Goal: Transaction & Acquisition: Purchase product/service

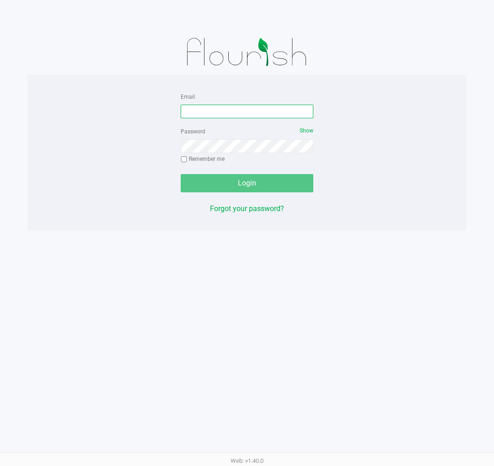
click at [192, 108] on input "Email" at bounding box center [247, 112] width 133 height 14
type input "[EMAIL_ADDRESS][DOMAIN_NAME]"
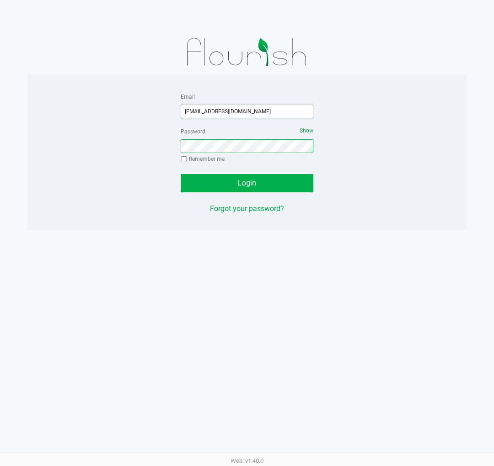
click at [181, 174] on button "Login" at bounding box center [247, 183] width 133 height 18
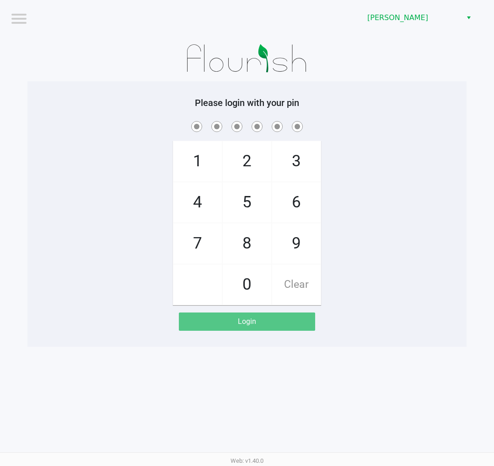
click at [250, 251] on span "8" at bounding box center [247, 244] width 48 height 40
checkbox input "true"
click at [309, 153] on span "3" at bounding box center [296, 161] width 48 height 40
checkbox input "true"
click at [191, 238] on span "7" at bounding box center [197, 244] width 48 height 40
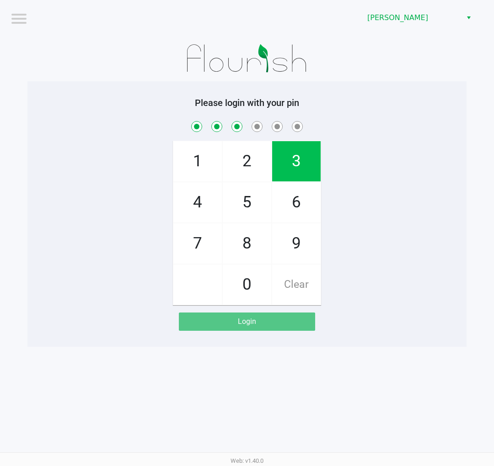
checkbox input "true"
click at [295, 246] on span "9" at bounding box center [296, 244] width 48 height 40
checkbox input "true"
click at [238, 158] on span "2" at bounding box center [247, 161] width 48 height 40
checkbox input "true"
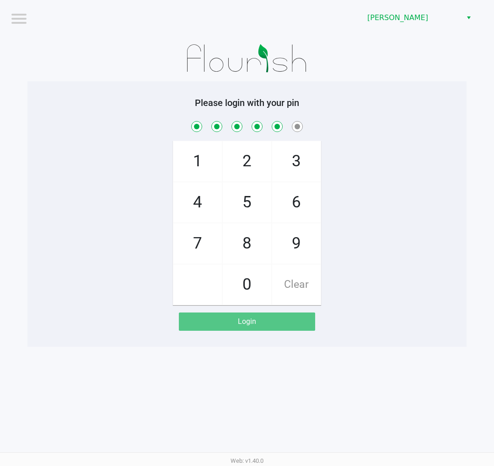
click at [194, 162] on span "1" at bounding box center [197, 161] width 48 height 40
checkbox input "true"
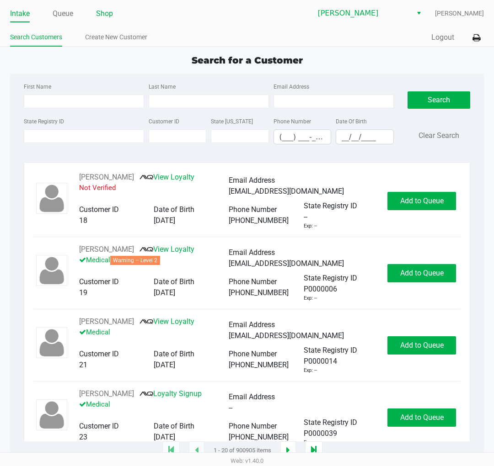
click at [108, 22] on li "Shop" at bounding box center [104, 14] width 17 height 16
click at [108, 11] on link "Shop" at bounding box center [104, 13] width 17 height 13
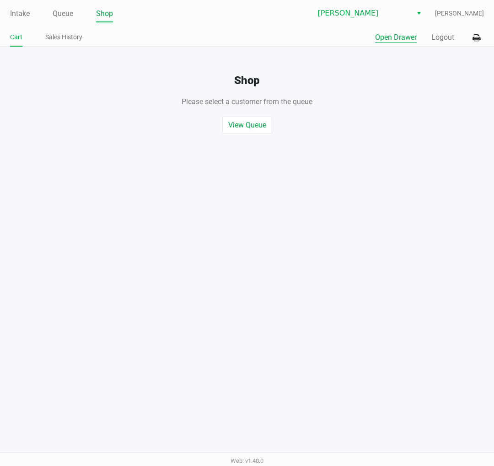
click at [395, 37] on button "Open Drawer" at bounding box center [396, 37] width 42 height 11
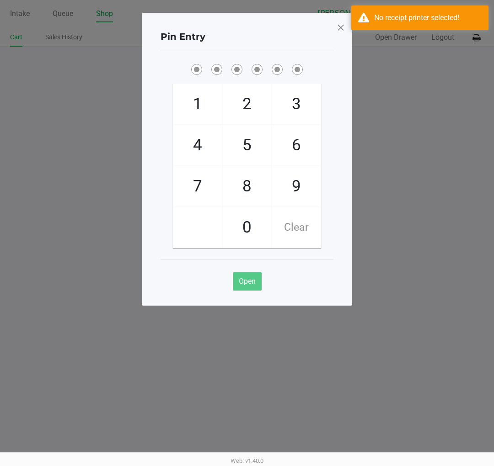
click at [247, 187] on span "8" at bounding box center [247, 186] width 48 height 40
checkbox input "true"
click at [298, 98] on span "3" at bounding box center [296, 104] width 48 height 40
checkbox input "true"
click at [190, 185] on span "7" at bounding box center [197, 186] width 48 height 40
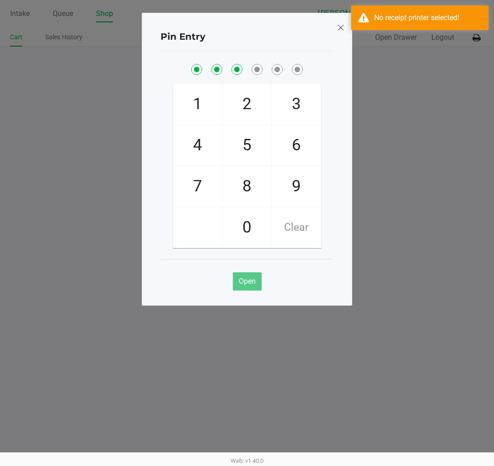
checkbox input "true"
click at [284, 188] on span "9" at bounding box center [296, 186] width 48 height 40
checkbox input "true"
click at [243, 101] on span "2" at bounding box center [247, 104] width 48 height 40
checkbox input "true"
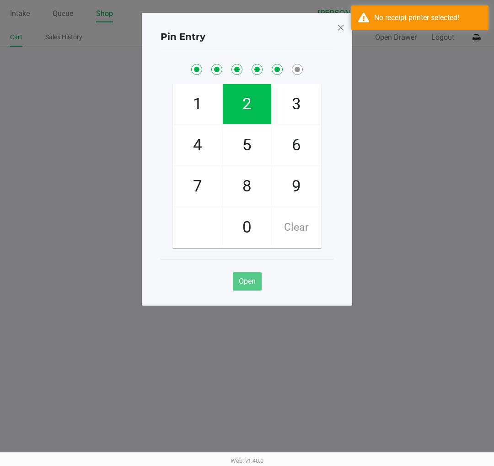
click at [205, 101] on span "1" at bounding box center [197, 104] width 48 height 40
checkbox input "true"
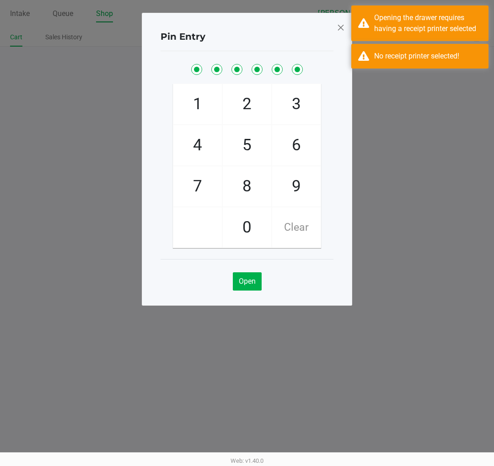
click at [337, 34] on span at bounding box center [340, 27] width 8 height 15
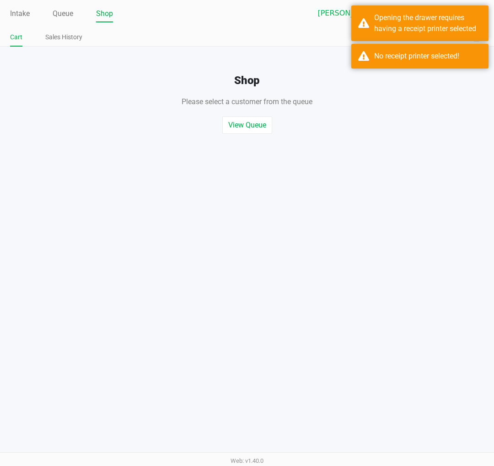
click at [392, 101] on div "Please select a customer from the queue , or start a quick sale" at bounding box center [246, 97] width 507 height 20
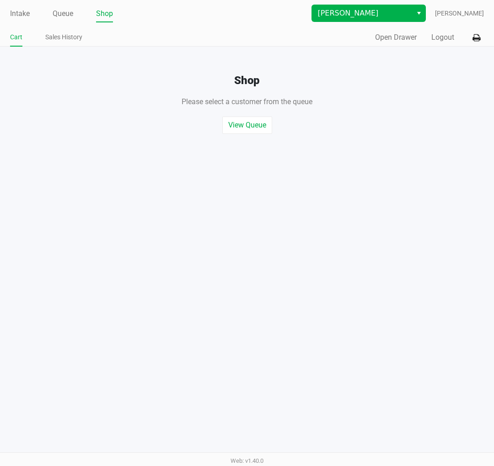
click at [422, 10] on span "Select" at bounding box center [418, 13] width 7 height 11
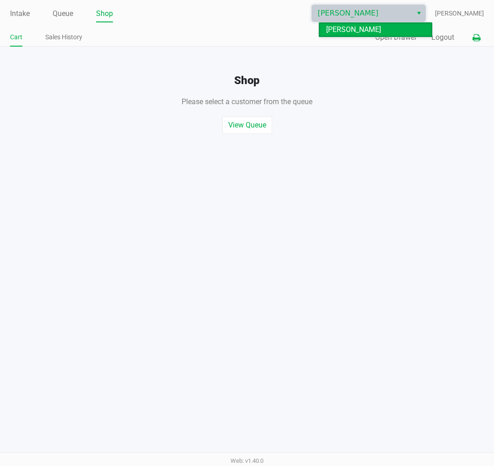
click at [469, 37] on button at bounding box center [476, 37] width 15 height 17
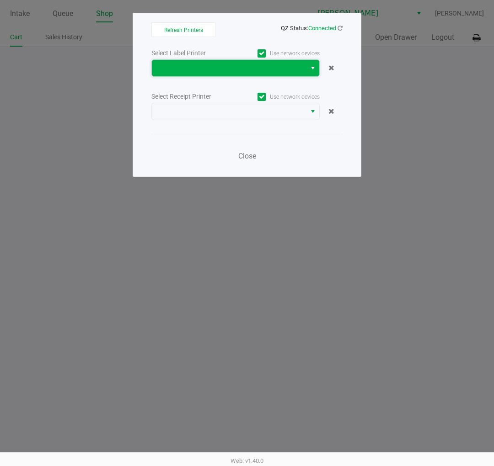
click at [270, 76] on kendo-dropdownlist at bounding box center [235, 67] width 168 height 17
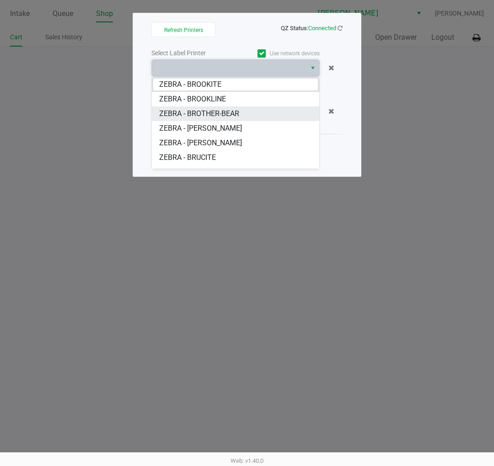
click at [240, 109] on BROTHER-BEAR "ZEBRA - BROTHER-BEAR" at bounding box center [235, 114] width 167 height 15
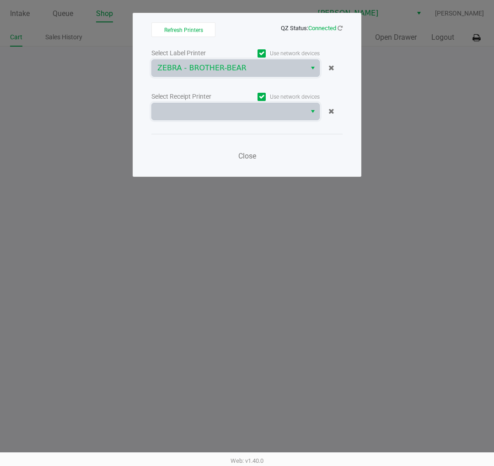
click at [240, 109] on span at bounding box center [228, 111] width 143 height 11
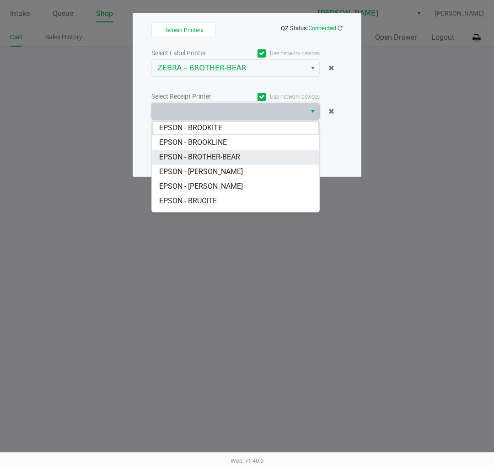
click at [234, 161] on span "EPSON - BROTHER-BEAR" at bounding box center [199, 157] width 81 height 11
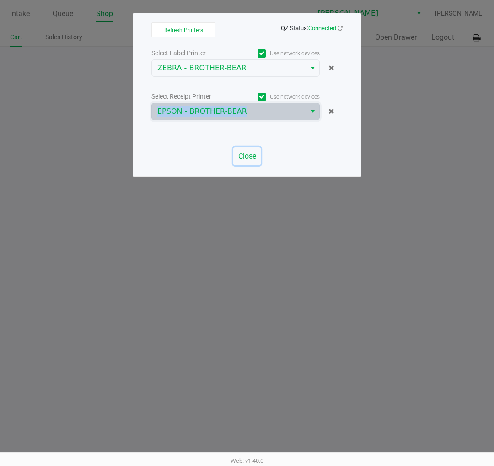
click at [240, 154] on span "Close" at bounding box center [247, 156] width 18 height 9
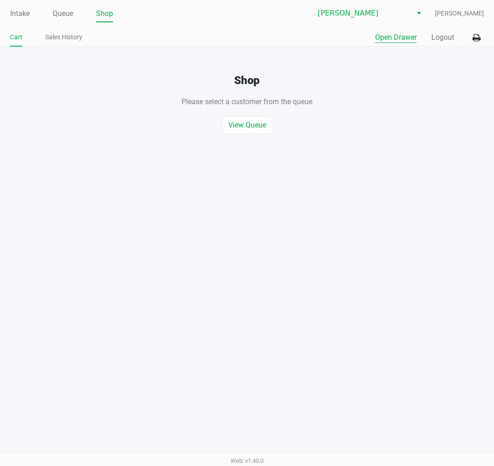
click at [377, 37] on button "Open Drawer" at bounding box center [396, 37] width 42 height 11
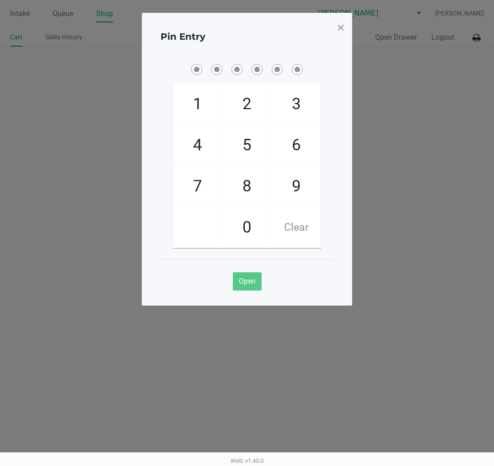
click at [259, 189] on span "8" at bounding box center [247, 186] width 48 height 40
checkbox input "true"
click at [316, 94] on span "3" at bounding box center [296, 104] width 48 height 40
checkbox input "true"
click at [202, 184] on span "7" at bounding box center [197, 186] width 48 height 40
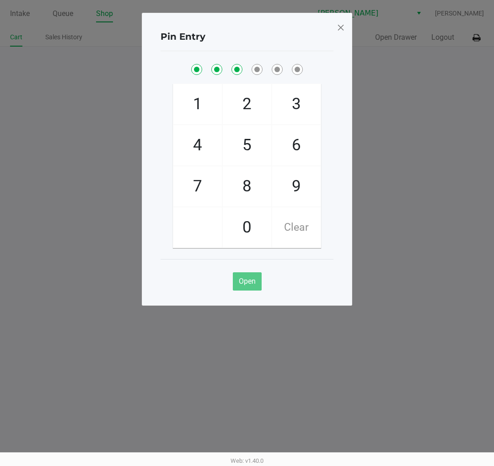
checkbox input "true"
click at [295, 193] on span "9" at bounding box center [296, 186] width 48 height 40
checkbox input "true"
click at [241, 88] on span "2" at bounding box center [247, 104] width 48 height 40
checkbox input "true"
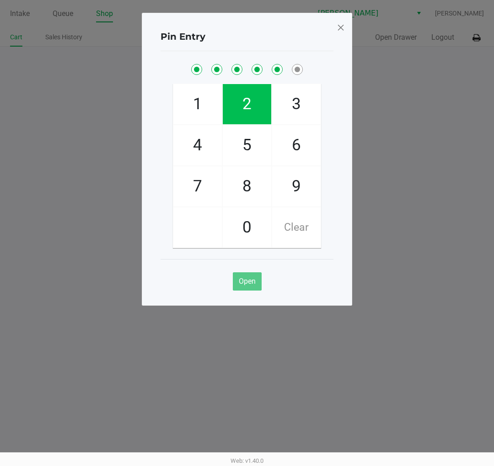
click at [199, 90] on span "1" at bounding box center [197, 104] width 48 height 40
checkbox input "true"
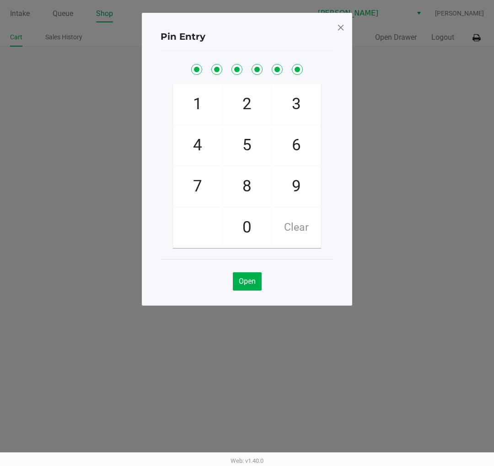
click at [344, 27] on span at bounding box center [340, 27] width 8 height 15
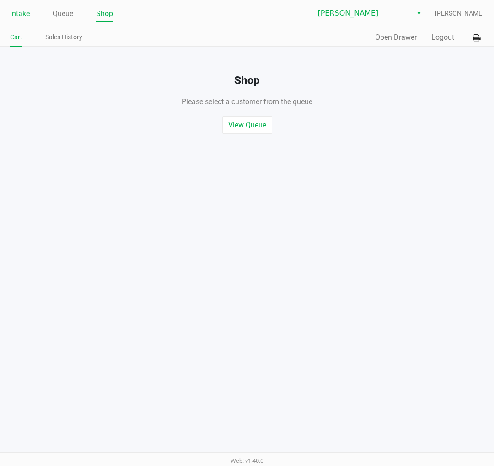
click at [16, 15] on link "Intake" at bounding box center [20, 13] width 20 height 13
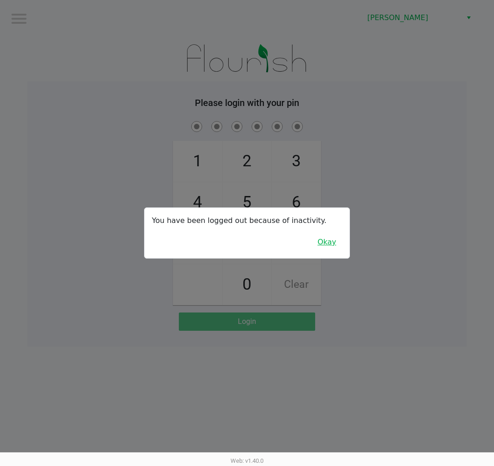
click at [329, 236] on button "Okay" at bounding box center [326, 242] width 31 height 17
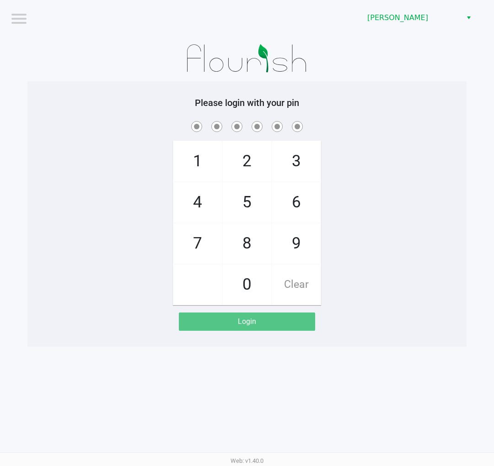
click at [90, 147] on div "1 4 7 2 5 8 0 3 6 9 Clear" at bounding box center [246, 212] width 439 height 186
click at [40, 111] on div "Please login with your pin 1 4 7 2 5 8 0 3 6 9 Clear Login" at bounding box center [246, 214] width 439 height 234
click at [395, 112] on div "Please login with your pin 1 4 7 2 5 8 0 3 6 9 Clear Login" at bounding box center [246, 214] width 439 height 234
click at [56, 120] on span at bounding box center [246, 126] width 425 height 14
click at [31, 142] on div "1 4 7 2 5 8 0 3 6 9 Clear" at bounding box center [246, 212] width 439 height 186
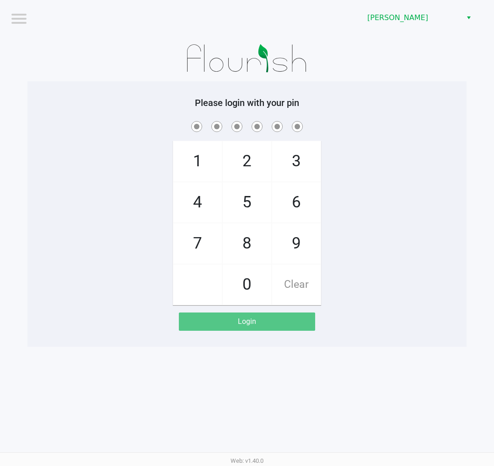
click at [81, 219] on div "1 4 7 2 5 8 0 3 6 9 Clear" at bounding box center [246, 212] width 439 height 186
click at [27, 171] on app-pos-login-wrapper "Logout Clermont WC Please login with your pin 1 4 7 2 5 8 0 3 6 9 Clear Login" at bounding box center [247, 173] width 494 height 347
click at [245, 248] on span "8" at bounding box center [247, 244] width 48 height 40
checkbox input "true"
click at [302, 153] on span "3" at bounding box center [296, 161] width 48 height 40
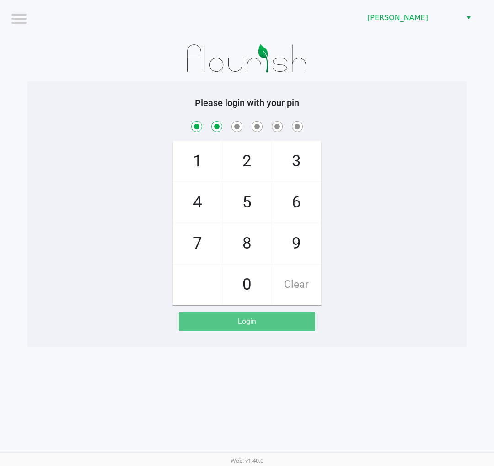
checkbox input "true"
click at [200, 246] on span "7" at bounding box center [197, 244] width 48 height 40
checkbox input "true"
click at [301, 245] on span "9" at bounding box center [296, 244] width 48 height 40
checkbox input "true"
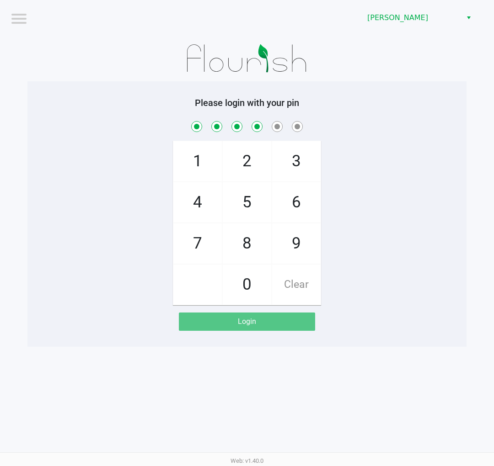
click at [244, 150] on span "2" at bounding box center [247, 161] width 48 height 40
checkbox input "true"
click at [192, 152] on span "1" at bounding box center [197, 161] width 48 height 40
checkbox input "true"
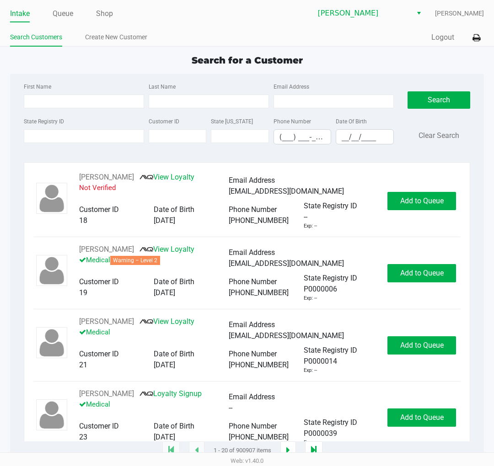
click at [40, 59] on div "Search for a Customer" at bounding box center [247, 60] width 488 height 14
click at [97, 101] on input "First Name" at bounding box center [84, 102] width 120 height 14
type input "bradlee"
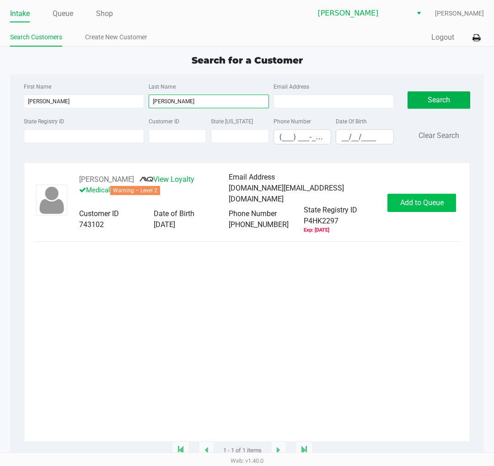
type input "myers"
click at [414, 197] on button "Add to Queue" at bounding box center [421, 203] width 69 height 18
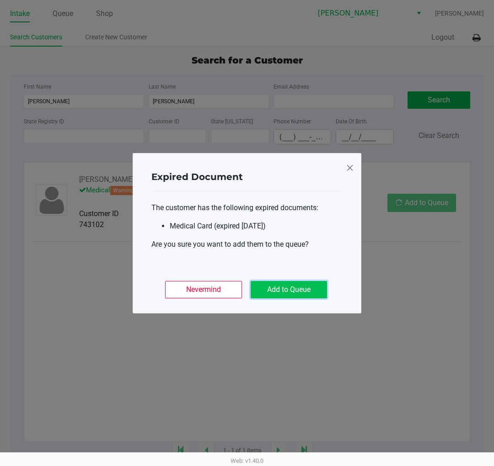
click at [314, 295] on button "Add to Queue" at bounding box center [288, 289] width 76 height 17
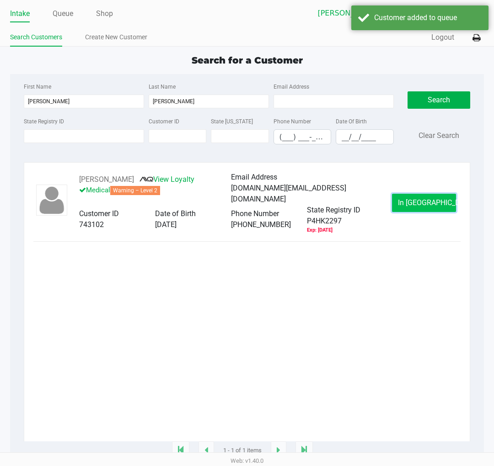
click at [422, 207] on span "In Queue" at bounding box center [436, 202] width 77 height 9
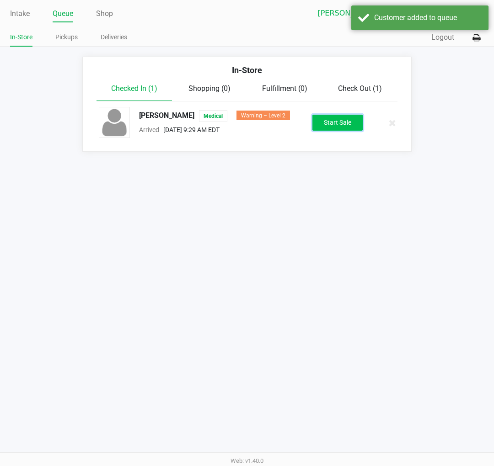
click at [336, 126] on button "Start Sale" at bounding box center [337, 123] width 50 height 16
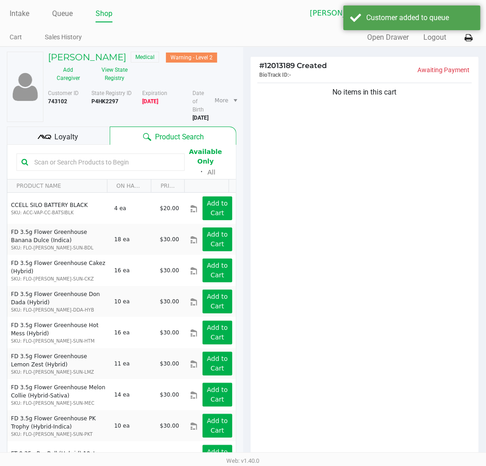
click at [54, 138] on span "Loyalty" at bounding box center [66, 137] width 24 height 11
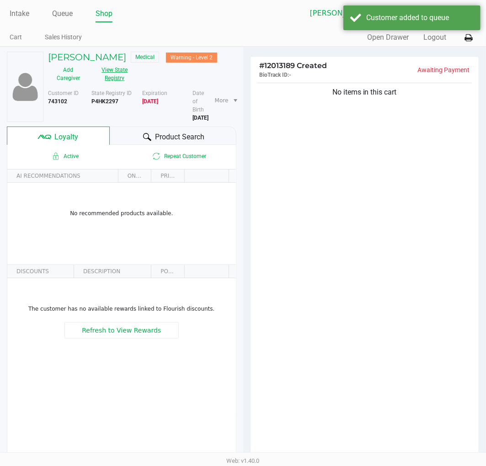
click at [102, 69] on button "View State Registry" at bounding box center [112, 74] width 47 height 23
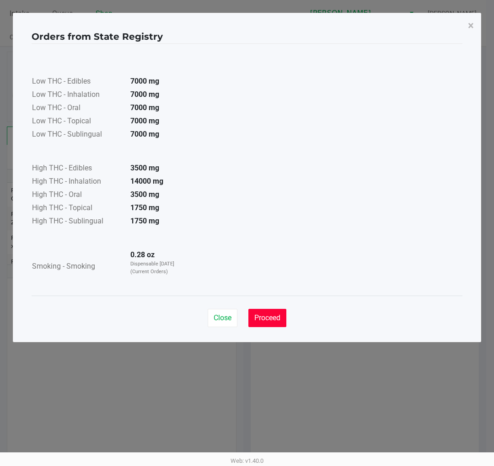
click at [266, 317] on span "Proceed" at bounding box center [267, 318] width 26 height 9
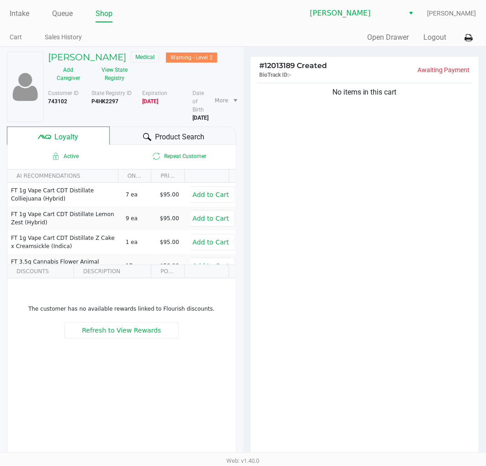
click at [245, 204] on div "# 12013189 Created BioTrack ID: - Awaiting Payment No items in this cart Subtot…" at bounding box center [364, 313] width 243 height 532
click at [244, 207] on div "# 12013189 Created BioTrack ID: - Awaiting Payment No items in this cart Subtot…" at bounding box center [364, 313] width 243 height 532
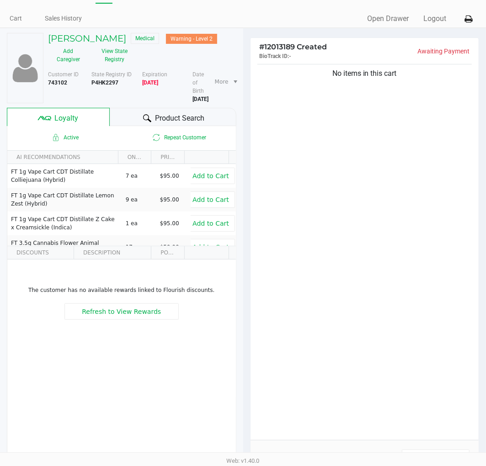
scroll to position [12, 0]
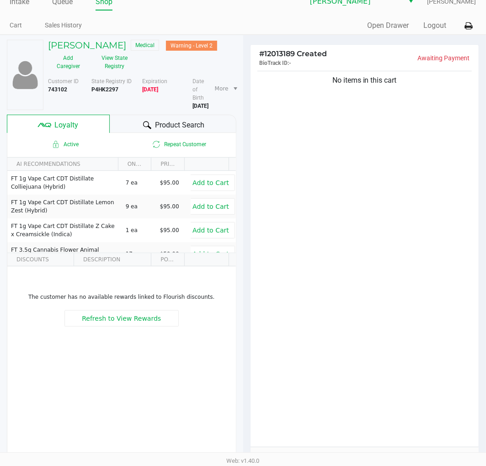
click at [244, 193] on div "# 12013189 Created BioTrack ID: - Awaiting Payment No items in this cart Subtot…" at bounding box center [364, 301] width 243 height 532
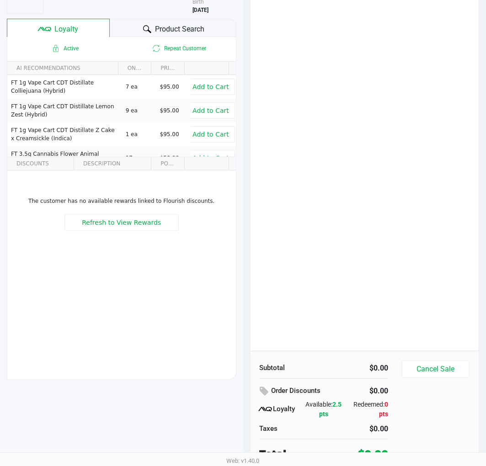
scroll to position [113, 0]
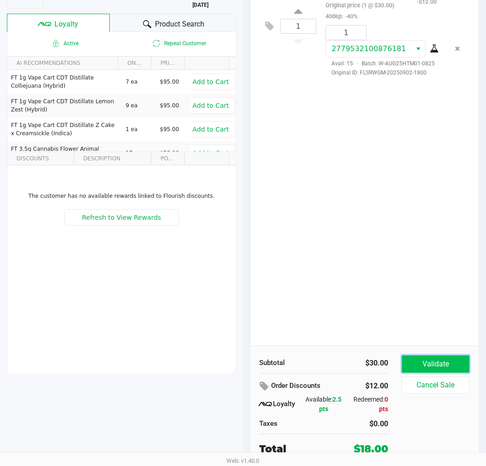
click at [426, 363] on button "Validate" at bounding box center [436, 364] width 68 height 17
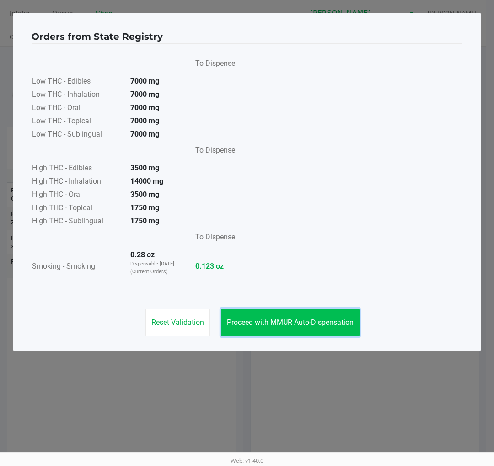
click at [349, 325] on span "Proceed with MMUR Auto-Dispensation" at bounding box center [290, 322] width 127 height 9
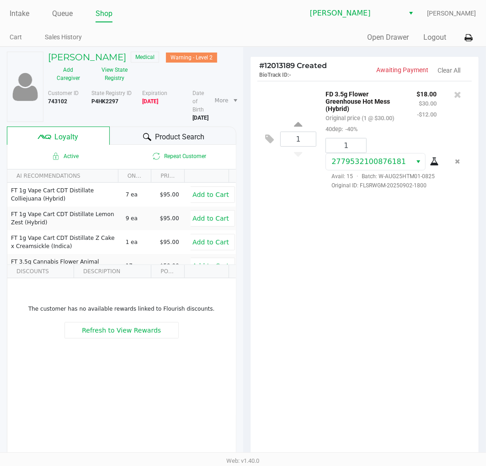
scroll to position [101, 0]
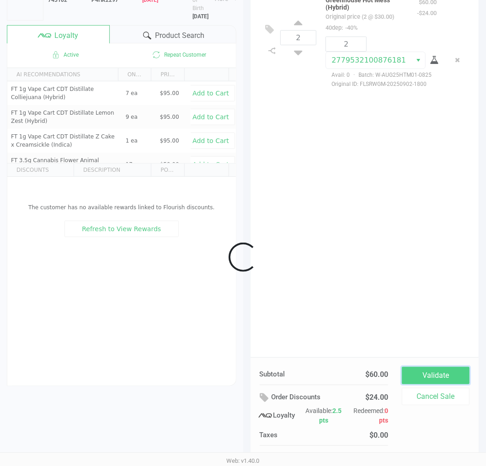
click at [430, 378] on button "Validate" at bounding box center [436, 375] width 68 height 17
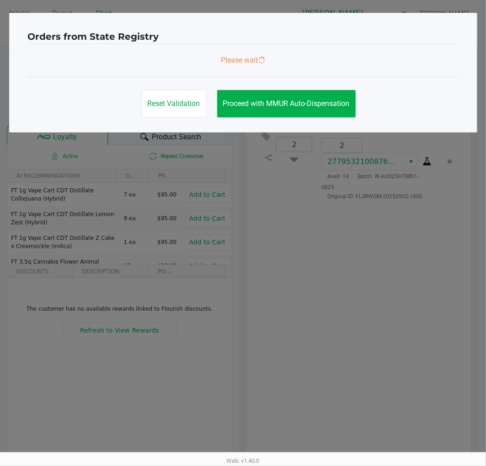
scroll to position [0, 0]
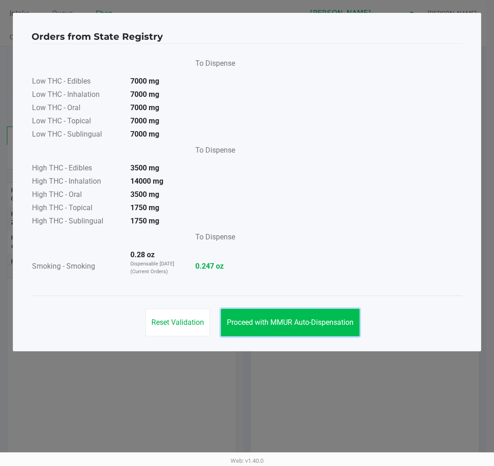
click at [312, 325] on span "Proceed with MMUR Auto-Dispensation" at bounding box center [290, 322] width 127 height 9
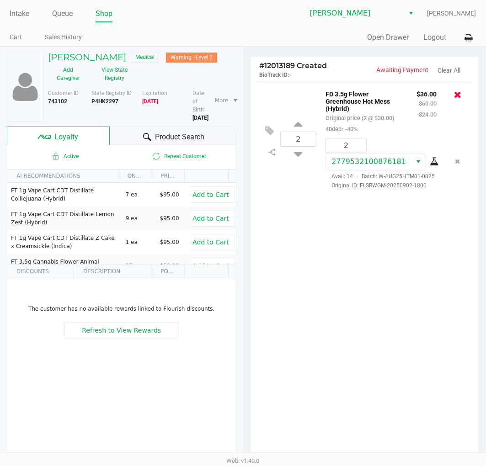
click at [459, 91] on icon at bounding box center [457, 94] width 7 height 9
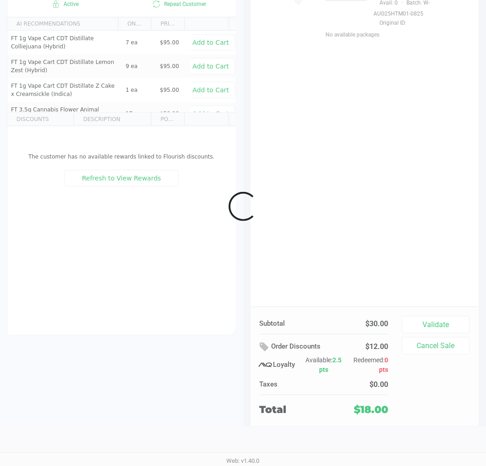
scroll to position [113, 0]
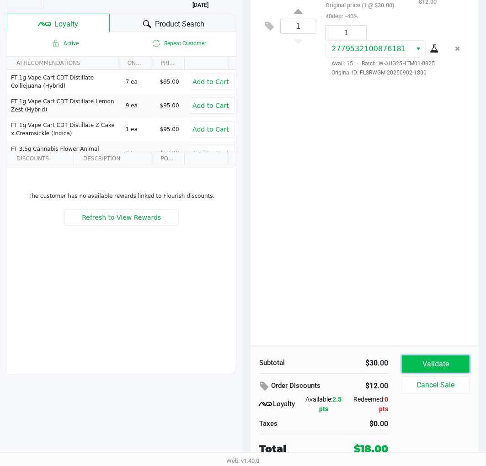
click at [427, 358] on button "Validate" at bounding box center [436, 364] width 68 height 17
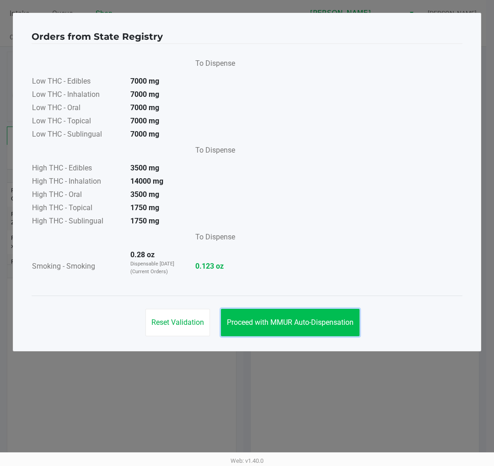
click at [331, 320] on span "Proceed with MMUR Auto-Dispensation" at bounding box center [290, 322] width 127 height 9
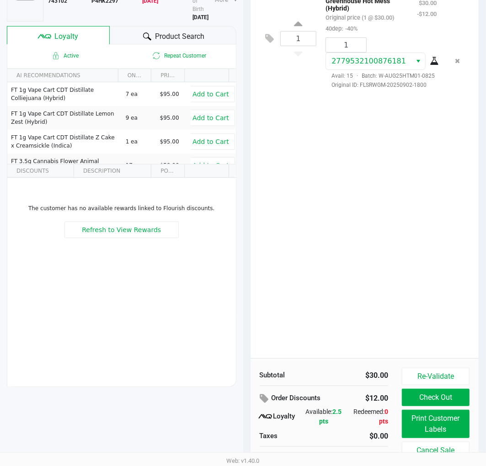
scroll to position [101, 0]
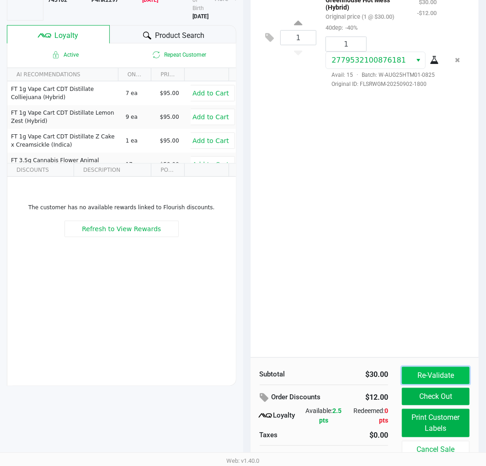
click at [446, 380] on button "Re-Validate" at bounding box center [436, 375] width 68 height 17
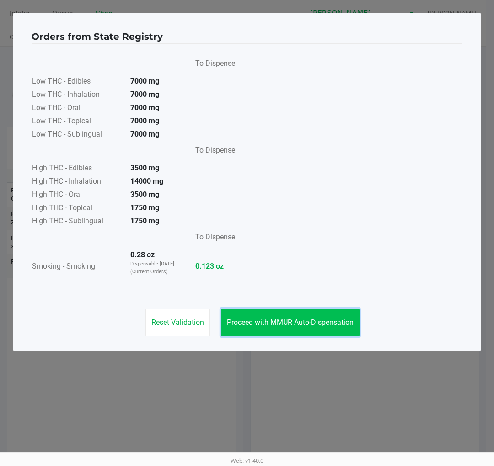
click at [247, 322] on span "Proceed with MMUR Auto-Dispensation" at bounding box center [290, 322] width 127 height 9
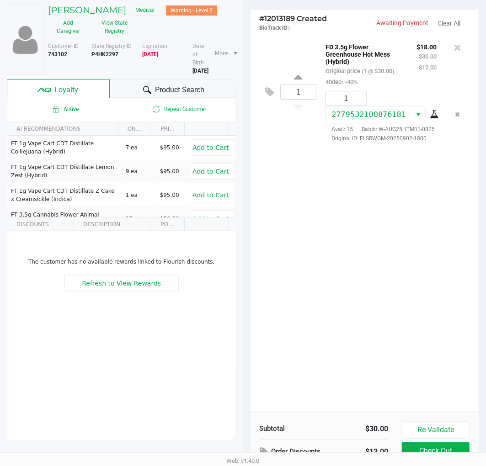
scroll to position [113, 0]
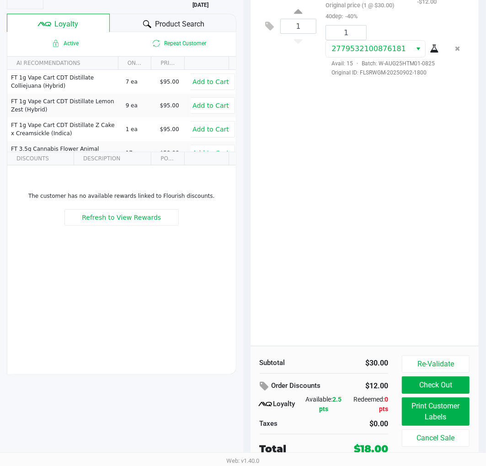
click at [242, 169] on div "BRADLEE MYERS Medical Warning - Level 2 Add Caregiver View State Registry Custo…" at bounding box center [121, 200] width 243 height 532
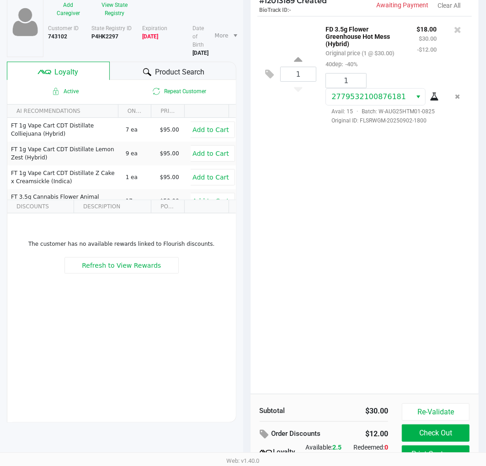
scroll to position [12, 0]
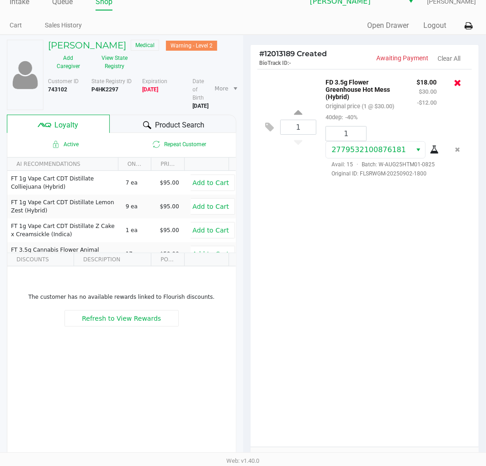
click at [455, 79] on icon at bounding box center [457, 82] width 7 height 9
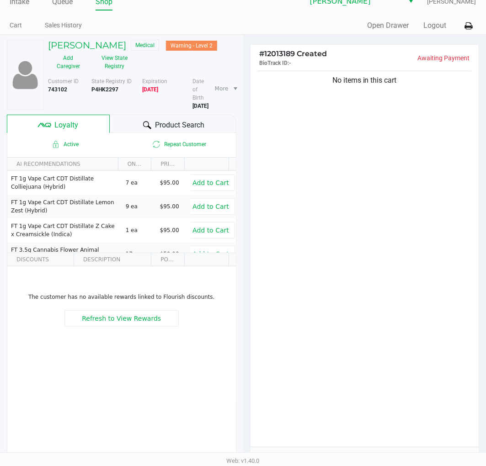
click at [243, 85] on div "# 12013189 Created BioTrack ID: - Awaiting Payment No items in this cart Subtot…" at bounding box center [364, 301] width 243 height 532
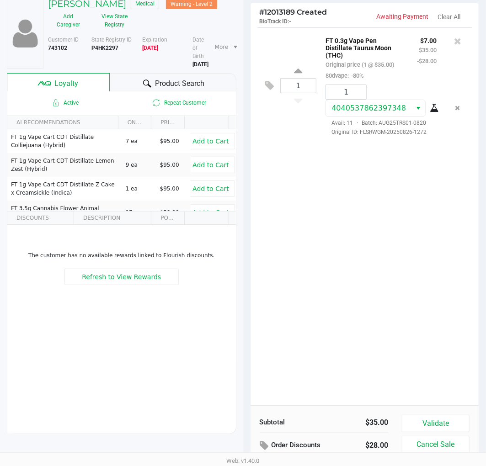
scroll to position [113, 0]
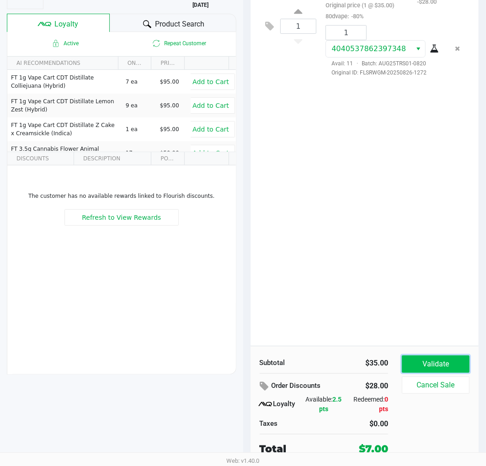
click at [404, 359] on button "Validate" at bounding box center [436, 364] width 68 height 17
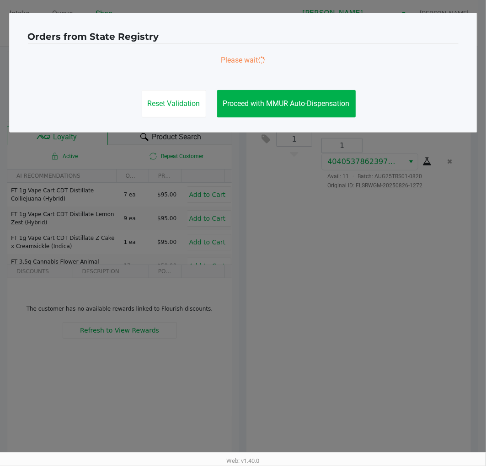
scroll to position [0, 0]
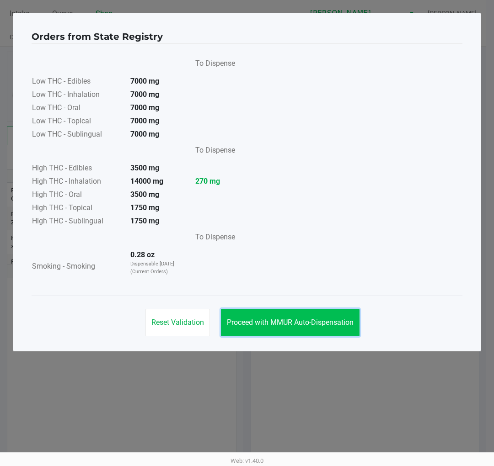
click at [245, 309] on button "Proceed with MMUR Auto-Dispensation" at bounding box center [290, 322] width 138 height 27
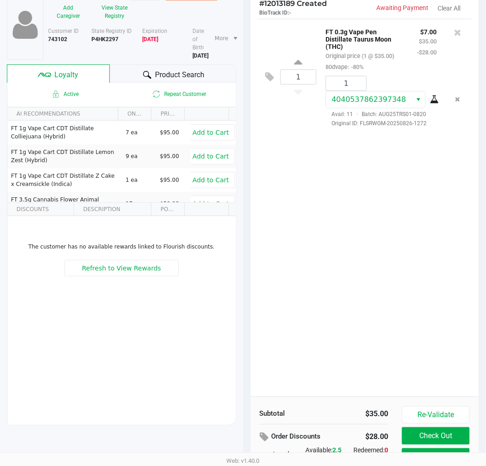
scroll to position [113, 0]
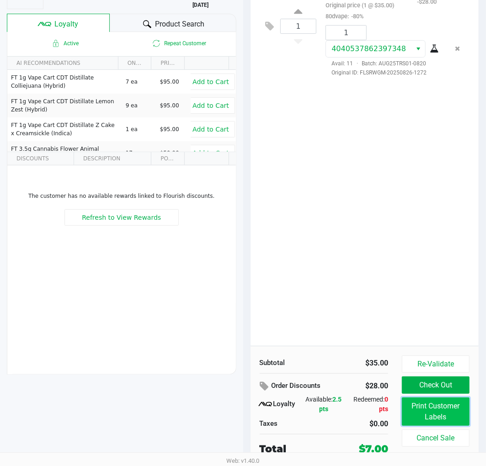
click at [405, 410] on button "Print Customer Labels" at bounding box center [436, 412] width 68 height 28
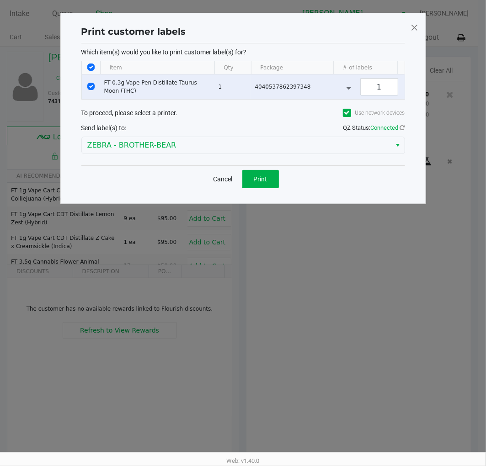
scroll to position [0, 0]
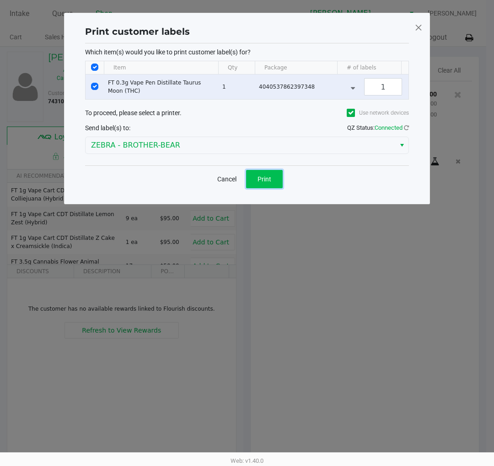
click at [257, 188] on button "Print" at bounding box center [264, 179] width 37 height 18
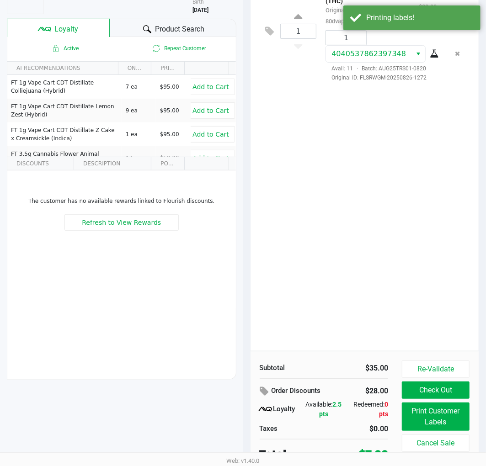
scroll to position [113, 0]
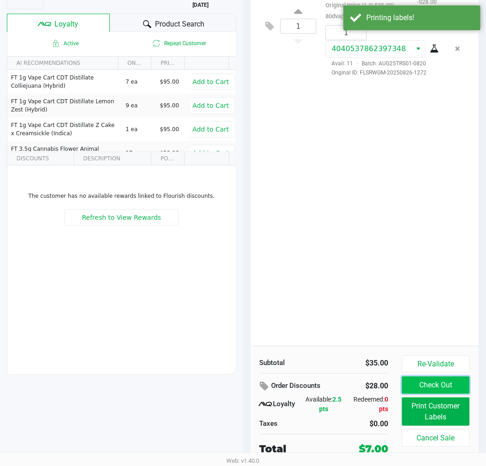
click at [423, 387] on button "Check Out" at bounding box center [436, 385] width 68 height 17
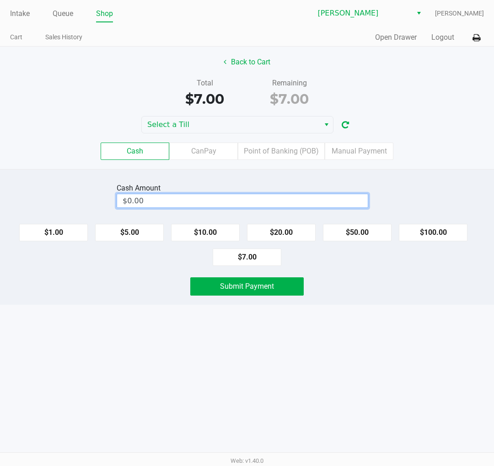
click at [179, 198] on input "$0.00" at bounding box center [242, 200] width 250 height 13
type input "1"
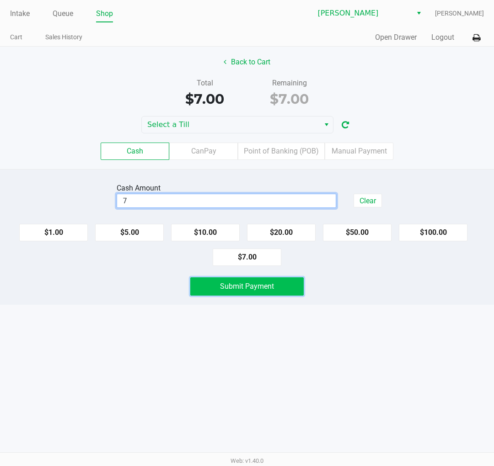
type input "$7.00"
click at [255, 291] on button "Submit Payment" at bounding box center [246, 286] width 113 height 18
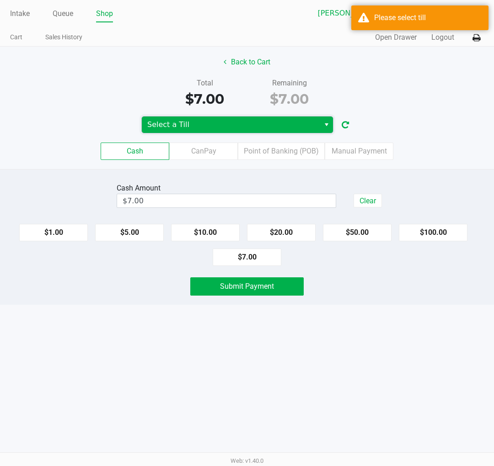
click at [272, 122] on span "Select a Till" at bounding box center [230, 124] width 167 height 11
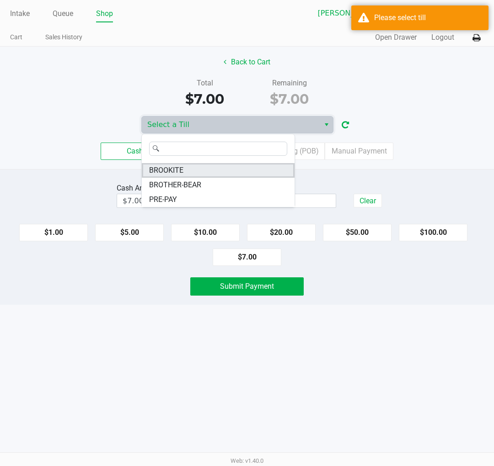
click at [198, 176] on li "BROOKITE" at bounding box center [218, 170] width 153 height 15
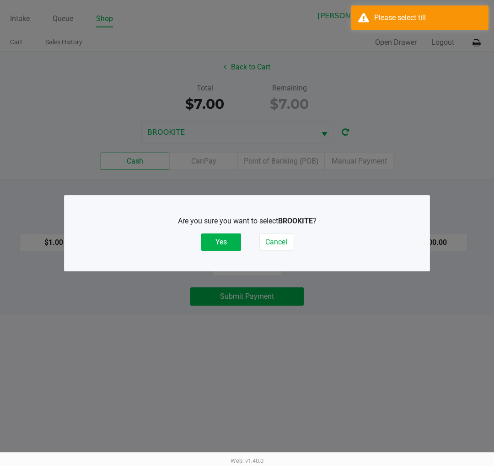
click at [220, 240] on button "Yes" at bounding box center [221, 242] width 40 height 17
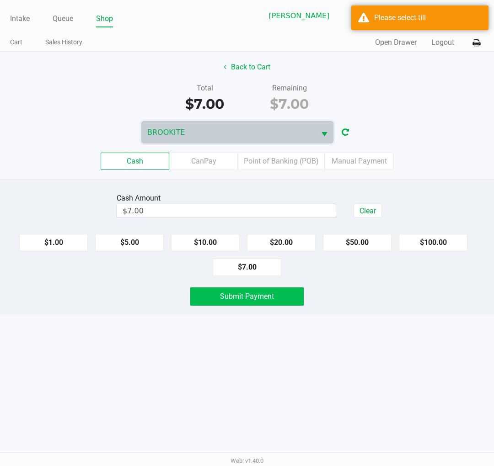
click at [245, 304] on button "Submit Payment" at bounding box center [246, 297] width 113 height 18
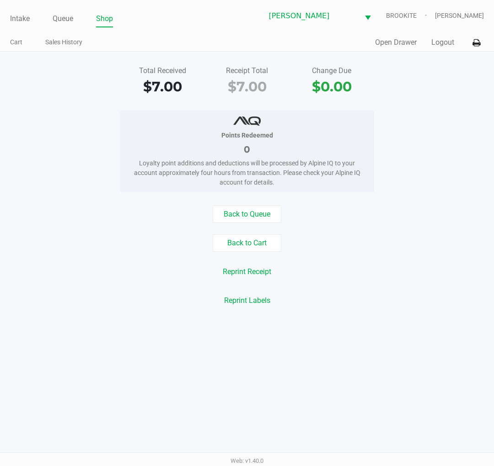
click at [315, 204] on div "Total Received $7.00 Receipt Total $7.00 Change Due $0.00 Points Redeemed 0 Loy…" at bounding box center [247, 186] width 494 height 269
click at [409, 14] on span "BROOKITE" at bounding box center [410, 16] width 49 height 10
click at [431, 140] on div "Points Redeemed 0 Loyalty point additions and deductions will be processed by A…" at bounding box center [246, 151] width 507 height 81
click at [415, 16] on span "BROOKITE" at bounding box center [410, 16] width 49 height 10
click at [473, 44] on icon at bounding box center [476, 43] width 8 height 6
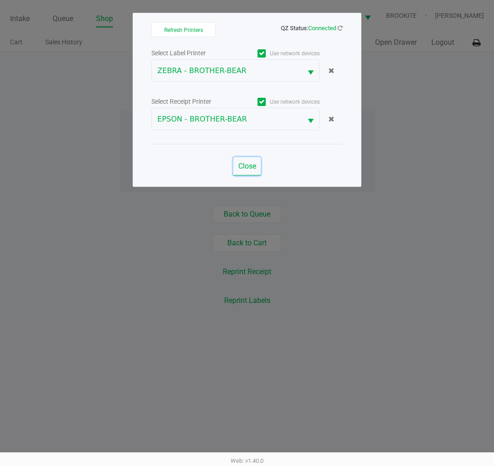
click at [253, 165] on span "Close" at bounding box center [247, 166] width 18 height 9
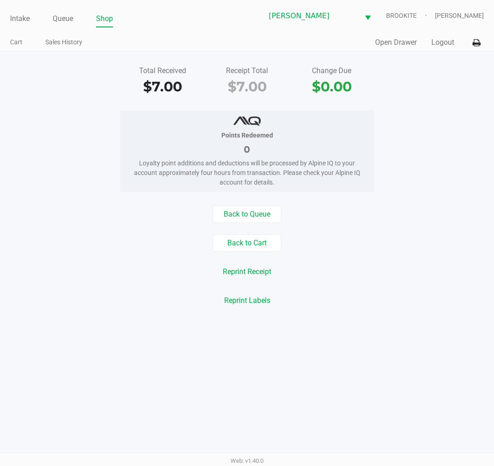
drag, startPoint x: 77, startPoint y: 23, endPoint x: 71, endPoint y: 21, distance: 5.8
click at [76, 23] on ul "Intake Queue Shop" at bounding box center [128, 19] width 237 height 16
click at [70, 21] on link "Queue" at bounding box center [63, 18] width 21 height 13
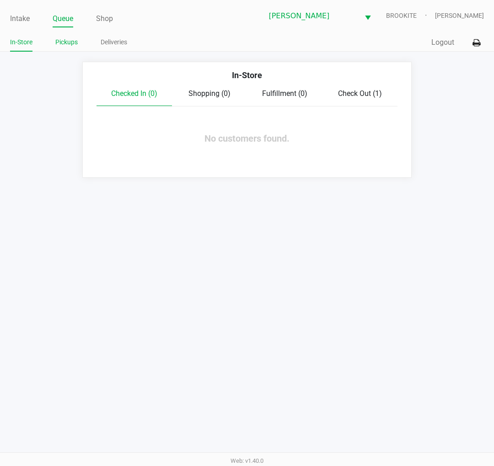
click at [73, 43] on link "Pickups" at bounding box center [66, 42] width 22 height 11
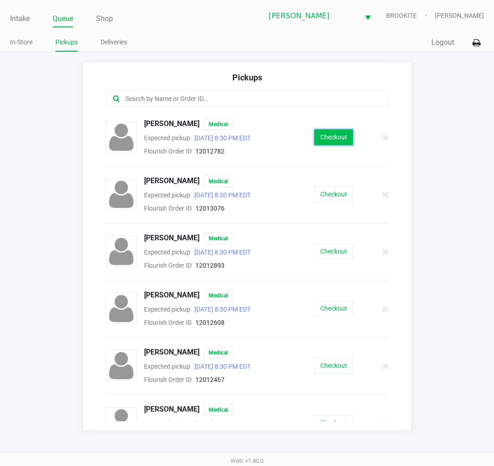
click at [330, 135] on button "Checkout" at bounding box center [333, 137] width 39 height 16
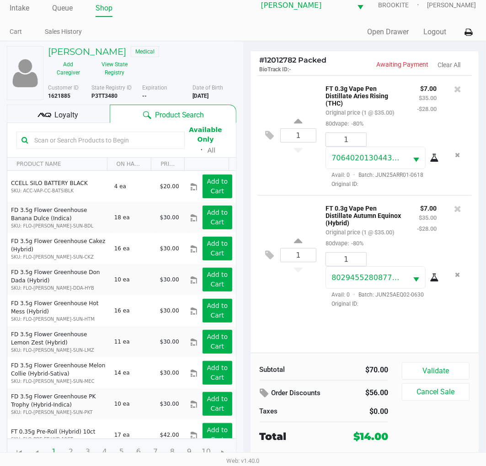
scroll to position [15, 0]
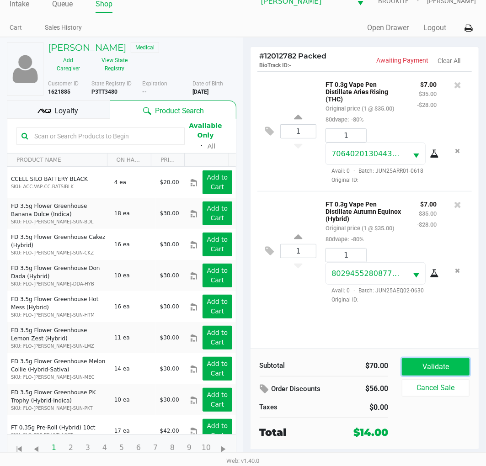
click at [425, 361] on button "Validate" at bounding box center [436, 366] width 68 height 17
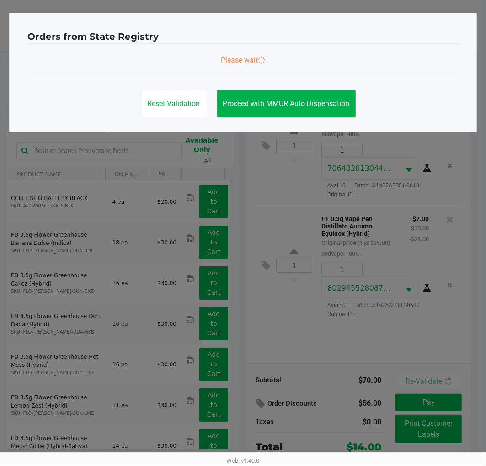
scroll to position [0, 0]
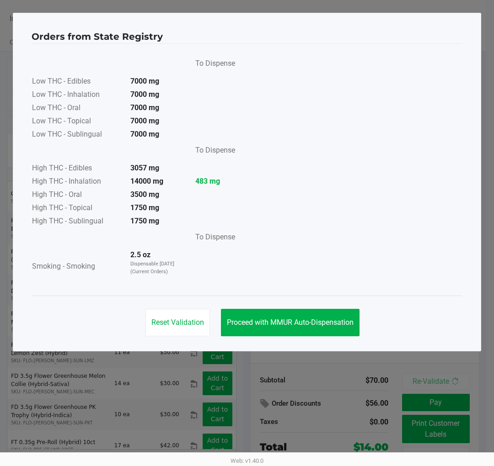
click at [300, 304] on div "Reset Validation Proceed with MMUR Auto-Dispensation" at bounding box center [247, 319] width 431 height 46
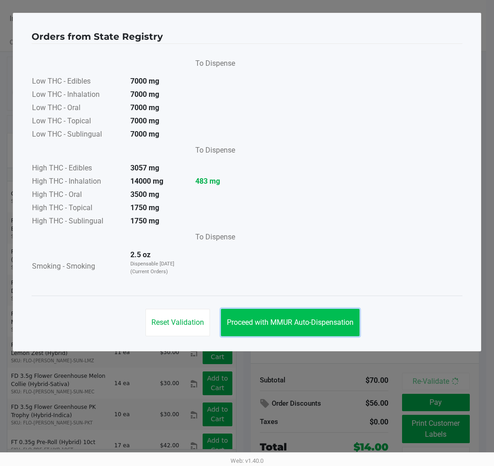
click at [311, 319] on span "Proceed with MMUR Auto-Dispensation" at bounding box center [290, 322] width 127 height 9
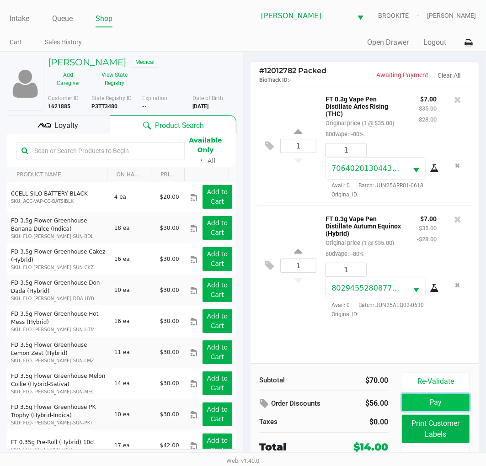
click at [406, 396] on button "Pay" at bounding box center [436, 402] width 68 height 17
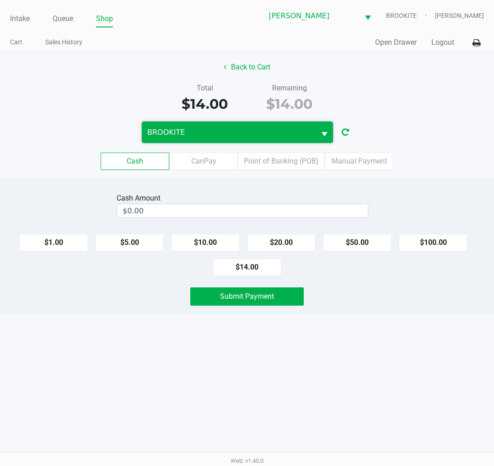
click at [270, 127] on span "BROOKITE" at bounding box center [228, 132] width 163 height 11
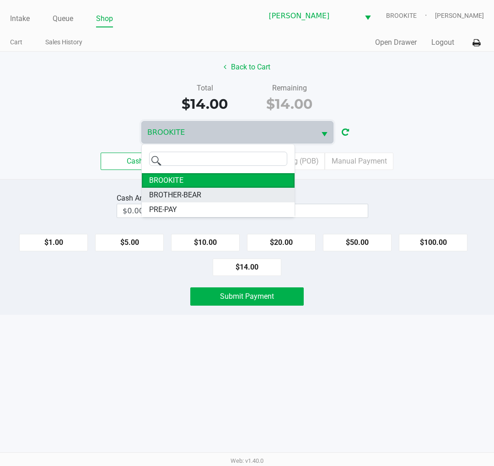
click at [215, 191] on li "BROTHER-BEAR" at bounding box center [218, 195] width 153 height 15
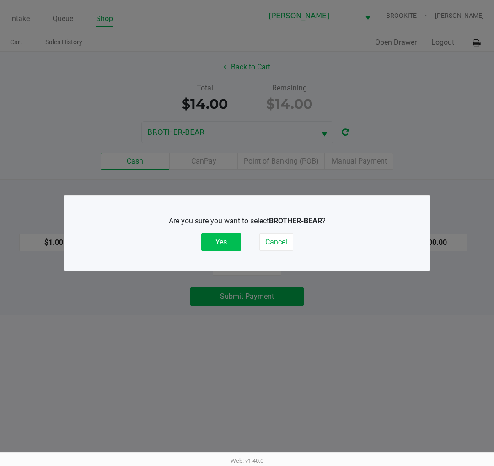
click at [225, 236] on button "Yes" at bounding box center [221, 242] width 40 height 17
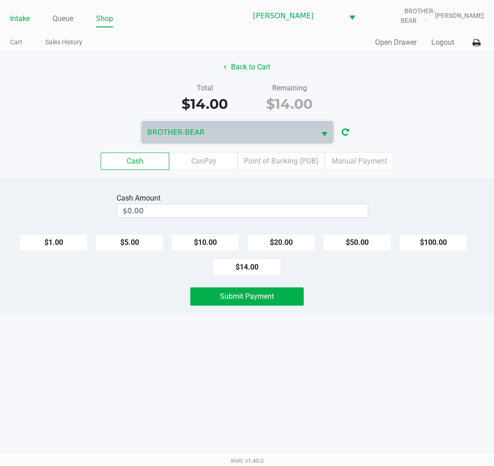
click at [23, 16] on link "Intake" at bounding box center [20, 18] width 20 height 13
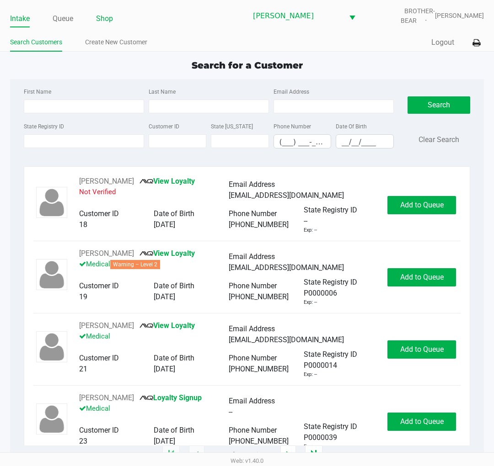
click at [112, 21] on link "Shop" at bounding box center [104, 18] width 17 height 13
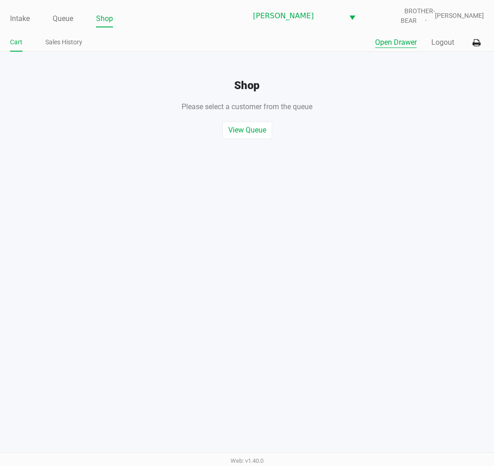
click at [390, 38] on button "Open Drawer" at bounding box center [396, 42] width 42 height 11
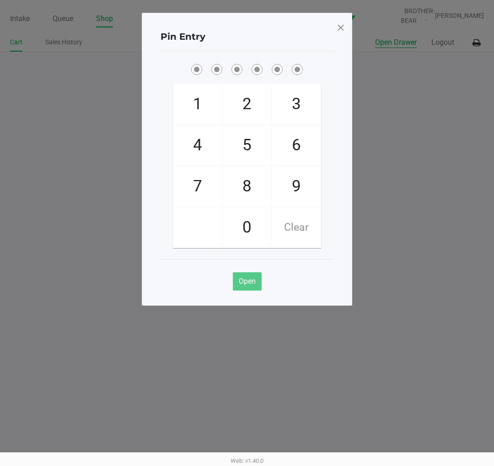
click at [242, 183] on span "8" at bounding box center [247, 186] width 48 height 40
checkbox input "true"
click at [296, 96] on span "3" at bounding box center [296, 104] width 48 height 40
checkbox input "true"
click at [197, 184] on span "7" at bounding box center [197, 186] width 48 height 40
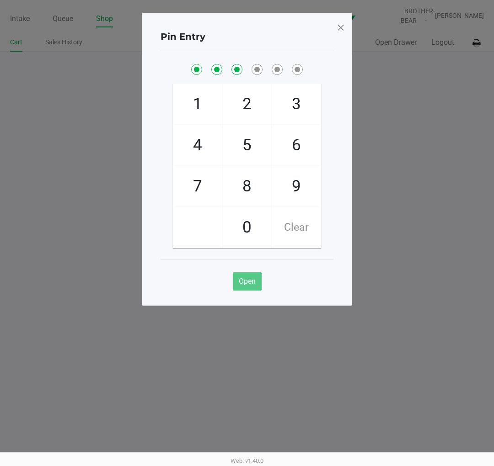
checkbox input "true"
click at [298, 195] on span "9" at bounding box center [296, 186] width 48 height 40
checkbox input "true"
click at [244, 99] on span "2" at bounding box center [247, 104] width 48 height 40
checkbox input "true"
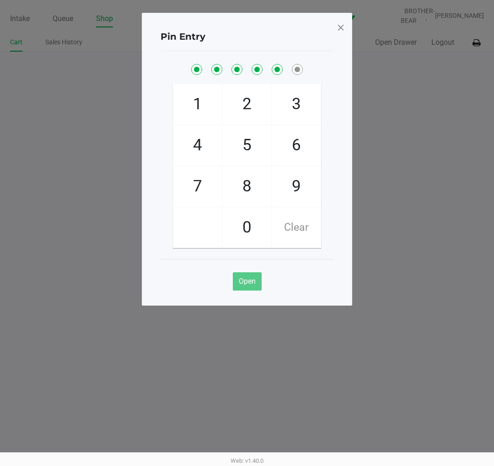
click at [208, 84] on div "1" at bounding box center [197, 104] width 49 height 41
checkbox input "true"
click at [344, 22] on span at bounding box center [340, 27] width 8 height 15
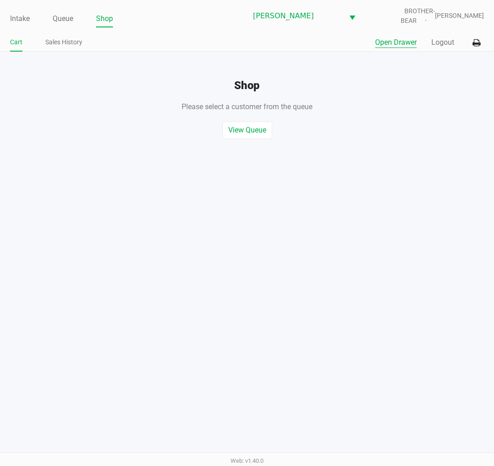
click at [23, 17] on link "Intake" at bounding box center [20, 18] width 20 height 13
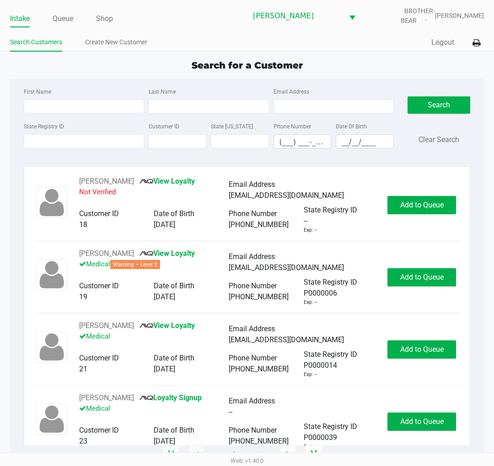
click at [52, 90] on div "First Name" at bounding box center [83, 99] width 125 height 27
click at [41, 70] on div "Search for a Customer" at bounding box center [247, 66] width 488 height 14
click at [28, 72] on div "Search for a Customer" at bounding box center [247, 66] width 488 height 14
click at [10, 79] on div "First Name Last Name Email Address State Registry ID Customer ID State ID Phone…" at bounding box center [247, 267] width 474 height 376
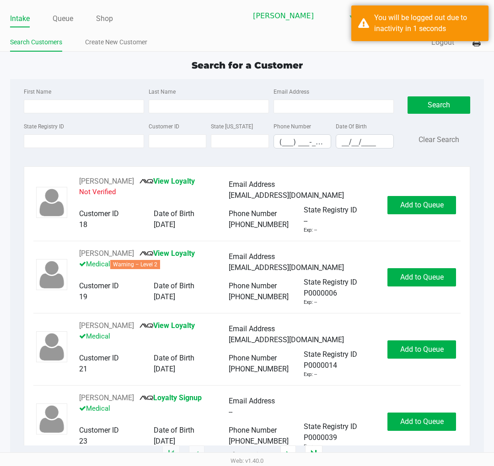
click at [10, 79] on div "First Name Last Name Email Address State Registry ID Customer ID State ID Phone…" at bounding box center [247, 267] width 474 height 376
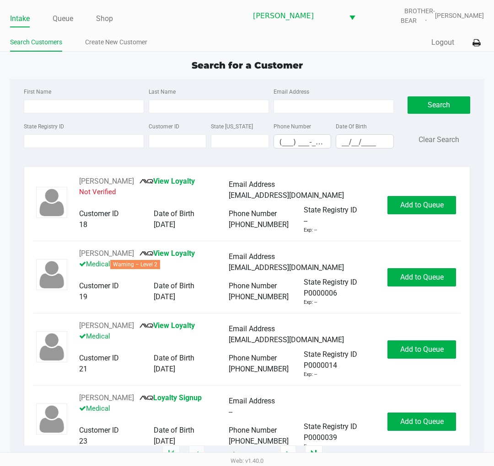
click at [10, 79] on div "First Name Last Name Email Address State Registry ID Customer ID State ID Phone…" at bounding box center [247, 267] width 474 height 376
click at [10, 80] on div "First Name Last Name Email Address State Registry ID Customer ID State ID Phone…" at bounding box center [247, 267] width 474 height 376
click at [89, 138] on input "State Registry ID" at bounding box center [84, 141] width 120 height 14
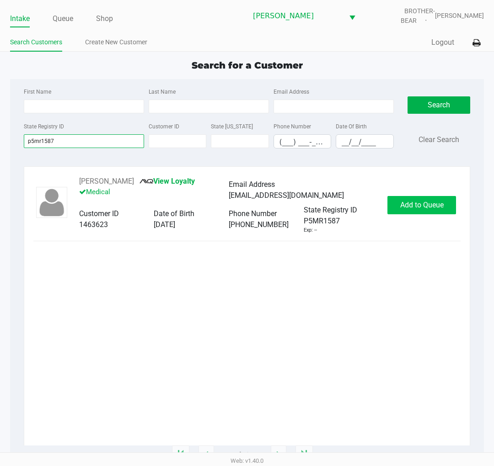
type input "p5mr1587"
click at [409, 203] on span "Add to Queue" at bounding box center [421, 205] width 43 height 9
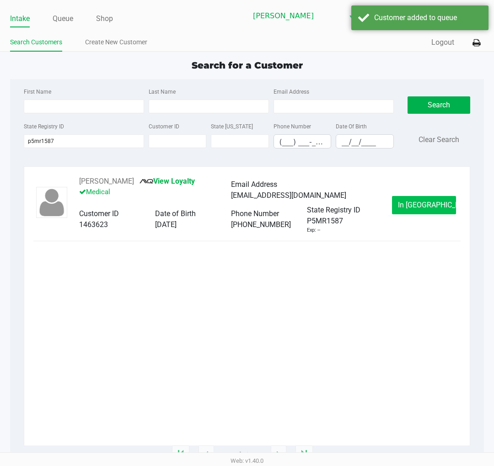
click at [410, 212] on button "In Queue" at bounding box center [424, 205] width 64 height 18
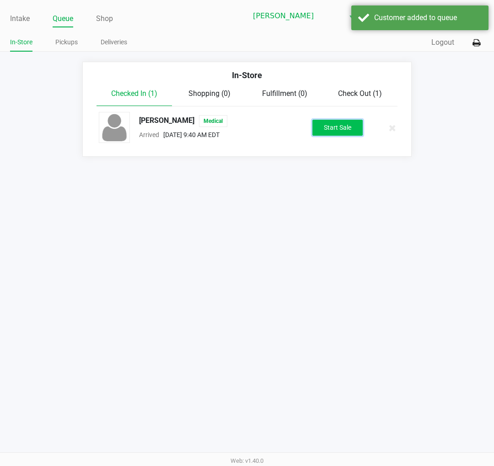
click at [334, 128] on button "Start Sale" at bounding box center [337, 128] width 50 height 16
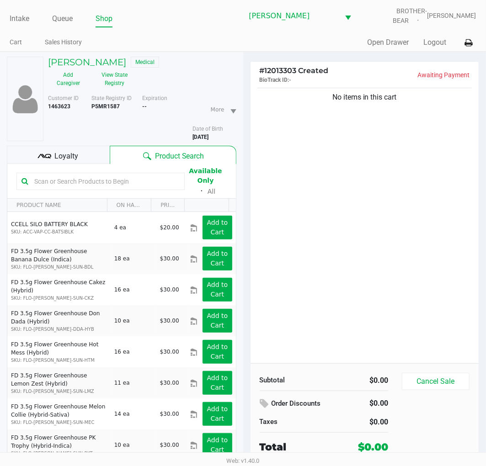
click at [53, 158] on div "Loyalty" at bounding box center [58, 155] width 103 height 18
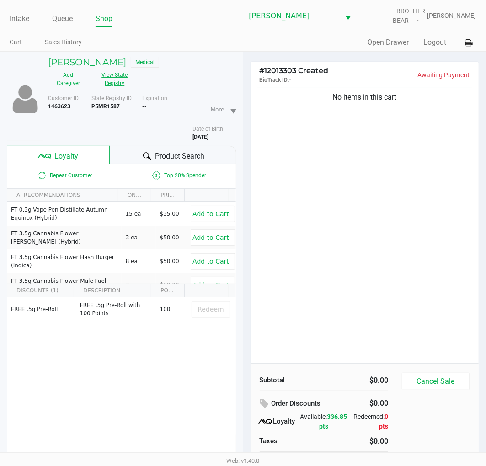
click at [113, 79] on button "View State Registry" at bounding box center [112, 79] width 47 height 23
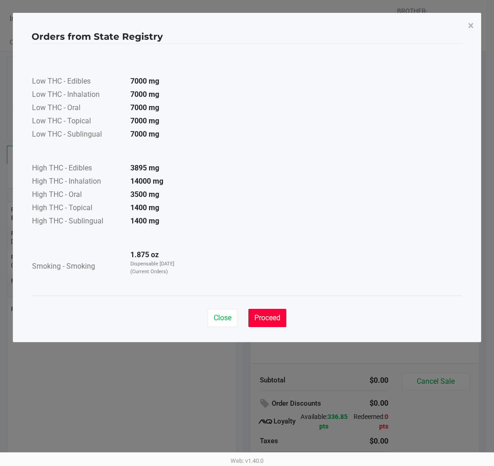
click at [257, 314] on span "Proceed" at bounding box center [267, 318] width 26 height 9
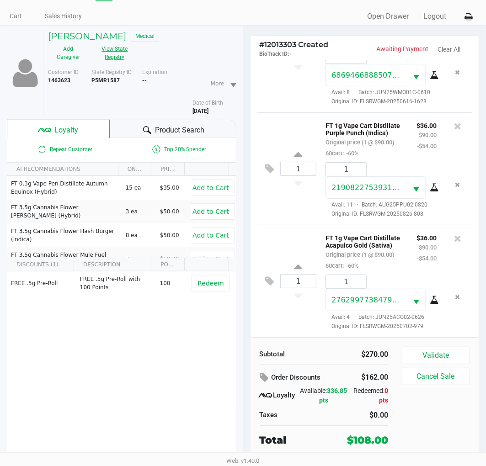
scroll to position [129, 0]
click at [418, 364] on button "Validate" at bounding box center [436, 355] width 68 height 17
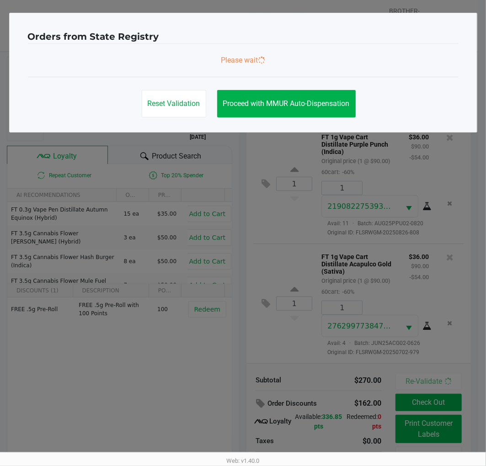
scroll to position [0, 0]
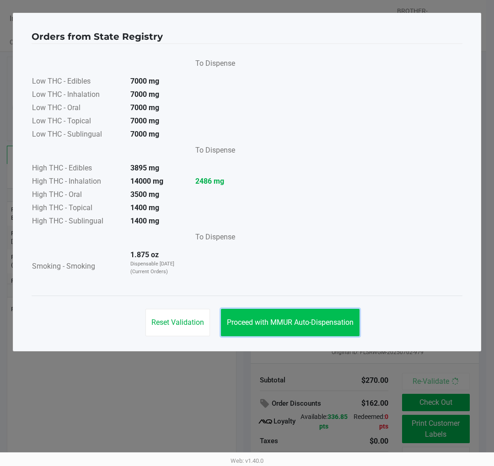
click at [317, 325] on span "Proceed with MMUR Auto-Dispensation" at bounding box center [290, 322] width 127 height 9
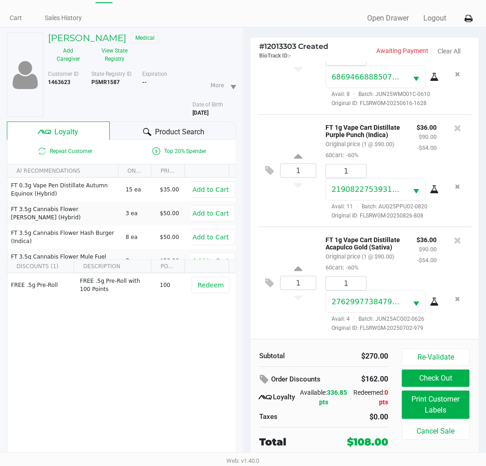
scroll to position [46, 0]
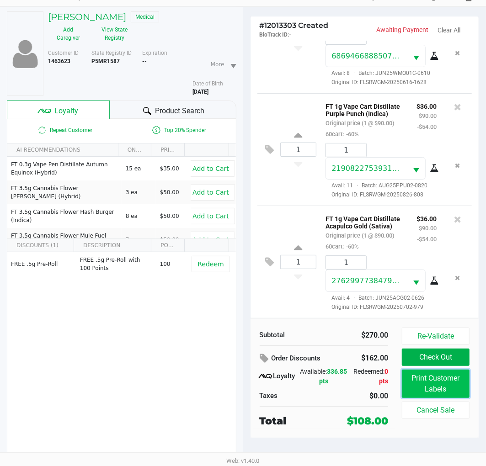
click at [417, 390] on button "Print Customer Labels" at bounding box center [436, 384] width 68 height 28
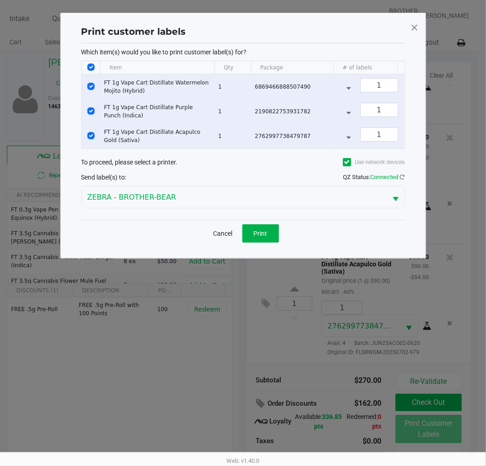
scroll to position [0, 0]
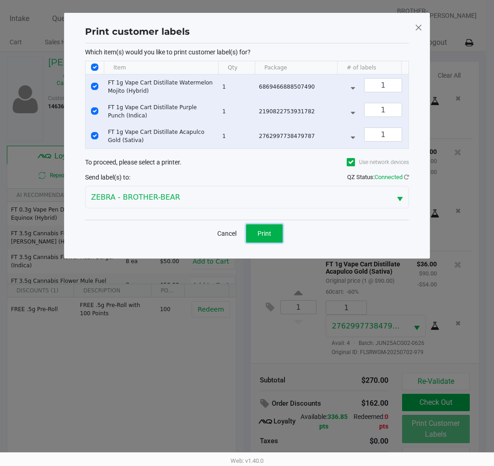
click at [252, 243] on button "Print" at bounding box center [264, 233] width 37 height 18
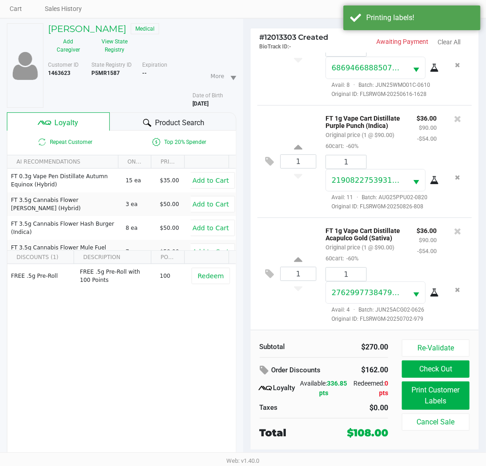
scroll to position [46, 0]
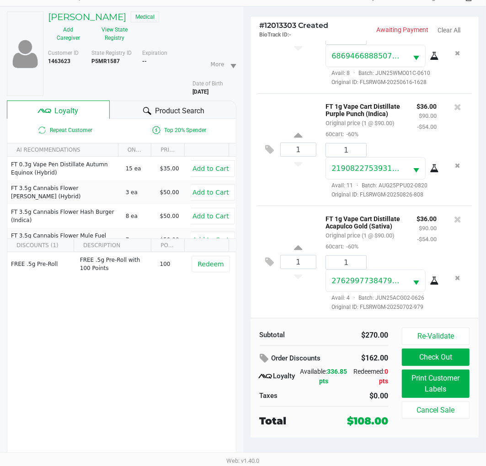
click at [419, 357] on button "Check Out" at bounding box center [436, 357] width 68 height 17
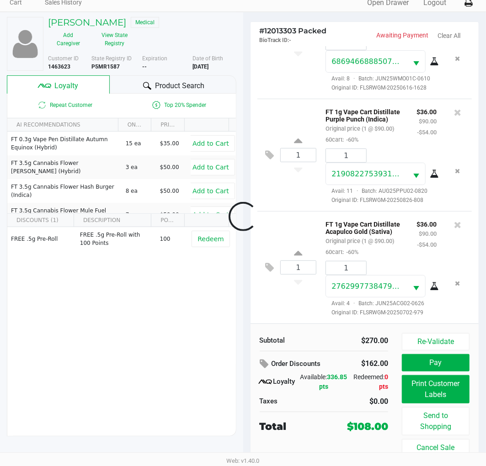
scroll to position [40, 0]
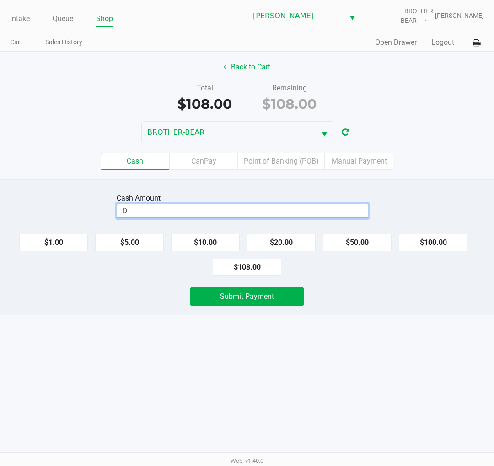
click at [229, 212] on input "0" at bounding box center [242, 210] width 250 height 13
type input "$110.00"
click at [156, 288] on div "Cash Amount $110.00 Clear $1.00 $5.00 $10.00 $20.00 $50.00 $100.00 $108.00 Subm…" at bounding box center [247, 247] width 494 height 136
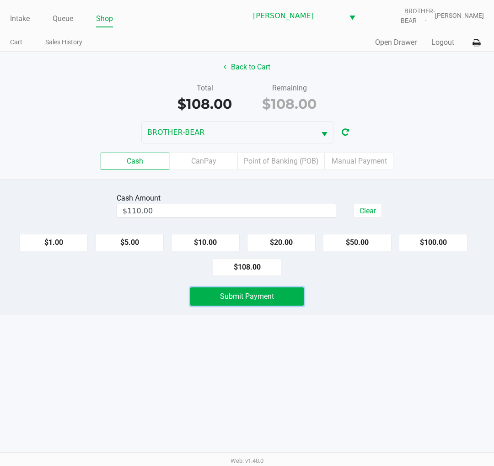
click at [248, 298] on span "Submit Payment" at bounding box center [247, 296] width 54 height 9
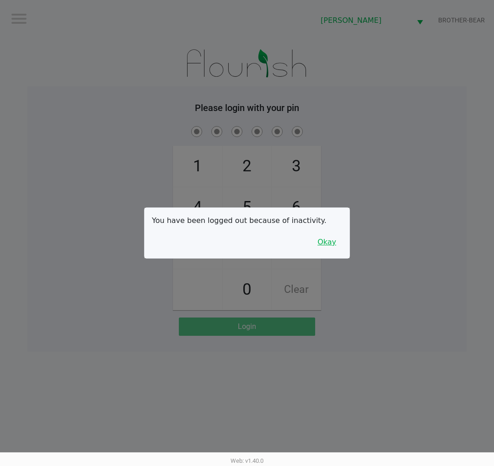
click at [334, 244] on button "Okay" at bounding box center [326, 242] width 31 height 17
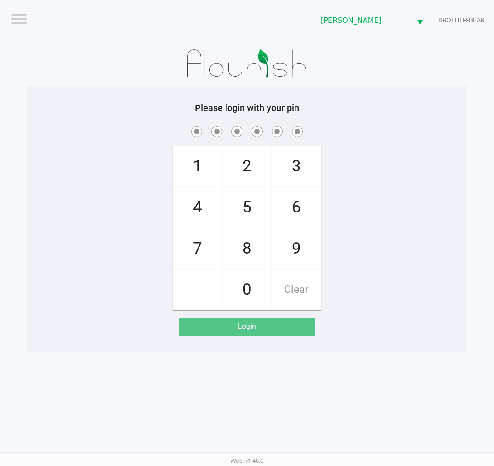
click at [37, 88] on div "Please login with your pin 1 4 7 2 5 8 0 3 6 9 Clear Login" at bounding box center [246, 219] width 439 height 266
click at [74, 85] on div at bounding box center [246, 64] width 439 height 46
click at [415, 361] on div "Logout Clermont WC BROTHER-BEAR Please login with your pin 1 4 7 2 5 8 0 3 6 9 …" at bounding box center [247, 233] width 494 height 466
drag, startPoint x: 69, startPoint y: 149, endPoint x: 29, endPoint y: 194, distance: 60.2
click at [69, 149] on div "1 4 7 2 5 8 0 3 6 9 Clear" at bounding box center [246, 217] width 439 height 186
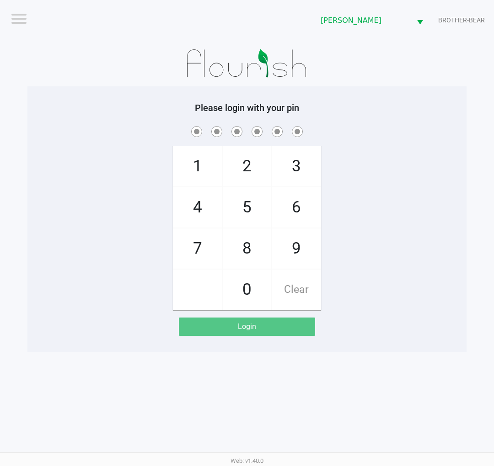
click at [59, 61] on div at bounding box center [246, 64] width 439 height 46
click at [64, 114] on div "Please login with your pin 1 4 7 2 5 8 0 3 6 9 Clear Login" at bounding box center [246, 219] width 439 height 234
click at [28, 87] on div "Please login with your pin 1 4 7 2 5 8 0 3 6 9 Clear Login" at bounding box center [246, 219] width 439 height 266
click at [31, 211] on div "1 4 7 2 5 8 0 3 6 9 Clear" at bounding box center [246, 217] width 439 height 186
click at [29, 162] on div "1 4 7 2 5 8 0 3 6 9 Clear" at bounding box center [246, 217] width 439 height 186
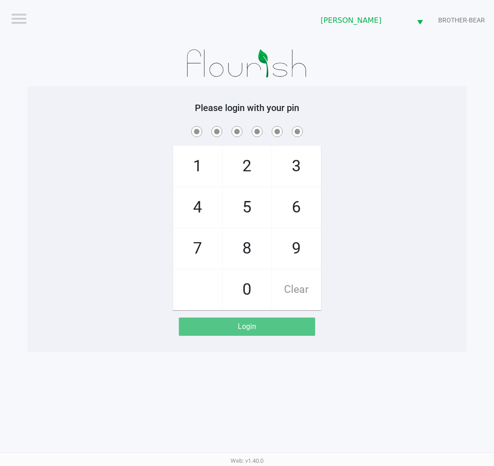
click at [30, 217] on div "1 4 7 2 5 8 0 3 6 9 Clear" at bounding box center [246, 217] width 439 height 186
click at [46, 228] on div "1 4 7 2 5 8 0 3 6 9 Clear" at bounding box center [246, 217] width 439 height 186
click at [30, 183] on div "1 4 7 2 5 8 0 3 6 9 Clear" at bounding box center [246, 217] width 439 height 186
click at [37, 270] on div "1 4 7 2 5 8 0 3 6 9 Clear" at bounding box center [246, 217] width 439 height 186
click at [26, 210] on app-pos-login-wrapper "Logout Clermont WC BROTHER-BEAR Please login with your pin 1 4 7 2 5 8 0 3 6 9 …" at bounding box center [247, 176] width 494 height 352
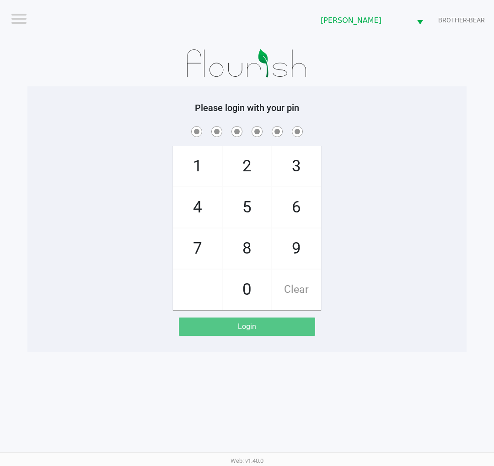
click at [85, 93] on div "Please login with your pin 1 4 7 2 5 8 0 3 6 9 Clear Login" at bounding box center [246, 219] width 439 height 266
click at [40, 107] on h5 "Please login with your pin" at bounding box center [246, 107] width 425 height 11
click at [242, 250] on span "8" at bounding box center [247, 249] width 48 height 40
checkbox input "true"
click at [299, 163] on span "3" at bounding box center [296, 166] width 48 height 40
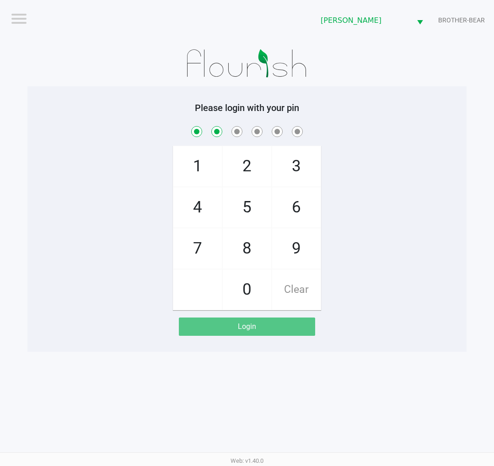
checkbox input "true"
click at [198, 242] on span "7" at bounding box center [197, 249] width 48 height 40
checkbox input "true"
click at [295, 257] on span "9" at bounding box center [296, 249] width 48 height 40
checkbox input "true"
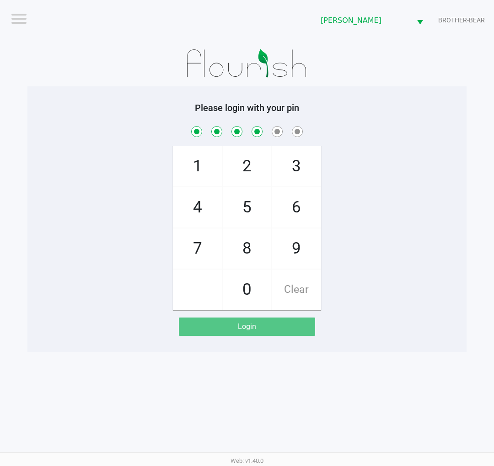
click at [241, 168] on span "2" at bounding box center [247, 166] width 48 height 40
checkbox input "true"
click at [200, 165] on span "1" at bounding box center [197, 166] width 48 height 40
checkbox input "true"
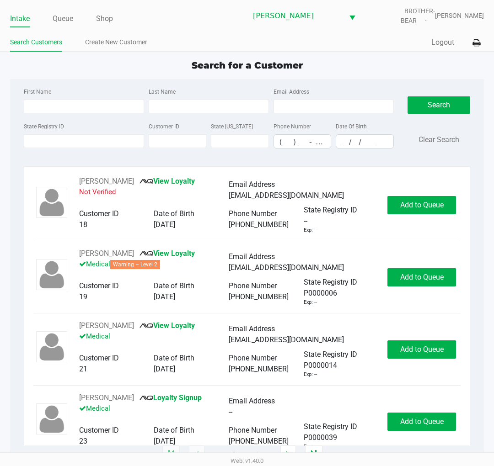
click at [11, 81] on div "First Name Last Name Email Address State Registry ID Customer ID State ID Phone…" at bounding box center [247, 267] width 474 height 376
click at [96, 142] on input "State Registry ID" at bounding box center [84, 141] width 120 height 14
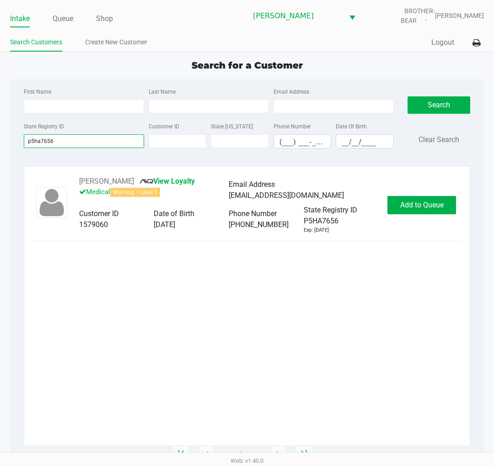
type input "p5ha7656"
click at [424, 205] on span "Add to Queue" at bounding box center [421, 205] width 43 height 9
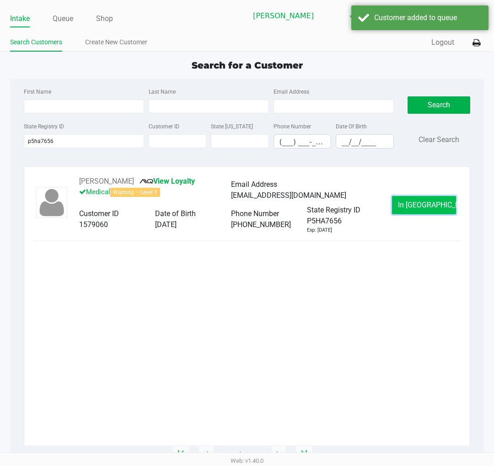
click at [417, 202] on span "In Queue" at bounding box center [436, 205] width 77 height 9
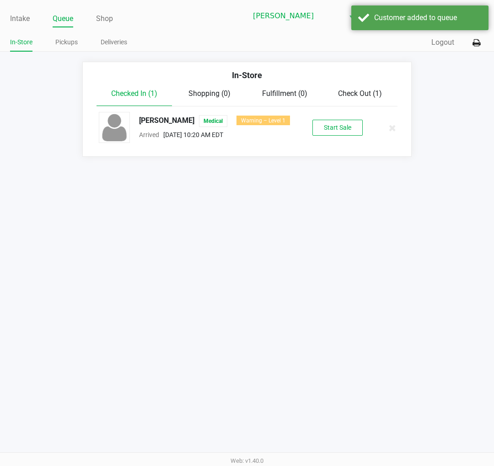
click at [336, 131] on button "Start Sale" at bounding box center [337, 128] width 50 height 16
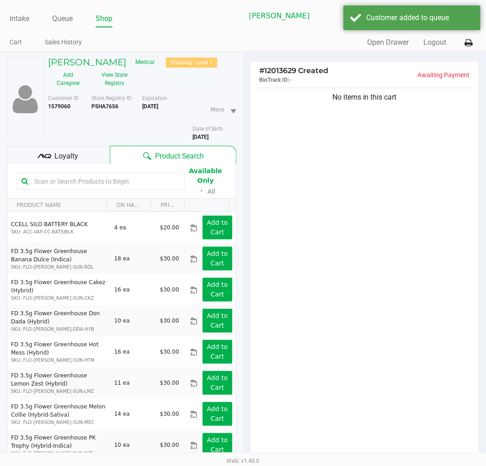
click at [67, 156] on span "Loyalty" at bounding box center [66, 156] width 24 height 11
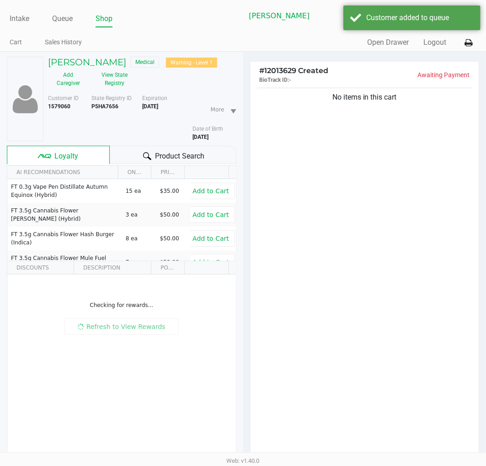
click at [111, 81] on button "View State Registry" at bounding box center [112, 79] width 47 height 23
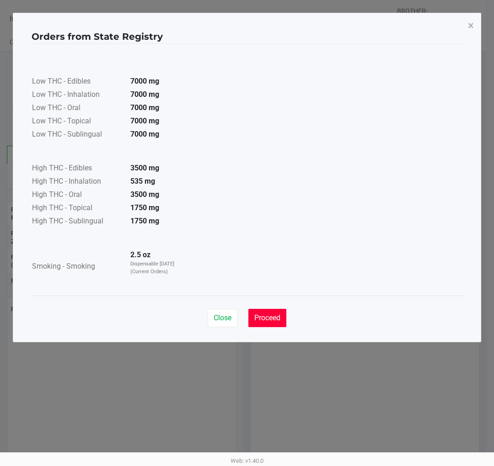
click at [263, 312] on button "Proceed" at bounding box center [267, 318] width 38 height 18
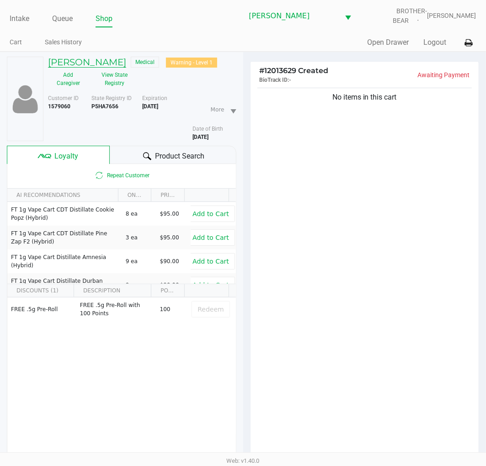
click at [112, 57] on h5 "GEORGE LYNCH JR" at bounding box center [87, 62] width 78 height 11
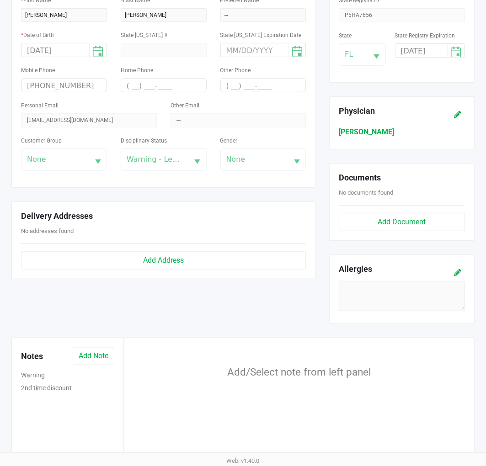
scroll to position [193, 0]
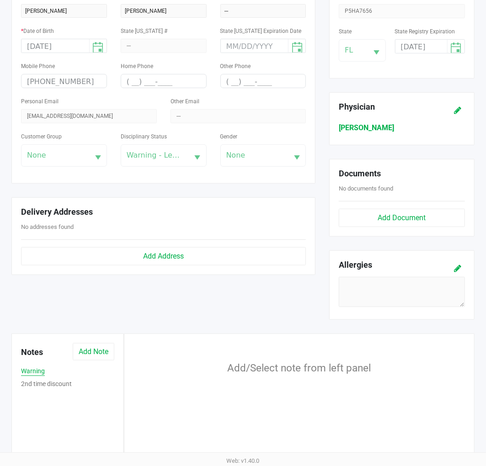
click at [29, 373] on button "Warning" at bounding box center [33, 372] width 24 height 10
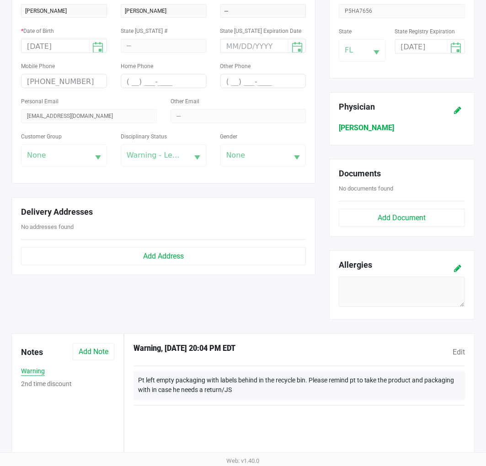
scroll to position [0, 0]
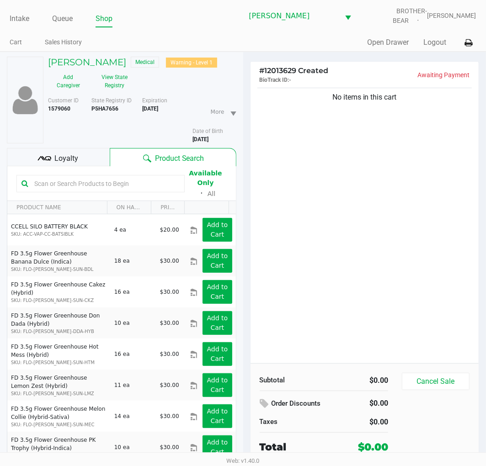
click at [49, 162] on icon at bounding box center [44, 159] width 14 height 14
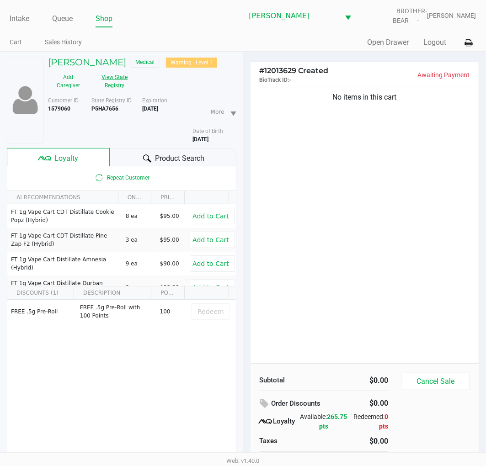
click at [115, 85] on button "View State Registry" at bounding box center [112, 81] width 47 height 23
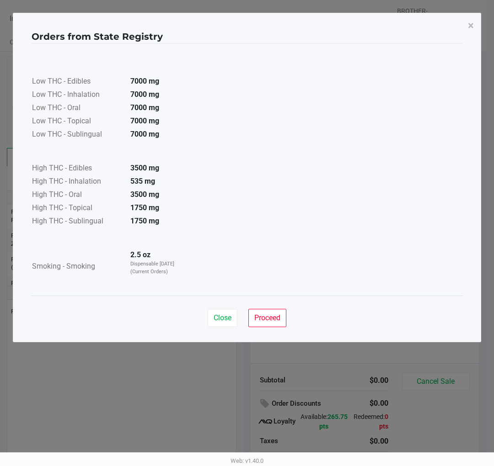
click at [262, 345] on ngb-modal-window "Orders from State Registry × Low THC - Edibles 7000 mg Low THC - Inhalation 700…" at bounding box center [247, 233] width 494 height 466
click at [272, 324] on button "Proceed" at bounding box center [267, 318] width 38 height 18
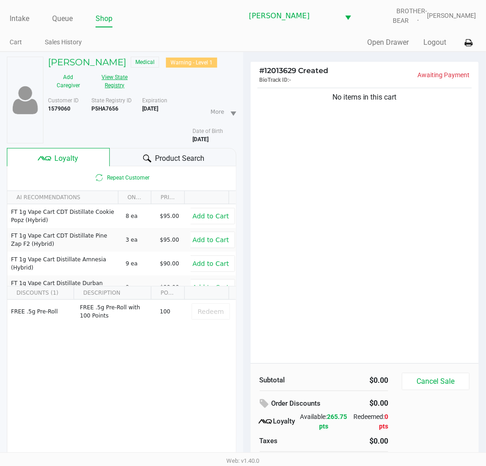
scroll to position [48, 0]
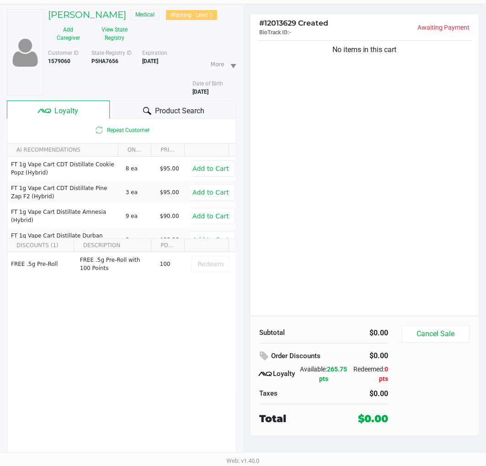
click at [244, 149] on div "# 12013629 Created BioTrack ID: - Awaiting Payment No items in this cart Subtot…" at bounding box center [364, 236] width 243 height 462
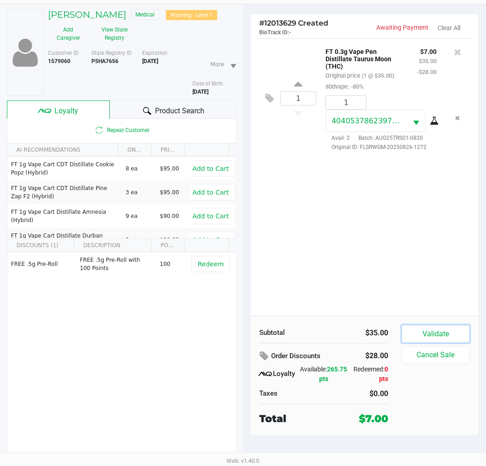
click at [430, 330] on button "Validate" at bounding box center [436, 333] width 68 height 17
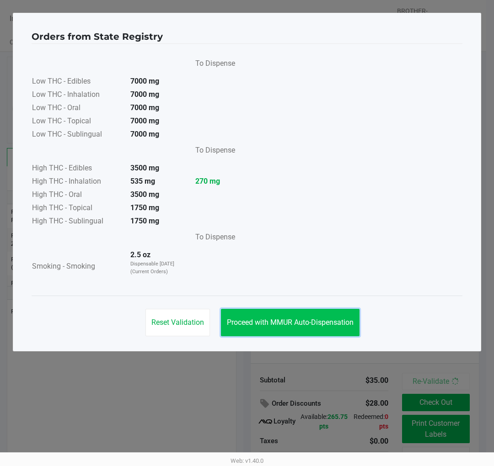
click at [265, 325] on span "Proceed with MMUR Auto-Dispensation" at bounding box center [290, 322] width 127 height 9
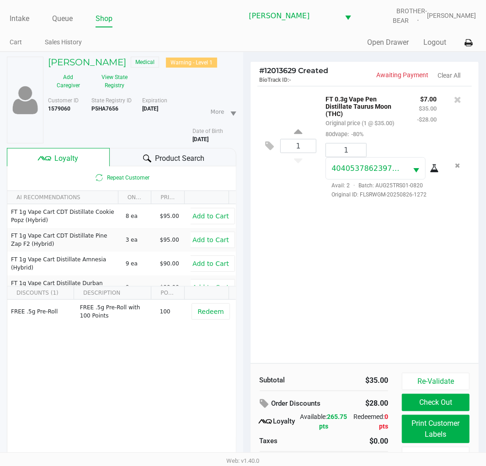
click at [242, 225] on div "GEORGE LYNCH JR Medical Warning - Level 1 Add Caregiver View State Registry Cus…" at bounding box center [121, 283] width 243 height 462
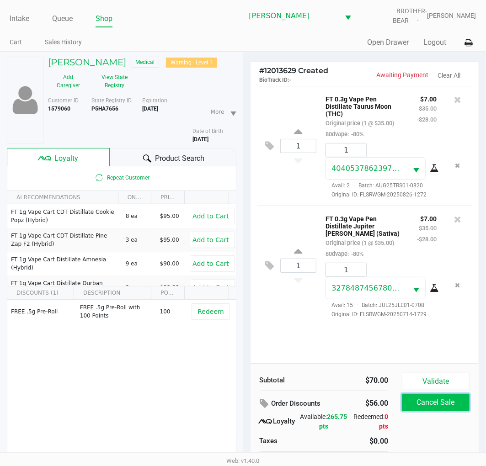
click at [445, 395] on button "Cancel Sale" at bounding box center [436, 402] width 68 height 17
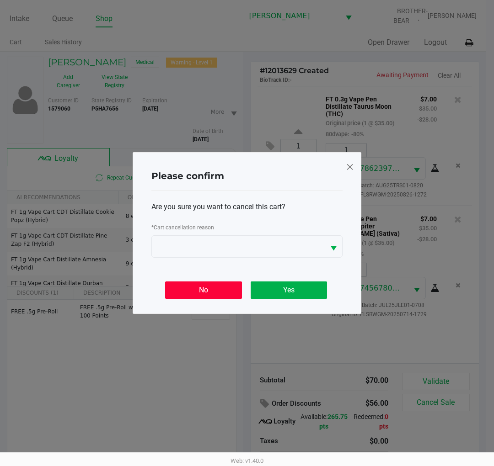
click at [171, 279] on div "No Yes" at bounding box center [246, 287] width 191 height 36
click at [159, 282] on div "No Yes" at bounding box center [246, 287] width 191 height 36
click at [181, 290] on button "No" at bounding box center [203, 290] width 76 height 17
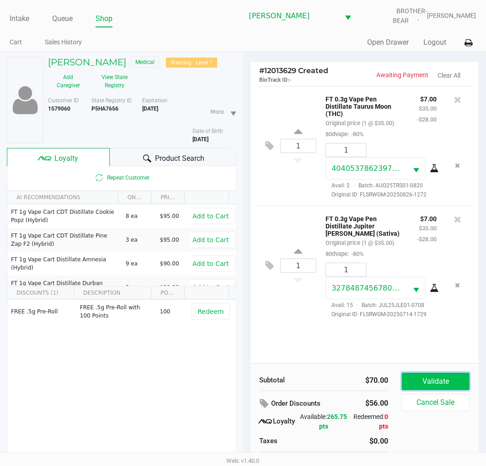
click at [460, 382] on button "Validate" at bounding box center [436, 381] width 68 height 17
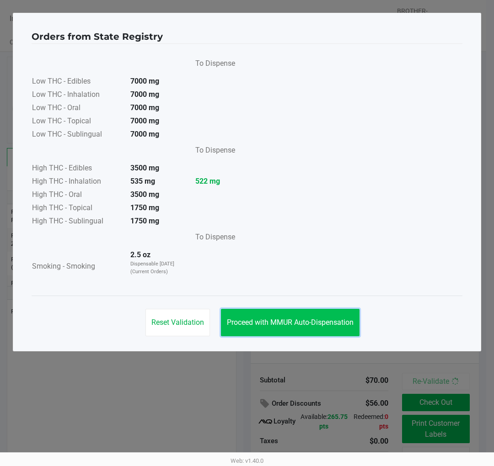
click at [254, 322] on span "Proceed with MMUR Auto-Dispensation" at bounding box center [290, 322] width 127 height 9
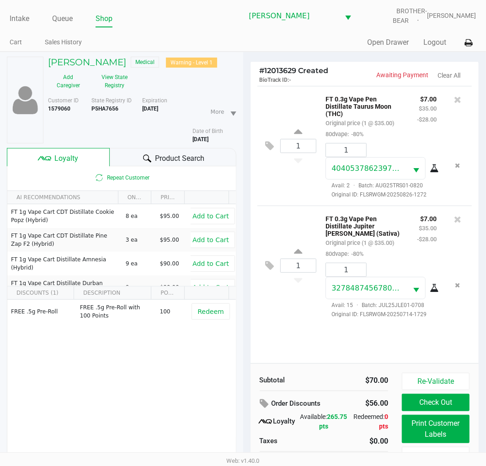
click at [244, 222] on div "# 12013629 Created BioTrack ID: - Awaiting Payment Clear All 1 FT 0.3g Vape Pen…" at bounding box center [364, 283] width 243 height 462
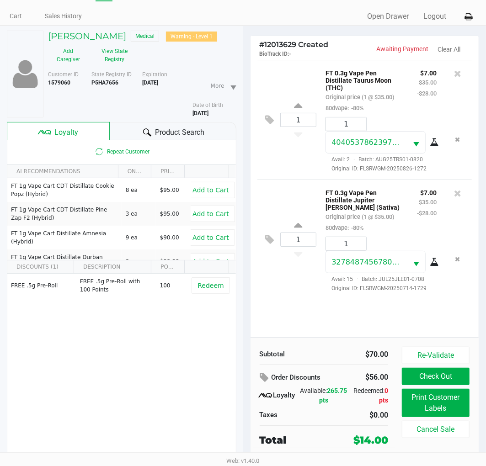
scroll to position [48, 0]
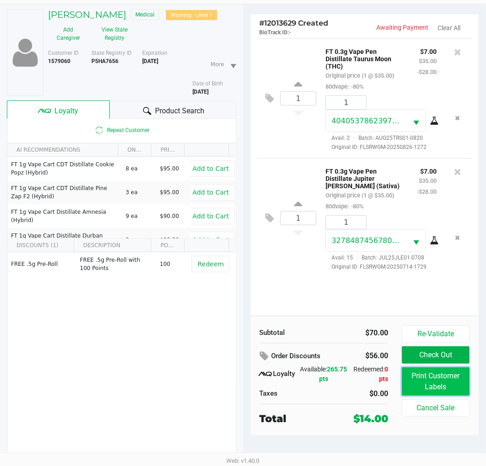
click at [421, 375] on button "Print Customer Labels" at bounding box center [436, 382] width 68 height 28
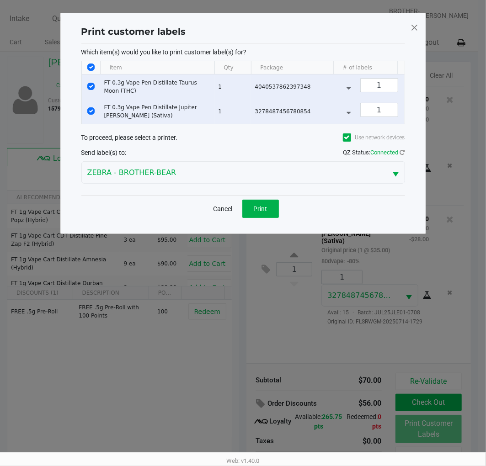
scroll to position [0, 0]
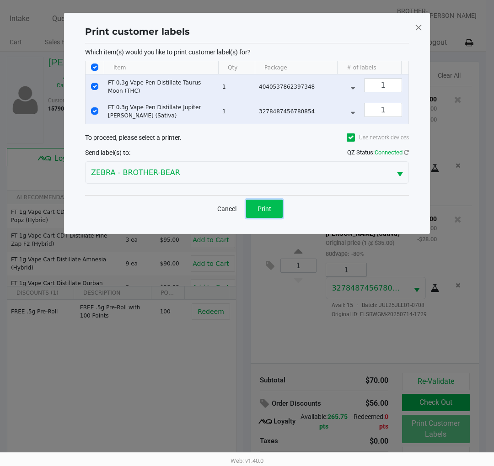
click at [280, 218] on button "Print" at bounding box center [264, 209] width 37 height 18
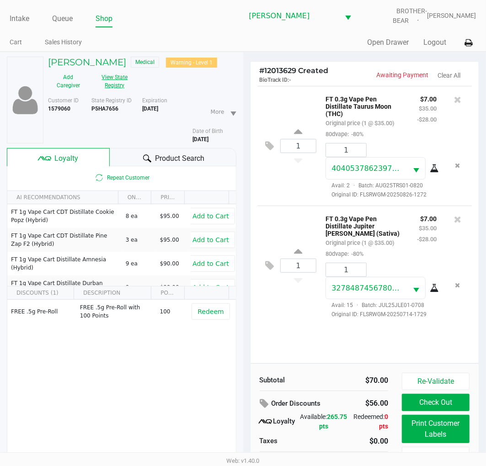
click at [115, 90] on button "View State Registry" at bounding box center [112, 81] width 47 height 23
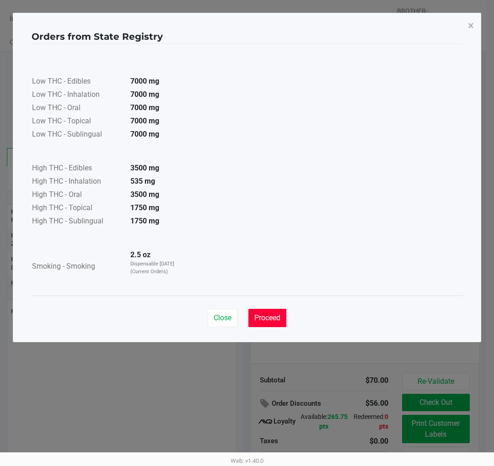
click at [261, 315] on span "Proceed" at bounding box center [267, 318] width 26 height 9
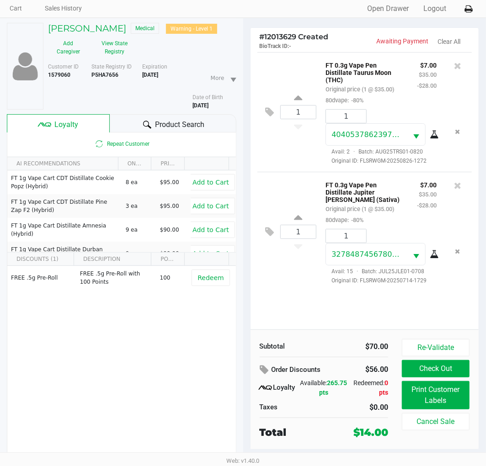
scroll to position [48, 0]
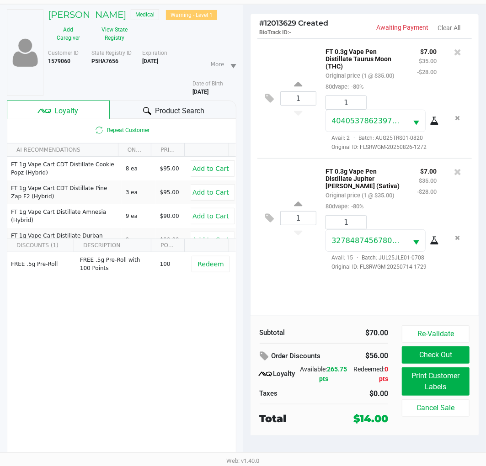
click at [244, 256] on div "# 12013629 Created BioTrack ID: - Awaiting Payment Clear All 1 FT 0.3g Vape Pen…" at bounding box center [364, 236] width 243 height 462
click at [426, 357] on button "Check Out" at bounding box center [436, 354] width 68 height 17
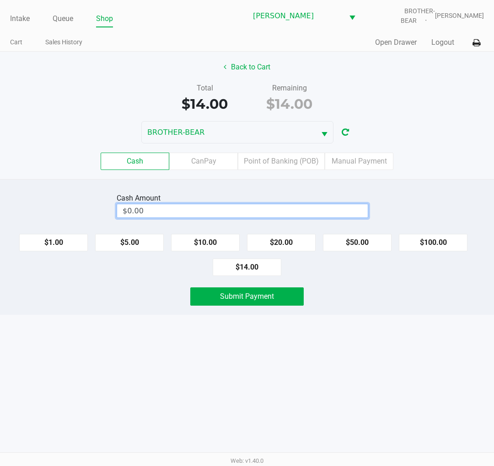
click at [213, 215] on input "$0.00" at bounding box center [242, 210] width 250 height 13
type input "$20.00"
click at [387, 312] on div "Cash Amount $20.00 Clear $1.00 $5.00 $10.00 $20.00 $50.00 $100.00 $14.00 Submit…" at bounding box center [247, 247] width 494 height 136
click at [250, 57] on div "Back to Cart Total $14.00 Remaining $14.00 BROTHER-BEAR Cash CanPay Point of Ba…" at bounding box center [247, 116] width 494 height 128
click at [250, 69] on button "Back to Cart" at bounding box center [247, 67] width 59 height 17
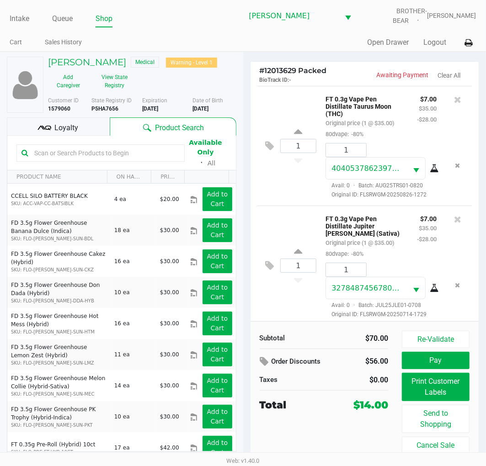
click at [70, 126] on span "Loyalty" at bounding box center [66, 128] width 24 height 11
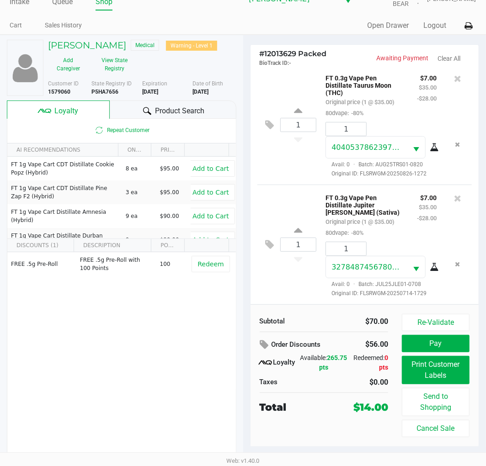
scroll to position [28, 0]
click at [417, 346] on button "Pay" at bounding box center [436, 343] width 68 height 17
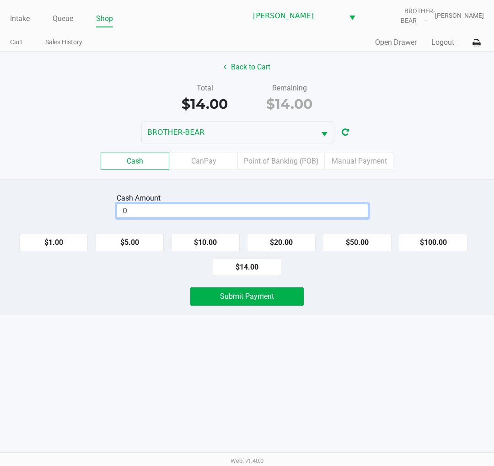
click at [191, 211] on input "0" at bounding box center [242, 210] width 250 height 13
type input "$20.00"
click at [66, 359] on div "Intake Queue Shop Clermont WC BROTHER-BEAR Charlie Billings Cart Sales History …" at bounding box center [247, 233] width 494 height 466
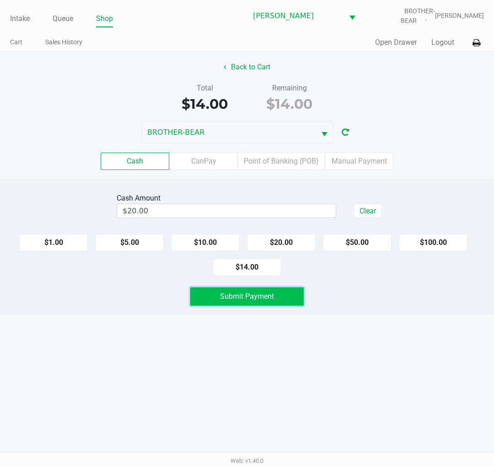
click at [197, 302] on button "Submit Payment" at bounding box center [246, 297] width 113 height 18
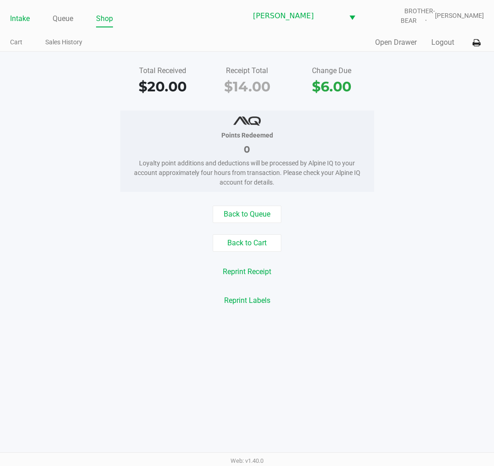
click at [25, 19] on link "Intake" at bounding box center [20, 18] width 20 height 13
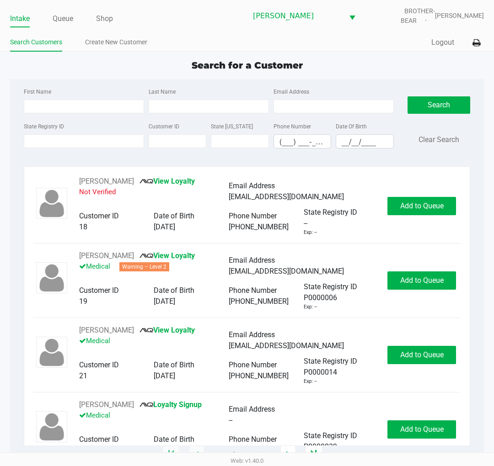
click at [21, 53] on app-point-of-sale "Intake Queue Shop Clermont WC BROTHER-BEAR Charlie Billings Search Customers Cr…" at bounding box center [247, 227] width 494 height 455
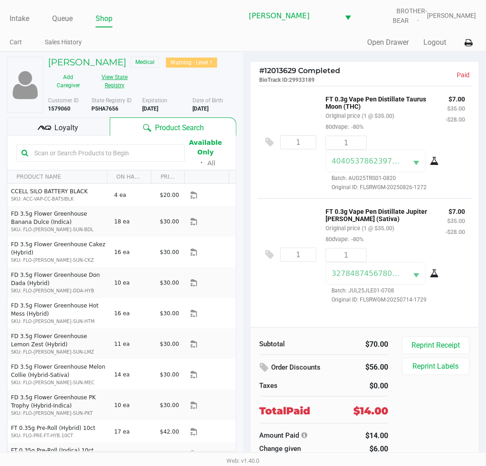
click at [118, 84] on button "View State Registry" at bounding box center [112, 81] width 47 height 23
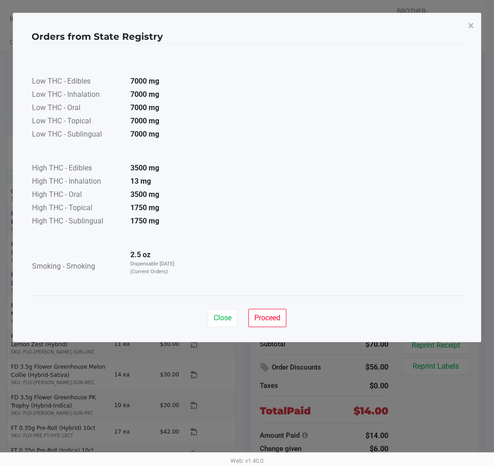
click at [142, 211] on strong "1750 mg" at bounding box center [144, 207] width 29 height 9
click at [271, 314] on span "Proceed" at bounding box center [267, 318] width 26 height 9
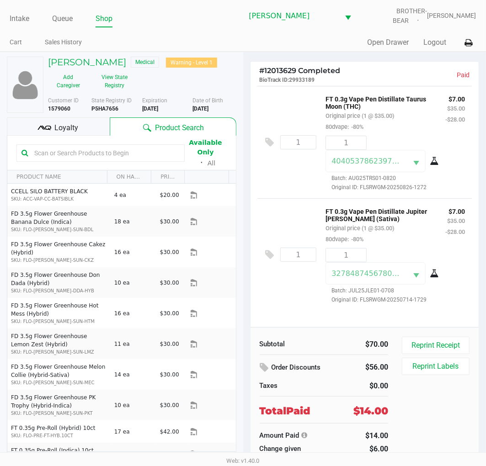
click at [67, 123] on span "Loyalty" at bounding box center [66, 128] width 24 height 11
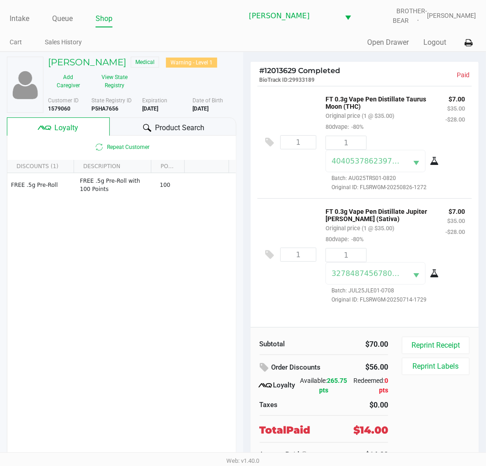
click at [244, 110] on div "# 12013629 Completed BioTrack ID: 29933189 Paid 1 FT 0.3g Vape Pen Distillate T…" at bounding box center [364, 267] width 243 height 431
click at [29, 17] on link "Intake" at bounding box center [20, 18] width 20 height 13
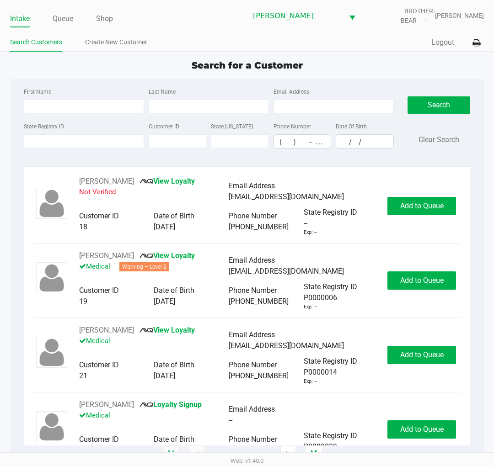
click at [118, 59] on div "Search for a Customer" at bounding box center [247, 66] width 488 height 14
click at [135, 61] on div "Search for a Customer" at bounding box center [247, 66] width 488 height 14
drag, startPoint x: 189, startPoint y: 61, endPoint x: 349, endPoint y: 58, distance: 160.0
click at [349, 59] on div "Search for a Customer" at bounding box center [247, 66] width 488 height 14
click at [140, 85] on div "First Name Last Name Email Address State Registry ID Customer ID State ID Phone…" at bounding box center [247, 121] width 460 height 84
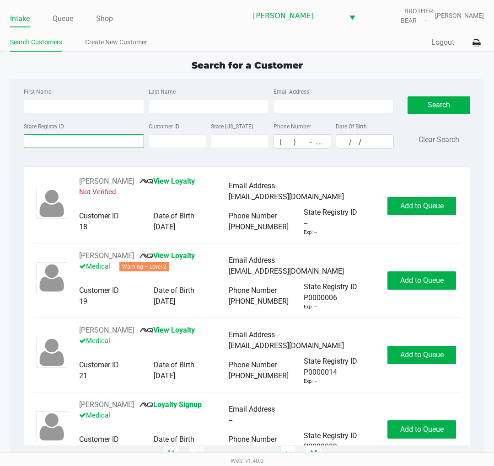
click at [93, 138] on input "State Registry ID" at bounding box center [84, 141] width 120 height 14
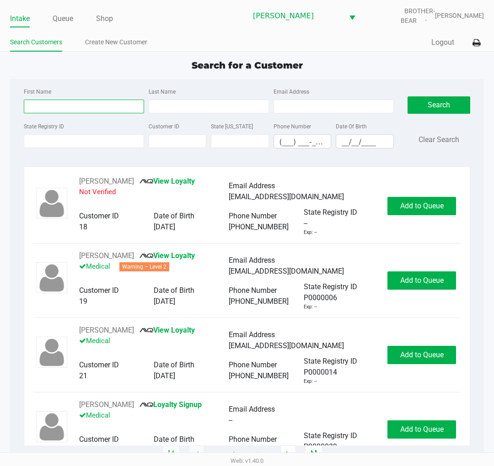
click at [71, 109] on input "First Name" at bounding box center [84, 107] width 120 height 14
type input "attaway"
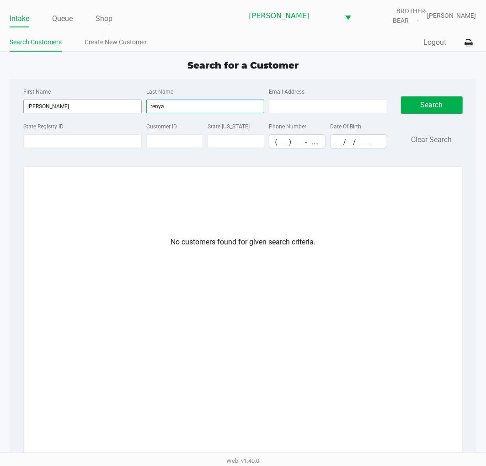
type input "renya"
drag, startPoint x: 67, startPoint y: 108, endPoint x: 18, endPoint y: 103, distance: 49.2
click at [18, 103] on div "First Name attaway Last Name renya Email Address State Registry ID Customer ID …" at bounding box center [204, 121] width 377 height 70
type input "renya"
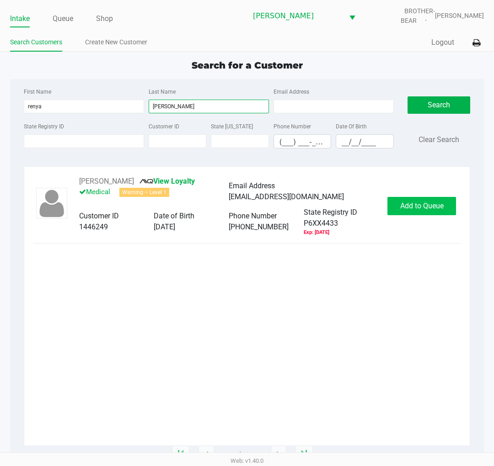
type input "attaway"
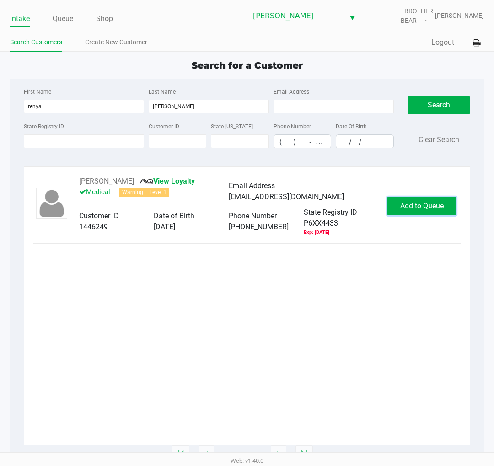
drag, startPoint x: 418, startPoint y: 200, endPoint x: 415, endPoint y: 212, distance: 12.7
click at [418, 200] on button "Add to Queue" at bounding box center [421, 206] width 69 height 18
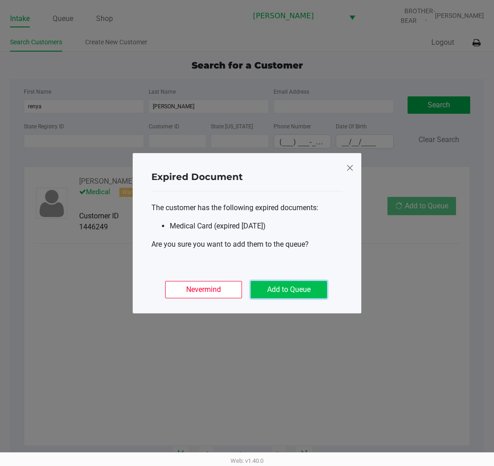
click at [287, 287] on button "Add to Queue" at bounding box center [288, 289] width 76 height 17
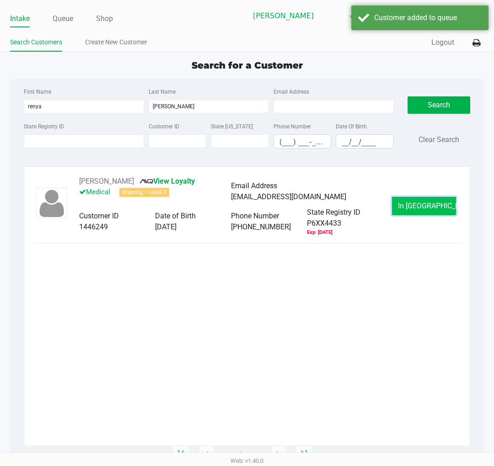
click at [401, 208] on button "In Queue" at bounding box center [424, 206] width 64 height 18
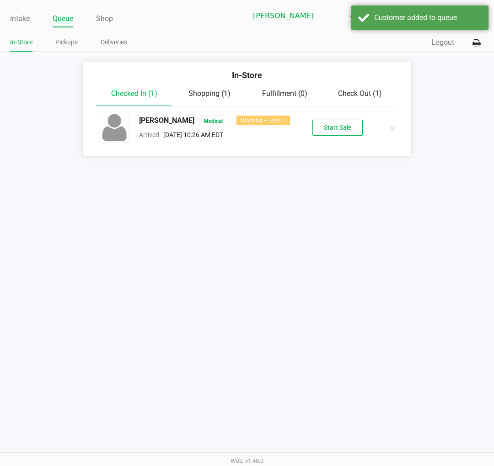
click at [337, 136] on div "RENYA ATTAWAY Medical Warning – Level 1 Arrived Sep 27, 2025 10:26 AM EDT Start…" at bounding box center [247, 128] width 310 height 32
click at [334, 128] on button "Start Sale" at bounding box center [337, 128] width 50 height 16
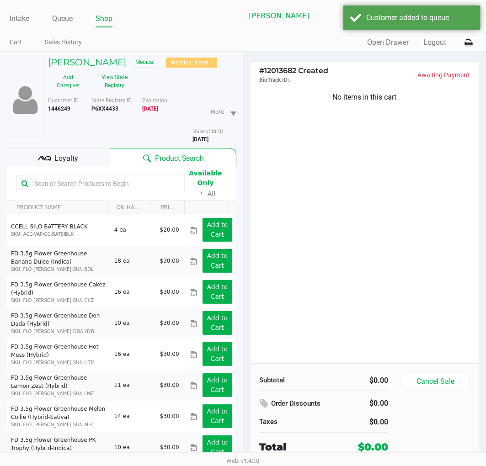
click at [64, 154] on span "Loyalty" at bounding box center [66, 158] width 24 height 11
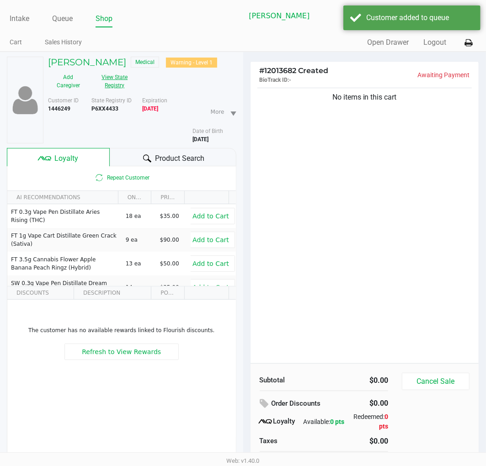
click at [117, 84] on button "View State Registry" at bounding box center [112, 81] width 47 height 23
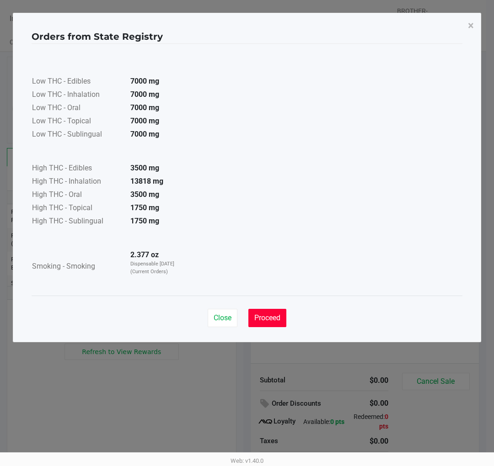
click at [282, 320] on button "Proceed" at bounding box center [267, 318] width 38 height 18
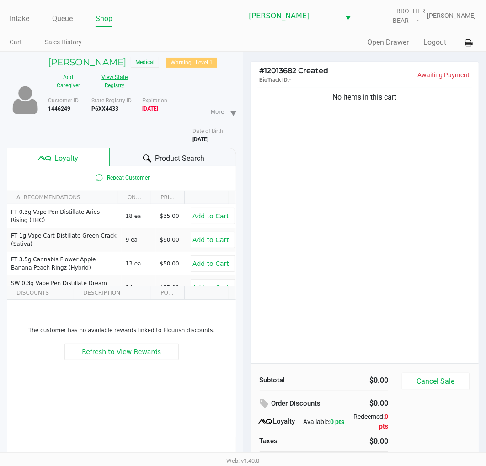
click at [109, 85] on button "View State Registry" at bounding box center [112, 81] width 47 height 23
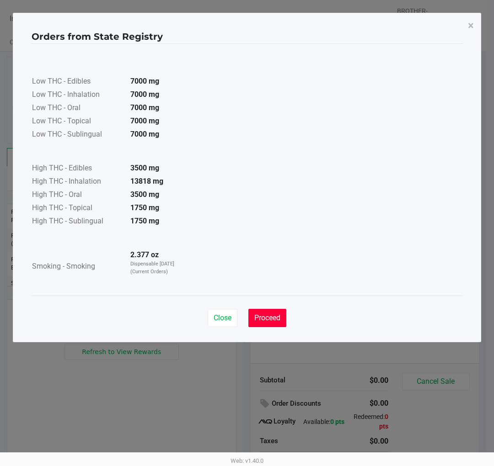
click at [264, 314] on span "Proceed" at bounding box center [267, 318] width 26 height 9
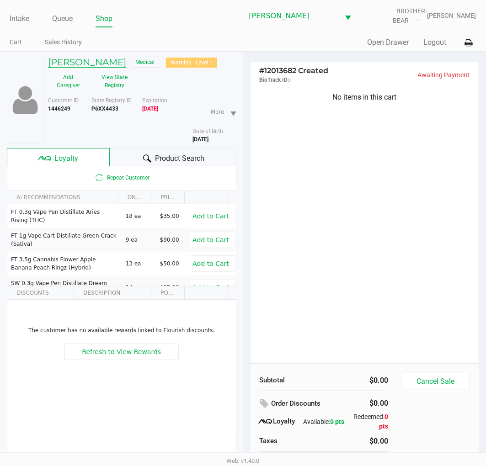
click at [107, 58] on h5 "RENYA ATTAWAY" at bounding box center [87, 62] width 78 height 11
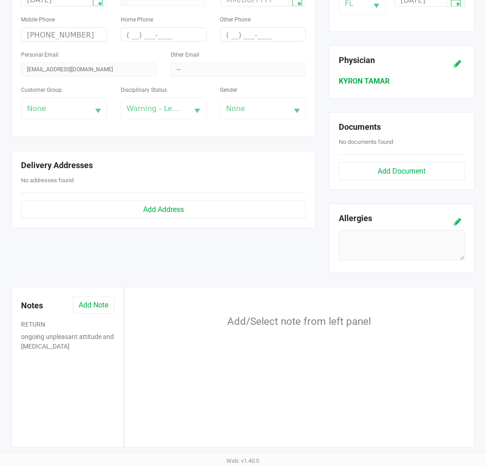
scroll to position [241, 0]
click at [43, 337] on button "ongoing unpleasant attitude and hostility" at bounding box center [67, 341] width 93 height 19
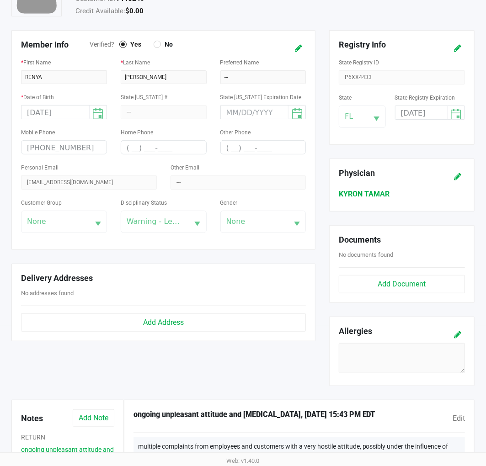
scroll to position [0, 0]
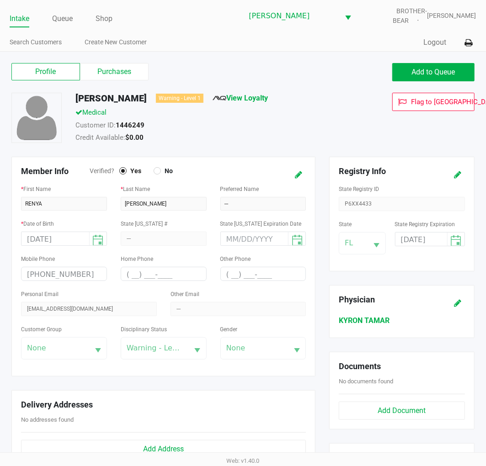
click at [16, 12] on link "Intake" at bounding box center [20, 18] width 20 height 13
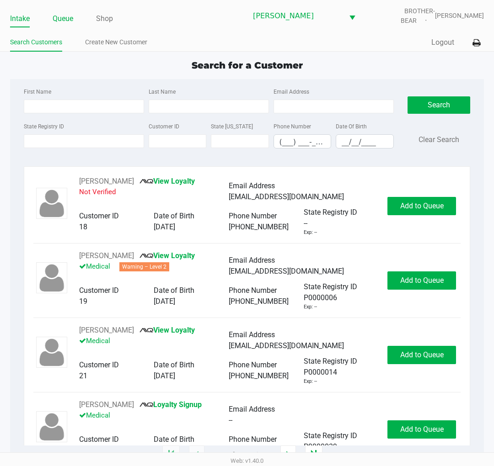
click at [61, 22] on link "Queue" at bounding box center [63, 18] width 21 height 13
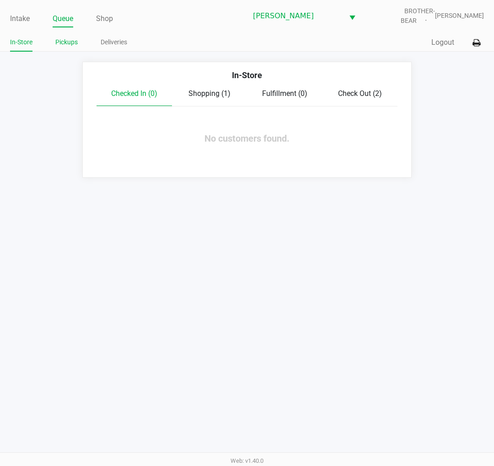
click at [74, 43] on link "Pickups" at bounding box center [66, 42] width 22 height 11
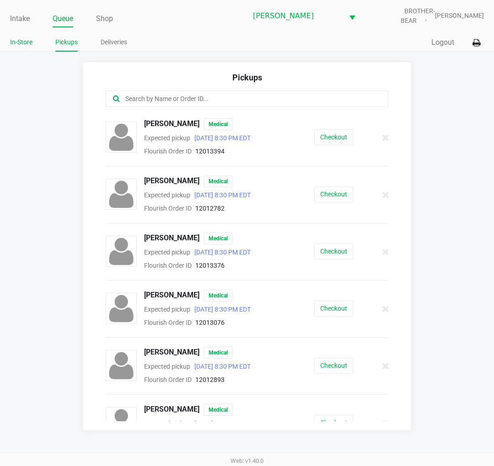
click at [23, 37] on link "In-Store" at bounding box center [21, 42] width 22 height 11
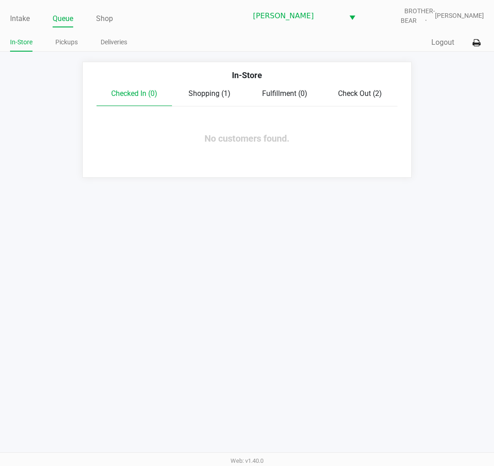
click at [221, 93] on span "Shopping (1)" at bounding box center [209, 93] width 42 height 9
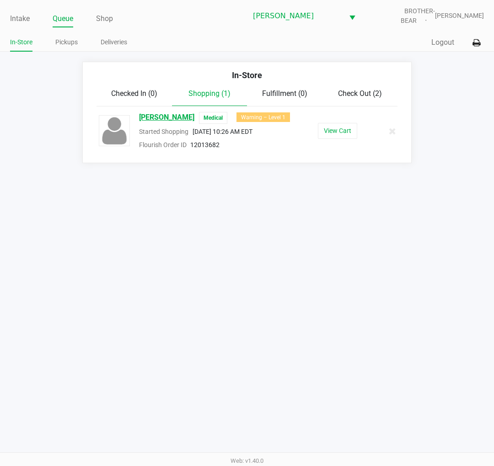
click at [181, 116] on span "RENYA ATTAWAY" at bounding box center [166, 118] width 55 height 12
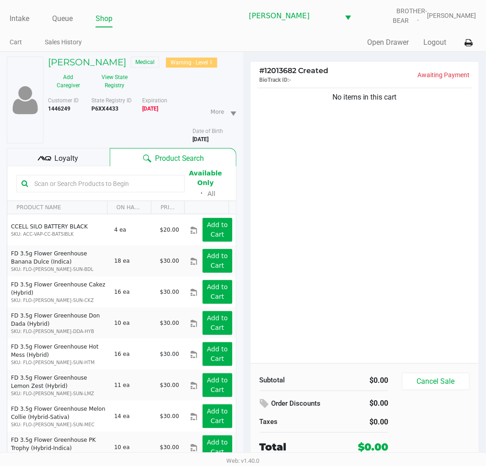
click at [69, 157] on span "Loyalty" at bounding box center [66, 158] width 24 height 11
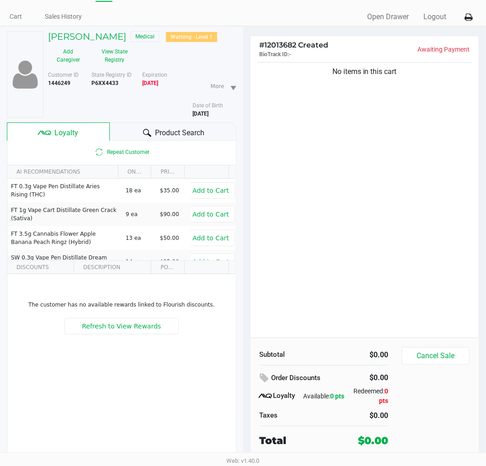
scroll to position [48, 0]
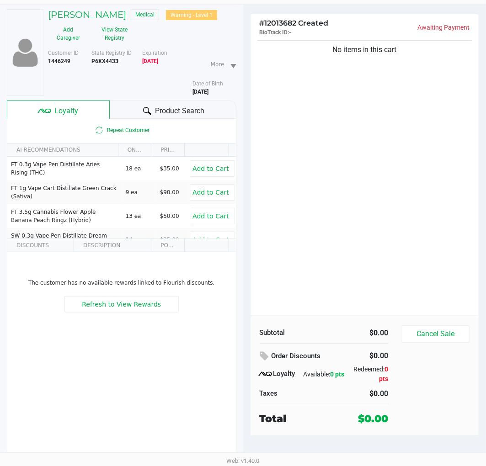
click at [243, 105] on div "# 12013682 Created BioTrack ID: - Awaiting Payment No items in this cart Subtot…" at bounding box center [364, 236] width 243 height 462
click at [244, 126] on div "# 12013682 Created BioTrack ID: - Awaiting Payment No items in this cart Subtot…" at bounding box center [364, 236] width 243 height 462
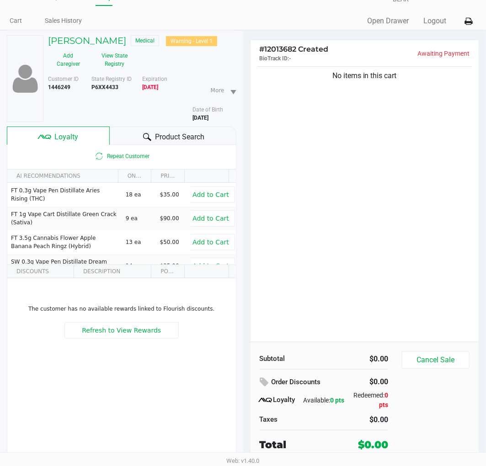
scroll to position [0, 0]
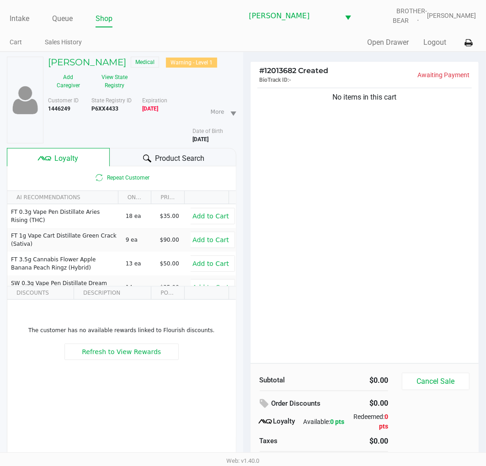
click at [245, 114] on div "# 12013682 Created BioTrack ID: - Awaiting Payment No items in this cart Subtot…" at bounding box center [364, 283] width 243 height 462
click at [244, 108] on div "# 12013682 Created BioTrack ID: - Awaiting Payment No items in this cart Subtot…" at bounding box center [364, 283] width 243 height 462
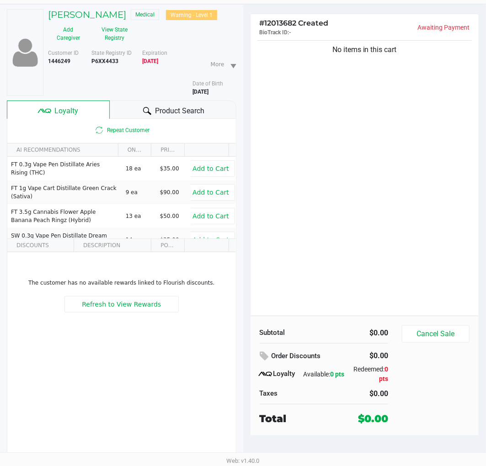
click at [244, 108] on div "# 12013682 Created BioTrack ID: - Awaiting Payment No items in this cart Subtot…" at bounding box center [364, 236] width 243 height 462
click at [243, 107] on div "# 12013682 Created BioTrack ID: - Awaiting Payment No items in this cart Subtot…" at bounding box center [364, 236] width 243 height 462
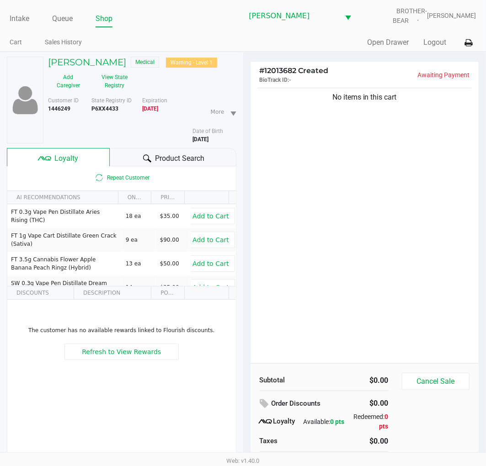
click at [244, 111] on div "# 12013682 Created BioTrack ID: - Awaiting Payment No items in this cart Subtot…" at bounding box center [364, 283] width 243 height 462
click at [245, 115] on div "# 12013682 Created BioTrack ID: - Awaiting Payment No items in this cart Subtot…" at bounding box center [364, 283] width 243 height 462
click at [244, 111] on div "# 12013682 Created BioTrack ID: - Awaiting Payment No items in this cart Subtot…" at bounding box center [364, 283] width 243 height 462
click at [124, 71] on button "View State Registry" at bounding box center [112, 81] width 47 height 23
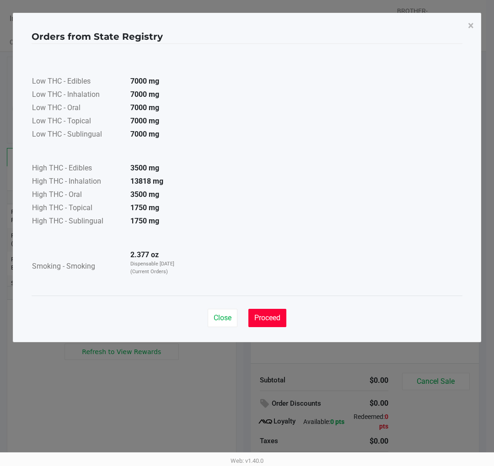
click at [258, 317] on span "Proceed" at bounding box center [267, 318] width 26 height 9
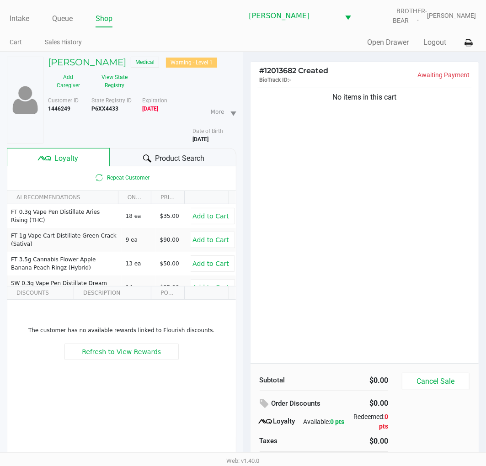
click at [242, 176] on div "RENYA ATTAWAY Medical Warning - Level 1 Add Caregiver View State Registry Custo…" at bounding box center [121, 283] width 243 height 462
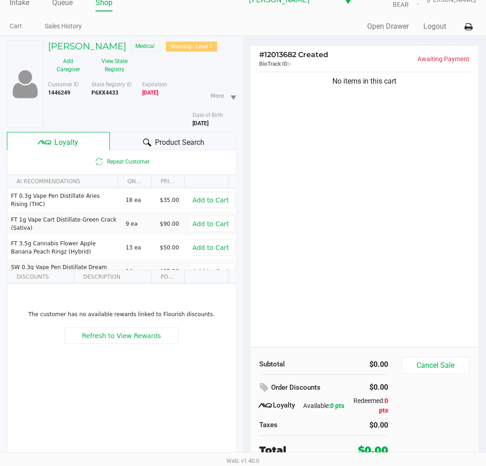
scroll to position [48, 0]
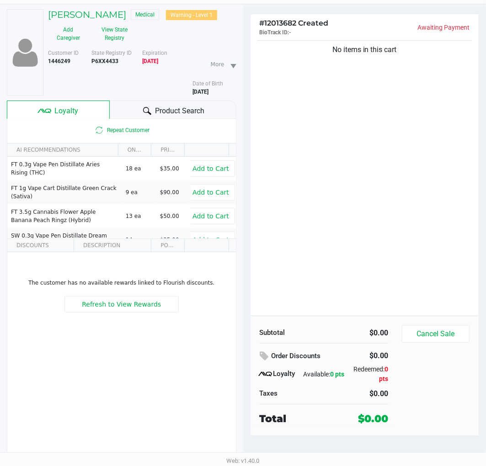
click at [243, 129] on div "# 12013682 Created BioTrack ID: - Awaiting Payment No items in this cart Subtot…" at bounding box center [364, 236] width 243 height 462
click at [121, 36] on button "View State Registry" at bounding box center [112, 33] width 47 height 23
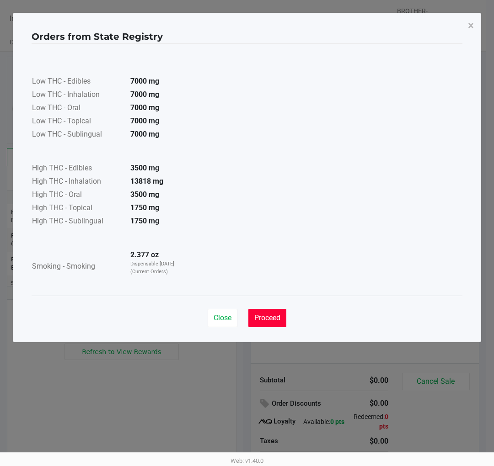
click at [259, 321] on span "Proceed" at bounding box center [267, 318] width 26 height 9
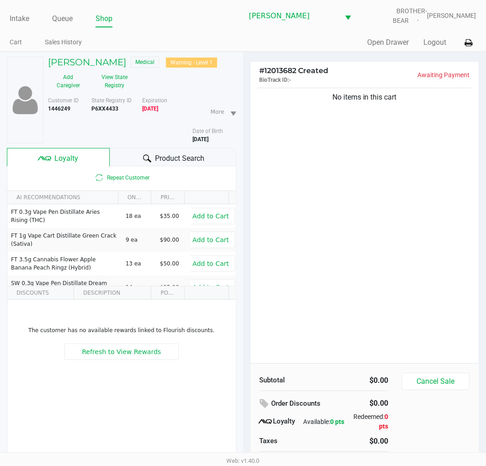
click at [242, 174] on div "RENYA ATTAWAY Medical Warning - Level 1 Add Caregiver View State Registry Custo…" at bounding box center [243, 283] width 486 height 462
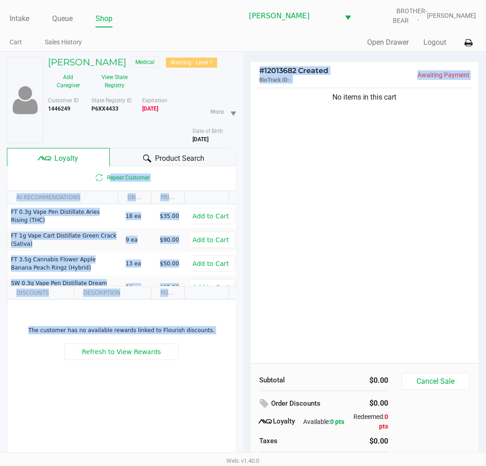
click at [249, 158] on div "# 12013682 Created BioTrack ID: - Awaiting Payment No items in this cart Subtot…" at bounding box center [364, 283] width 243 height 462
click at [289, 198] on div "No items in this cart" at bounding box center [364, 224] width 229 height 277
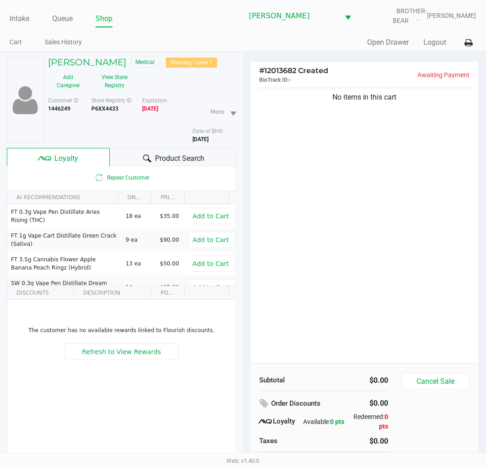
click at [303, 195] on div "No items in this cart" at bounding box center [364, 224] width 229 height 277
click at [243, 175] on div "# 12013682 Created BioTrack ID: - Awaiting Payment No items in this cart Subtot…" at bounding box center [364, 283] width 243 height 462
click at [245, 174] on div "# 12013682 Created BioTrack ID: - Awaiting Payment No items in this cart Subtot…" at bounding box center [364, 283] width 243 height 462
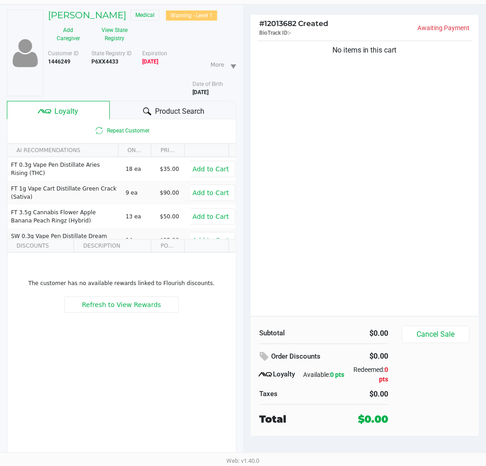
scroll to position [48, 0]
click at [107, 11] on h5 "RENYA ATTAWAY" at bounding box center [87, 14] width 78 height 11
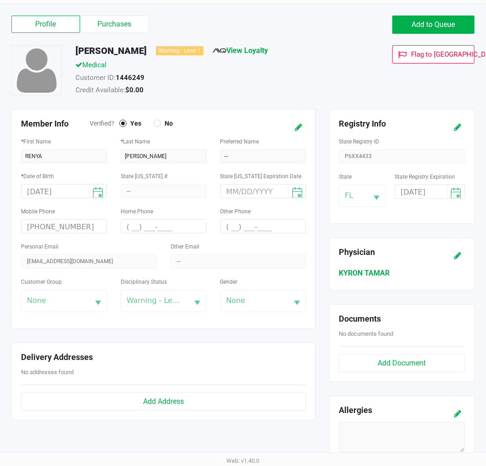
click at [117, 22] on label "Purchases" at bounding box center [114, 24] width 69 height 17
click at [0, 0] on 1 "Purchases" at bounding box center [0, 0] width 0 height 0
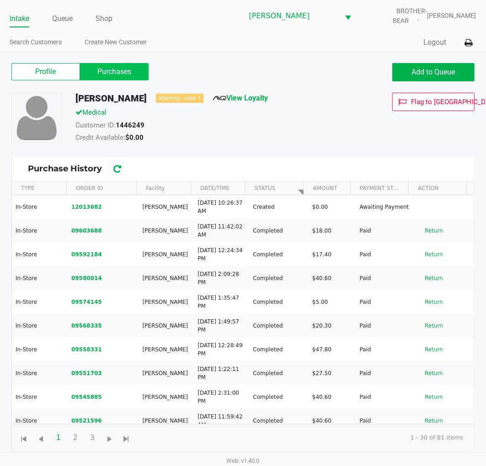
scroll to position [3, 0]
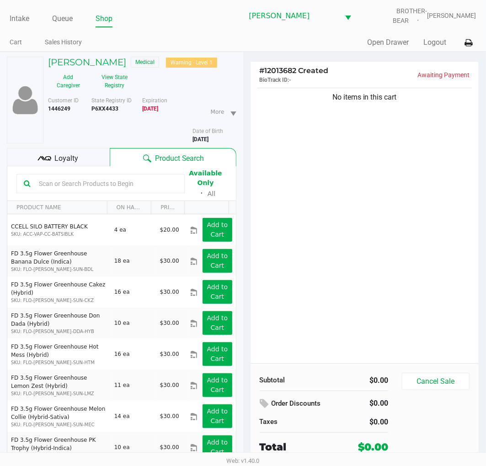
click at [65, 155] on span "Loyalty" at bounding box center [66, 158] width 24 height 11
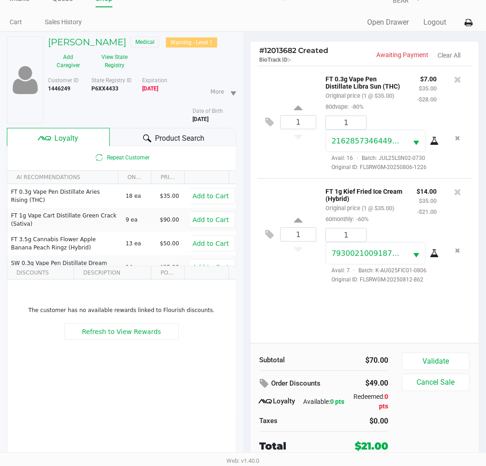
scroll to position [48, 0]
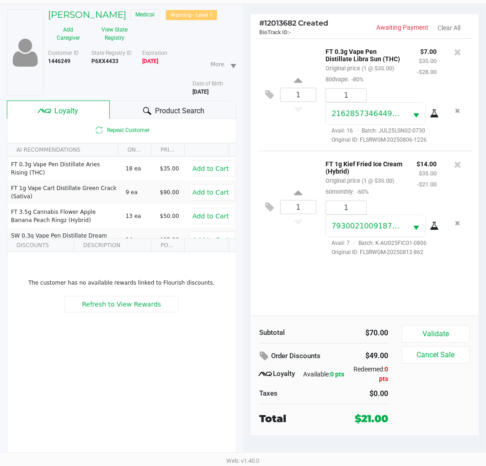
click at [245, 147] on div "# 12013682 Created BioTrack ID: - Awaiting Payment Clear All 1 FT 0.3g Vape Pen…" at bounding box center [364, 236] width 243 height 462
click at [464, 333] on button "Validate" at bounding box center [436, 333] width 68 height 17
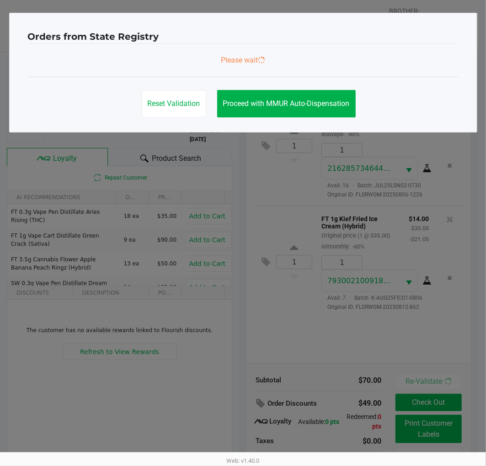
scroll to position [0, 0]
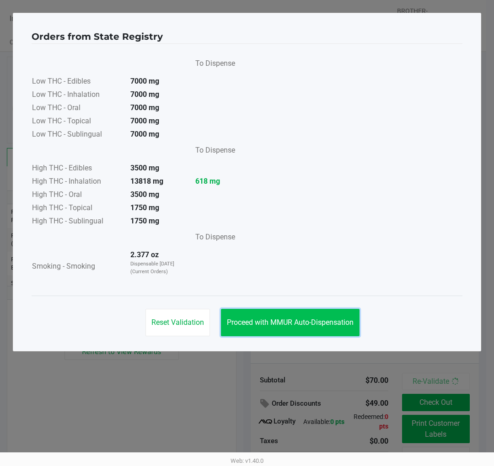
click at [287, 312] on button "Proceed with MMUR Auto-Dispensation" at bounding box center [290, 322] width 138 height 27
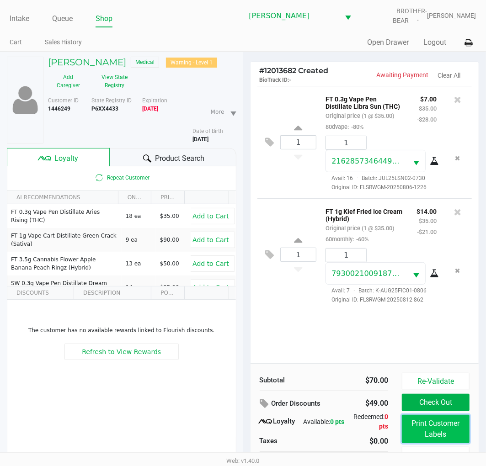
click at [440, 426] on button "Print Customer Labels" at bounding box center [436, 429] width 68 height 28
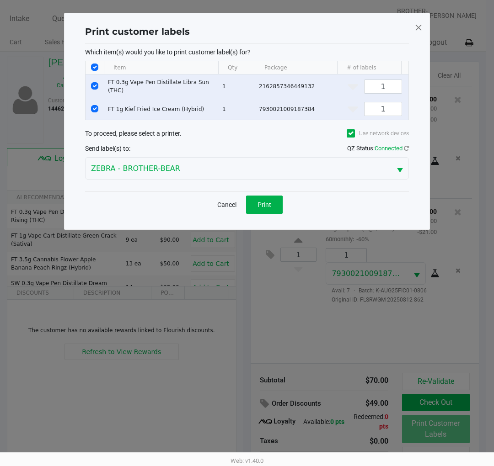
click at [269, 218] on div "Cancel Print" at bounding box center [247, 204] width 324 height 27
click at [264, 214] on button "Print" at bounding box center [264, 205] width 37 height 18
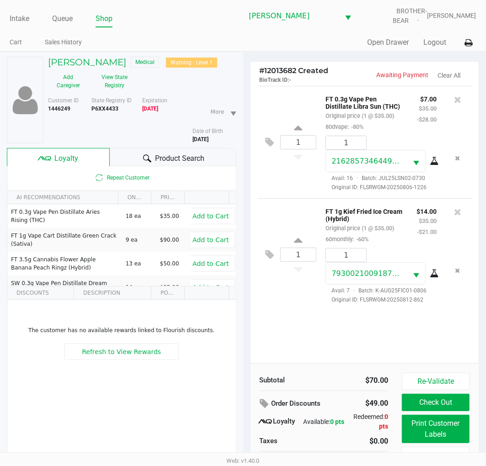
click at [244, 192] on div "# 12013682 Created BioTrack ID: - Awaiting Payment Clear All 1 FT 0.3g Vape Pen…" at bounding box center [364, 283] width 243 height 462
click at [99, 58] on h5 "RENYA ATTAWAY" at bounding box center [87, 62] width 78 height 11
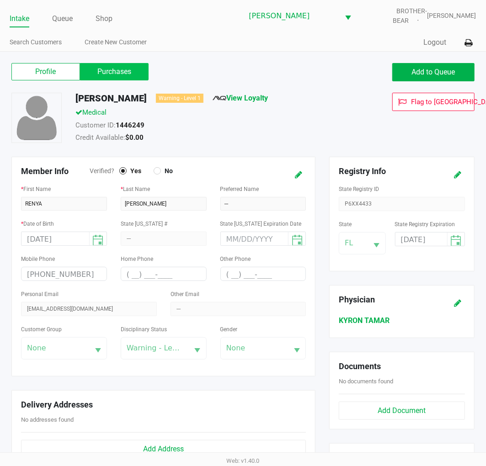
click at [101, 76] on label "Purchases" at bounding box center [114, 71] width 69 height 17
click at [0, 0] on 1 "Purchases" at bounding box center [0, 0] width 0 height 0
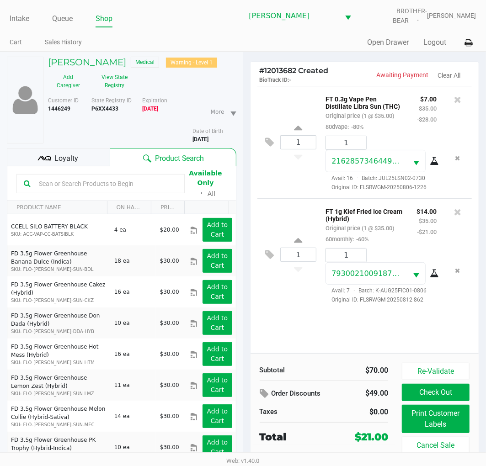
click at [56, 154] on span "Loyalty" at bounding box center [66, 158] width 24 height 11
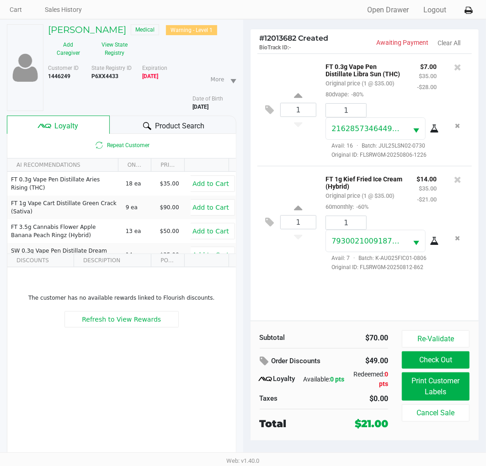
scroll to position [48, 0]
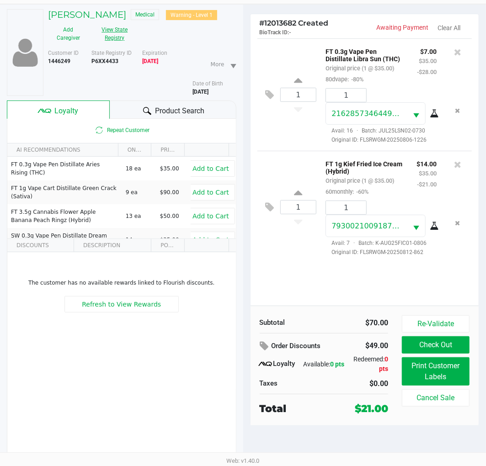
click at [123, 34] on button "View State Registry" at bounding box center [112, 33] width 47 height 23
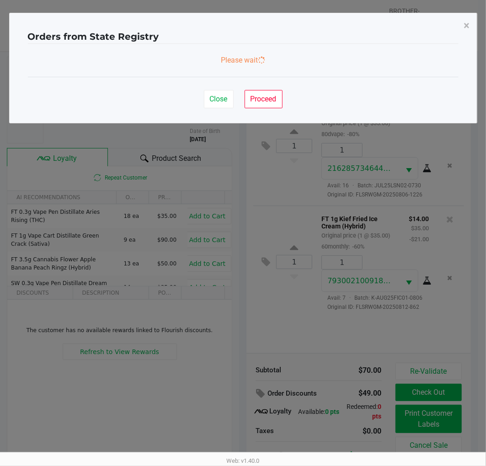
scroll to position [0, 0]
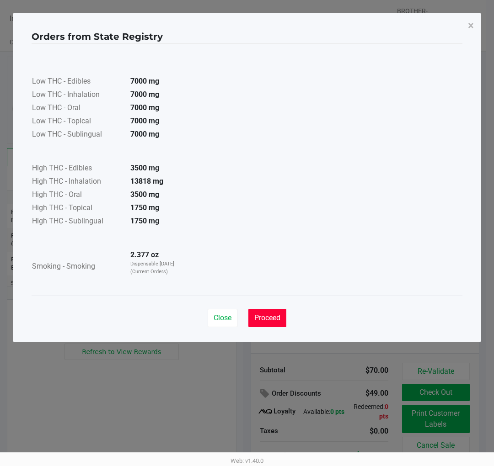
click at [261, 314] on span "Proceed" at bounding box center [267, 318] width 26 height 9
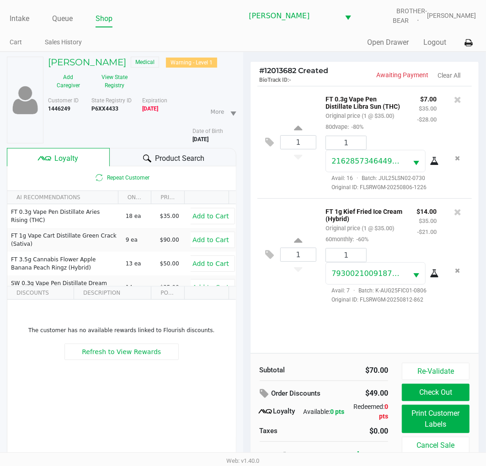
click at [244, 232] on div "# 12013682 Created BioTrack ID: - Awaiting Payment Clear All 1 FT 0.3g Vape Pen…" at bounding box center [364, 283] width 243 height 462
click at [243, 226] on div "# 12013682 Created BioTrack ID: - Awaiting Payment Clear All 1 FT 0.3g Vape Pen…" at bounding box center [364, 283] width 243 height 462
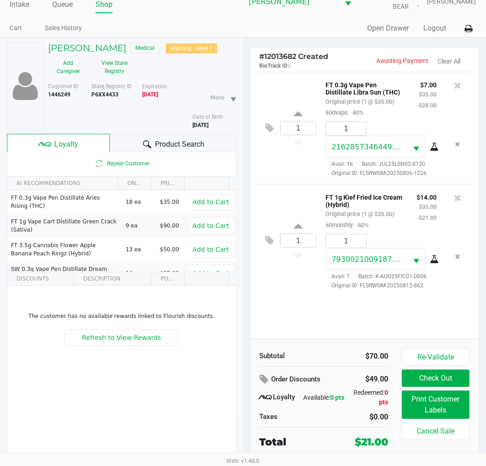
scroll to position [15, 0]
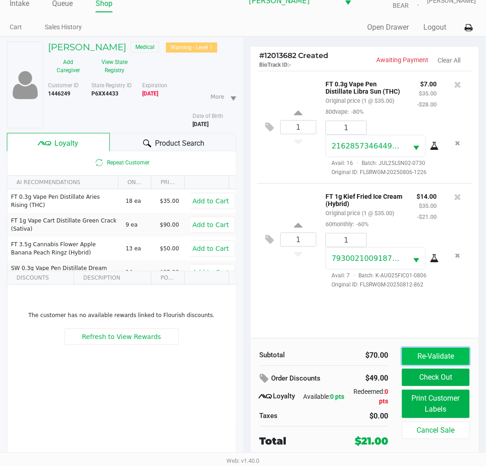
click at [436, 355] on button "Re-Validate" at bounding box center [436, 356] width 68 height 17
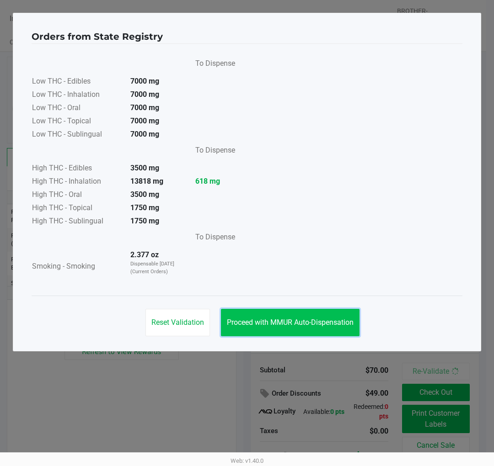
click at [291, 322] on span "Proceed with MMUR Auto-Dispensation" at bounding box center [290, 322] width 127 height 9
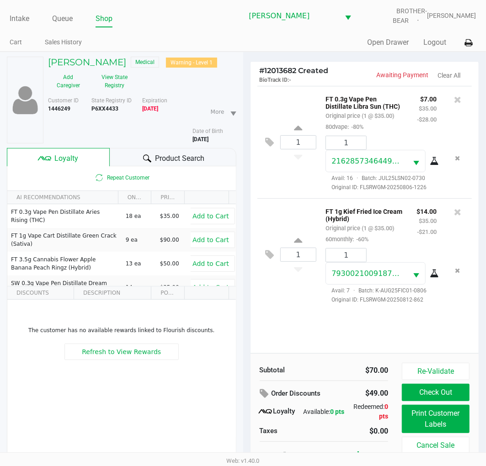
click at [243, 193] on div "# 12013682 Created BioTrack ID: - Awaiting Payment Clear All 1 FT 0.3g Vape Pen…" at bounding box center [364, 283] width 243 height 462
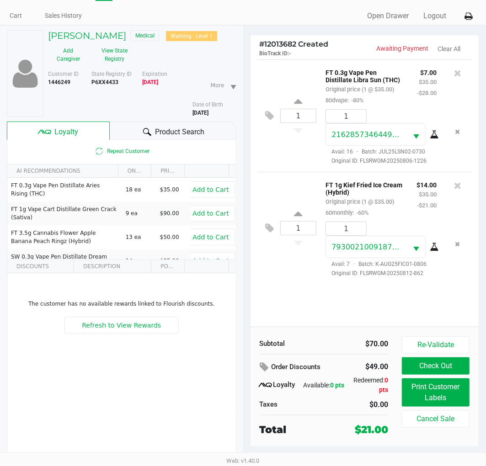
scroll to position [48, 0]
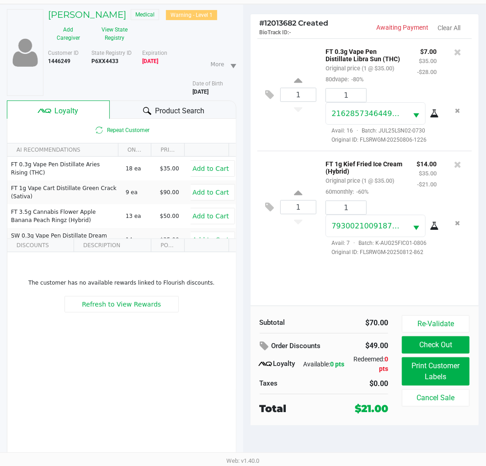
click at [241, 126] on div "RENYA ATTAWAY Medical Warning - Level 1 Add Caregiver View State Registry Custo…" at bounding box center [121, 236] width 243 height 462
click at [421, 343] on button "Check Out" at bounding box center [436, 344] width 68 height 17
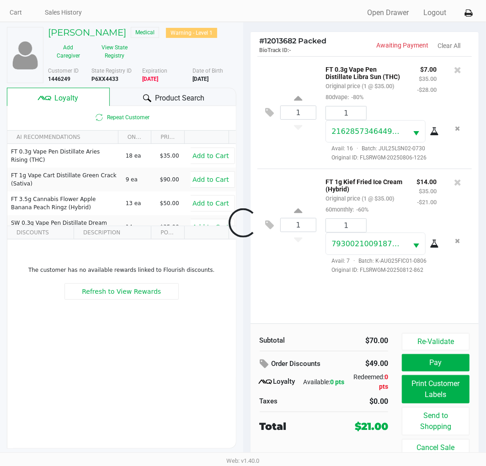
scroll to position [30, 0]
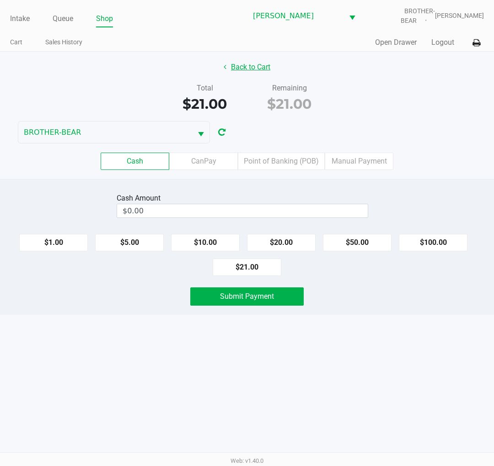
click at [235, 69] on button "Back to Cart" at bounding box center [247, 67] width 59 height 17
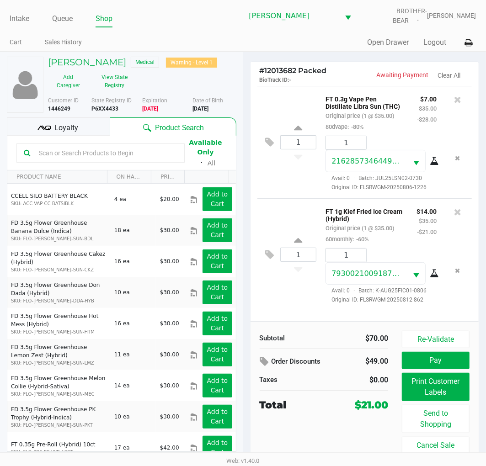
click at [62, 123] on span "Loyalty" at bounding box center [66, 128] width 24 height 11
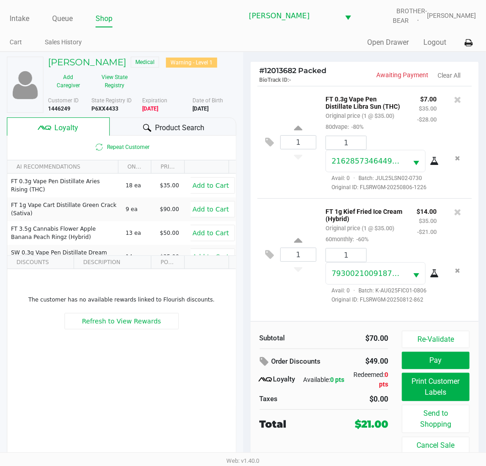
click at [244, 123] on div "# 12013682 Packed BioTrack ID: - Awaiting Payment Clear All 1 FT 0.3g Vape Pen …" at bounding box center [364, 267] width 243 height 431
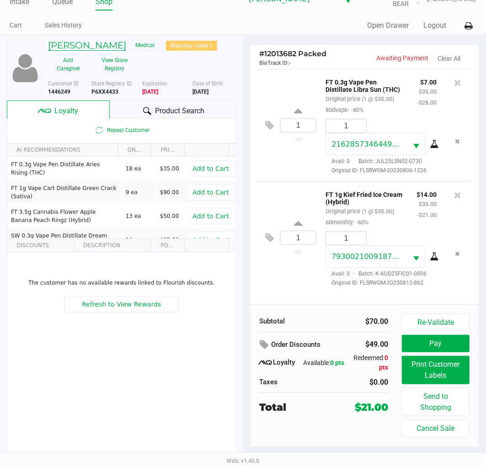
click at [116, 50] on h5 "RENYA ATTAWAY" at bounding box center [87, 45] width 78 height 11
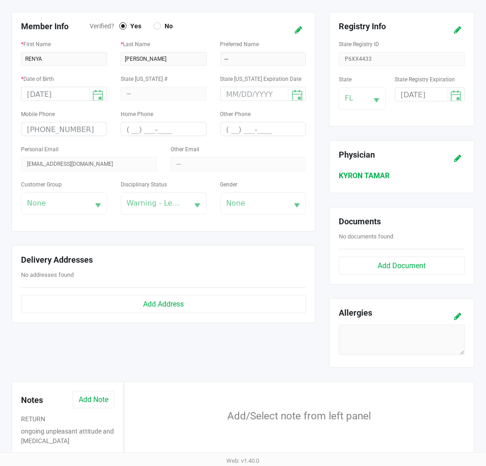
scroll to position [241, 0]
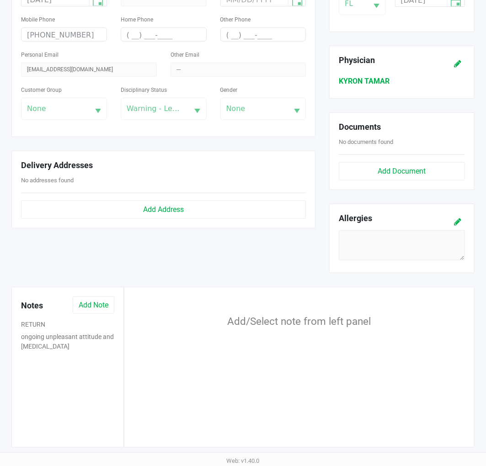
click at [57, 330] on div "RETURN" at bounding box center [67, 326] width 107 height 13
click at [61, 336] on button "ongoing unpleasant attitude and hostility" at bounding box center [67, 341] width 93 height 19
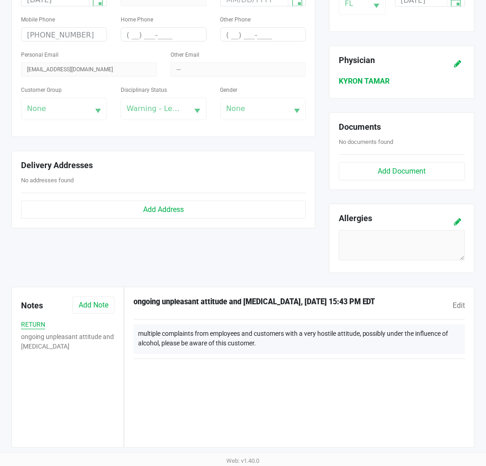
click at [35, 326] on button "RETURN" at bounding box center [33, 325] width 24 height 10
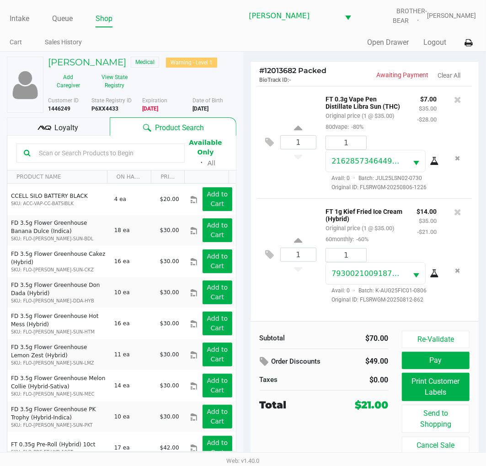
scroll to position [17, 0]
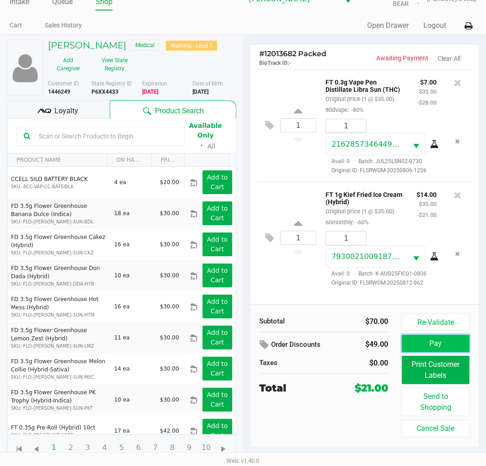
click at [418, 345] on button "Pay" at bounding box center [436, 343] width 68 height 17
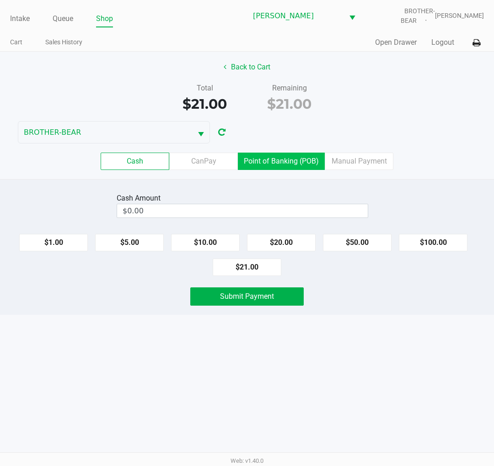
click at [248, 162] on label "Point of Banking (POB)" at bounding box center [281, 161] width 87 height 17
click at [0, 0] on 7 "Point of Banking (POB)" at bounding box center [0, 0] width 0 height 0
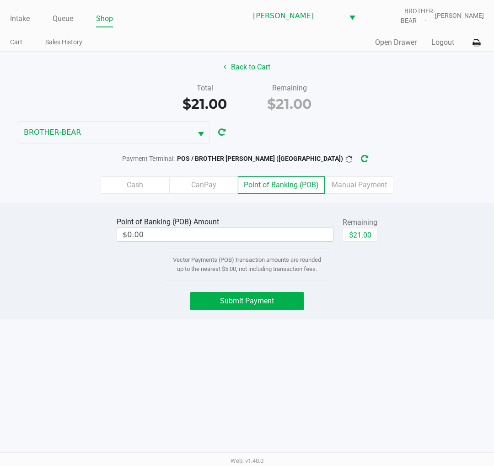
click at [341, 230] on div "Point of Banking (POB) Amount $0.00 Remaining $21.00" at bounding box center [247, 229] width 261 height 29
click at [352, 232] on button "$21.00" at bounding box center [359, 235] width 35 height 14
type input "$21.00"
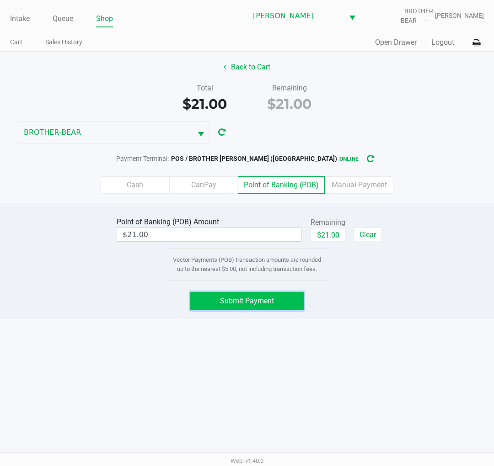
click at [278, 298] on button "Submit Payment" at bounding box center [246, 301] width 113 height 18
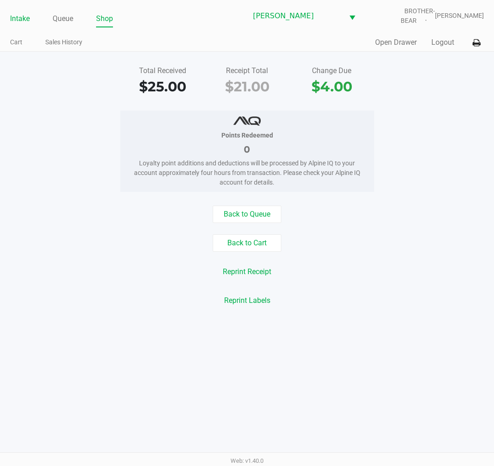
click at [20, 18] on link "Intake" at bounding box center [20, 18] width 20 height 13
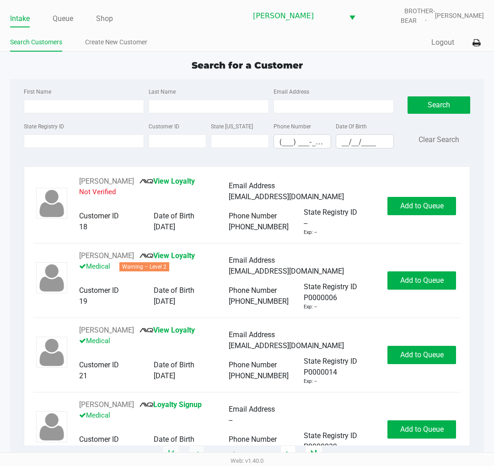
click at [12, 62] on div "Search for a Customer" at bounding box center [247, 66] width 488 height 14
click at [43, 110] on input "First Name" at bounding box center [84, 107] width 120 height 14
type input "justin"
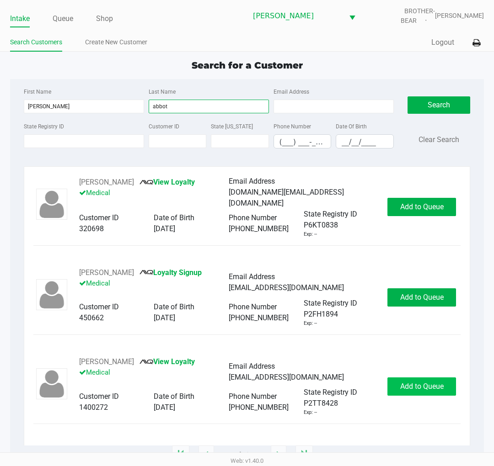
type input "abbot"
click at [426, 383] on span "Add to Queue" at bounding box center [421, 386] width 43 height 9
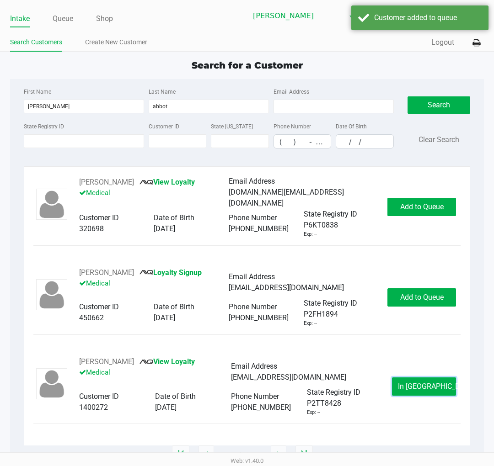
click at [426, 383] on span "In Queue" at bounding box center [436, 386] width 77 height 9
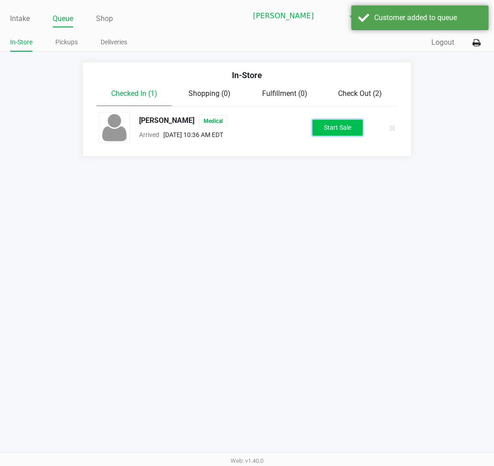
click at [339, 129] on button "Start Sale" at bounding box center [337, 128] width 50 height 16
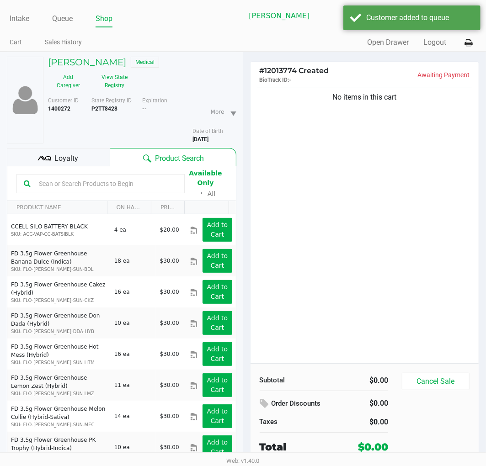
click at [79, 154] on div "Loyalty" at bounding box center [58, 157] width 103 height 18
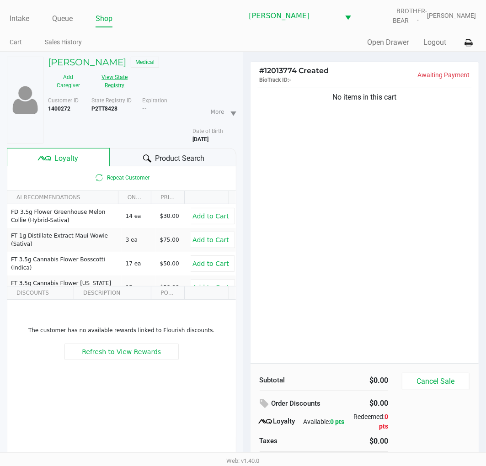
click at [108, 87] on button "View State Registry" at bounding box center [112, 81] width 47 height 23
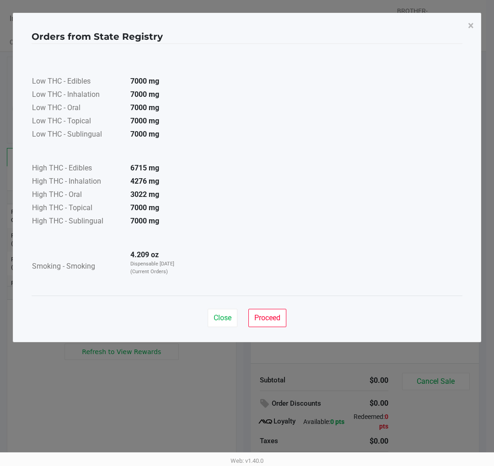
click at [259, 325] on button "Proceed" at bounding box center [267, 318] width 38 height 18
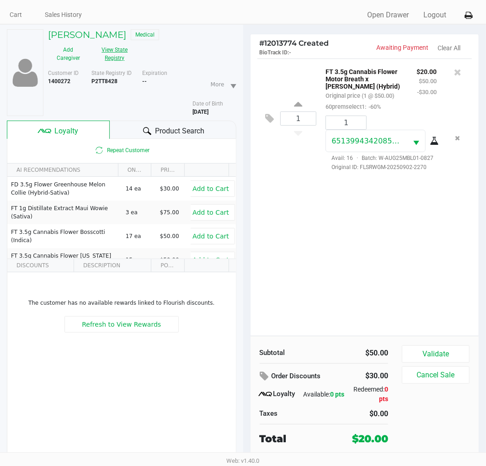
scroll to position [48, 0]
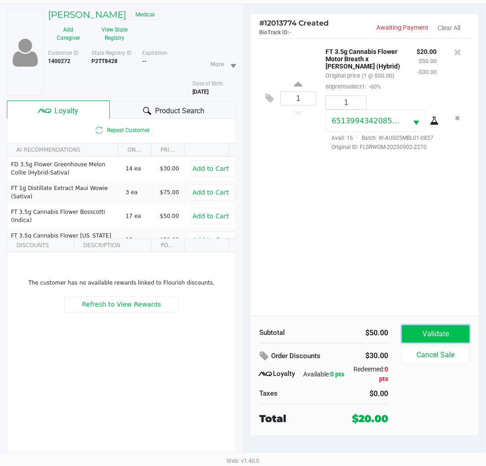
click at [441, 334] on button "Validate" at bounding box center [436, 333] width 68 height 17
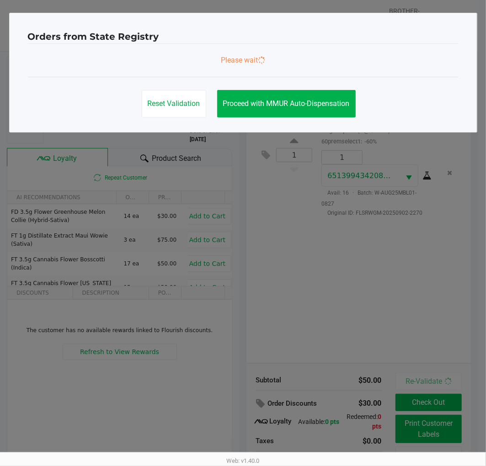
scroll to position [0, 0]
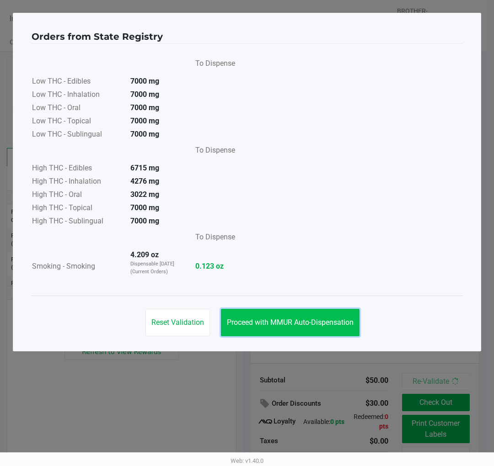
click at [327, 309] on button "Proceed with MMUR Auto-Dispensation" at bounding box center [290, 322] width 138 height 27
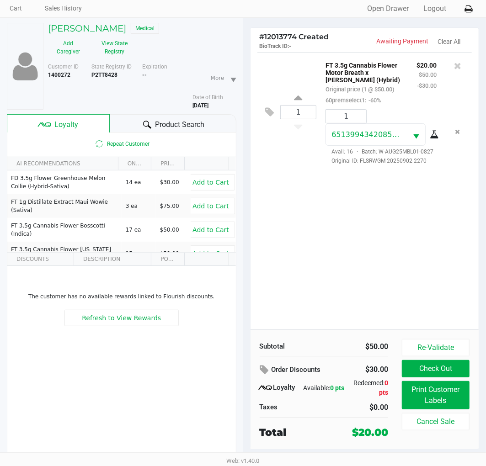
scroll to position [48, 0]
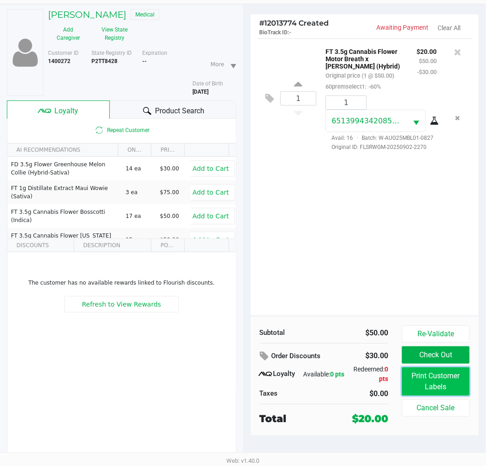
click at [420, 371] on button "Print Customer Labels" at bounding box center [436, 382] width 68 height 28
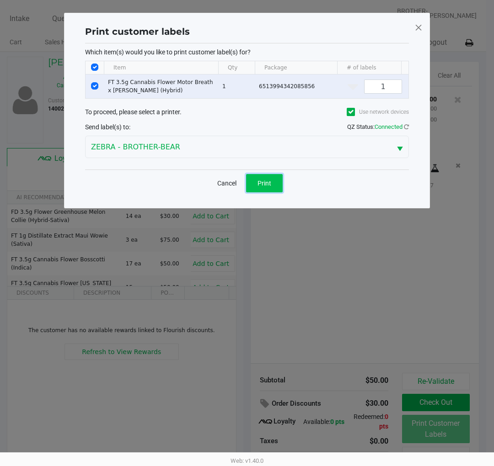
click at [263, 187] on span "Print" at bounding box center [264, 183] width 14 height 7
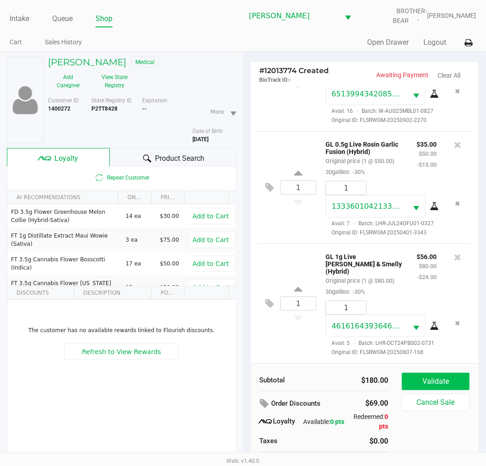
scroll to position [135, 0]
click at [447, 379] on button "Validate" at bounding box center [436, 381] width 68 height 17
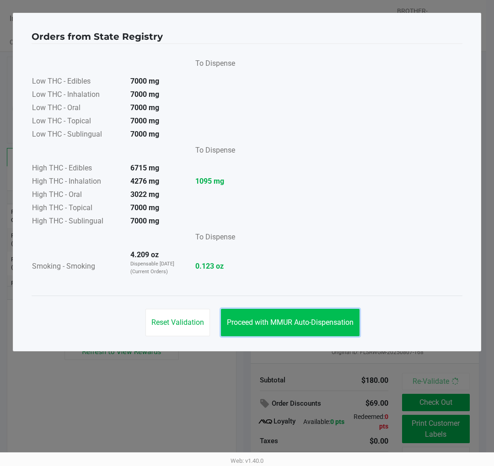
click at [283, 317] on button "Proceed with MMUR Auto-Dispensation" at bounding box center [290, 322] width 138 height 27
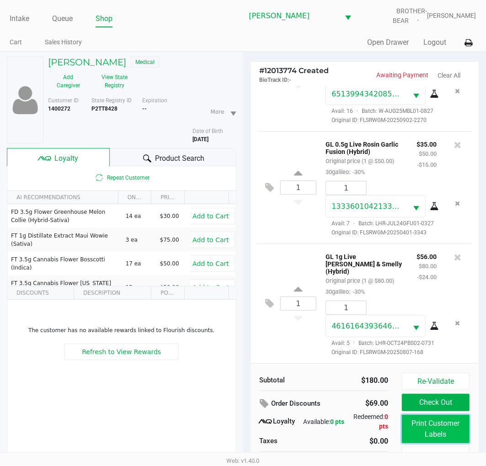
click at [410, 427] on button "Print Customer Labels" at bounding box center [436, 429] width 68 height 28
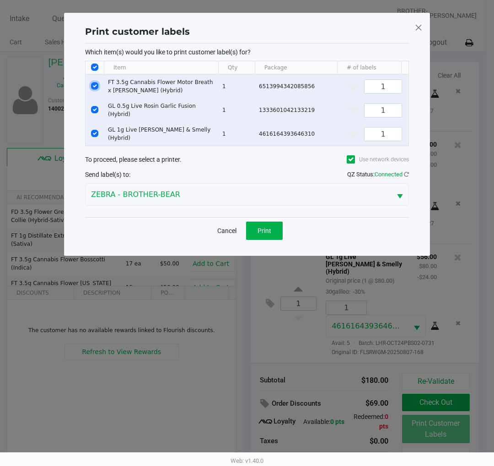
click at [94, 87] on input "Select Row" at bounding box center [94, 85] width 7 height 7
checkbox input "false"
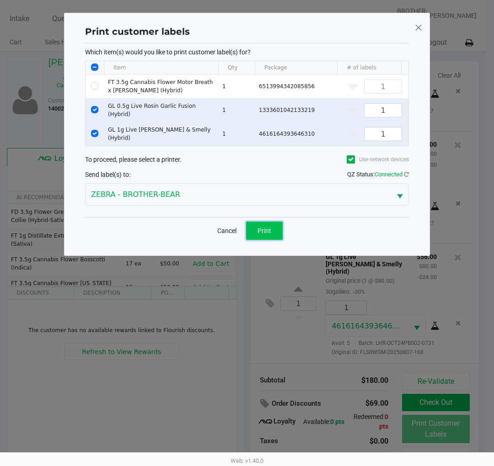
click at [262, 234] on span "Print" at bounding box center [264, 230] width 14 height 7
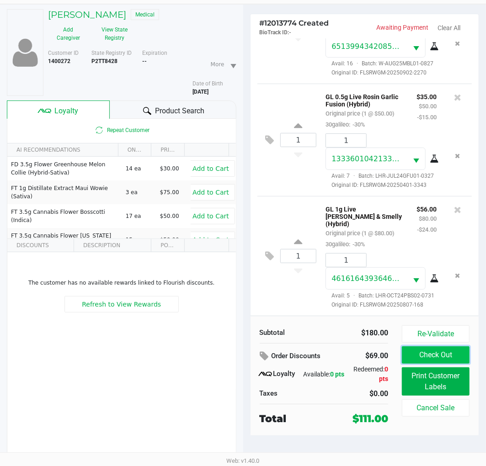
click at [427, 358] on button "Check Out" at bounding box center [436, 354] width 68 height 17
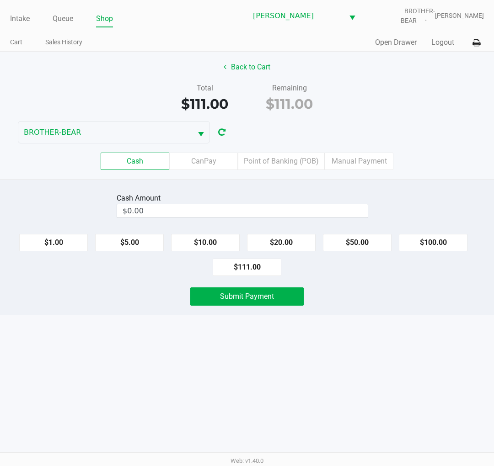
click at [232, 101] on div "$111.00" at bounding box center [204, 104] width 71 height 21
click at [239, 101] on div "$111.00" at bounding box center [204, 104] width 71 height 21
click at [245, 96] on div "Total $111.00" at bounding box center [204, 99] width 85 height 32
click at [240, 104] on div "Total $111.00" at bounding box center [204, 99] width 85 height 32
click at [241, 101] on div "Total $111.00" at bounding box center [204, 99] width 85 height 32
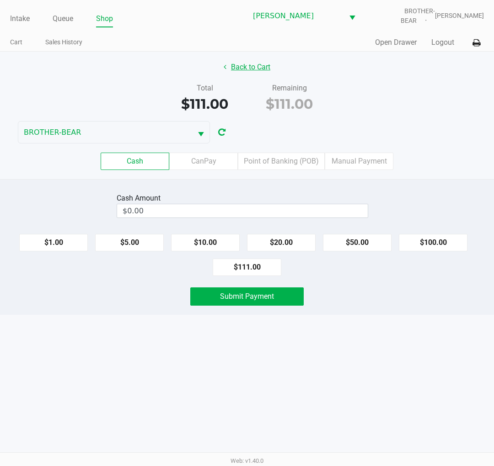
click at [234, 69] on button "Back to Cart" at bounding box center [247, 67] width 59 height 17
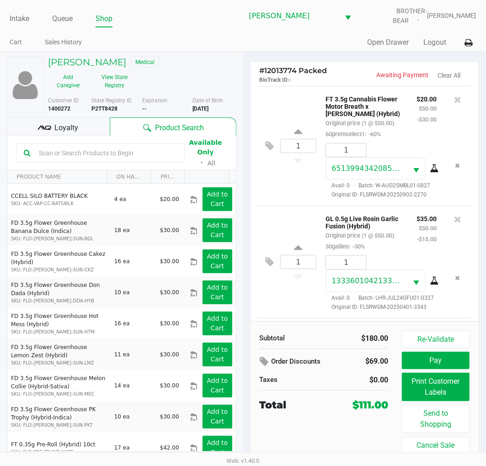
click at [57, 121] on div "Loyalty" at bounding box center [58, 126] width 103 height 18
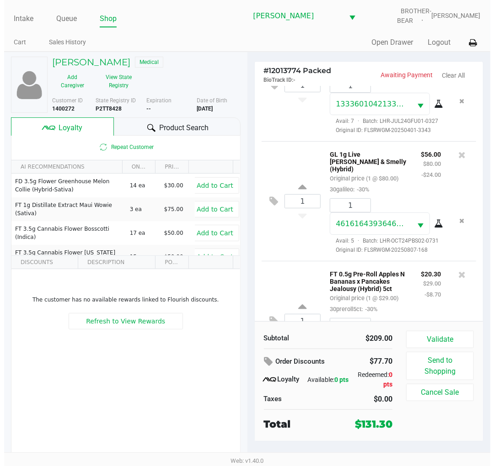
scroll to position [306, 0]
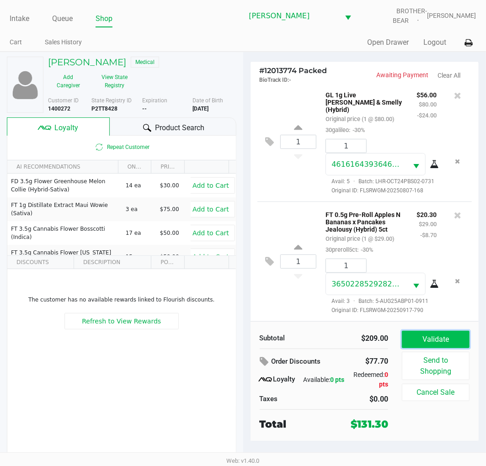
click at [440, 337] on button "Validate" at bounding box center [436, 339] width 68 height 17
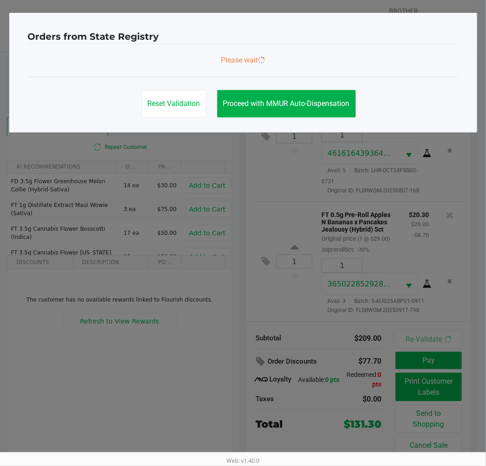
scroll to position [309, 0]
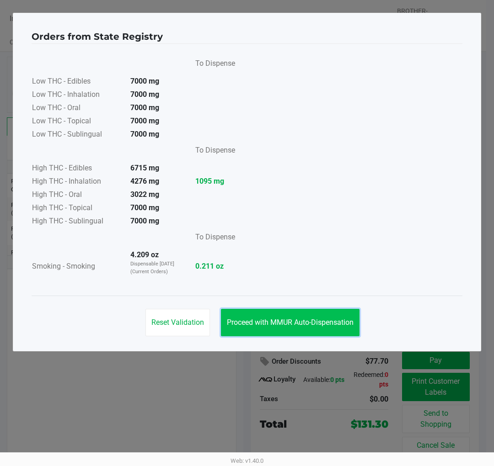
click at [342, 322] on span "Proceed with MMUR Auto-Dispensation" at bounding box center [290, 322] width 127 height 9
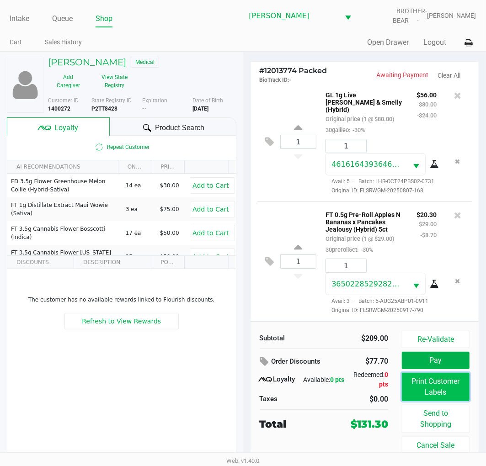
click at [409, 384] on button "Print Customer Labels" at bounding box center [436, 387] width 68 height 28
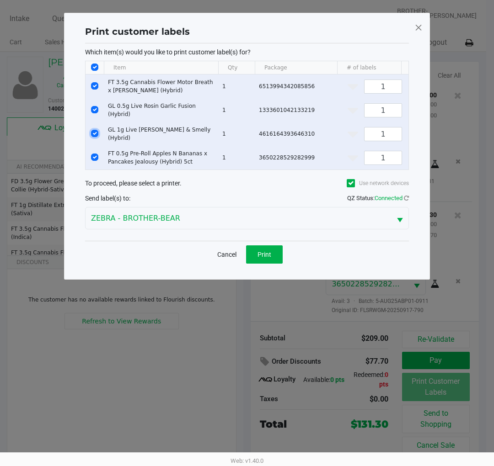
click at [97, 131] on input "Select Row" at bounding box center [94, 133] width 7 height 7
checkbox input "false"
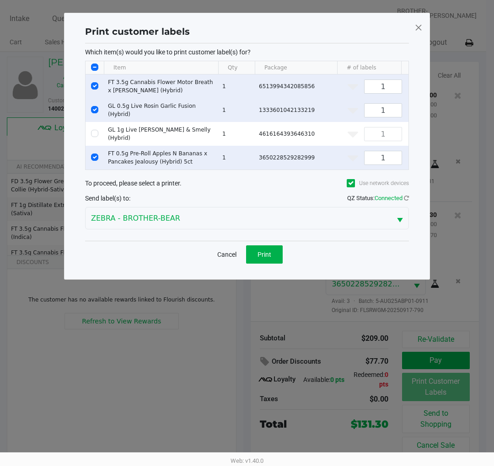
drag, startPoint x: 96, startPoint y: 91, endPoint x: 96, endPoint y: 99, distance: 8.7
click at [96, 92] on td "Data table" at bounding box center [94, 87] width 18 height 24
click at [96, 106] on input "Select Row" at bounding box center [94, 109] width 7 height 7
checkbox input "false"
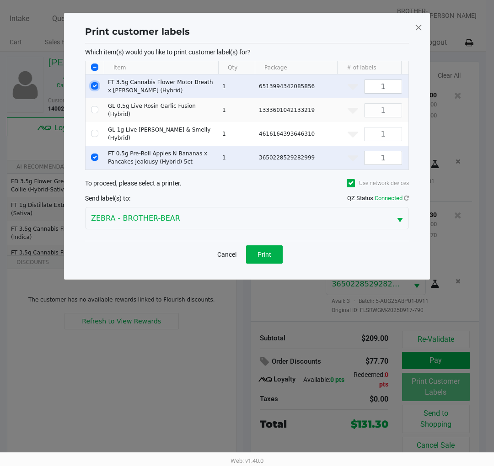
click at [94, 89] on input "Select Row" at bounding box center [94, 85] width 7 height 7
checkbox input "false"
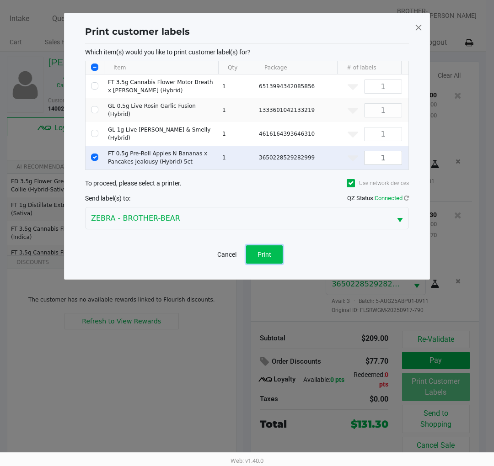
click at [264, 261] on button "Print" at bounding box center [264, 254] width 37 height 18
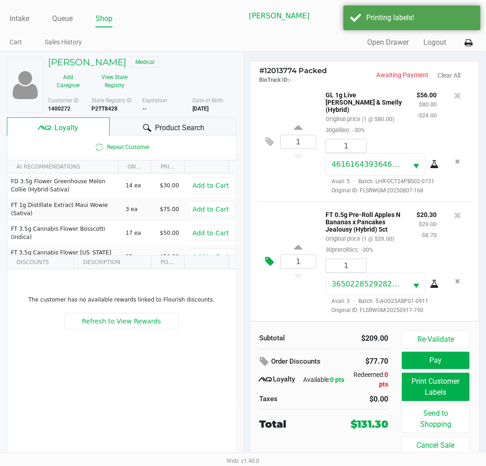
click at [267, 260] on icon at bounding box center [270, 261] width 9 height 11
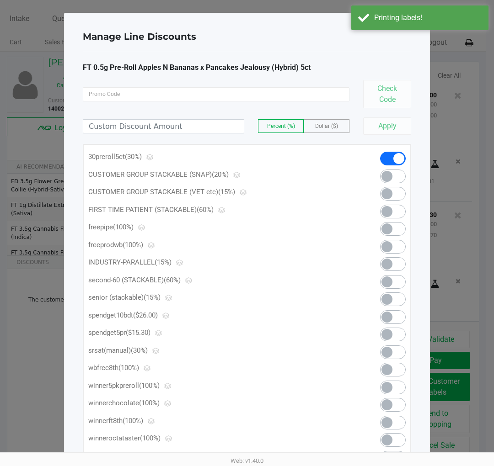
click at [398, 337] on span at bounding box center [393, 335] width 26 height 14
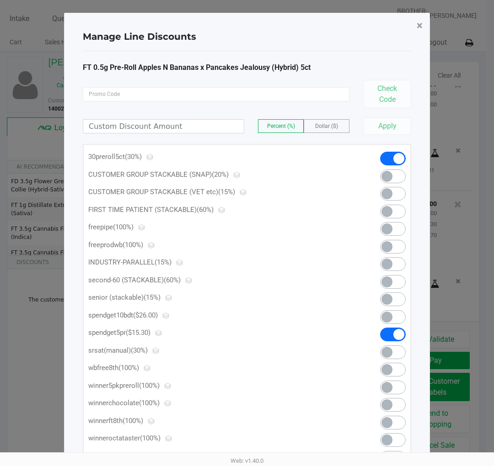
click at [420, 25] on span "×" at bounding box center [419, 25] width 6 height 13
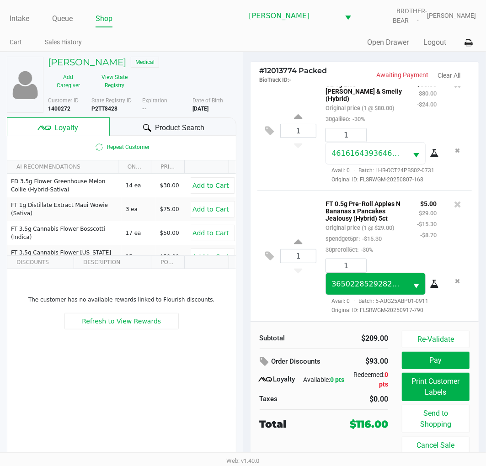
scroll to position [320, 0]
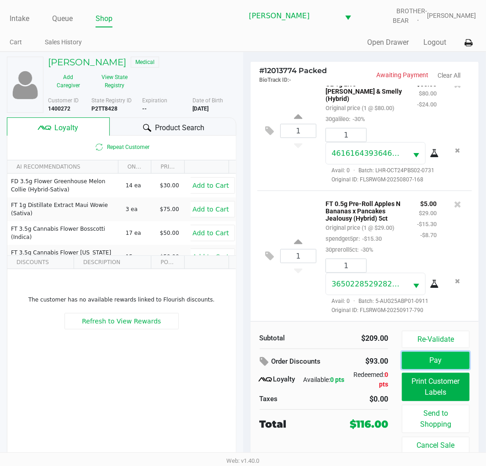
click at [442, 358] on button "Pay" at bounding box center [436, 360] width 68 height 17
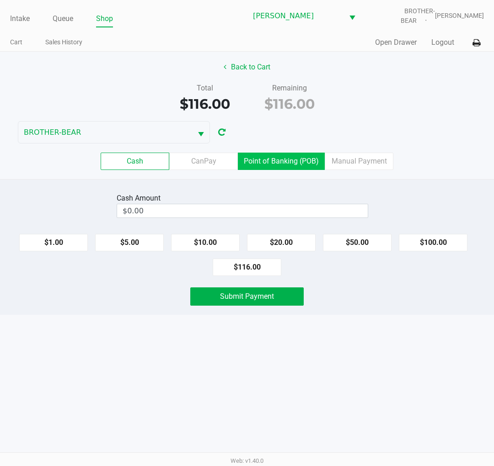
click at [267, 156] on label "Point of Banking (POB)" at bounding box center [281, 161] width 87 height 17
click at [0, 0] on 7 "Point of Banking (POB)" at bounding box center [0, 0] width 0 height 0
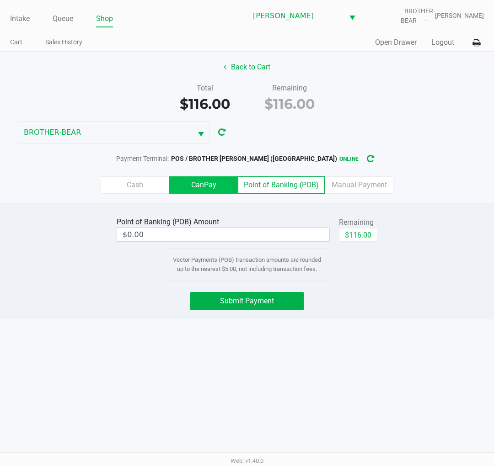
click at [198, 187] on label "CanPay" at bounding box center [203, 184] width 69 height 17
click at [0, 0] on 2 "CanPay" at bounding box center [0, 0] width 0 height 0
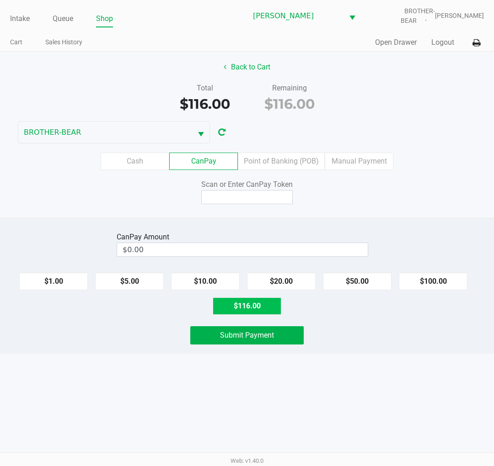
click at [253, 309] on button "$116.00" at bounding box center [247, 306] width 69 height 17
type input "$116.00"
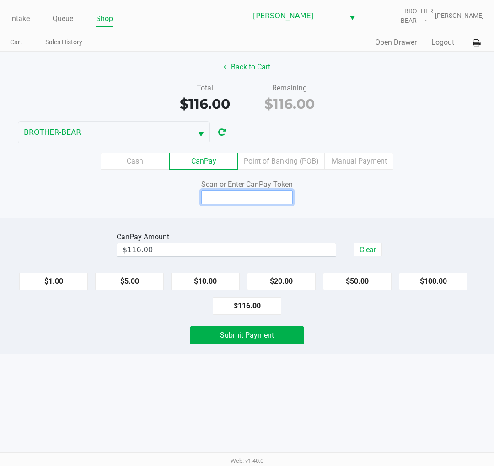
click at [254, 195] on input at bounding box center [246, 197] width 91 height 14
type input "Q7527036X"
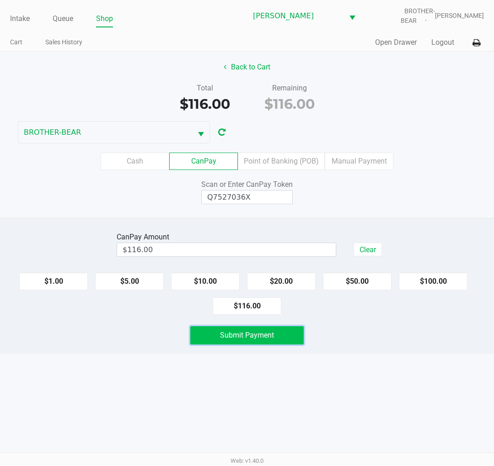
click at [276, 336] on button "Submit Payment" at bounding box center [246, 335] width 113 height 18
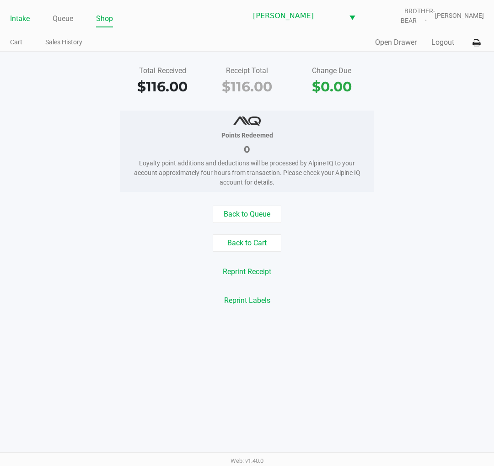
click at [11, 21] on link "Intake" at bounding box center [20, 18] width 20 height 13
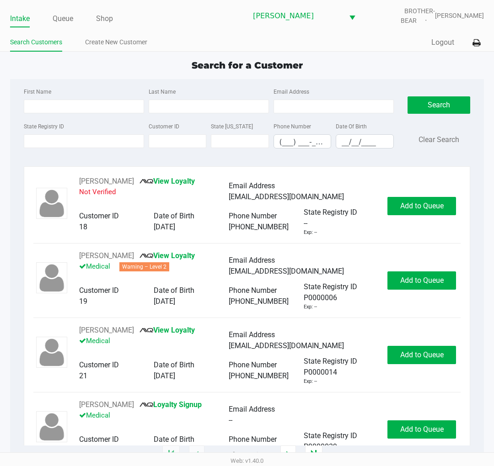
click at [40, 67] on div "Search for a Customer" at bounding box center [247, 66] width 488 height 14
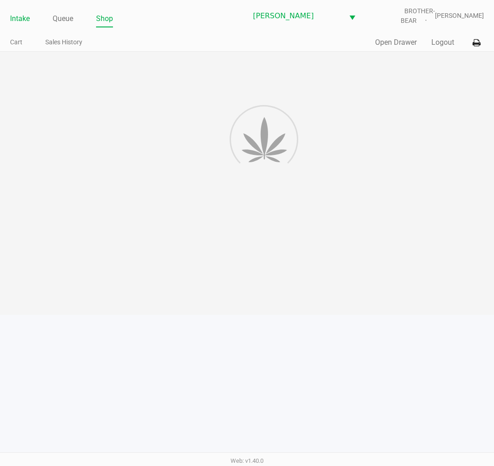
click at [22, 22] on link "Intake" at bounding box center [20, 18] width 20 height 13
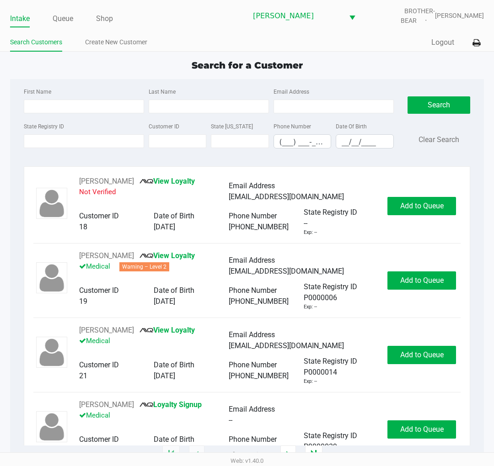
click at [177, 63] on div "Search for a Customer" at bounding box center [247, 66] width 488 height 14
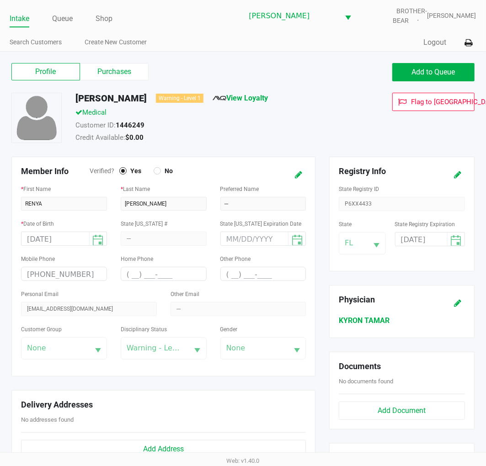
scroll to position [17, 0]
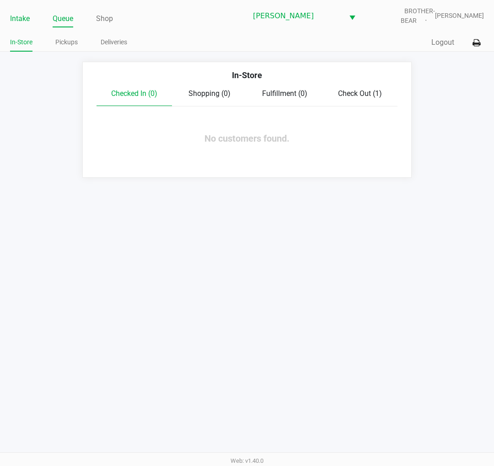
click at [25, 23] on link "Intake" at bounding box center [20, 18] width 20 height 13
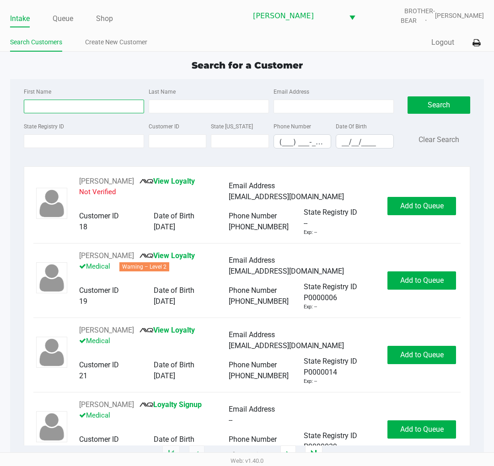
click at [80, 107] on input "First Name" at bounding box center [84, 107] width 120 height 14
type input "george"
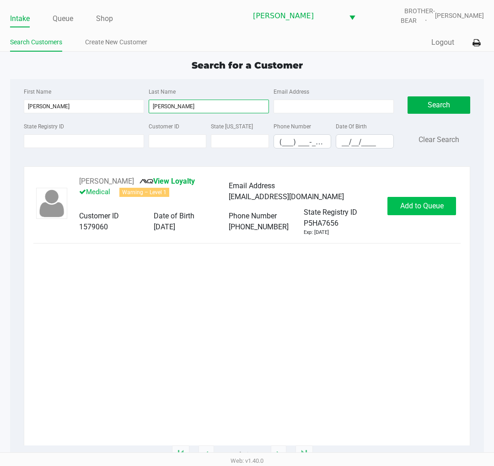
type input "lynch"
click at [396, 200] on button "Add to Queue" at bounding box center [421, 206] width 69 height 18
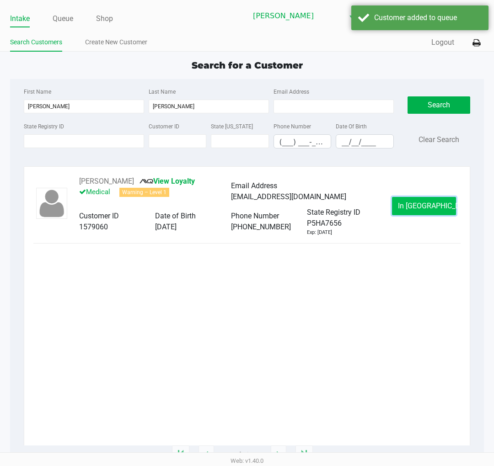
click at [411, 206] on span "In Queue" at bounding box center [436, 206] width 77 height 9
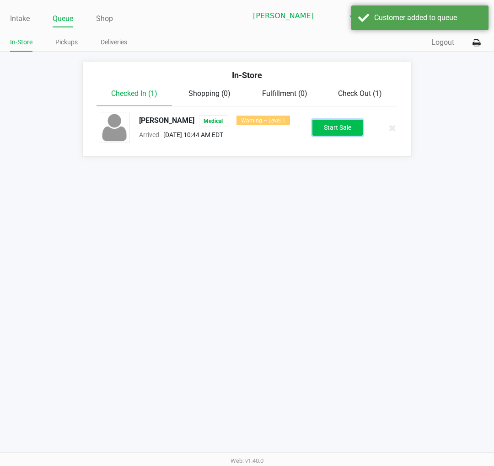
click at [325, 125] on button "Start Sale" at bounding box center [337, 128] width 50 height 16
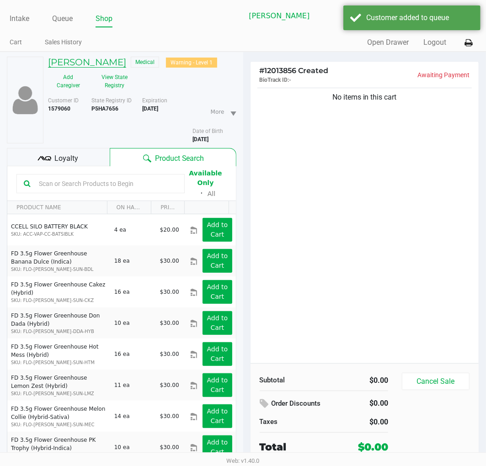
click at [120, 66] on h5 "GEORGE LYNCH JR" at bounding box center [87, 62] width 78 height 11
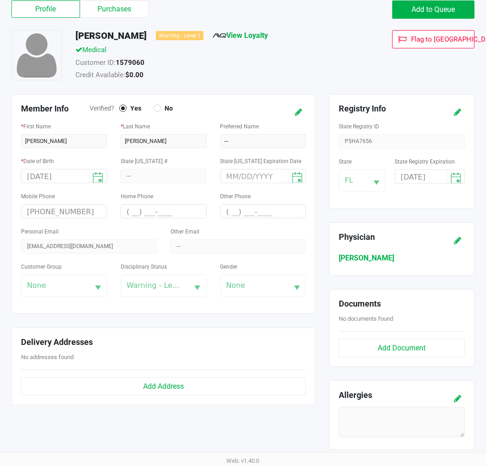
scroll to position [241, 0]
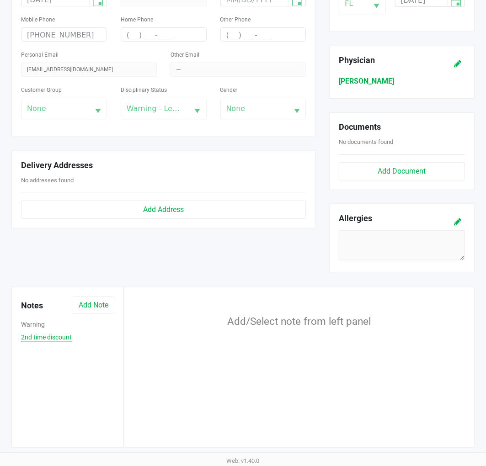
click at [56, 336] on button "2nd time discount" at bounding box center [46, 338] width 51 height 10
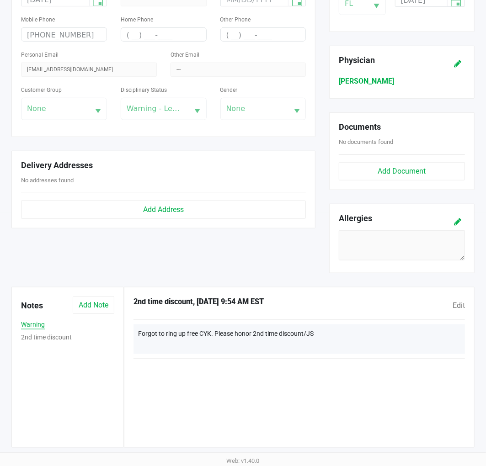
click at [27, 327] on button "Warning" at bounding box center [33, 325] width 24 height 10
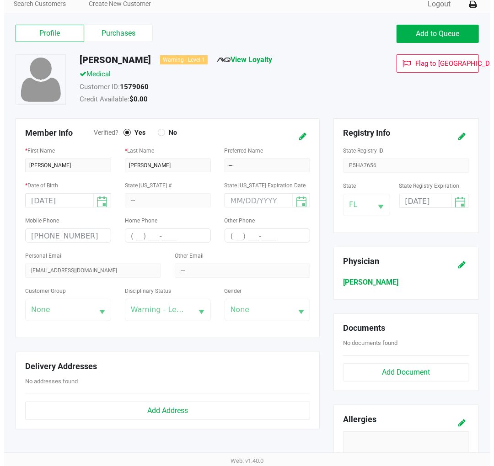
scroll to position [0, 0]
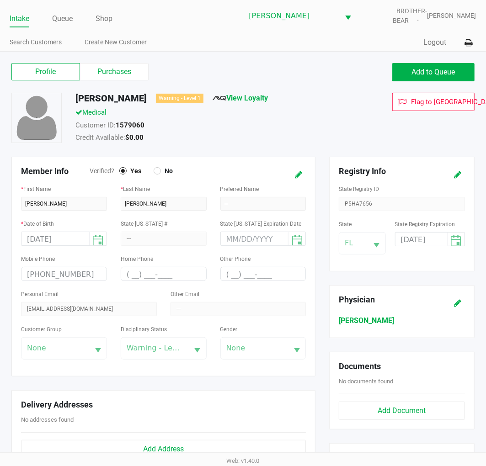
click at [17, 19] on link "Intake" at bounding box center [20, 18] width 20 height 13
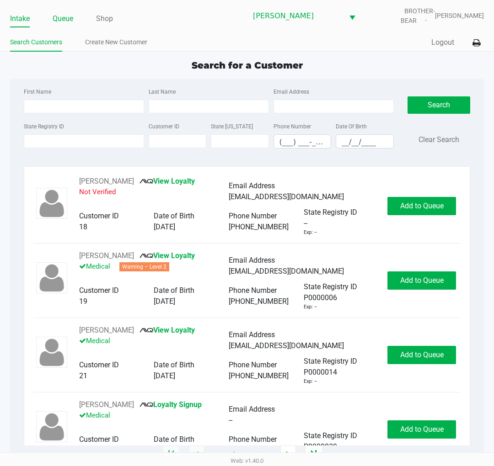
click at [63, 18] on link "Queue" at bounding box center [63, 18] width 21 height 13
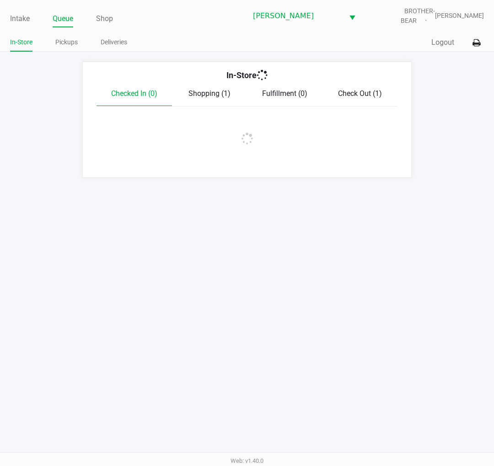
click at [63, 41] on link "Pickups" at bounding box center [66, 42] width 22 height 11
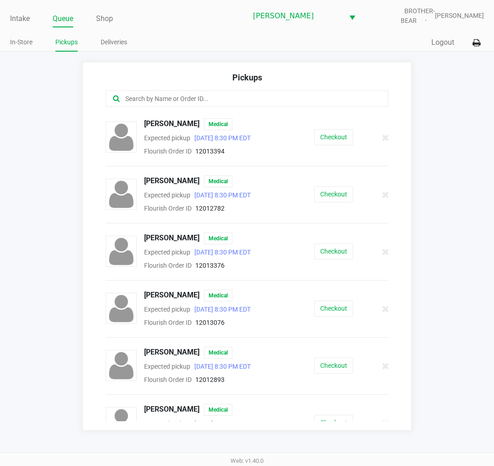
click at [37, 261] on app-pickups "Pickups Dawn Noone Medical Expected pickup Sep 27, 2025 8:30 PM EDT Flourish Or…" at bounding box center [247, 246] width 494 height 369
click at [63, 207] on app-pickups "Pickups Dawn Noone Medical Expected pickup Sep 27, 2025 8:30 PM EDT Flourish Or…" at bounding box center [247, 246] width 494 height 369
click at [64, 211] on app-pickups "Pickups Dawn Noone Medical Expected pickup Sep 27, 2025 8:30 PM EDT Flourish Or…" at bounding box center [247, 246] width 494 height 369
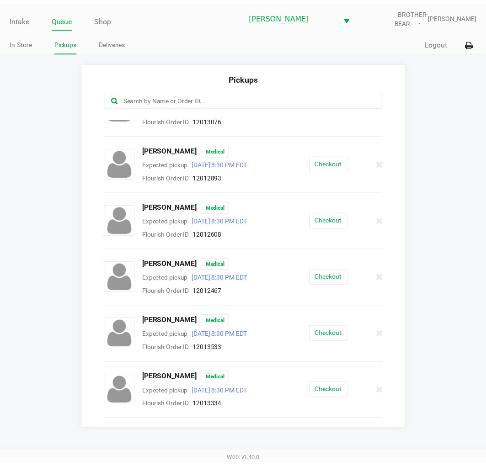
scroll to position [203, 0]
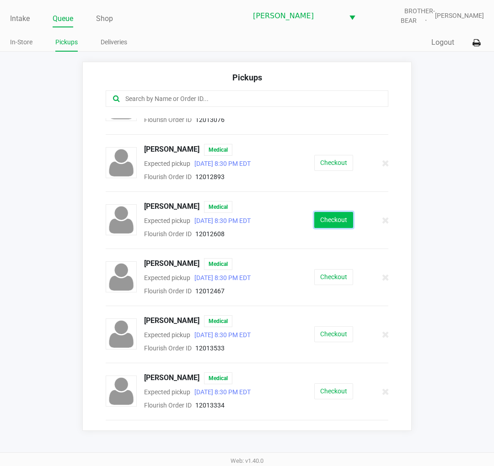
click at [328, 216] on button "Checkout" at bounding box center [333, 220] width 39 height 16
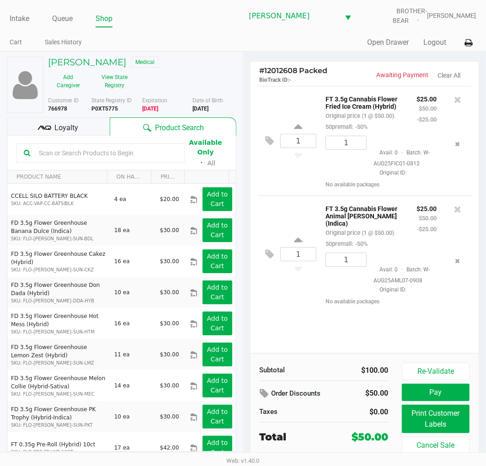
click at [69, 126] on span "Loyalty" at bounding box center [66, 128] width 24 height 11
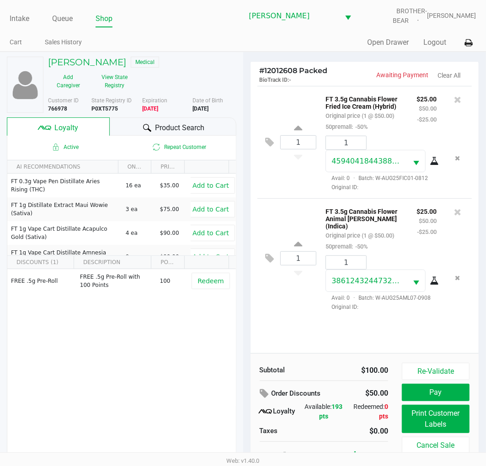
scroll to position [17, 0]
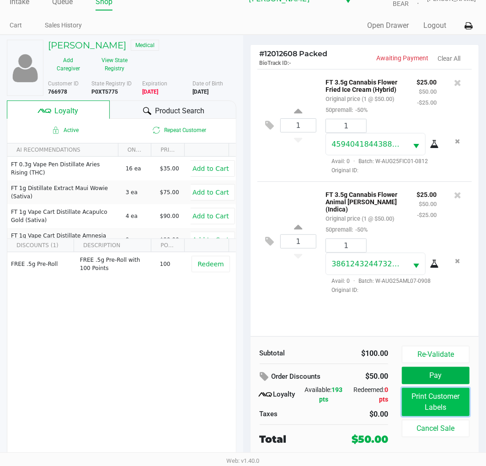
click at [413, 403] on button "Print Customer Labels" at bounding box center [436, 402] width 68 height 28
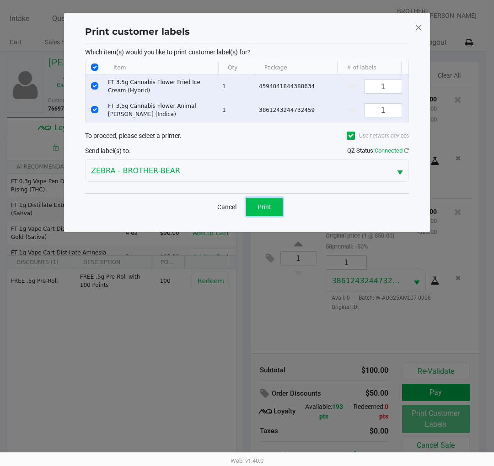
click at [265, 208] on button "Print" at bounding box center [264, 207] width 37 height 18
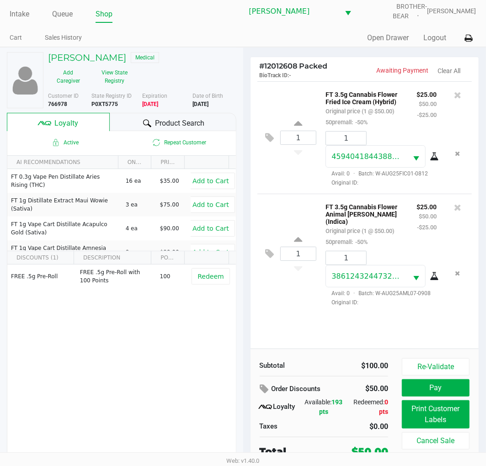
scroll to position [17, 0]
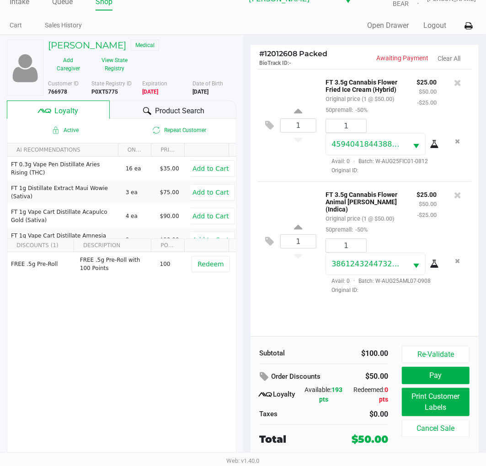
click at [434, 378] on button "Pay" at bounding box center [436, 375] width 68 height 17
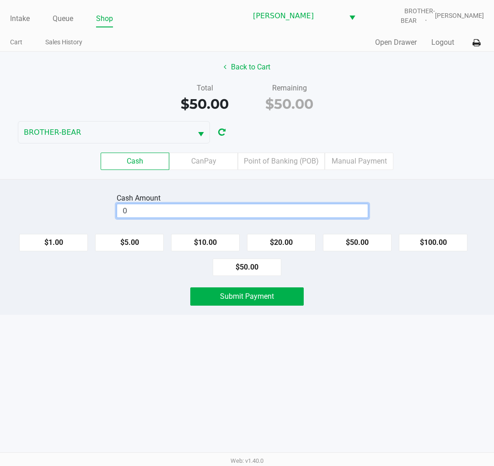
click at [317, 214] on input "0" at bounding box center [242, 210] width 250 height 13
type input "$60.00"
click at [390, 324] on div "Intake Queue Shop Clermont WC BROTHER-BEAR Charlie Billings Cart Sales History …" at bounding box center [247, 233] width 494 height 466
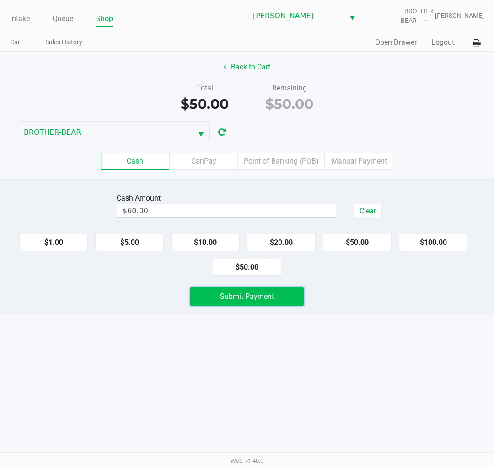
click at [254, 295] on span "Submit Payment" at bounding box center [247, 296] width 54 height 9
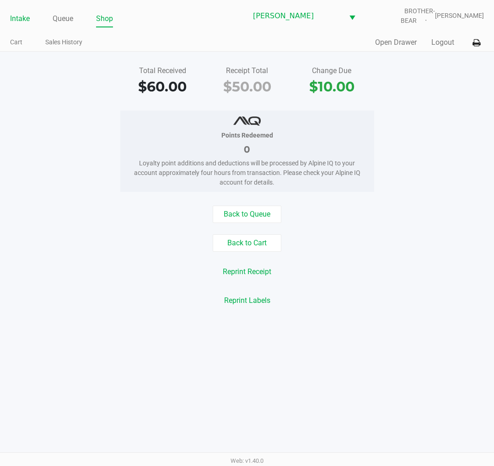
click at [24, 21] on link "Intake" at bounding box center [20, 18] width 20 height 13
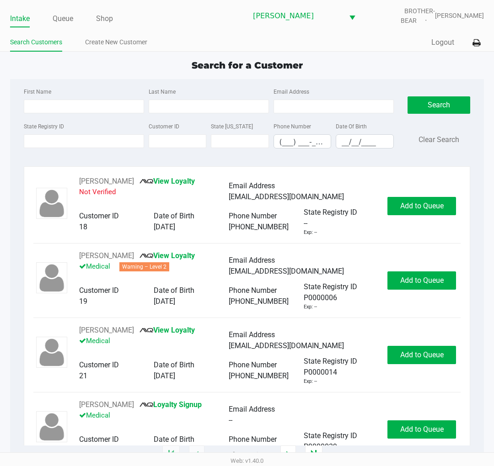
click at [99, 133] on div "State Registry ID" at bounding box center [83, 135] width 125 height 28
click at [98, 143] on input "State Registry ID" at bounding box center [84, 141] width 120 height 14
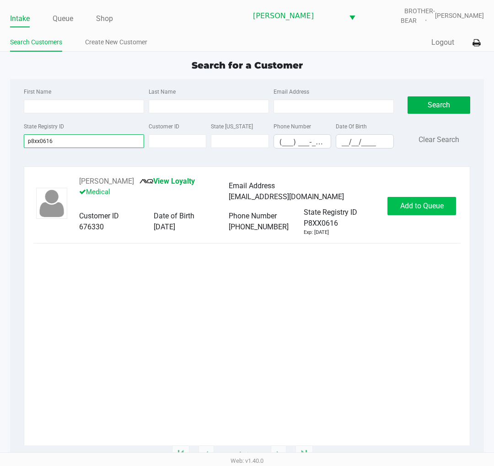
type input "p8xx0616"
click at [415, 203] on span "Add to Queue" at bounding box center [421, 206] width 43 height 9
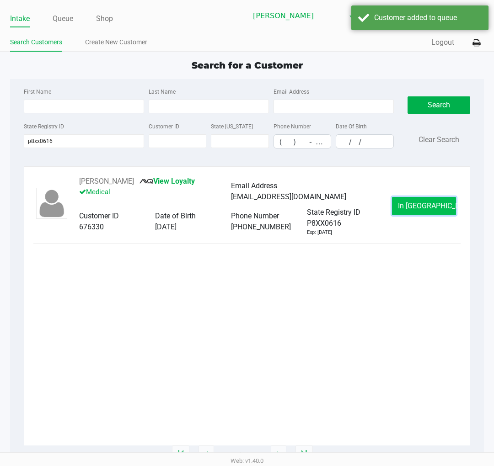
click at [415, 210] on span "In Queue" at bounding box center [436, 206] width 77 height 9
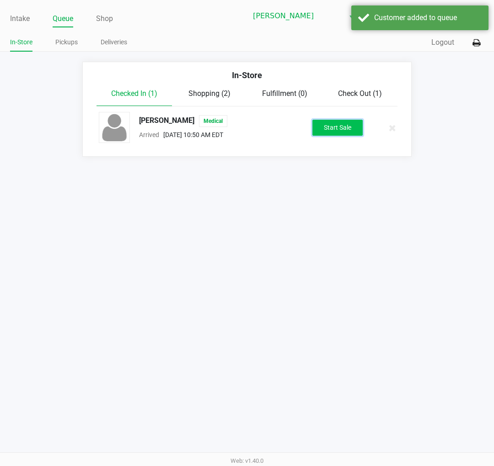
click at [334, 127] on button "Start Sale" at bounding box center [337, 128] width 50 height 16
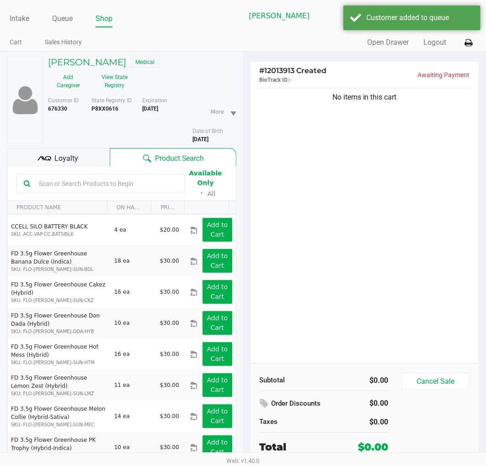
click at [84, 164] on div "Loyalty" at bounding box center [58, 157] width 103 height 18
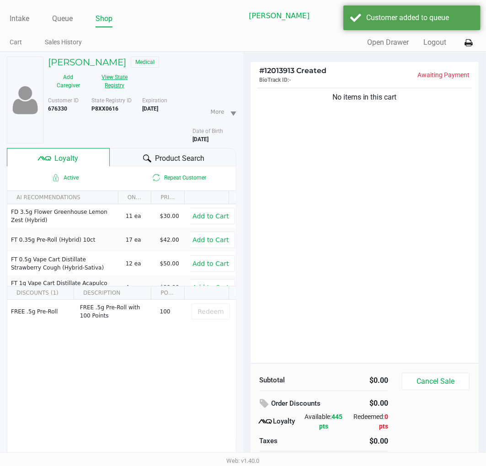
click at [111, 83] on button "View State Registry" at bounding box center [112, 81] width 47 height 23
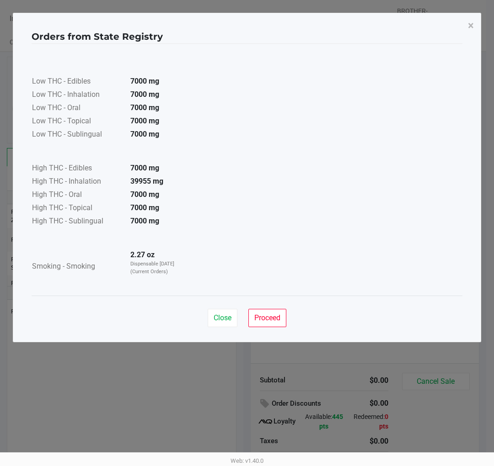
click at [275, 314] on span "Proceed" at bounding box center [267, 318] width 26 height 9
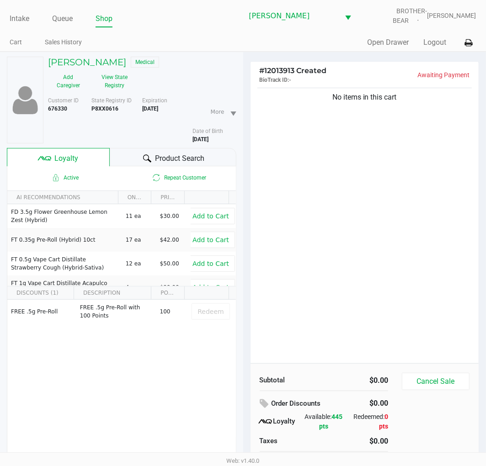
click at [243, 175] on div "# 12013913 Created BioTrack ID: - Awaiting Payment No items in this cart Subtot…" at bounding box center [364, 283] width 243 height 462
click at [312, 319] on div "No items in this cart" at bounding box center [364, 224] width 229 height 277
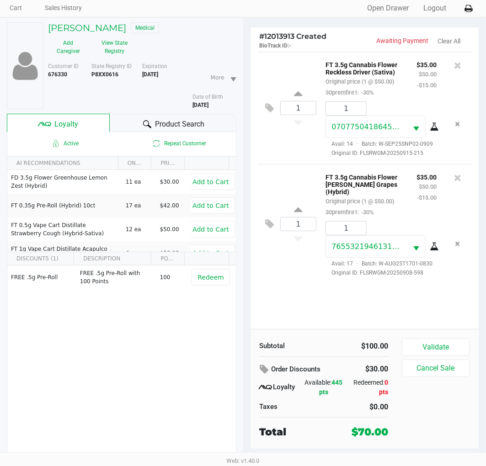
scroll to position [48, 0]
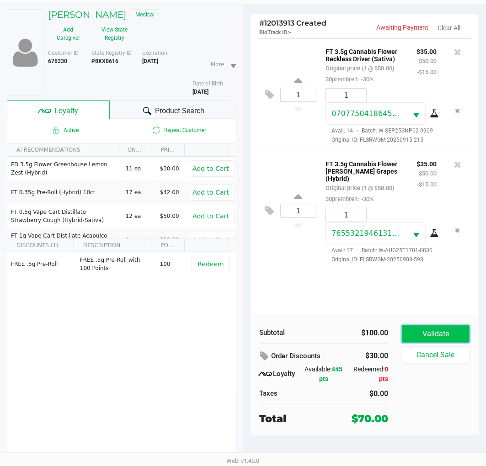
click at [453, 332] on button "Validate" at bounding box center [436, 333] width 68 height 17
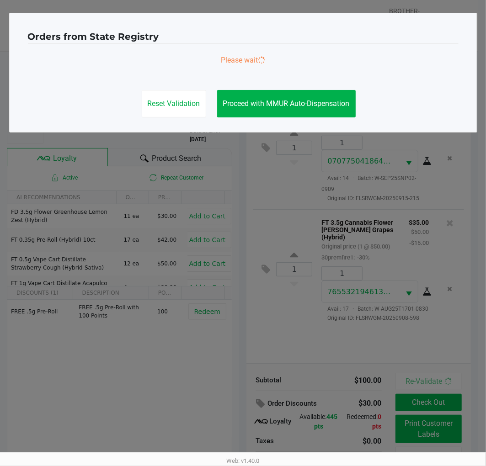
scroll to position [0, 0]
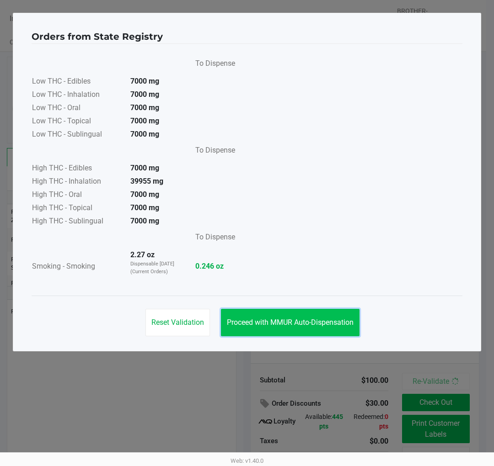
click at [342, 312] on button "Proceed with MMUR Auto-Dispensation" at bounding box center [290, 322] width 138 height 27
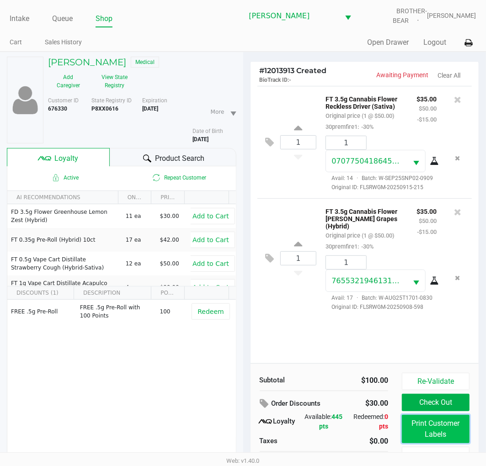
click at [413, 423] on button "Print Customer Labels" at bounding box center [436, 429] width 68 height 28
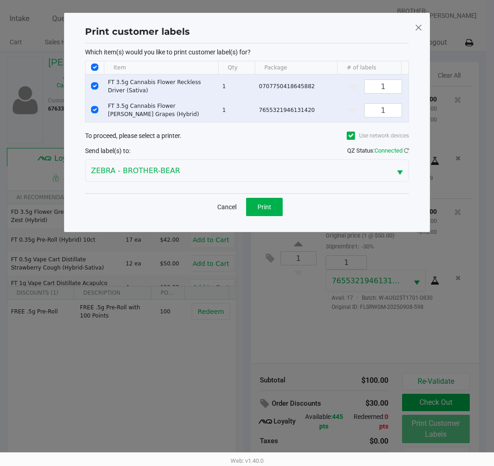
click at [416, 29] on span at bounding box center [418, 27] width 8 height 15
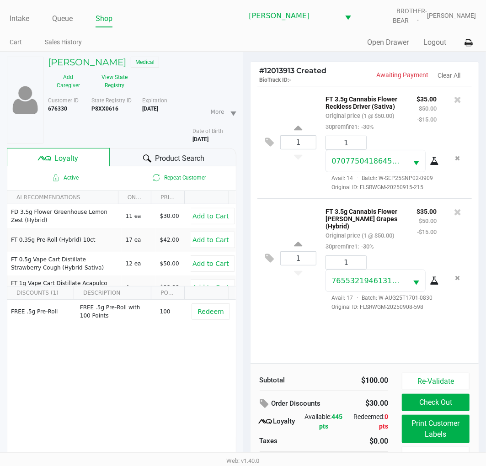
click at [243, 84] on div "# 12013913 Created BioTrack ID: - Awaiting Payment Clear All 1 FT 3.5g Cannabis…" at bounding box center [364, 283] width 243 height 462
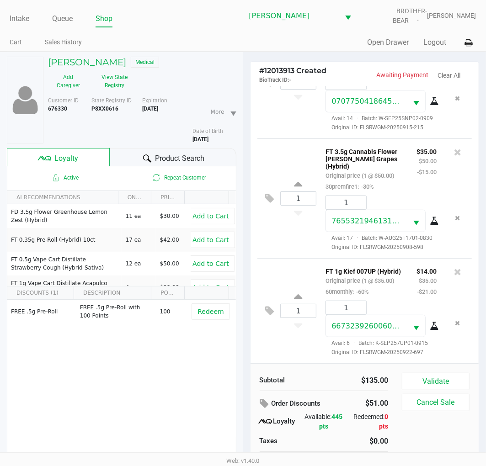
scroll to position [48, 0]
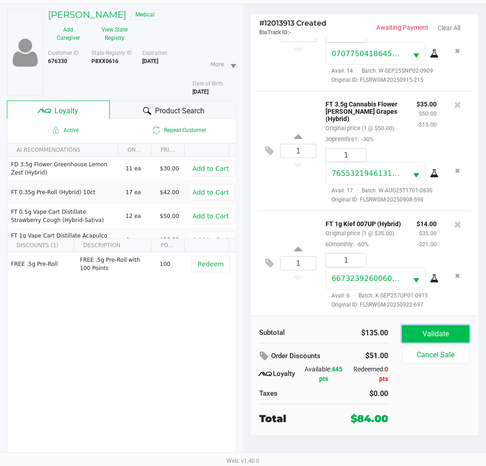
click at [429, 332] on button "Validate" at bounding box center [436, 333] width 68 height 17
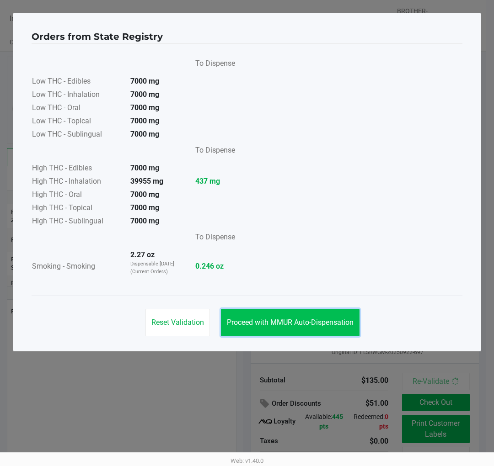
click at [318, 320] on span "Proceed with MMUR Auto-Dispensation" at bounding box center [290, 322] width 127 height 9
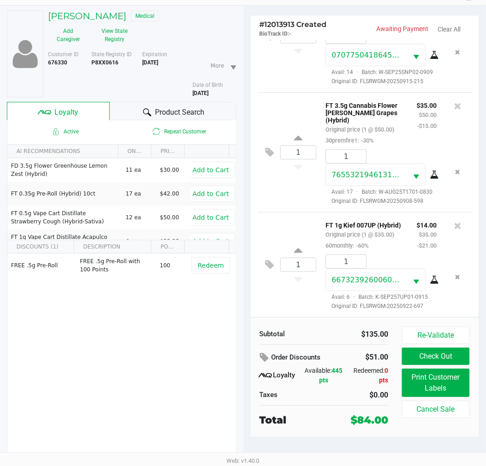
scroll to position [48, 0]
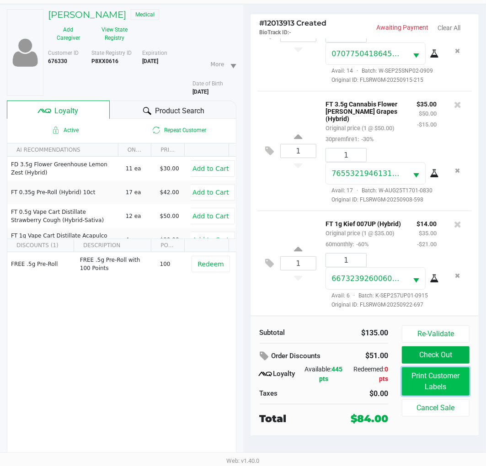
click at [419, 382] on button "Print Customer Labels" at bounding box center [436, 382] width 68 height 28
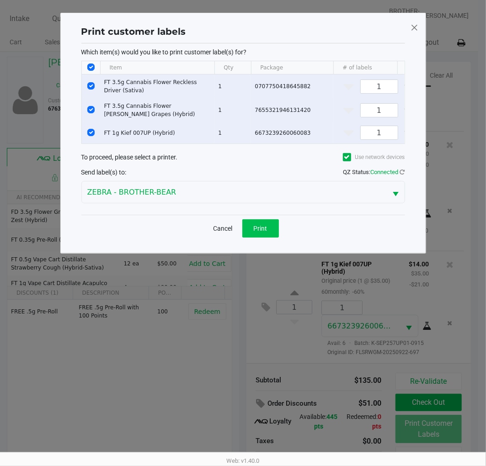
scroll to position [0, 0]
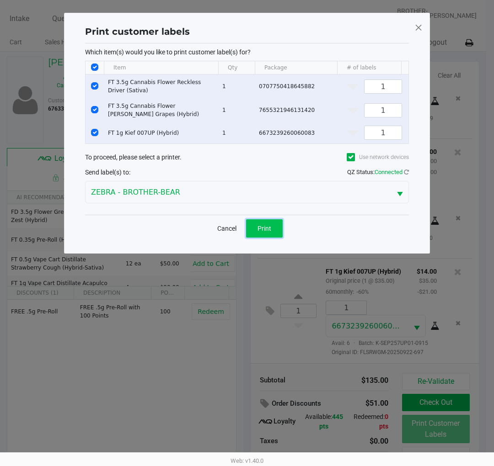
click at [266, 232] on span "Print" at bounding box center [264, 228] width 14 height 7
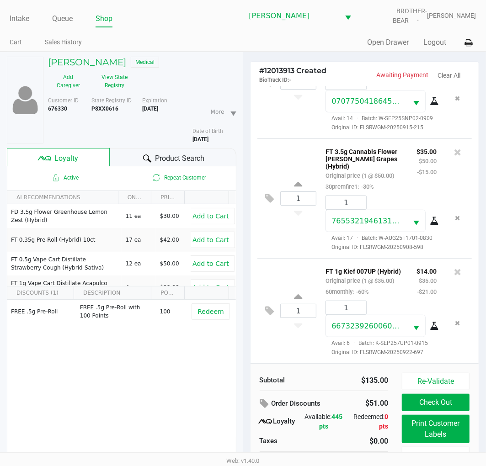
scroll to position [48, 0]
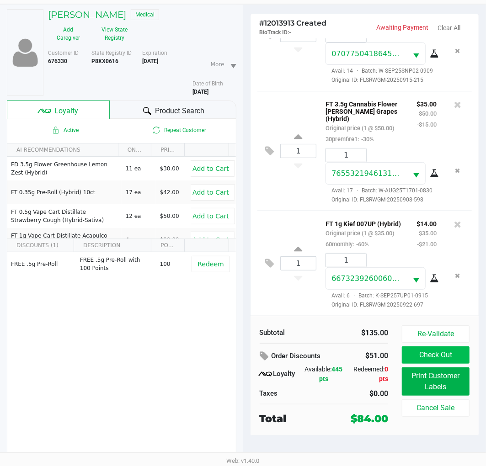
click at [436, 357] on button "Check Out" at bounding box center [436, 354] width 68 height 17
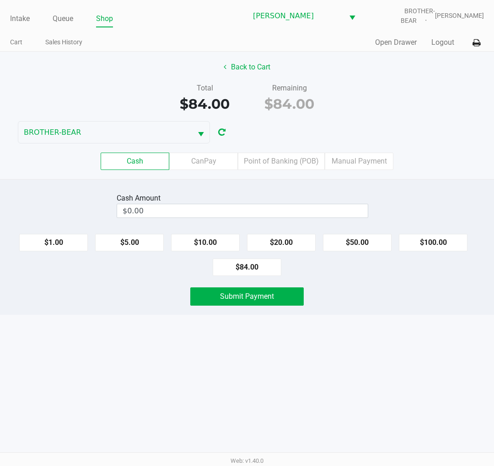
click at [201, 163] on label "CanPay" at bounding box center [203, 161] width 69 height 17
click at [0, 0] on 2 "CanPay" at bounding box center [0, 0] width 0 height 0
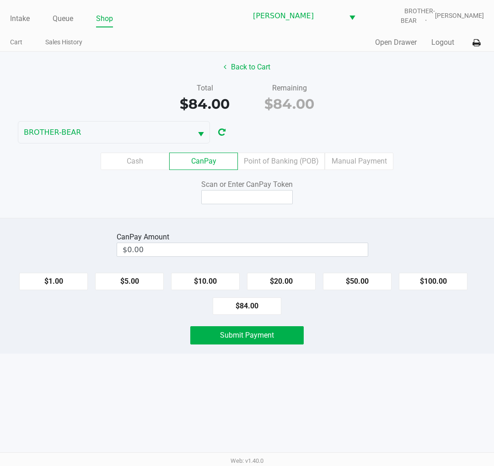
click at [245, 308] on button "$84.00" at bounding box center [247, 306] width 69 height 17
type input "$84.00"
click at [244, 196] on input at bounding box center [246, 197] width 91 height 14
type input "Q9804303X"
click at [266, 336] on span "Submit Payment" at bounding box center [247, 335] width 54 height 9
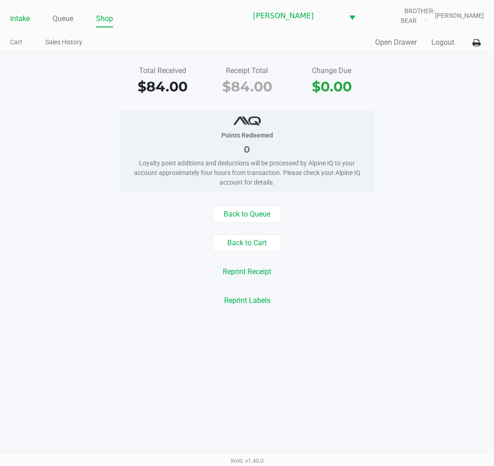
click at [16, 15] on link "Intake" at bounding box center [20, 18] width 20 height 13
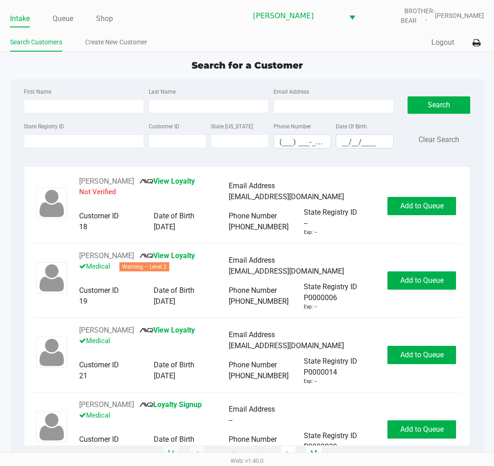
click at [91, 69] on div "Search for a Customer" at bounding box center [247, 66] width 488 height 14
click at [128, 48] on li "Create New Customer" at bounding box center [116, 44] width 62 height 16
click at [81, 136] on input "State Registry ID" at bounding box center [84, 141] width 120 height 14
click at [84, 140] on input "State Registry ID" at bounding box center [84, 141] width 120 height 14
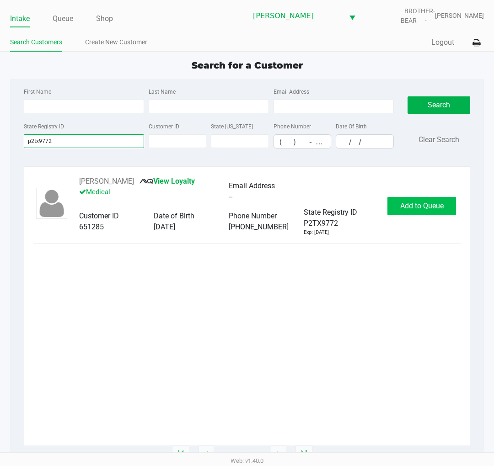
type input "p2tx9772"
click at [412, 205] on span "Add to Queue" at bounding box center [421, 206] width 43 height 9
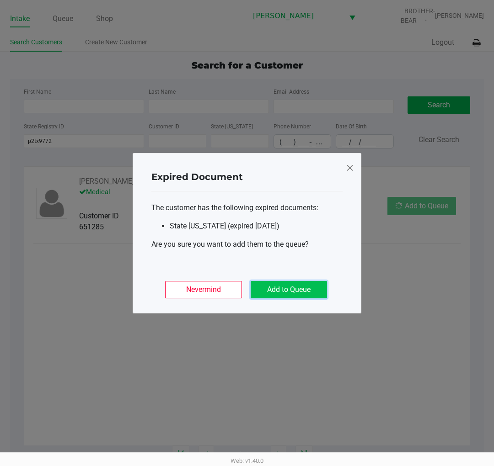
click at [313, 291] on button "Add to Queue" at bounding box center [288, 289] width 76 height 17
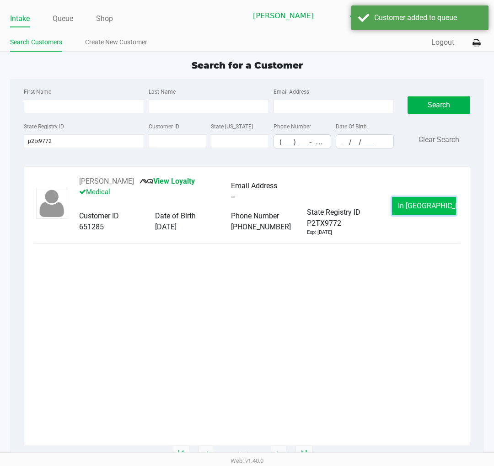
click at [417, 206] on span "In Queue" at bounding box center [436, 206] width 77 height 9
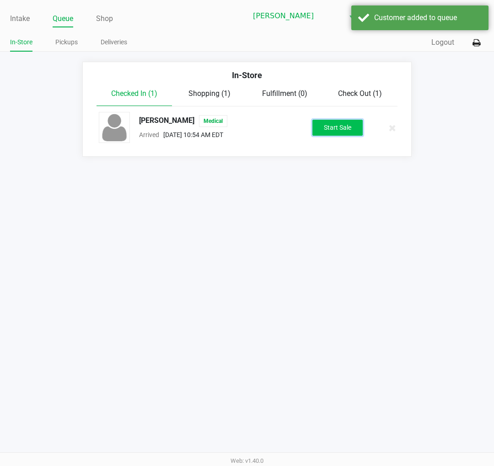
click at [349, 134] on button "Start Sale" at bounding box center [337, 128] width 50 height 16
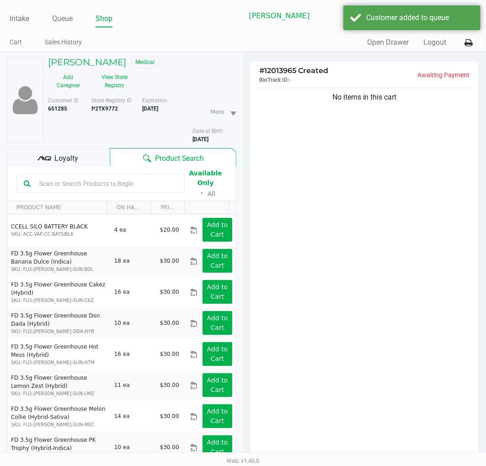
click at [70, 155] on span "Loyalty" at bounding box center [66, 158] width 24 height 11
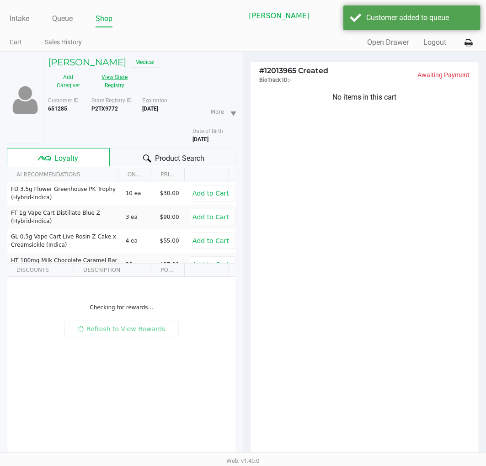
click at [108, 87] on button "View State Registry" at bounding box center [112, 81] width 47 height 23
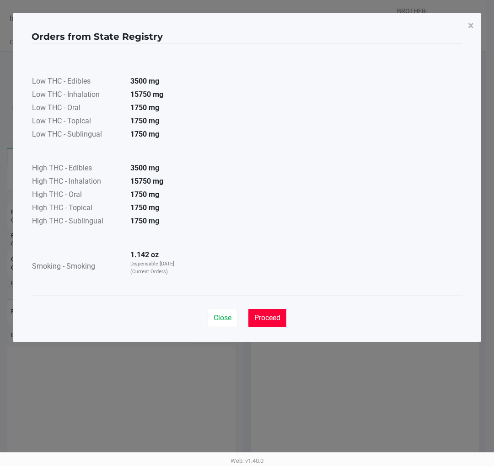
click at [273, 316] on span "Proceed" at bounding box center [267, 318] width 26 height 9
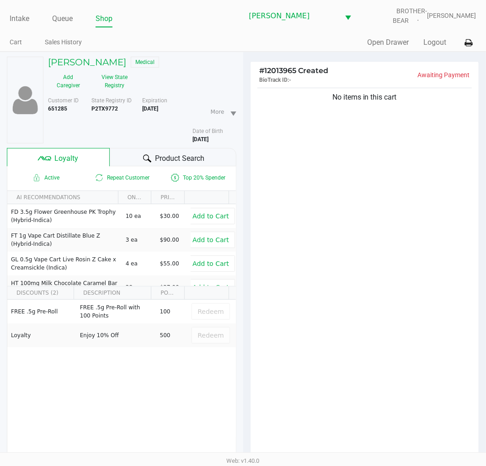
click at [245, 225] on div "# 12013965 Created BioTrack ID: - Awaiting Payment No items in this cart Subtot…" at bounding box center [364, 318] width 243 height 532
click at [282, 240] on div "No items in this cart" at bounding box center [364, 275] width 229 height 378
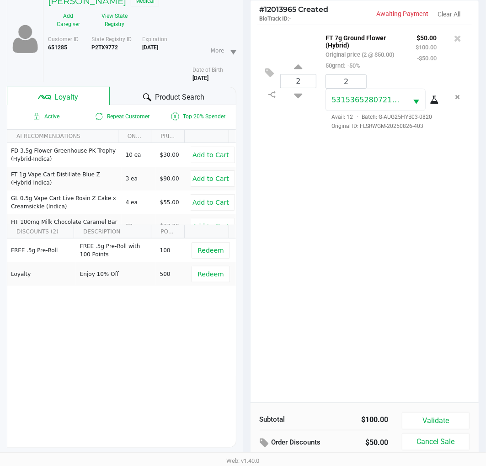
scroll to position [118, 0]
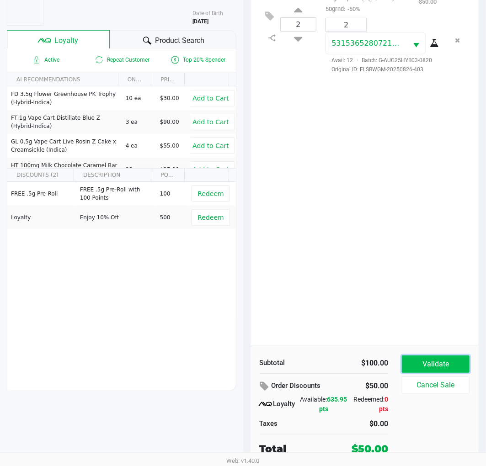
click at [412, 356] on button "Validate" at bounding box center [436, 364] width 68 height 17
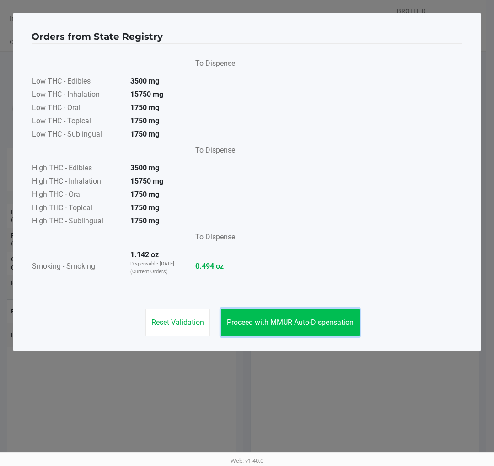
click at [323, 318] on span "Proceed with MMUR Auto-Dispensation" at bounding box center [290, 322] width 127 height 9
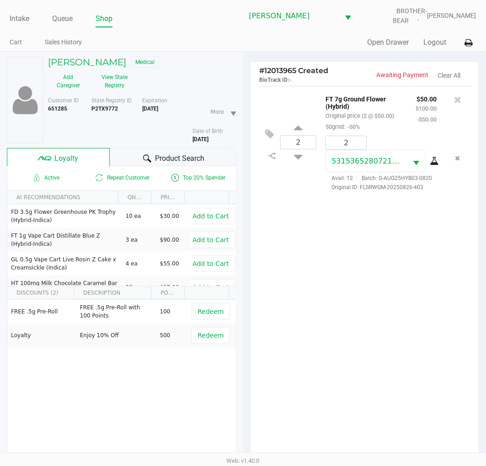
scroll to position [118, 0]
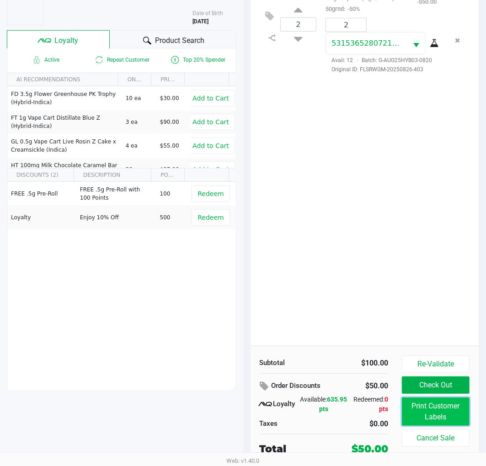
click at [423, 412] on button "Print Customer Labels" at bounding box center [436, 412] width 68 height 28
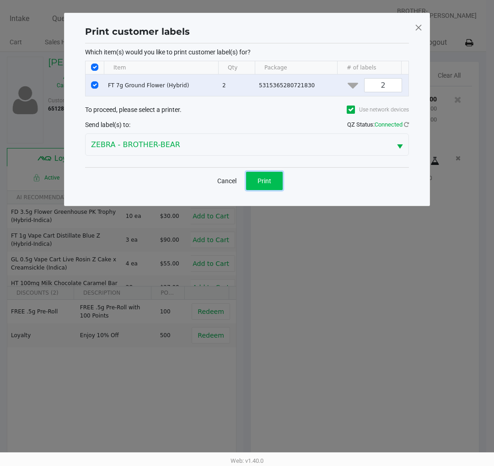
click at [266, 190] on button "Print" at bounding box center [264, 181] width 37 height 18
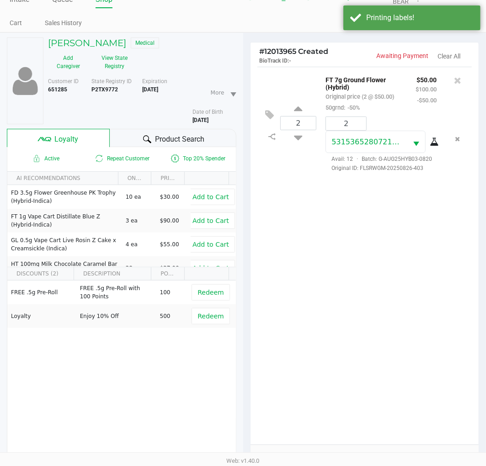
scroll to position [16, 0]
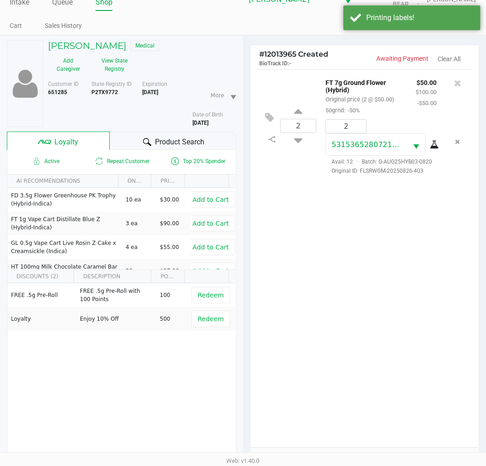
click at [241, 211] on div "LINDEN TAYLOR Medical Add Caregiver View State Registry Customer ID 651285 Stat…" at bounding box center [121, 302] width 243 height 532
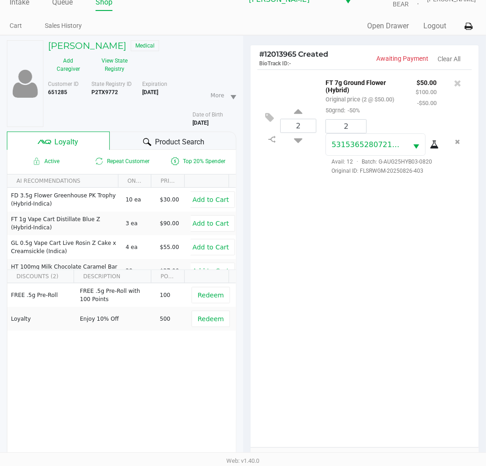
scroll to position [118, 0]
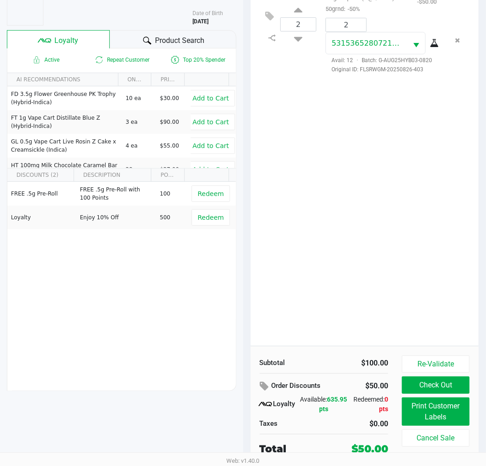
click at [433, 386] on button "Check Out" at bounding box center [436, 385] width 68 height 17
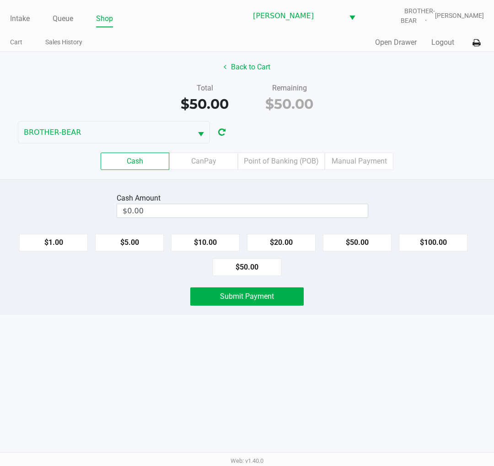
click at [246, 268] on button "$50.00" at bounding box center [247, 267] width 69 height 17
type input "$50.00"
click at [255, 295] on span "Submit Payment" at bounding box center [247, 296] width 54 height 9
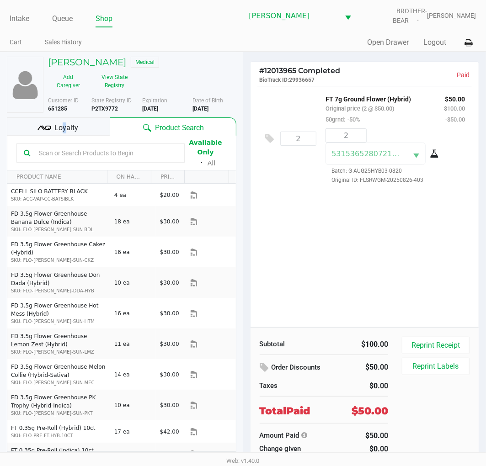
click at [60, 125] on span "Loyalty" at bounding box center [66, 128] width 24 height 11
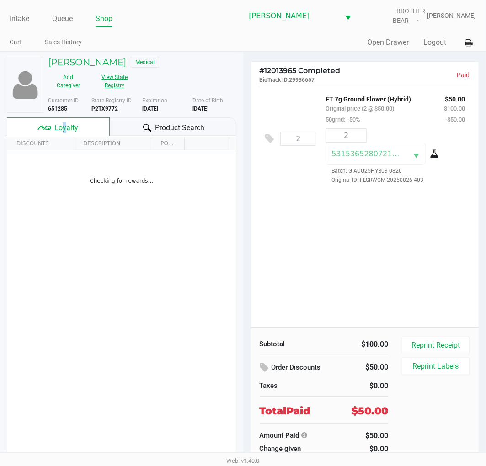
click at [125, 88] on button "View State Registry" at bounding box center [112, 81] width 47 height 23
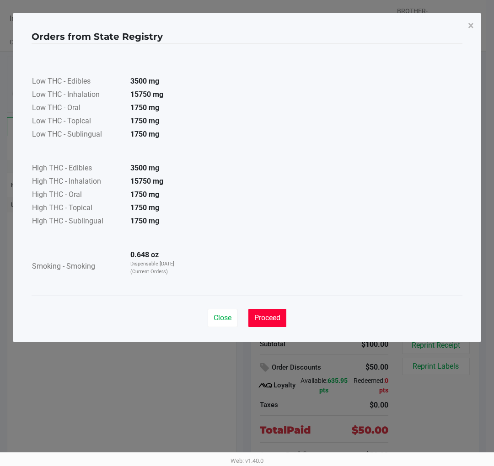
click at [270, 325] on button "Proceed" at bounding box center [267, 318] width 38 height 18
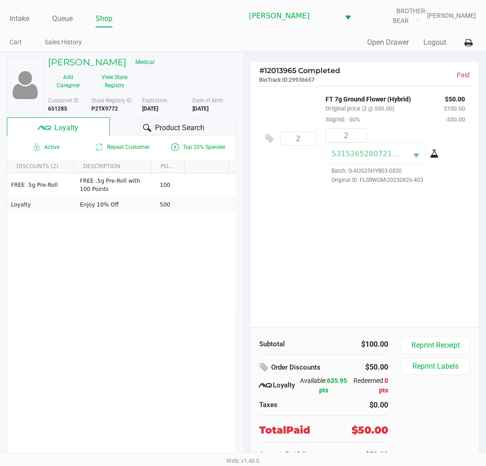
click at [244, 234] on div "# 12013965 Completed BioTrack ID: 29936657 Paid 2 FT 7g Ground Flower (Hybrid) …" at bounding box center [364, 267] width 243 height 431
click at [21, 26] on li "Intake" at bounding box center [20, 19] width 20 height 16
click at [16, 17] on link "Intake" at bounding box center [20, 18] width 20 height 13
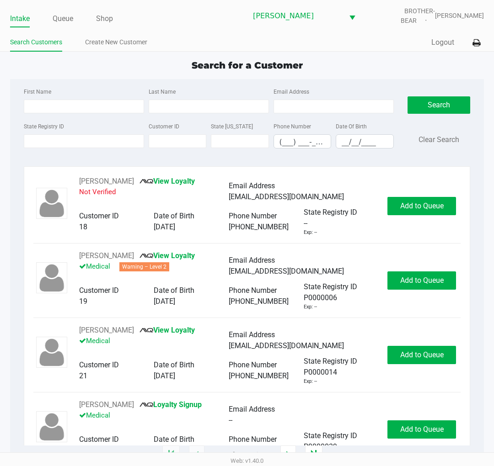
click at [149, 69] on div "Search for a Customer" at bounding box center [247, 66] width 488 height 14
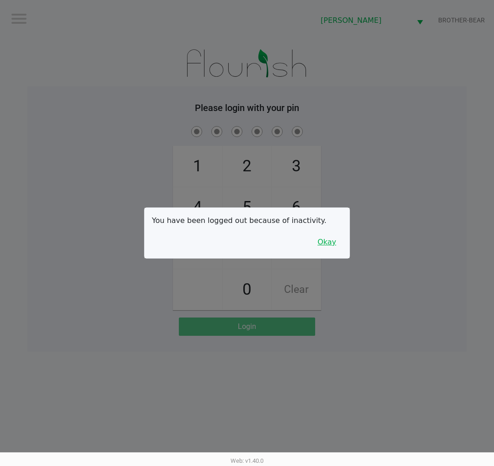
click at [315, 236] on button "Okay" at bounding box center [326, 242] width 31 height 17
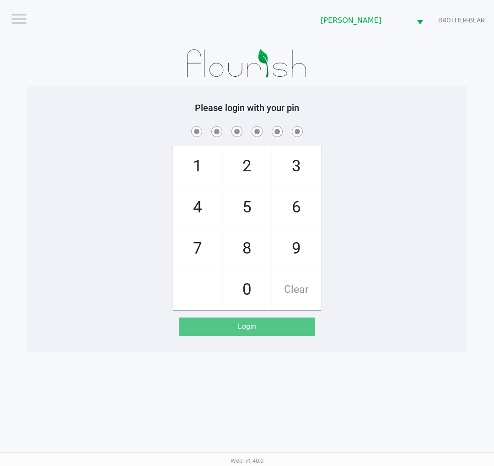
click at [245, 247] on span "8" at bounding box center [247, 249] width 48 height 40
checkbox input "true"
click at [294, 166] on span "3" at bounding box center [296, 166] width 48 height 40
checkbox input "true"
click at [202, 251] on span "7" at bounding box center [197, 249] width 48 height 40
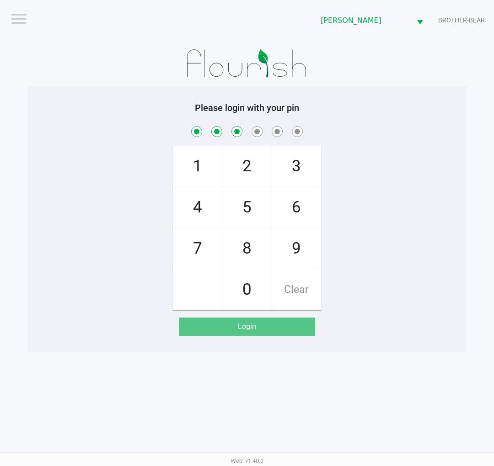
checkbox input "true"
click at [296, 244] on span "9" at bounding box center [296, 249] width 48 height 40
checkbox input "true"
click at [248, 161] on span "2" at bounding box center [247, 166] width 48 height 40
checkbox input "true"
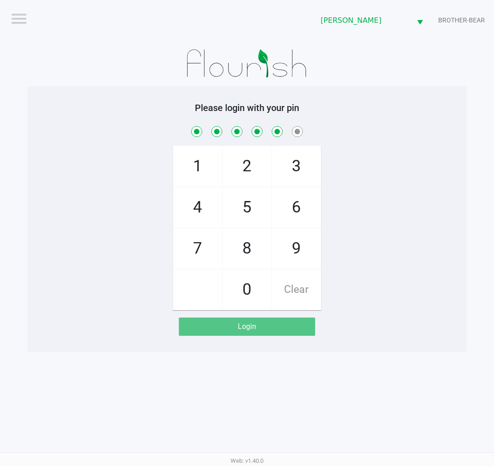
click at [212, 159] on span "1" at bounding box center [197, 166] width 48 height 40
checkbox input "true"
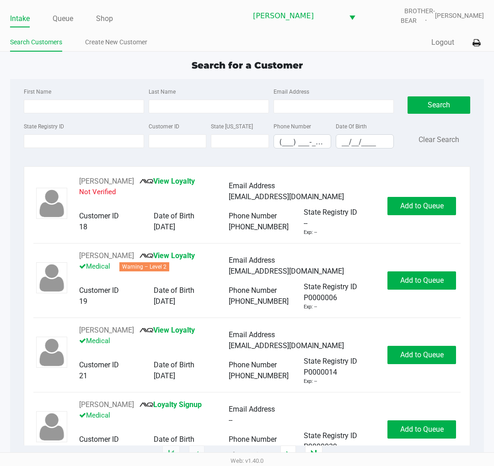
click at [31, 52] on app-point-of-sale "Intake Queue Shop Clermont WC BROTHER-BEAR Charlie Billings Search Customers Cr…" at bounding box center [247, 227] width 494 height 455
click at [79, 137] on input "State Registry ID" at bounding box center [84, 141] width 120 height 14
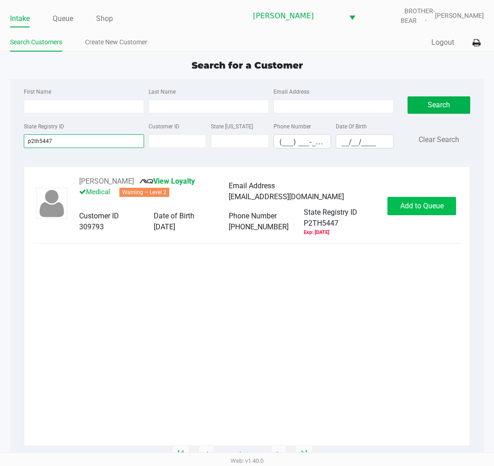
type input "p2th5447"
click at [422, 204] on span "Add to Queue" at bounding box center [421, 206] width 43 height 9
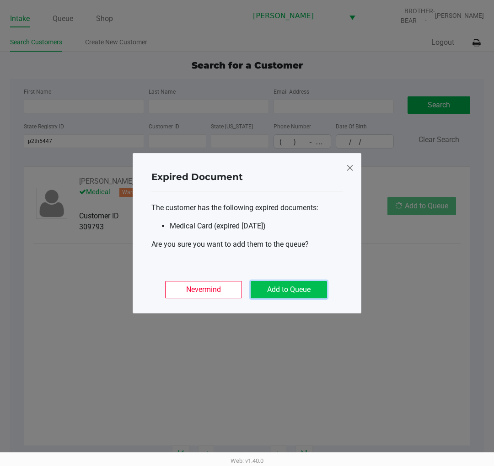
click at [294, 292] on button "Add to Queue" at bounding box center [288, 289] width 76 height 17
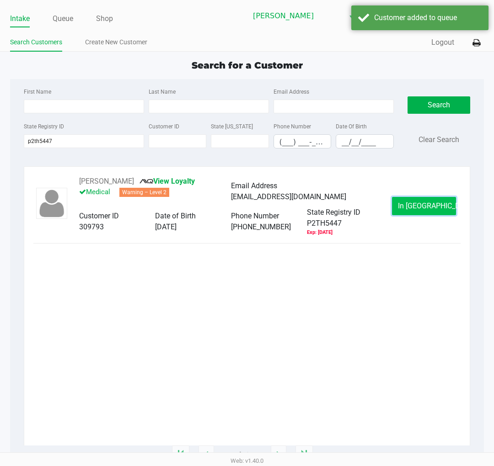
click at [437, 206] on span "In Queue" at bounding box center [436, 206] width 77 height 9
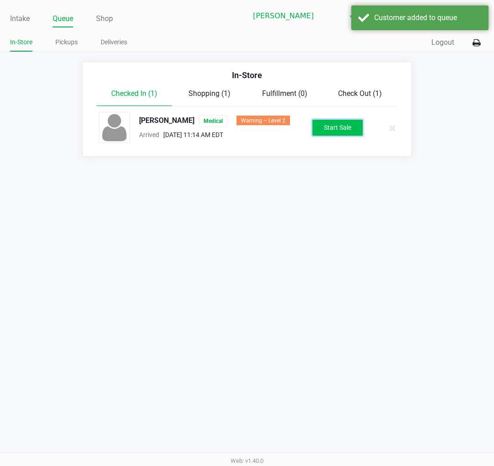
click at [328, 126] on button "Start Sale" at bounding box center [337, 128] width 50 height 16
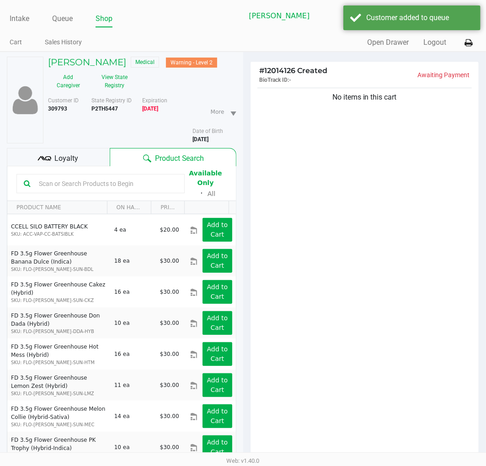
click at [69, 155] on span "Loyalty" at bounding box center [66, 158] width 24 height 11
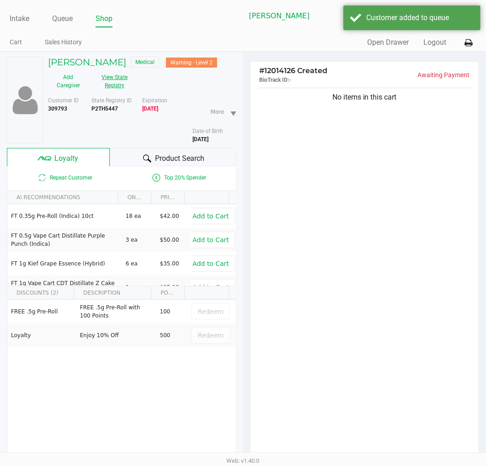
click at [119, 82] on button "View State Registry" at bounding box center [112, 81] width 47 height 23
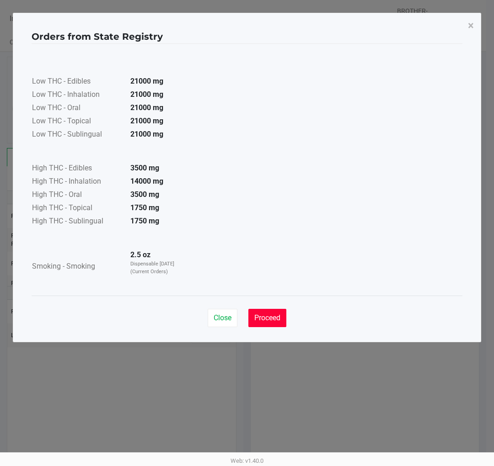
drag, startPoint x: 272, startPoint y: 316, endPoint x: 170, endPoint y: 175, distance: 174.2
click at [272, 314] on span "Proceed" at bounding box center [267, 318] width 26 height 9
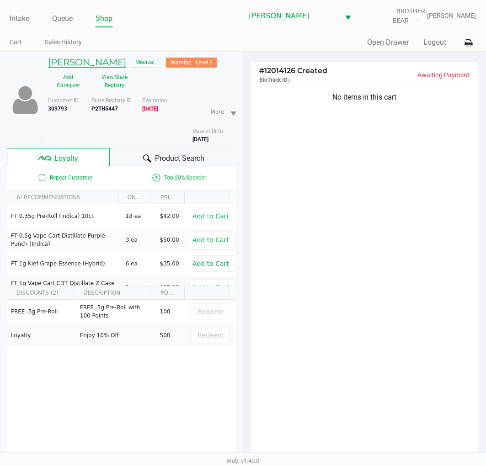
click at [92, 57] on h5 "Vito Stallone" at bounding box center [87, 62] width 78 height 11
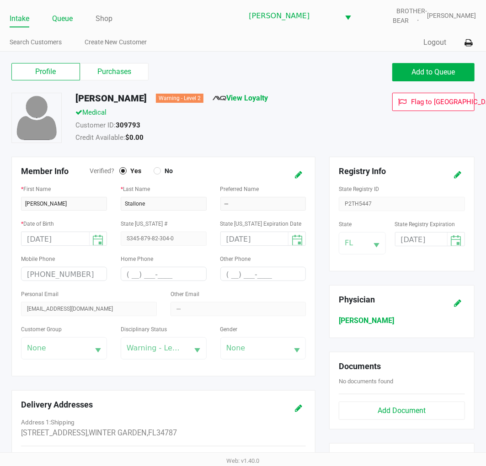
click at [71, 20] on link "Queue" at bounding box center [62, 18] width 21 height 13
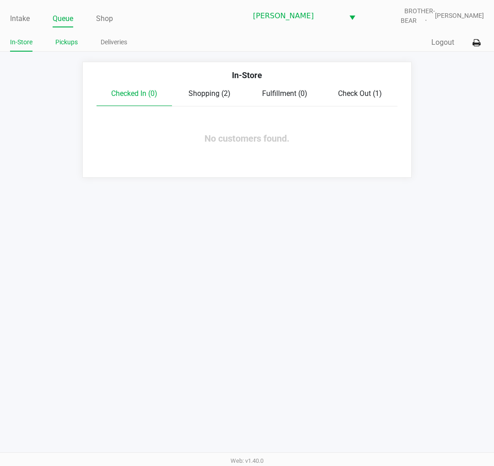
click at [75, 37] on link "Pickups" at bounding box center [66, 42] width 22 height 11
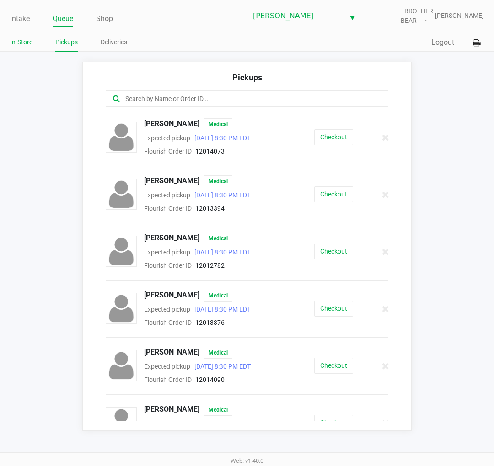
click at [26, 44] on link "In-Store" at bounding box center [21, 42] width 22 height 11
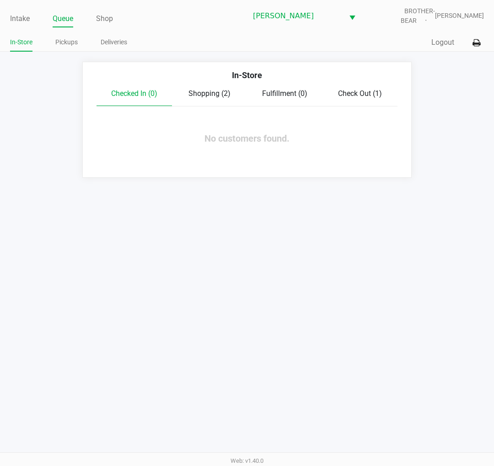
click at [194, 94] on span "Shopping (2)" at bounding box center [209, 93] width 42 height 9
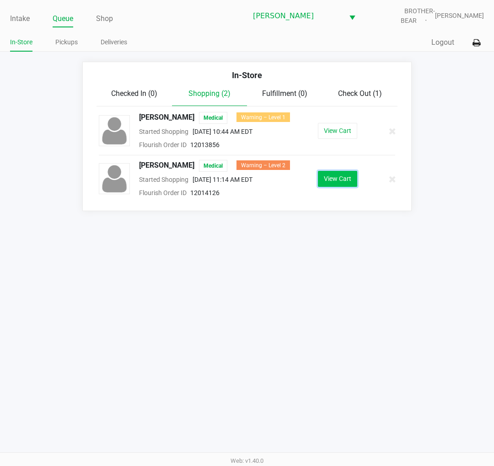
click at [333, 186] on button "View Cart" at bounding box center [337, 179] width 39 height 16
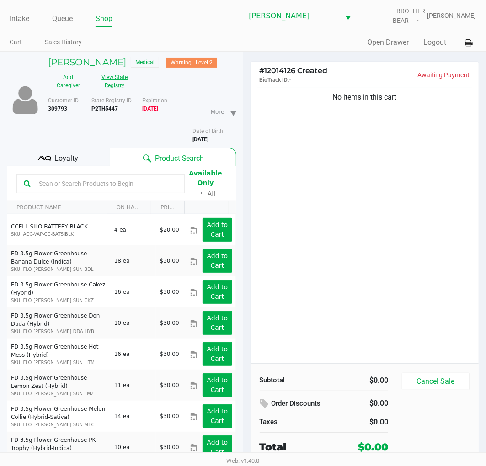
click at [109, 83] on button "View State Registry" at bounding box center [112, 81] width 47 height 23
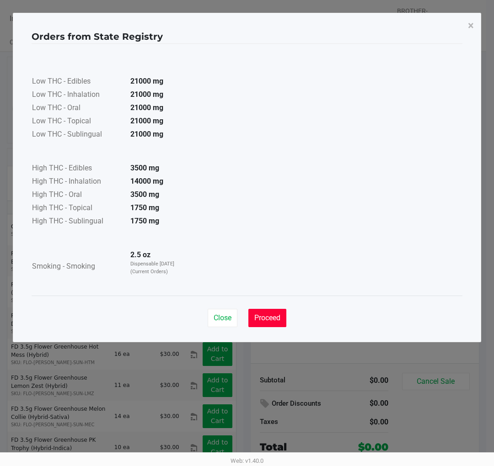
click at [273, 318] on span "Proceed" at bounding box center [267, 318] width 26 height 9
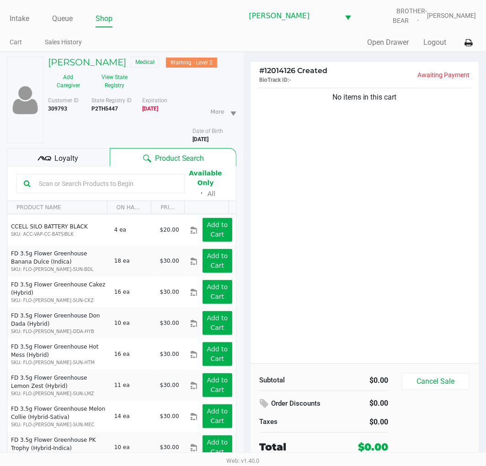
click at [62, 164] on span "Loyalty" at bounding box center [66, 158] width 24 height 11
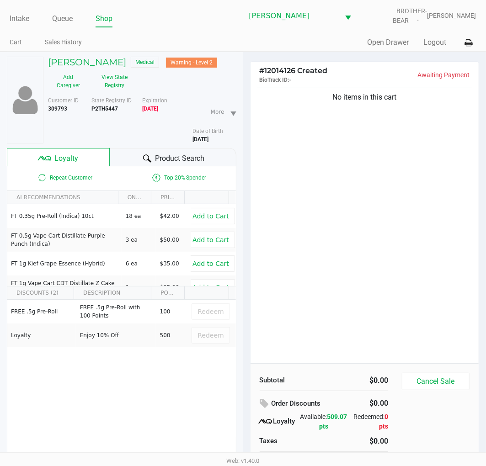
click at [244, 156] on div "# 12014126 Created BioTrack ID: - Awaiting Payment No items in this cart Subtot…" at bounding box center [364, 283] width 243 height 462
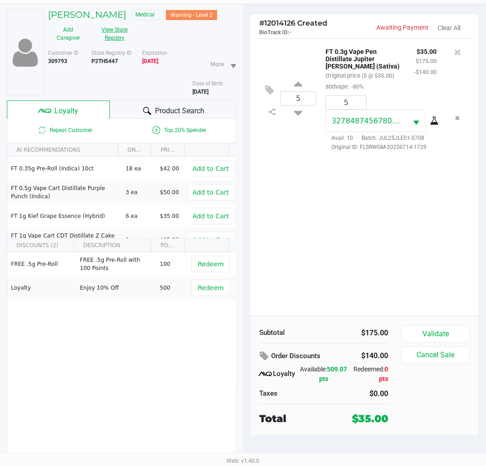
click at [112, 29] on button "View State Registry" at bounding box center [112, 33] width 47 height 23
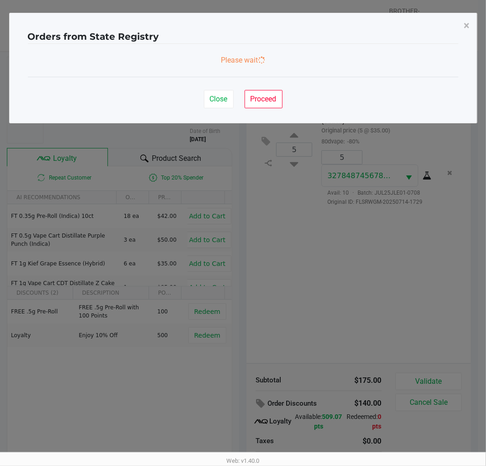
scroll to position [0, 0]
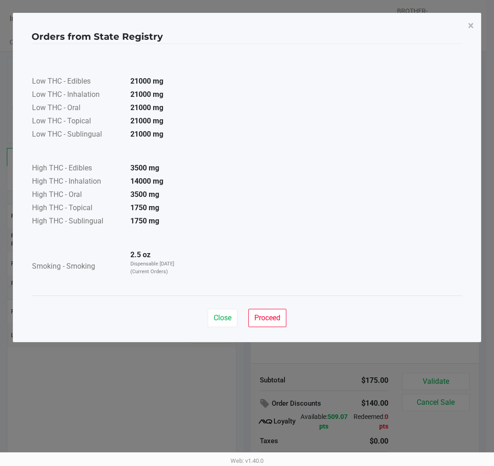
click at [270, 316] on span "Proceed" at bounding box center [267, 318] width 26 height 9
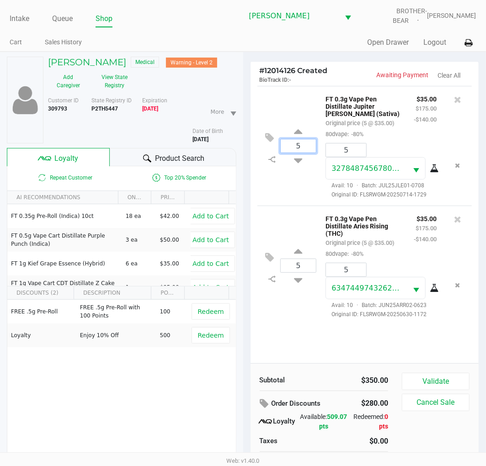
click at [302, 147] on input "5" at bounding box center [299, 145] width 36 height 13
type input "5"
click at [361, 152] on input "5" at bounding box center [346, 150] width 40 height 13
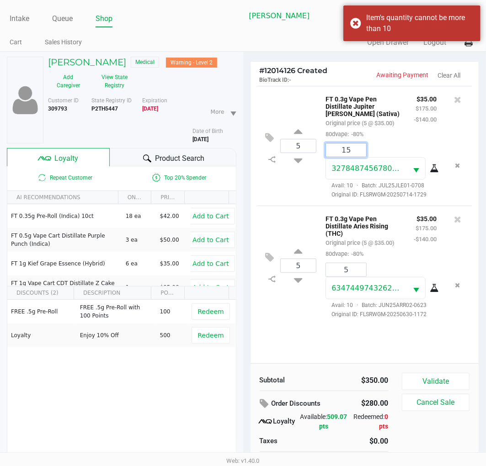
type input "5"
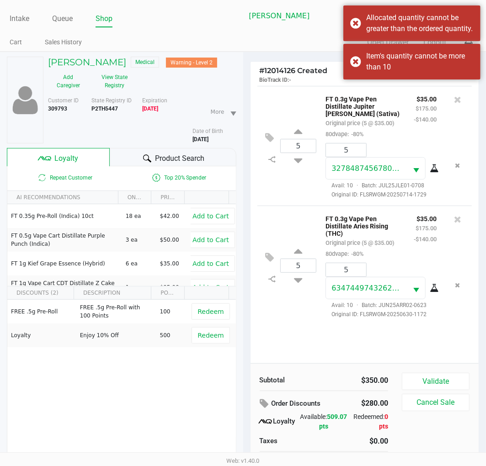
click at [293, 179] on div "5 FT 0.3g Vape Pen Distillate Jupiter Leo (Sativa) Original price (5 @ $35.00) …" at bounding box center [364, 146] width 215 height 120
click at [299, 135] on icon at bounding box center [298, 133] width 8 height 11
type input "6"
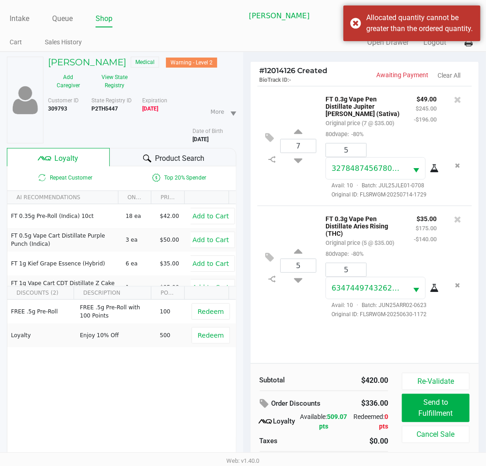
click at [300, 134] on icon at bounding box center [298, 133] width 8 height 11
type input "8"
click at [299, 134] on icon at bounding box center [298, 133] width 8 height 11
type input "9"
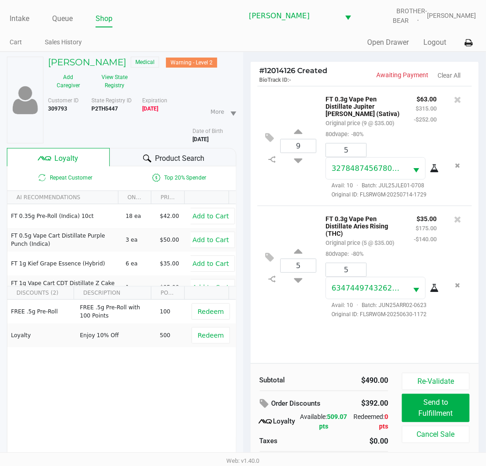
click at [299, 134] on icon at bounding box center [298, 133] width 8 height 11
type input "10"
click at [243, 199] on div "# 12014126 Created BioTrack ID: - Awaiting Payment Clear All 10 FT 0.3g Vape Pe…" at bounding box center [364, 283] width 243 height 462
click at [355, 156] on input "6" at bounding box center [346, 150] width 40 height 13
type input "10"
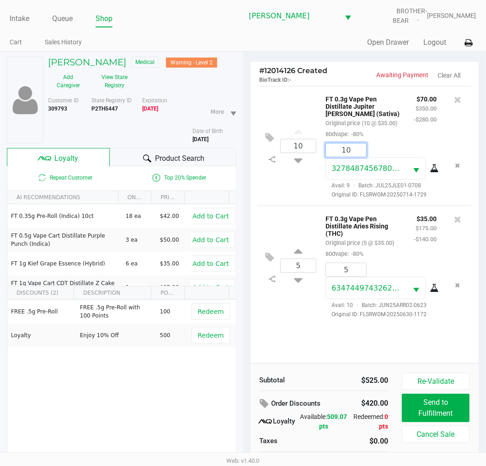
click at [314, 180] on div "Vito Stallone Medical Warning - Level 2 Add Caregiver View State Registry Custo…" at bounding box center [243, 283] width 486 height 462
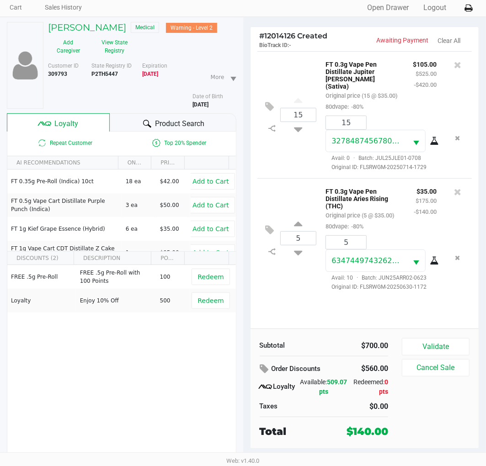
scroll to position [48, 0]
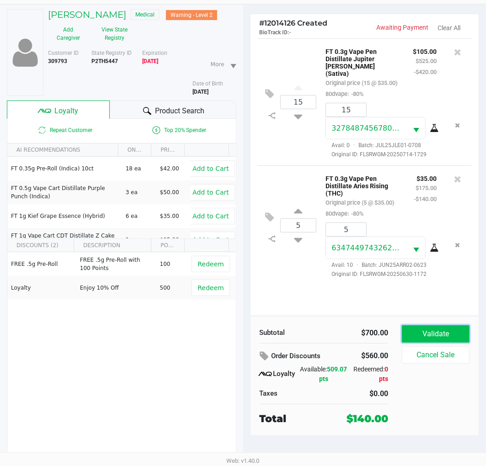
click at [418, 334] on button "Validate" at bounding box center [436, 333] width 68 height 17
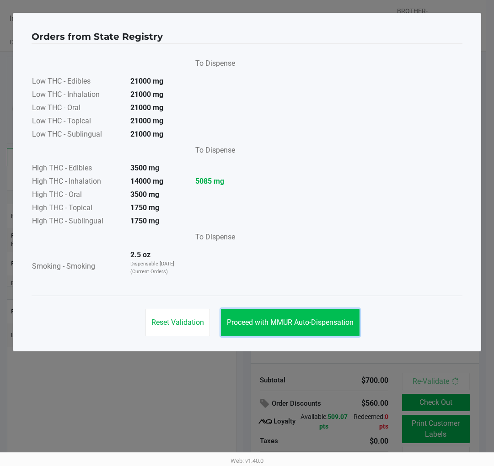
click at [322, 330] on button "Proceed with MMUR Auto-Dispensation" at bounding box center [290, 322] width 138 height 27
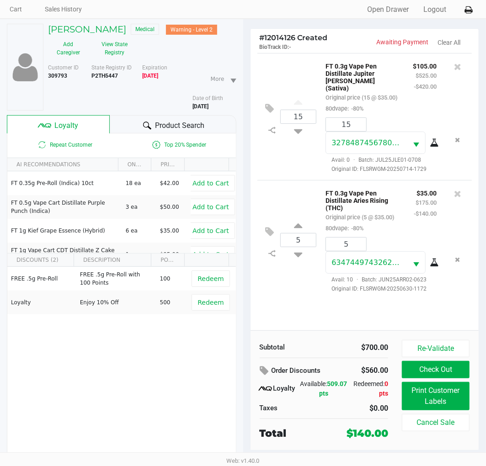
scroll to position [48, 0]
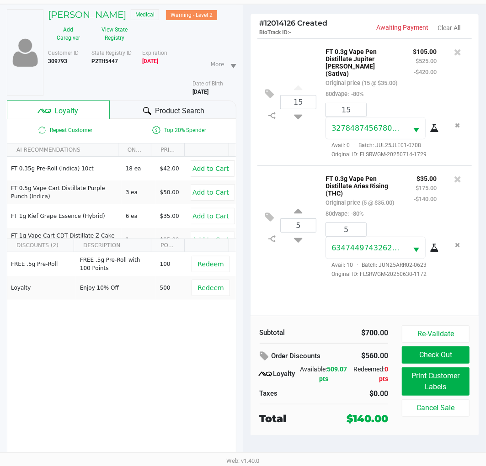
drag, startPoint x: 337, startPoint y: 415, endPoint x: 391, endPoint y: 416, distance: 53.5
click at [390, 416] on div "Total $140.00" at bounding box center [324, 417] width 142 height 17
click at [391, 417] on div "$140.00" at bounding box center [367, 418] width 55 height 15
click at [412, 330] on button "Re-Validate" at bounding box center [436, 333] width 68 height 17
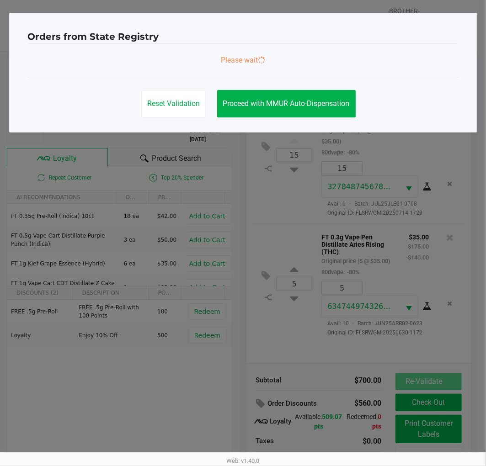
scroll to position [0, 0]
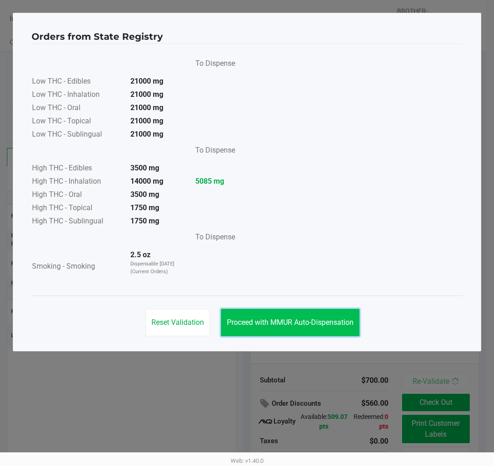
click at [282, 329] on button "Proceed with MMUR Auto-Dispensation" at bounding box center [290, 322] width 138 height 27
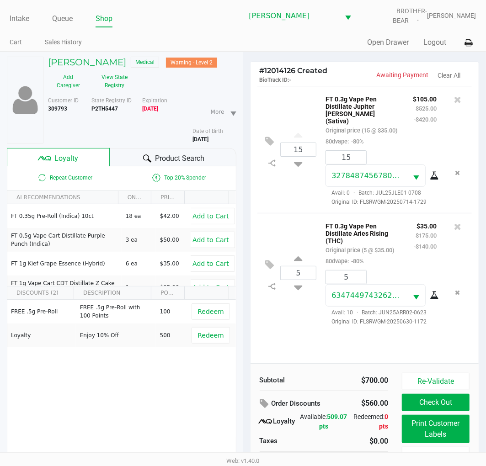
click at [243, 194] on div "# 12014126 Created BioTrack ID: - Awaiting Payment Clear All 15 FT 0.3g Vape Pe…" at bounding box center [364, 283] width 243 height 462
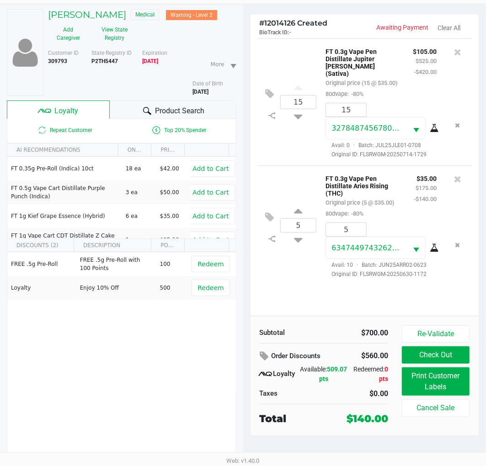
click at [243, 172] on div "# 12014126 Created BioTrack ID: - Awaiting Payment Clear All 15 FT 0.3g Vape Pe…" at bounding box center [364, 236] width 243 height 462
click at [244, 167] on div "# 12014126 Created BioTrack ID: - Awaiting Payment Clear All 15 FT 0.3g Vape Pe…" at bounding box center [364, 236] width 243 height 462
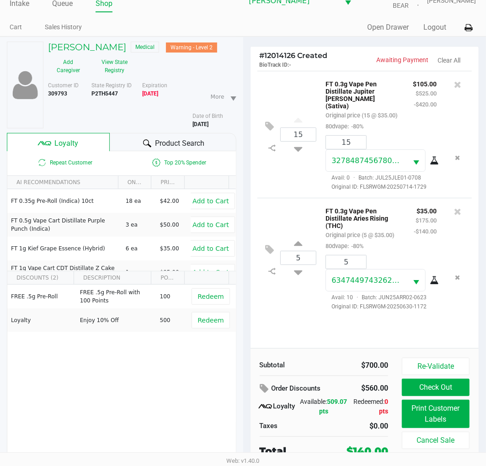
scroll to position [0, 0]
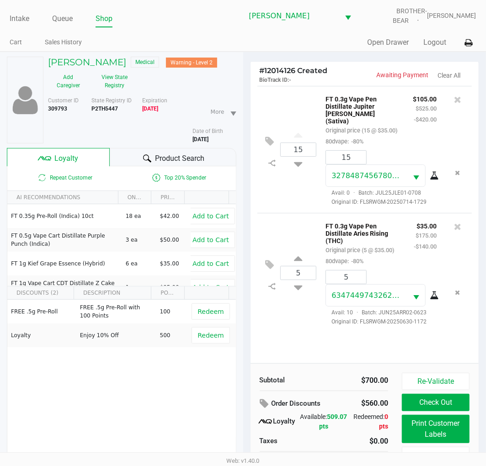
click at [426, 388] on button "Re-Validate" at bounding box center [436, 381] width 68 height 17
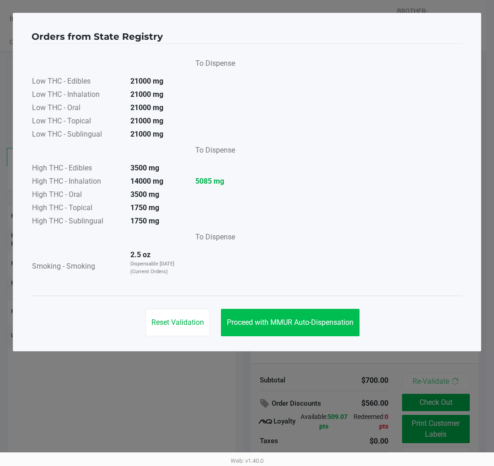
click at [270, 328] on button "Proceed with MMUR Auto-Dispensation" at bounding box center [290, 322] width 138 height 27
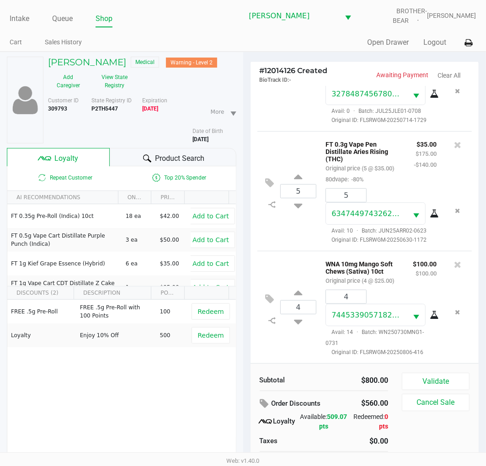
scroll to position [48, 0]
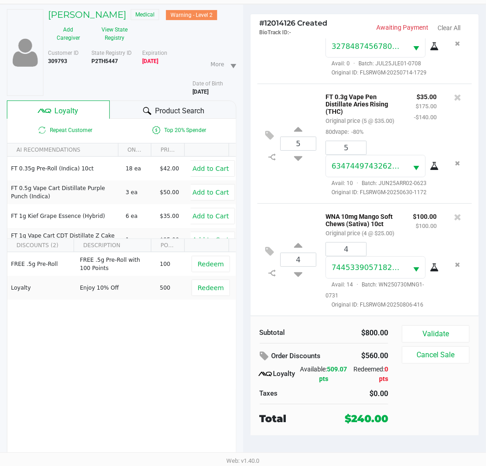
click at [242, 164] on div "Vito Stallone Medical Warning - Level 2 Add Caregiver View State Registry Custo…" at bounding box center [121, 236] width 243 height 462
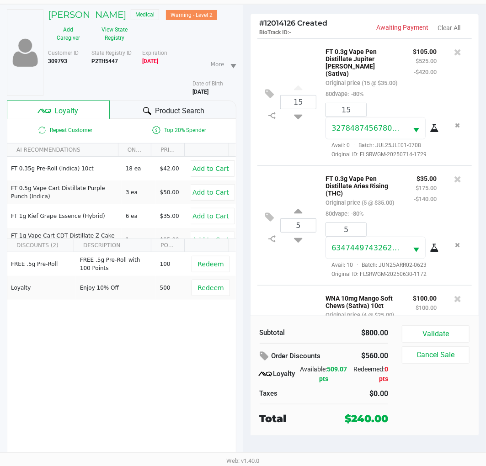
click at [175, 113] on span "Product Search" at bounding box center [179, 111] width 49 height 11
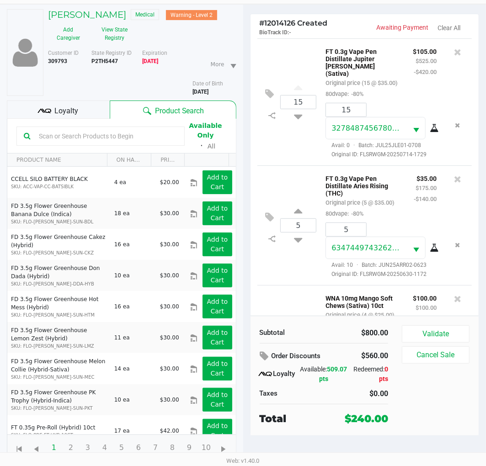
click at [69, 131] on input "text" at bounding box center [106, 136] width 142 height 14
type input "rhb"
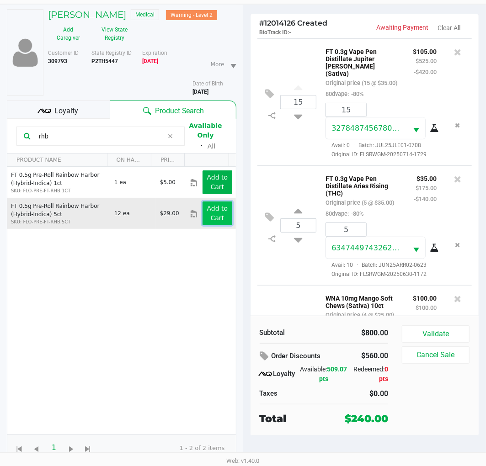
click at [208, 211] on app-button-loader "Add to Cart" at bounding box center [217, 213] width 21 height 17
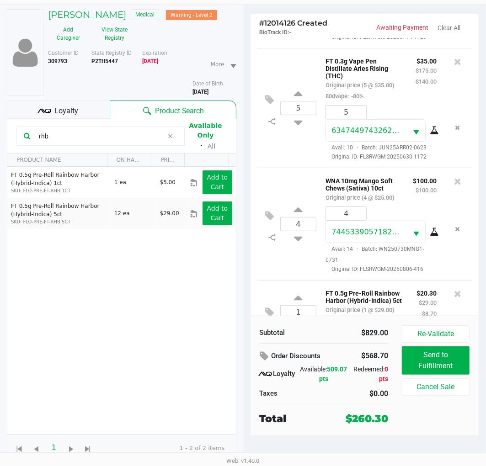
scroll to position [201, 0]
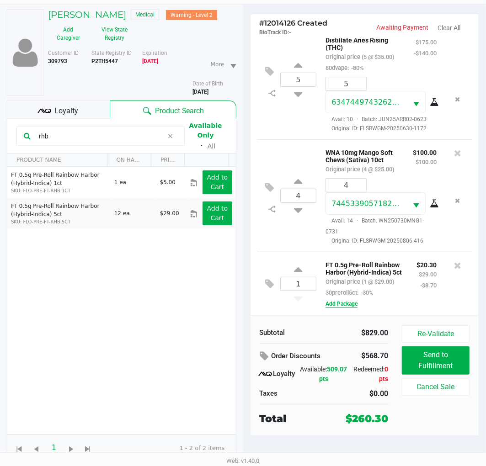
click at [349, 304] on button "Add Package" at bounding box center [341, 304] width 32 height 8
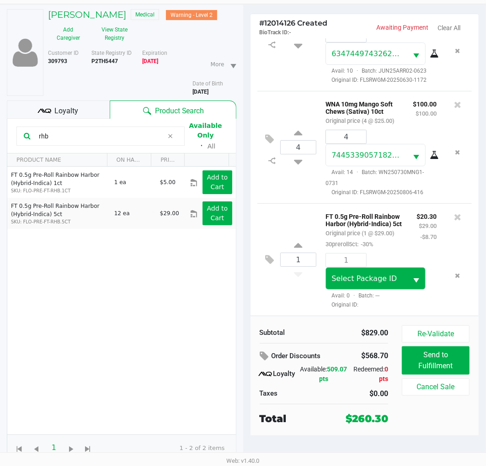
scroll to position [250, 0]
click at [366, 278] on span "Select Package ID" at bounding box center [363, 278] width 65 height 9
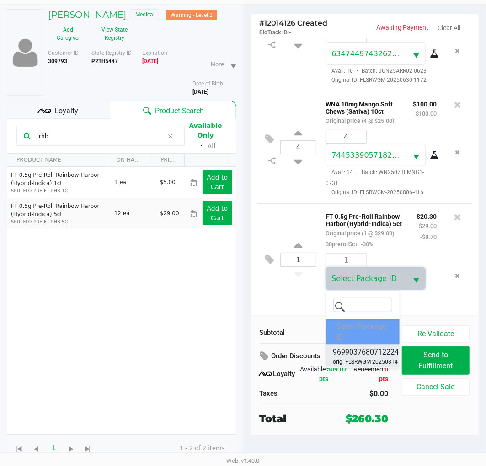
click at [368, 352] on span "9699037680712224" at bounding box center [366, 352] width 66 height 11
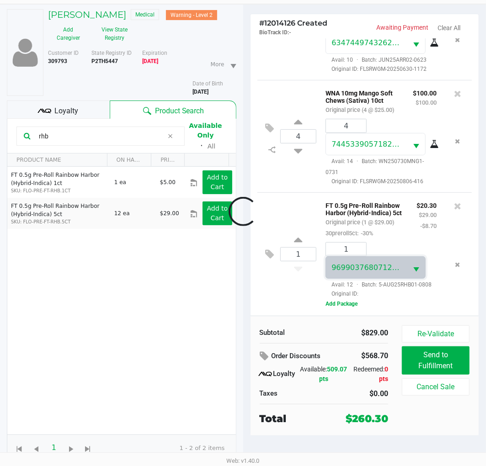
scroll to position [261, 0]
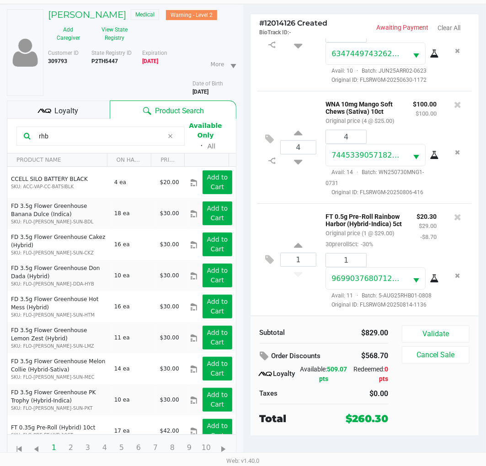
click at [430, 275] on icon at bounding box center [434, 278] width 9 height 7
click at [70, 107] on span "Loyalty" at bounding box center [66, 111] width 24 height 11
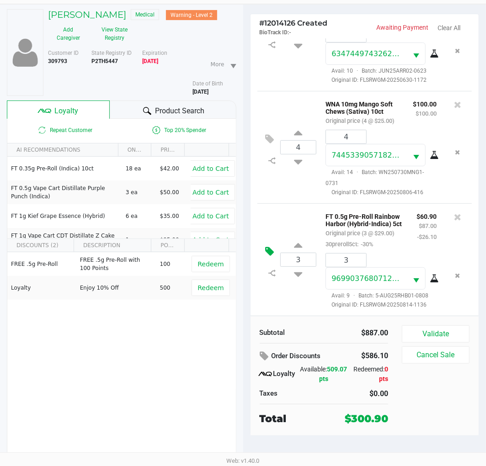
click at [267, 241] on button at bounding box center [272, 252] width 16 height 22
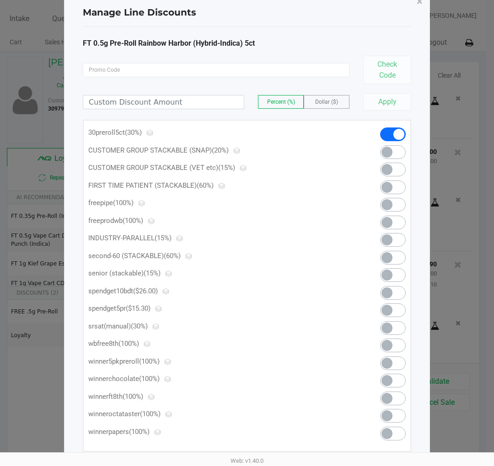
scroll to position [43, 0]
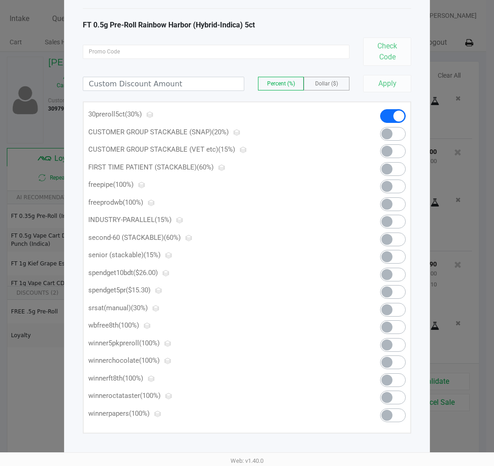
click at [391, 288] on span at bounding box center [386, 292] width 11 height 11
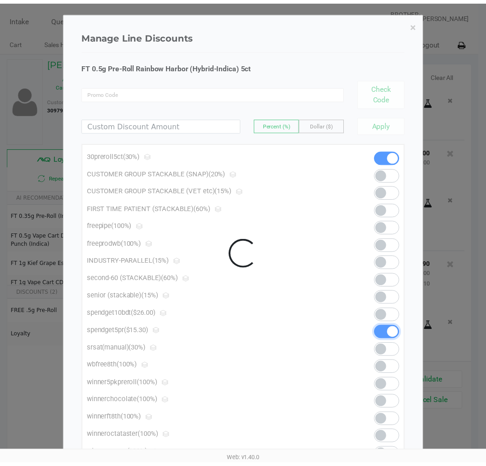
scroll to position [0, 0]
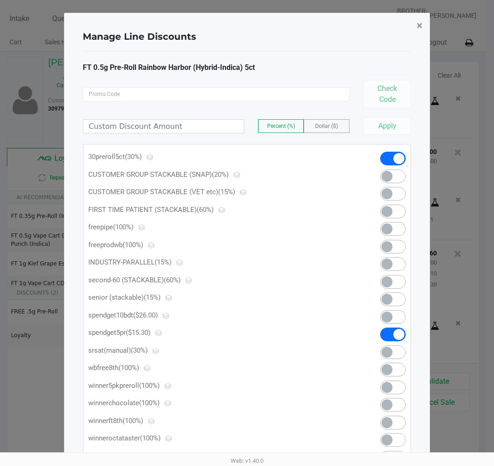
click at [421, 24] on span "×" at bounding box center [419, 25] width 6 height 13
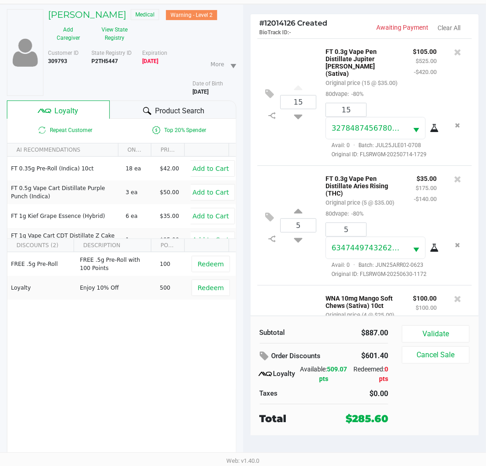
click at [244, 158] on div "# 12014126 Created BioTrack ID: - Awaiting Payment Clear All 15 FT 0.3g Vape Pe…" at bounding box center [364, 236] width 243 height 462
click at [243, 162] on div "# 12014126 Created BioTrack ID: - Awaiting Payment Clear All 15 FT 0.3g Vape Pe…" at bounding box center [364, 236] width 243 height 462
click at [245, 166] on div "# 12014126 Created BioTrack ID: - Awaiting Payment Clear All 15 FT 0.3g Vape Pe…" at bounding box center [364, 236] width 243 height 462
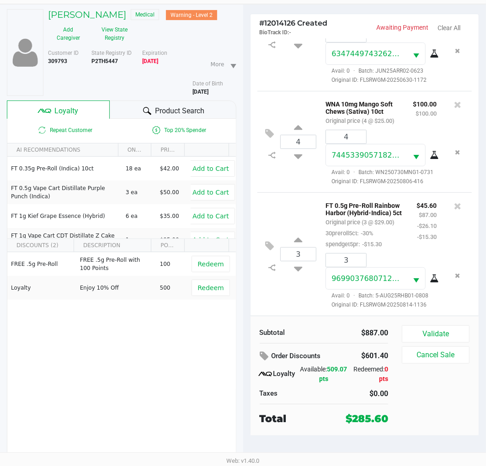
scroll to position [272, 0]
click at [454, 202] on icon at bounding box center [457, 206] width 7 height 9
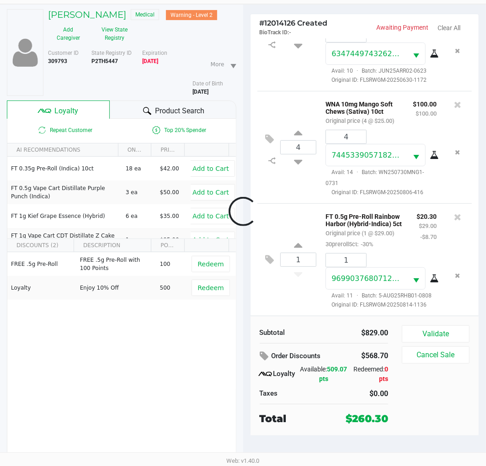
scroll to position [261, 0]
click at [267, 246] on icon at bounding box center [270, 251] width 9 height 11
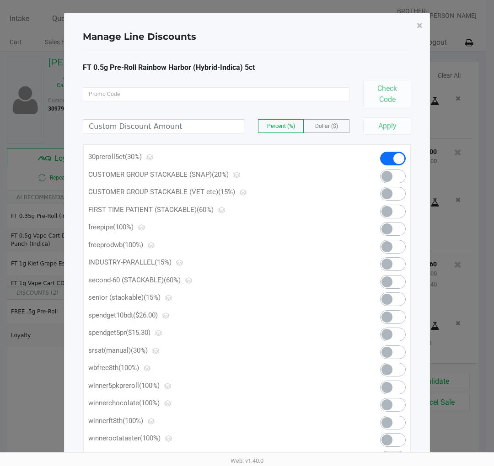
scroll to position [43, 0]
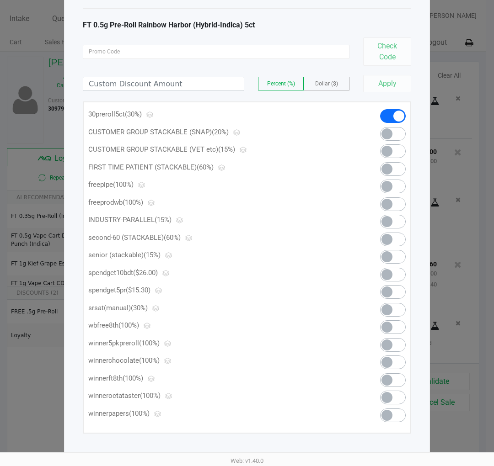
click at [394, 292] on span at bounding box center [393, 292] width 26 height 14
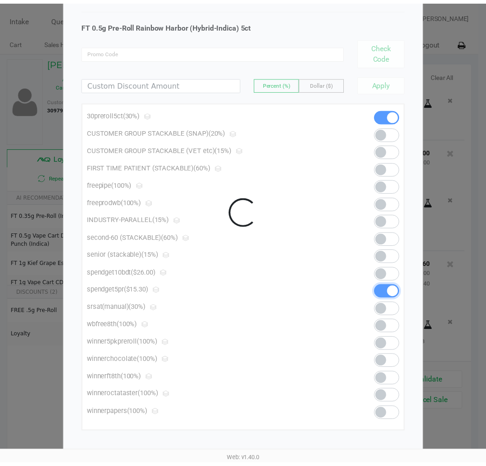
scroll to position [0, 0]
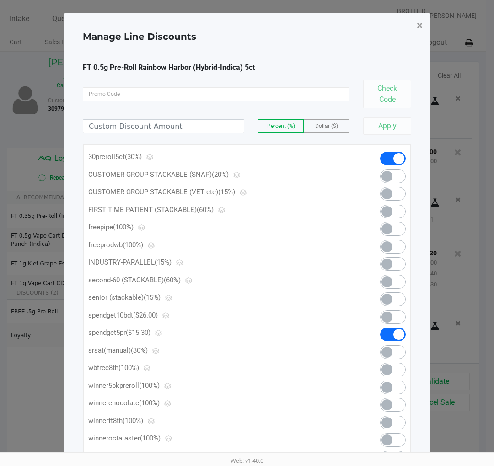
click at [418, 26] on span "×" at bounding box center [419, 25] width 6 height 13
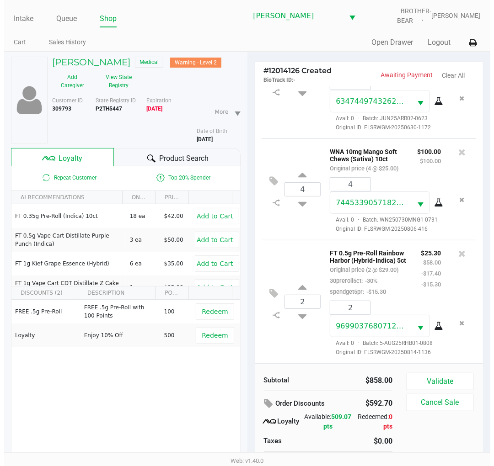
scroll to position [272, 0]
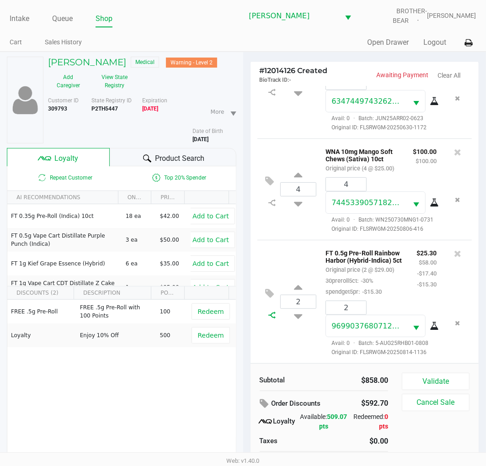
click at [273, 309] on inline-svg at bounding box center [272, 315] width 16 height 12
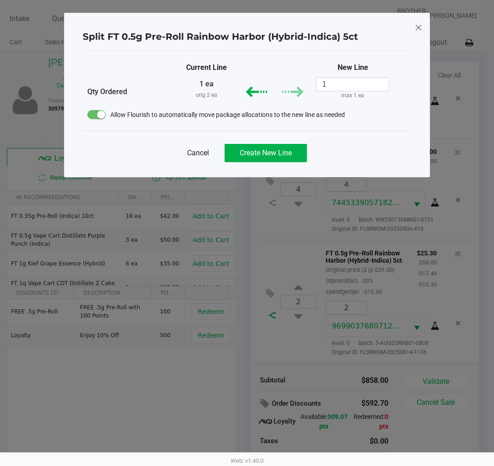
click at [270, 299] on ngb-modal-window "Split FT 0.5g Pre-Roll Rainbow Harbor (Hybrid-Indica) 5ct Current Line New Line…" at bounding box center [247, 233] width 494 height 466
click at [193, 148] on span "Cancel" at bounding box center [198, 153] width 22 height 11
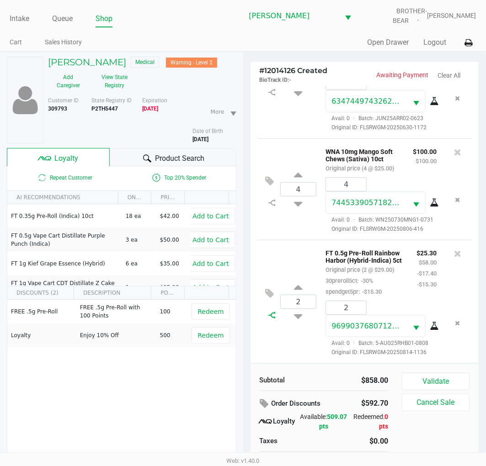
click at [270, 312] on icon at bounding box center [271, 315] width 7 height 7
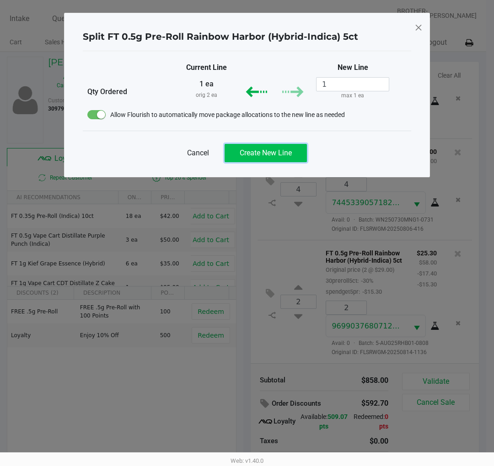
click at [288, 149] on span "Create New Line" at bounding box center [266, 153] width 52 height 9
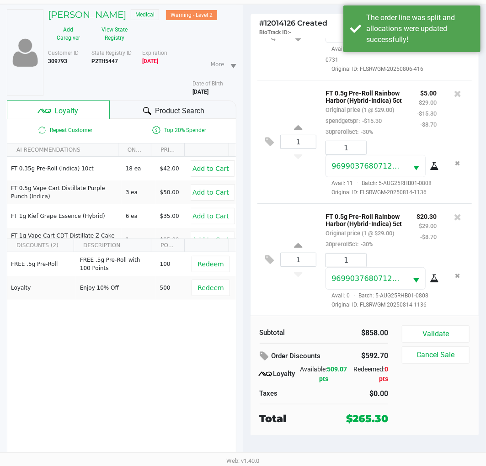
scroll to position [414, 0]
click at [270, 255] on icon at bounding box center [270, 260] width 9 height 11
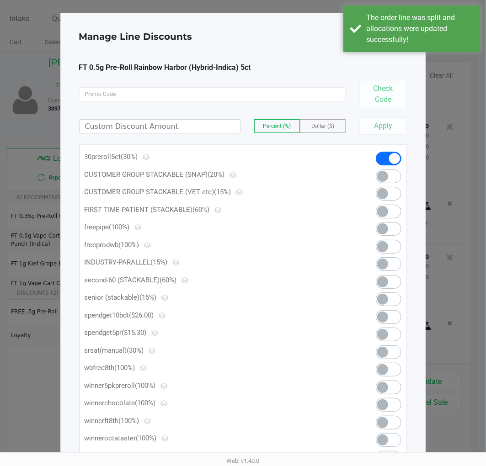
scroll to position [0, 0]
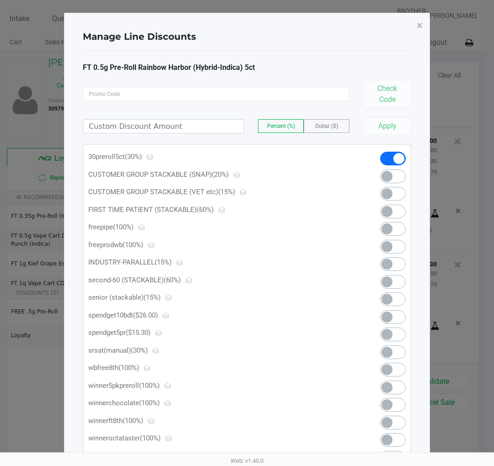
click at [381, 332] on span at bounding box center [386, 334] width 11 height 11
click at [415, 31] on button "×" at bounding box center [419, 26] width 21 height 26
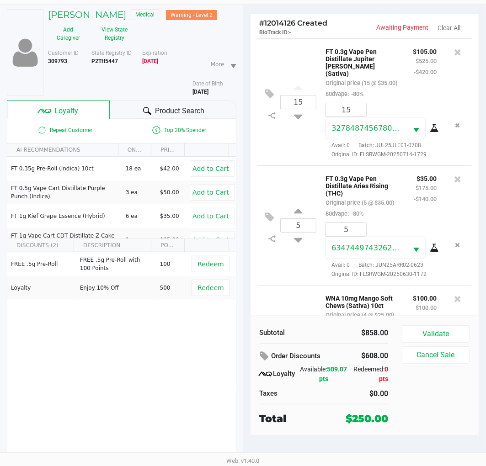
click at [243, 154] on div "# 12014126 Created BioTrack ID: - Awaiting Payment Clear All 15 FT 0.3g Vape Pe…" at bounding box center [364, 236] width 243 height 462
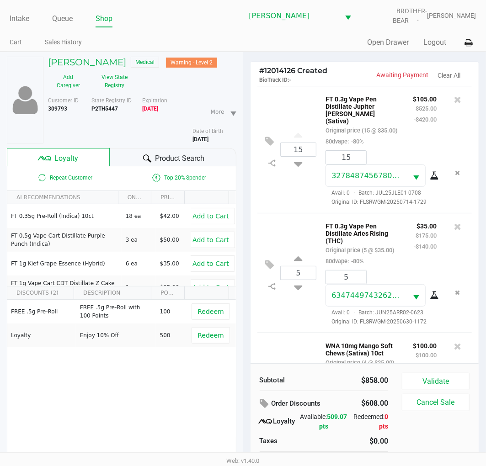
click at [431, 378] on button "Validate" at bounding box center [436, 381] width 68 height 17
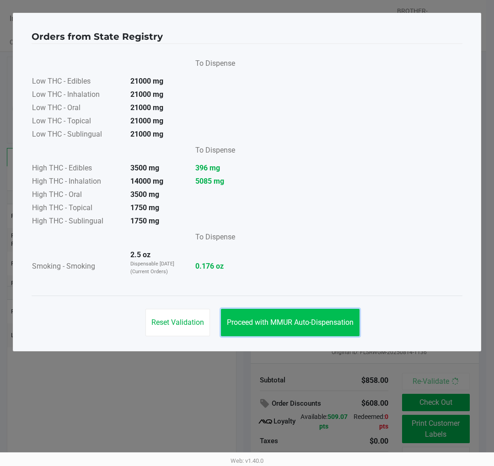
click at [288, 332] on button "Proceed with MMUR Auto-Dispensation" at bounding box center [290, 322] width 138 height 27
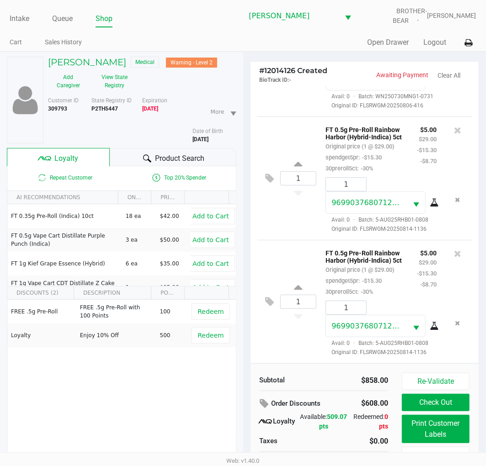
scroll to position [48, 0]
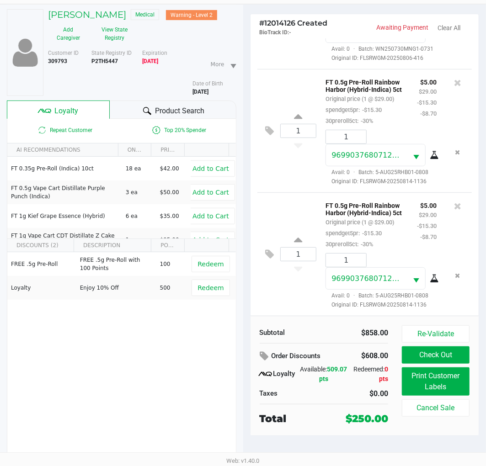
drag, startPoint x: 341, startPoint y: 421, endPoint x: 391, endPoint y: 422, distance: 49.4
click at [391, 422] on div "$250.00" at bounding box center [367, 418] width 56 height 15
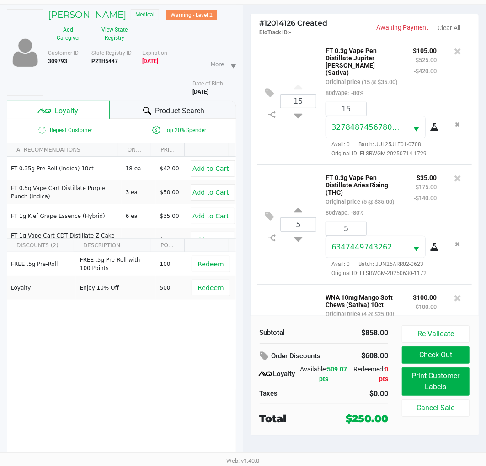
scroll to position [0, 0]
click at [244, 226] on div "# 12014126 Created BioTrack ID: - Awaiting Payment Clear All 15 FT 0.3g Vape Pe…" at bounding box center [364, 236] width 243 height 462
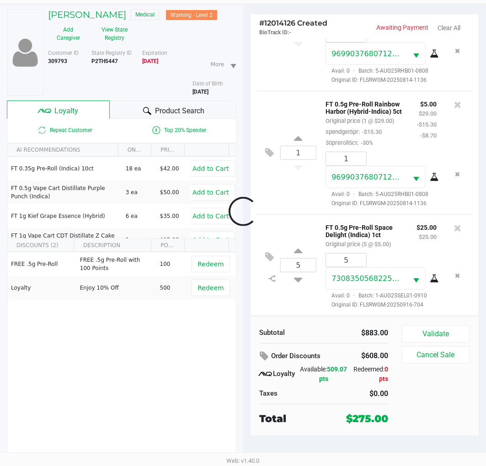
scroll to position [527, 0]
click at [91, 13] on h5 "Vito Stallone" at bounding box center [87, 14] width 78 height 11
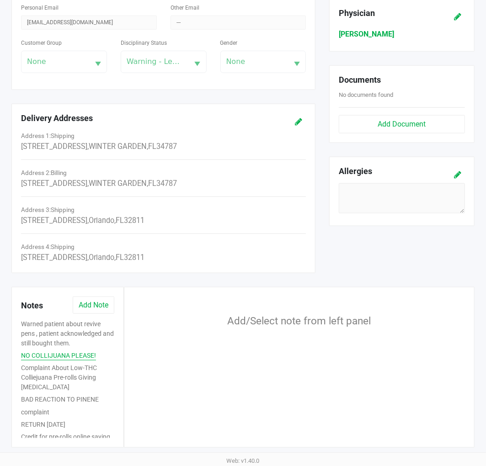
click at [62, 354] on button "NO COLLIJUANA PLEASE!" at bounding box center [58, 356] width 75 height 10
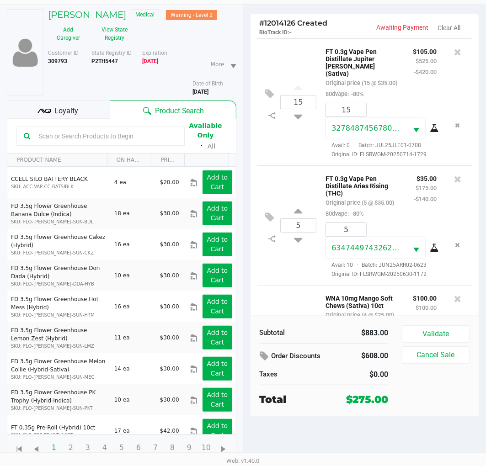
scroll to position [527, 0]
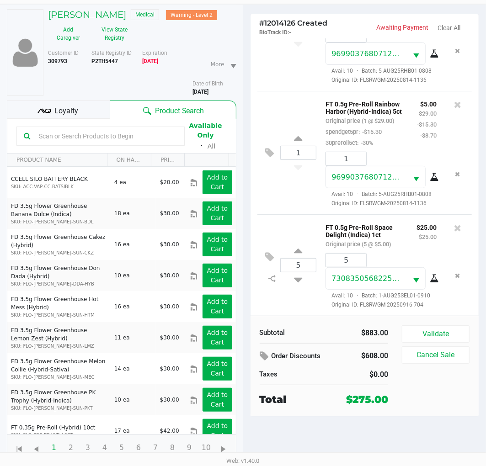
click at [75, 118] on div "Loyalty" at bounding box center [58, 110] width 103 height 18
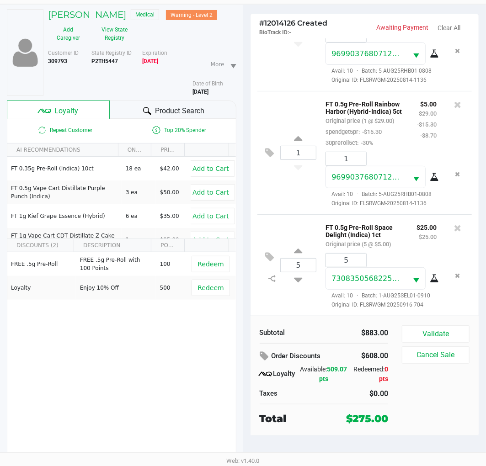
scroll to position [538, 0]
click at [246, 125] on div "# 12014126 Created BioTrack ID: - Awaiting Payment Clear All 15 FT 0.3g Vape Pe…" at bounding box center [364, 236] width 243 height 462
click at [299, 259] on input "5" at bounding box center [299, 265] width 36 height 13
type input "10"
click at [247, 308] on div "Vito Stallone Medical Warning - Level 2 Add Caregiver View State Registry Custo…" at bounding box center [243, 235] width 486 height 462
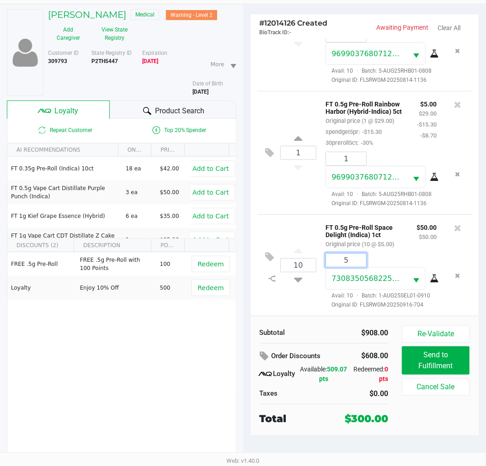
click at [350, 257] on input "5" at bounding box center [346, 260] width 40 height 13
type input "10"
click at [251, 243] on div "Loading Vito Stallone Medical Warning - Level 2 Add Caregiver View State Regist…" at bounding box center [243, 235] width 486 height 462
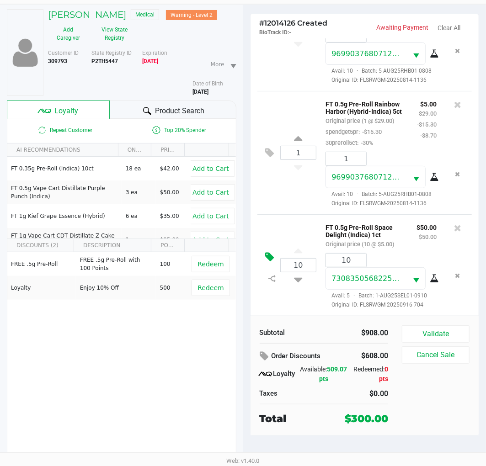
click at [273, 252] on icon at bounding box center [270, 257] width 9 height 11
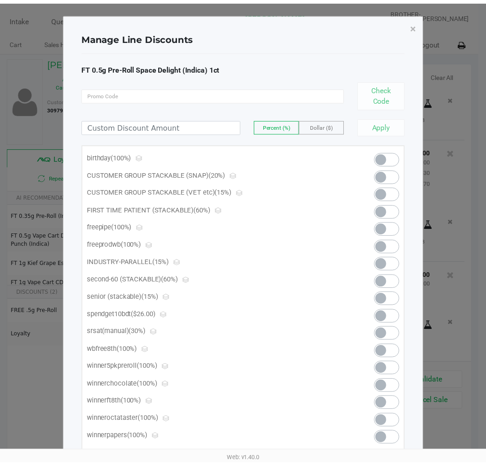
scroll to position [25, 0]
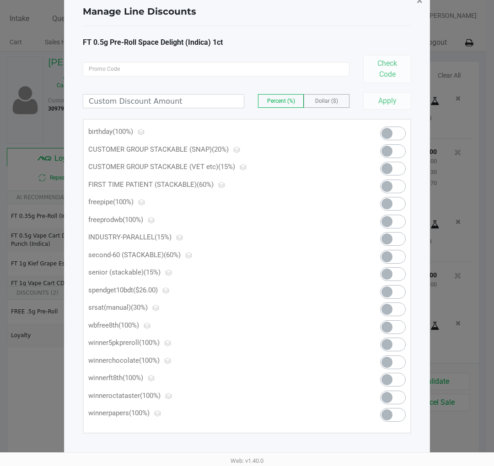
click at [419, 7] on button "×" at bounding box center [419, 1] width 21 height 26
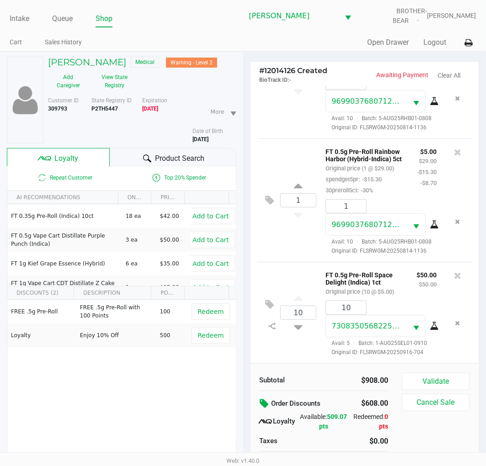
click at [265, 400] on icon at bounding box center [265, 404] width 11 height 11
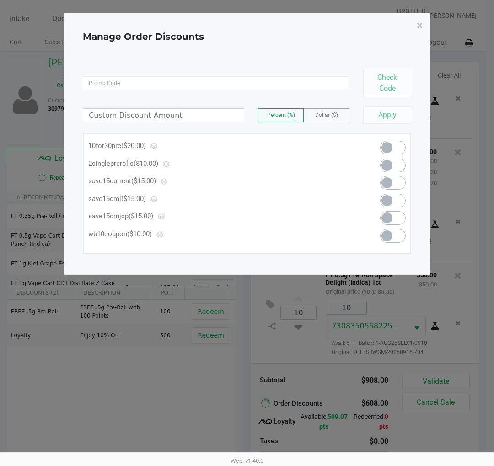
click at [389, 143] on span at bounding box center [386, 147] width 11 height 11
click at [418, 25] on span "×" at bounding box center [419, 25] width 6 height 13
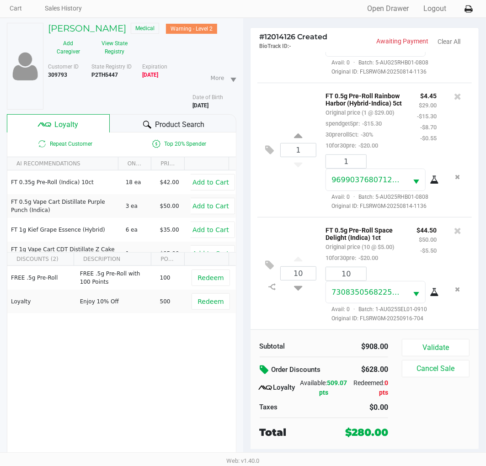
scroll to position [48, 0]
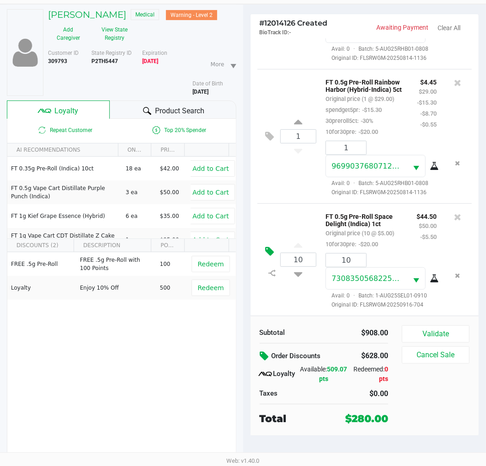
click at [268, 247] on icon at bounding box center [270, 251] width 9 height 11
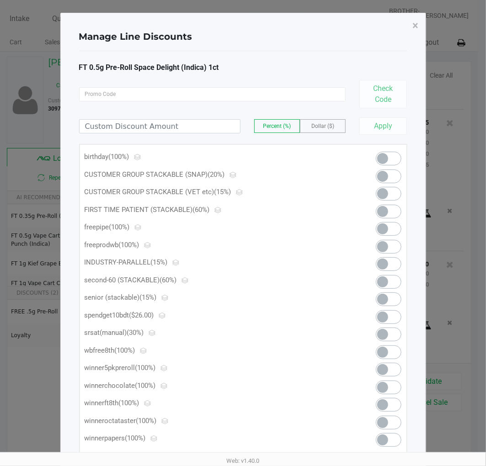
scroll to position [0, 0]
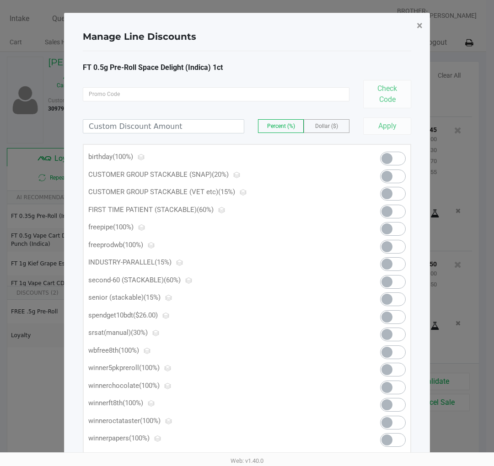
click at [421, 24] on span "×" at bounding box center [419, 25] width 6 height 13
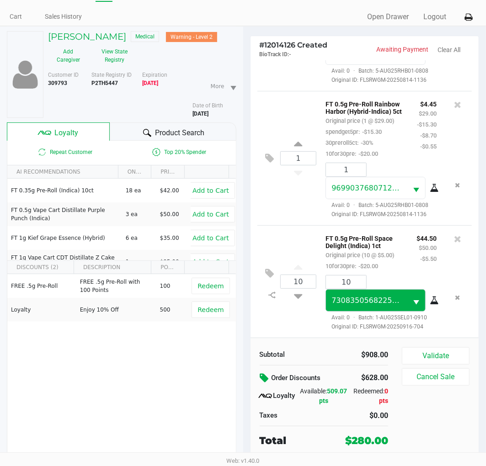
scroll to position [48, 0]
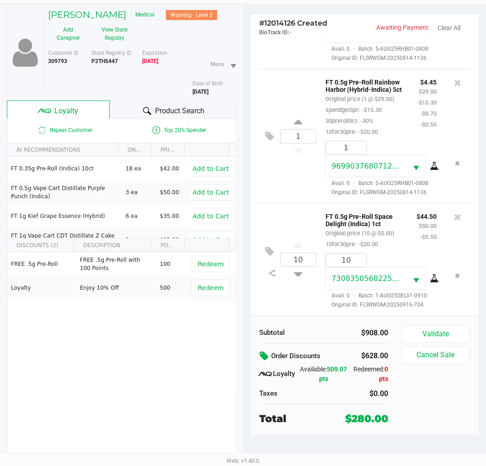
click at [268, 350] on button at bounding box center [266, 356] width 12 height 16
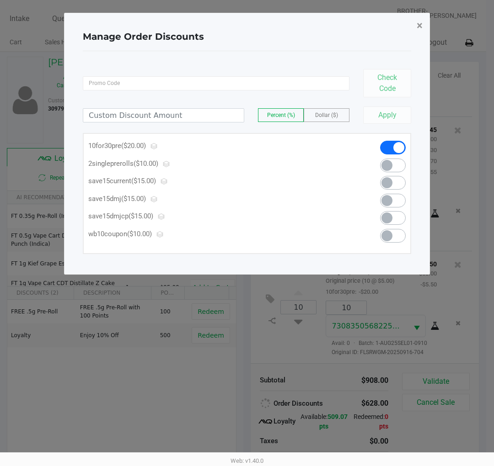
click at [418, 24] on span "×" at bounding box center [419, 25] width 6 height 13
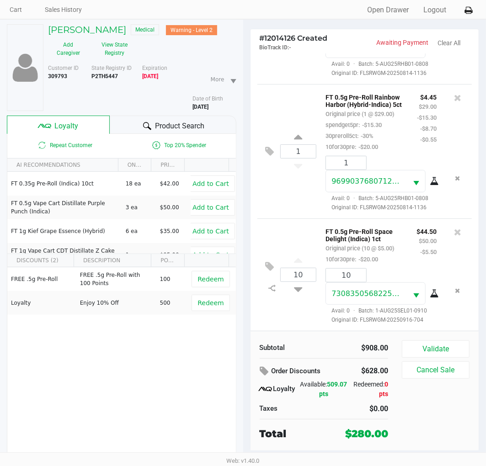
scroll to position [48, 0]
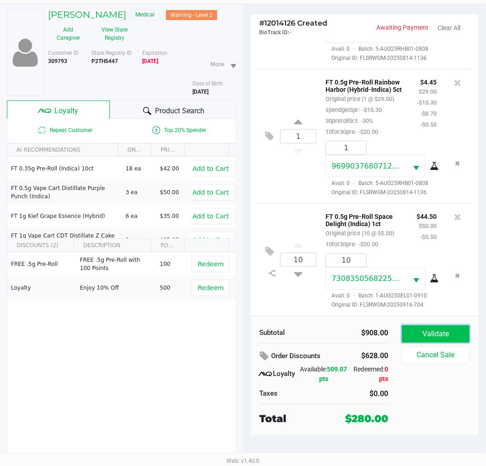
click at [421, 329] on button "Validate" at bounding box center [436, 333] width 68 height 17
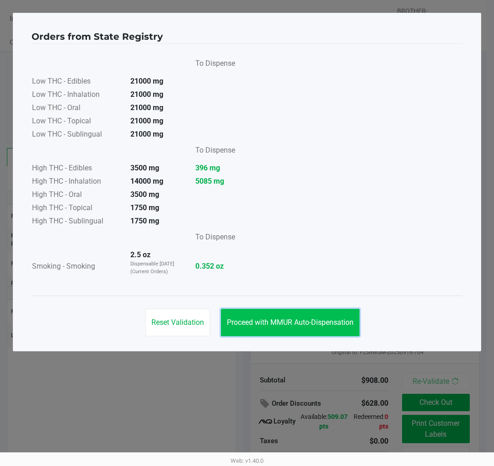
click at [309, 325] on span "Proceed with MMUR Auto-Dispensation" at bounding box center [290, 322] width 127 height 9
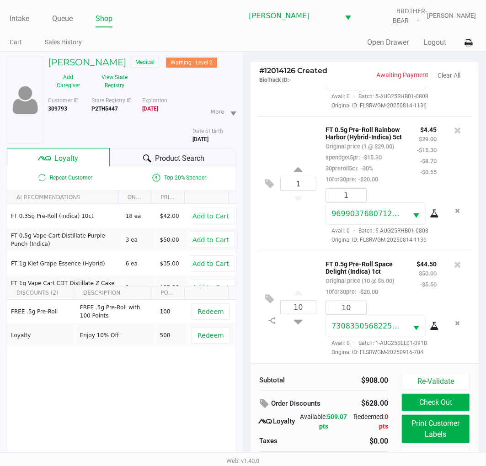
scroll to position [48, 0]
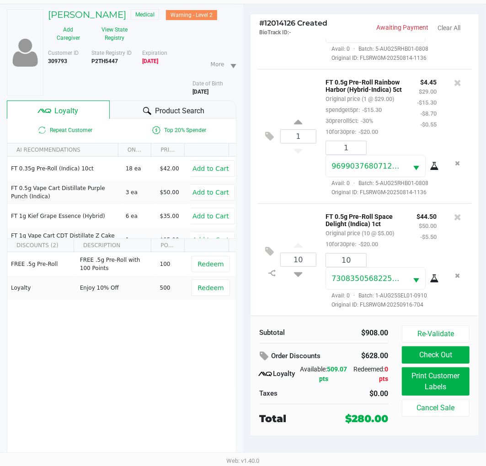
click at [430, 276] on icon at bounding box center [434, 278] width 9 height 7
click at [245, 158] on div "# 12014126 Created BioTrack ID: - Awaiting Payment Clear All 15 FT 0.3g Vape Pe…" at bounding box center [364, 236] width 243 height 462
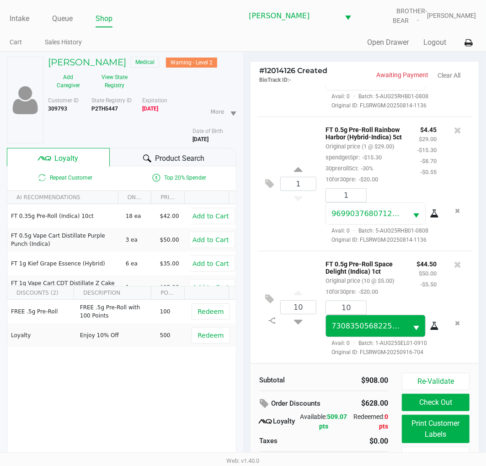
scroll to position [48, 0]
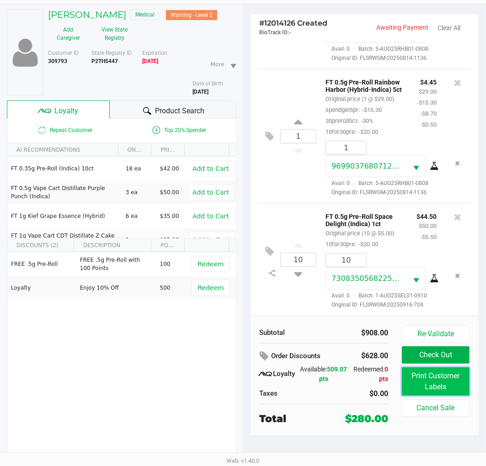
click at [423, 381] on button "Print Customer Labels" at bounding box center [436, 382] width 68 height 28
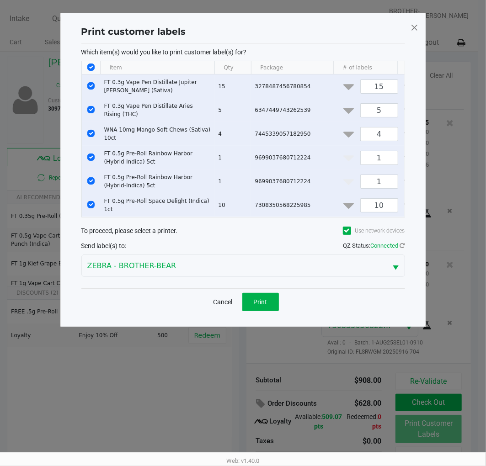
scroll to position [0, 0]
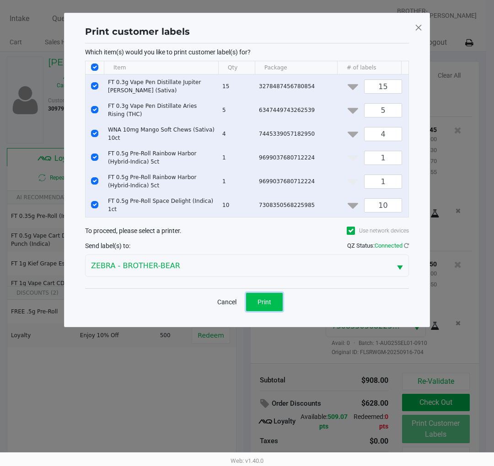
click at [257, 307] on button "Print" at bounding box center [264, 302] width 37 height 18
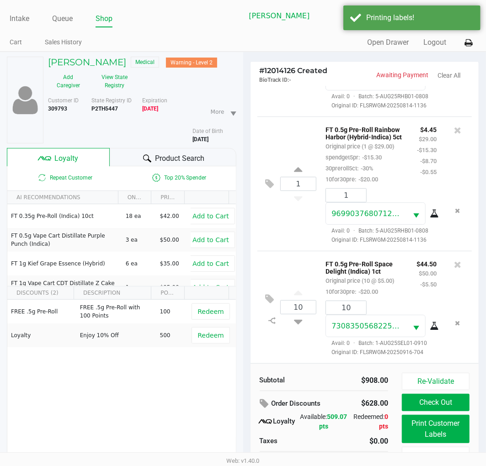
scroll to position [48, 0]
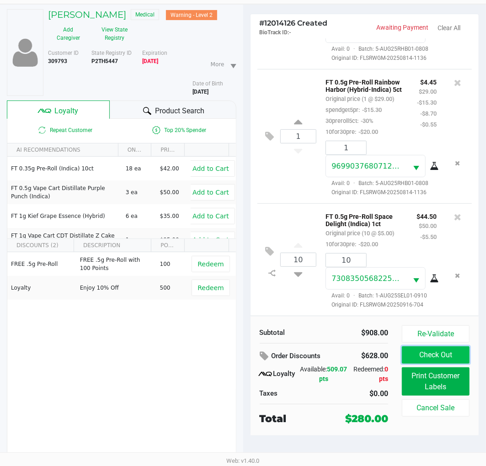
click at [436, 353] on button "Check Out" at bounding box center [436, 354] width 68 height 17
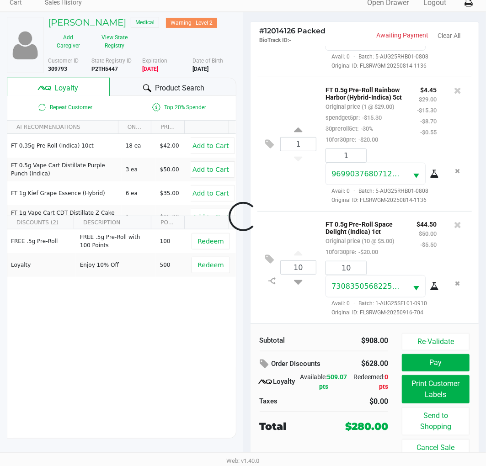
scroll to position [40, 0]
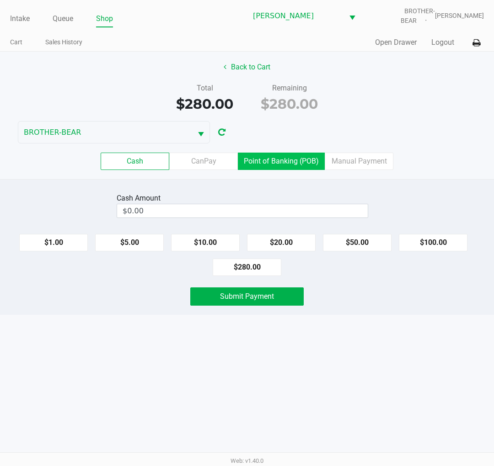
click at [284, 164] on label "Point of Banking (POB)" at bounding box center [281, 161] width 87 height 17
click at [0, 0] on 7 "Point of Banking (POB)" at bounding box center [0, 0] width 0 height 0
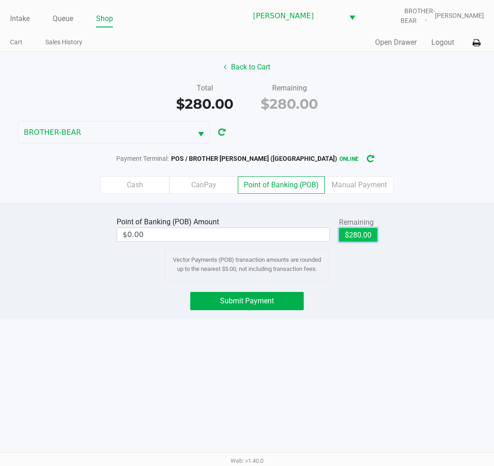
click at [367, 241] on button "$280.00" at bounding box center [358, 235] width 38 height 14
type input "$280.00"
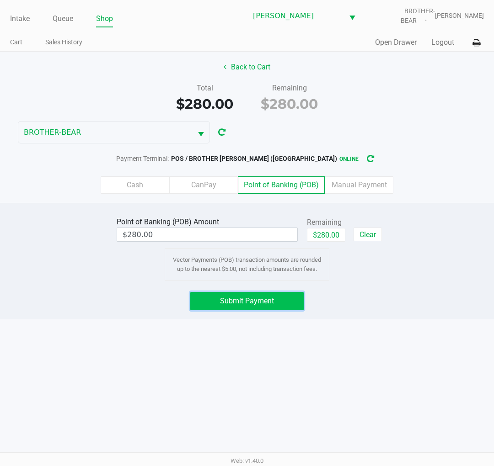
click at [292, 303] on button "Submit Payment" at bounding box center [246, 301] width 113 height 18
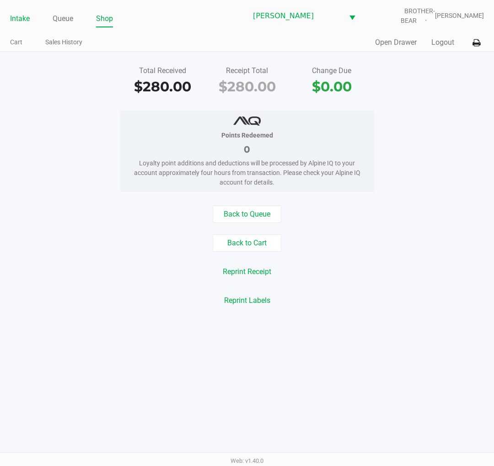
click at [16, 22] on link "Intake" at bounding box center [20, 18] width 20 height 13
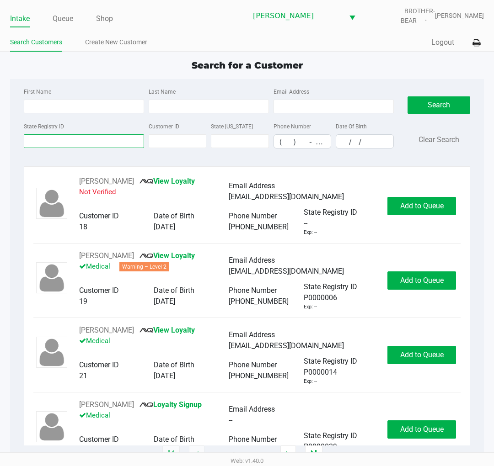
click at [57, 144] on input "State Registry ID" at bounding box center [84, 141] width 120 height 14
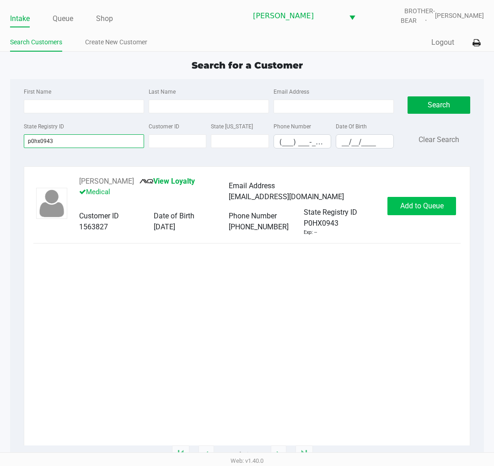
type input "p0hx0943"
click at [395, 207] on button "Add to Queue" at bounding box center [421, 206] width 69 height 18
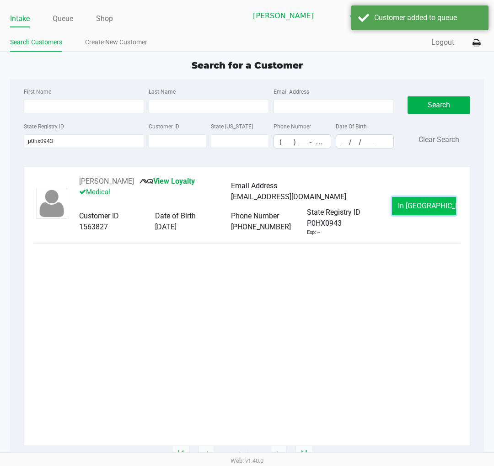
drag, startPoint x: 395, startPoint y: 197, endPoint x: 412, endPoint y: 212, distance: 22.7
click at [412, 212] on button "In Queue" at bounding box center [424, 206] width 64 height 18
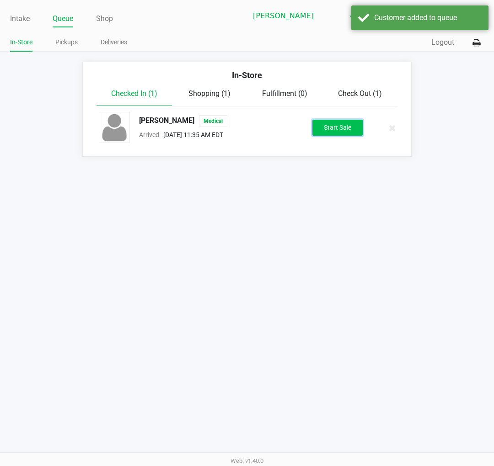
click at [353, 130] on button "Start Sale" at bounding box center [337, 128] width 50 height 16
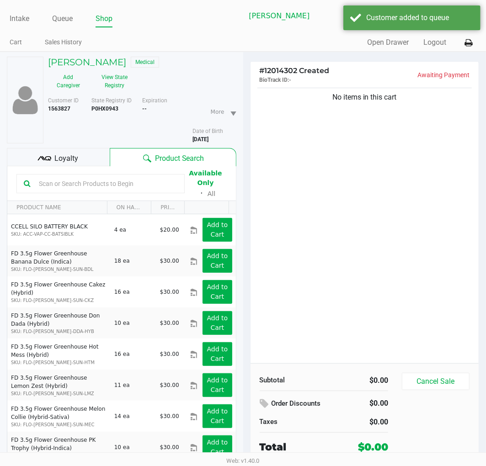
click at [64, 165] on div "Loyalty" at bounding box center [58, 157] width 103 height 18
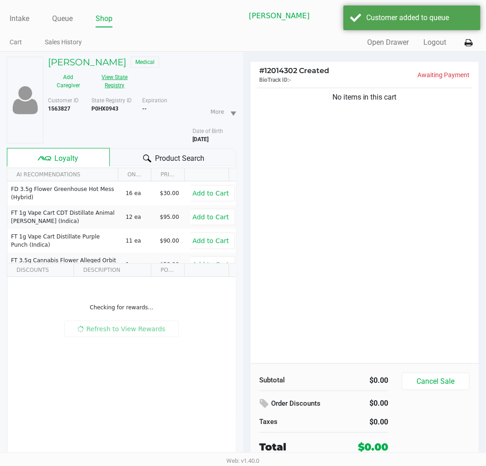
click at [101, 88] on button "View State Registry" at bounding box center [112, 81] width 47 height 23
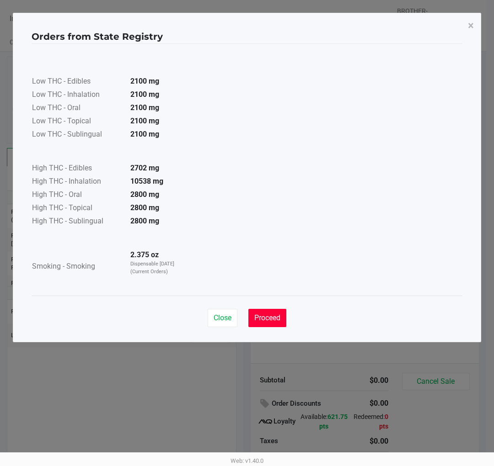
click at [280, 323] on button "Proceed" at bounding box center [267, 318] width 38 height 18
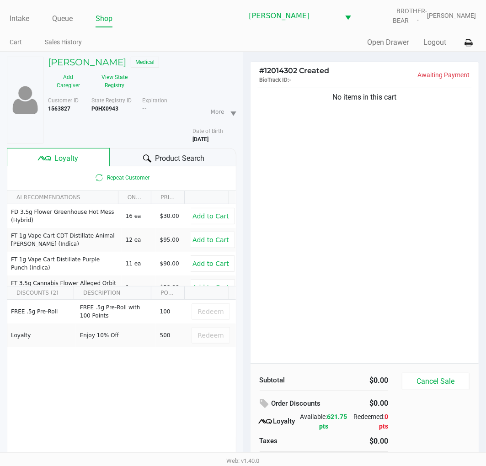
click at [324, 334] on div "No items in this cart" at bounding box center [364, 224] width 229 height 277
click at [244, 176] on div "# 12014302 Created BioTrack ID: - Awaiting Payment No items in this cart Subtot…" at bounding box center [364, 283] width 243 height 462
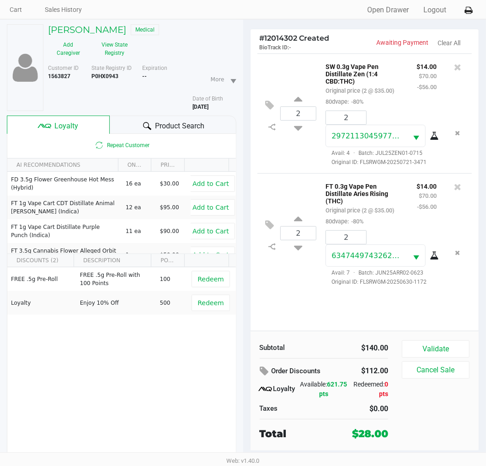
scroll to position [48, 0]
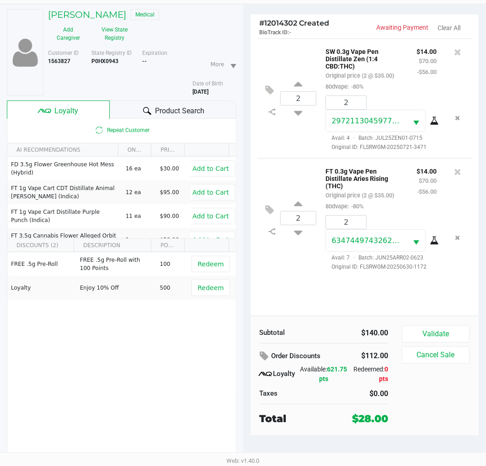
click at [430, 325] on div "Subtotal $140.00 Order Discounts $112.00 Loyalty Available: 621.75 pts Redeemed…" at bounding box center [364, 376] width 229 height 120
click at [430, 326] on button "Validate" at bounding box center [436, 333] width 68 height 17
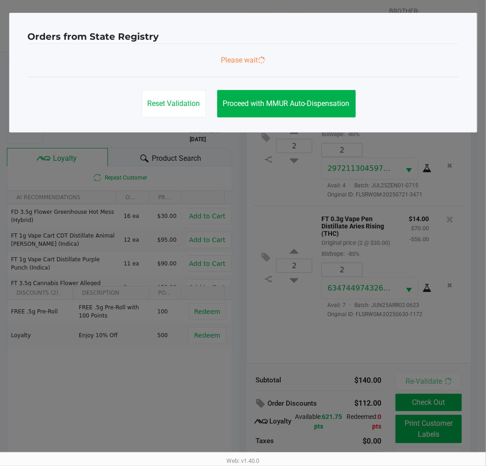
scroll to position [0, 0]
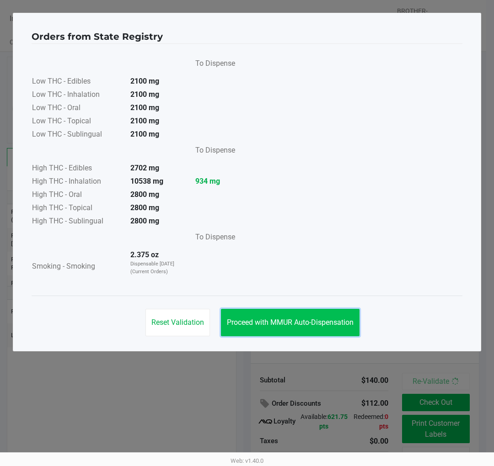
click at [341, 318] on span "Proceed with MMUR Auto-Dispensation" at bounding box center [290, 322] width 127 height 9
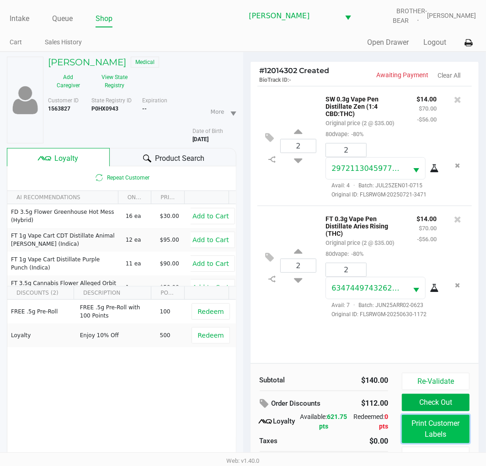
click at [421, 426] on button "Print Customer Labels" at bounding box center [436, 429] width 68 height 28
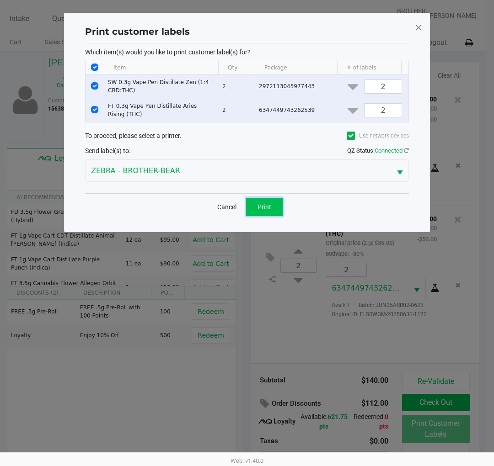
click at [273, 216] on button "Print" at bounding box center [264, 207] width 37 height 18
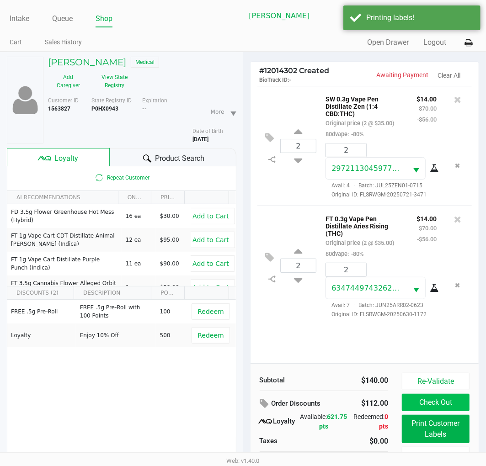
click at [440, 407] on button "Check Out" at bounding box center [436, 402] width 68 height 17
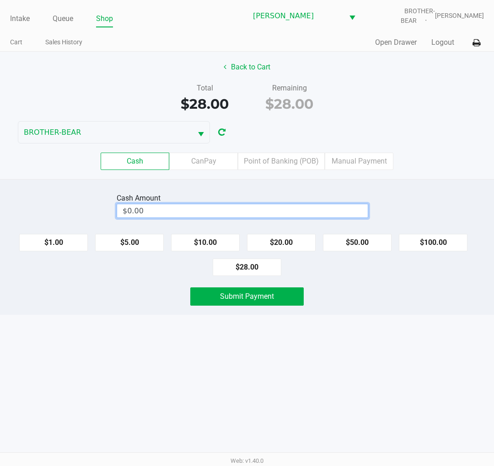
click at [222, 212] on input "$0.00" at bounding box center [242, 210] width 250 height 13
click at [389, 317] on div "Intake Queue Shop Clermont WC BROTHER-BEAR Charlie Billings Cart Sales History …" at bounding box center [247, 233] width 494 height 466
type input "$40.00"
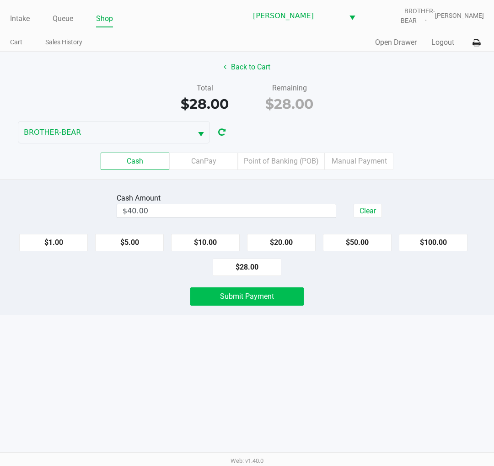
click at [258, 299] on span "Submit Payment" at bounding box center [247, 296] width 54 height 9
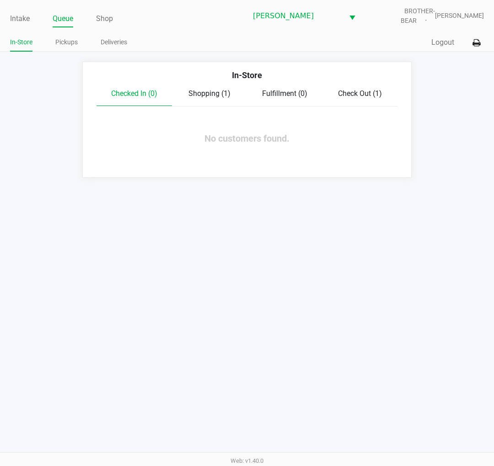
click at [181, 98] on div "Shopping (1)" at bounding box center [209, 93] width 75 height 11
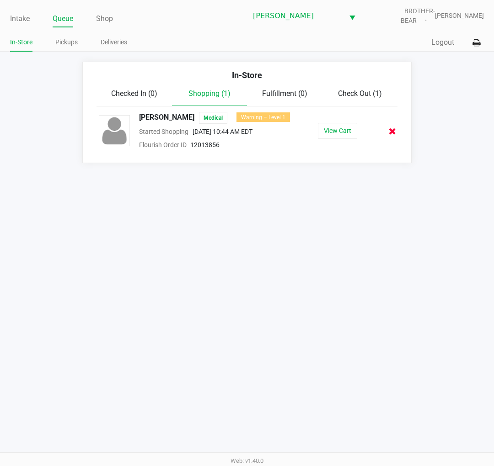
click at [394, 135] on icon at bounding box center [392, 131] width 7 height 7
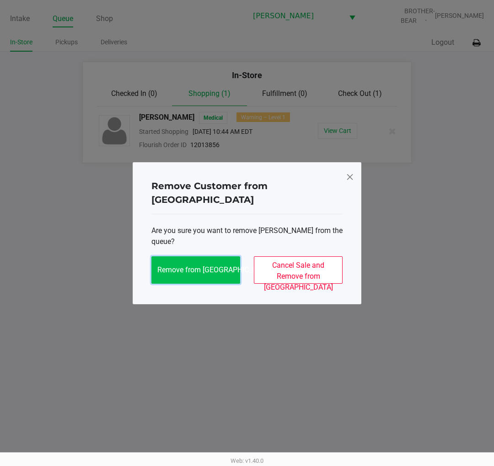
click at [231, 257] on button "Remove from Queue" at bounding box center [195, 269] width 89 height 27
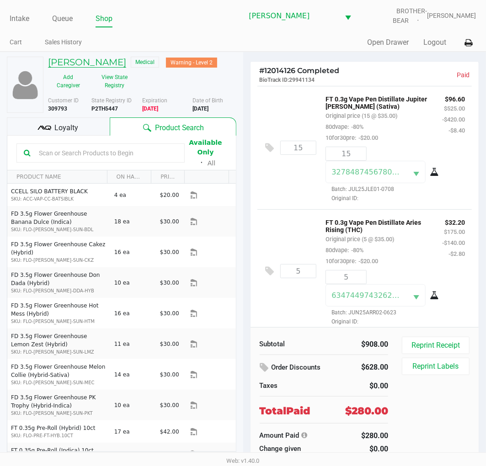
click at [101, 59] on h5 "Vito Stallone" at bounding box center [87, 62] width 78 height 11
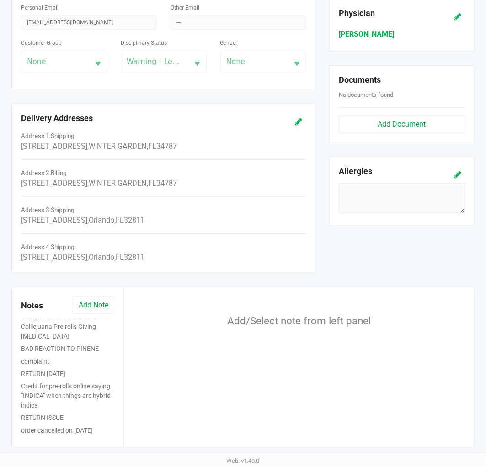
scroll to position [60, 0]
click at [42, 426] on button "order cancelled on 02/05/2023" at bounding box center [57, 431] width 72 height 10
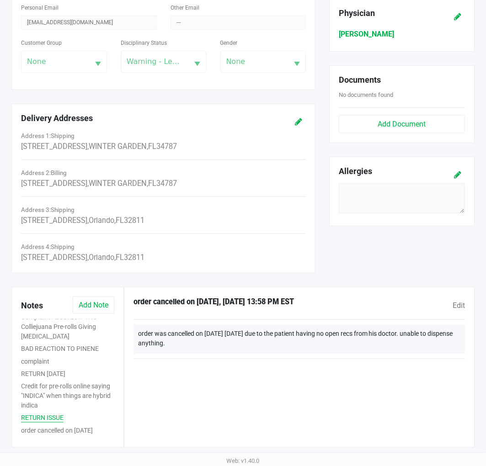
click at [47, 413] on button "RETURN ISSUE" at bounding box center [42, 418] width 43 height 10
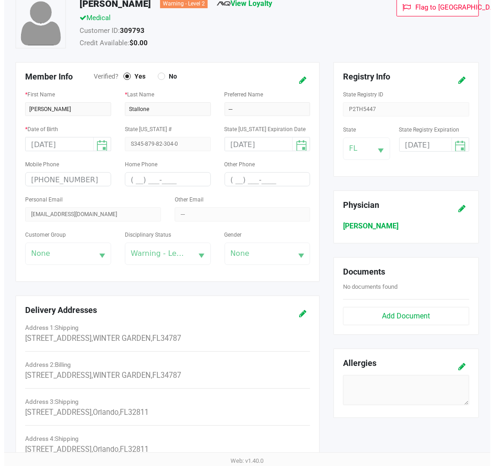
scroll to position [0, 0]
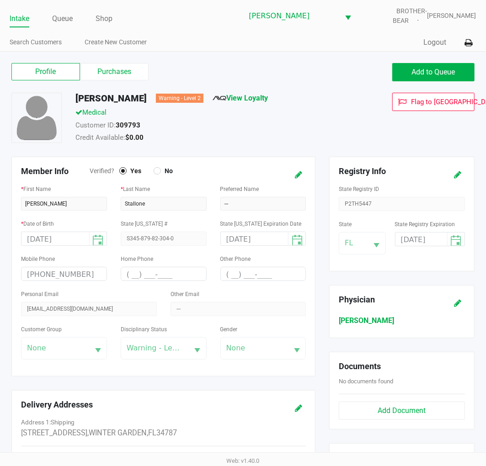
click at [17, 16] on link "Intake" at bounding box center [20, 18] width 20 height 13
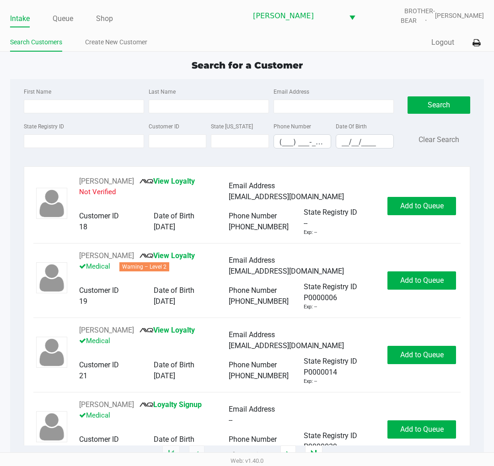
click at [42, 61] on div "Search for a Customer" at bounding box center [247, 66] width 488 height 14
click at [64, 15] on link "Queue" at bounding box center [63, 18] width 21 height 13
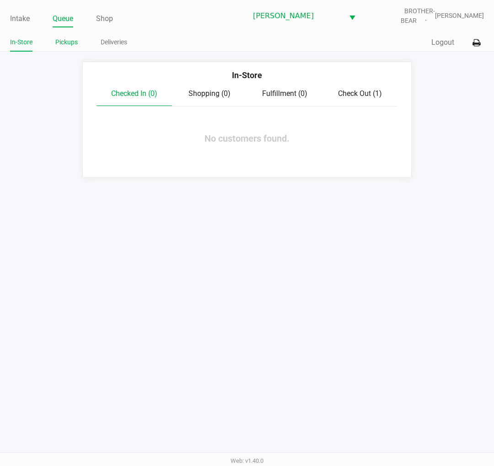
click at [65, 39] on link "Pickups" at bounding box center [66, 42] width 22 height 11
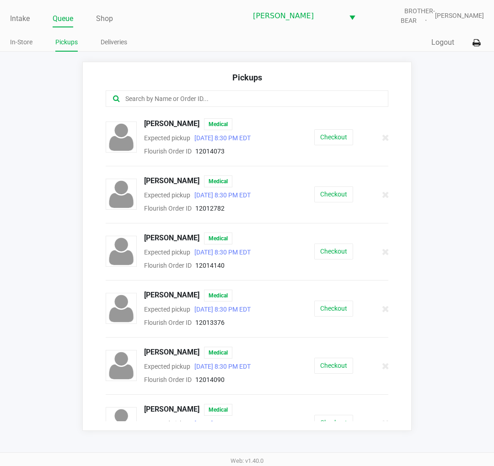
click at [59, 170] on app-pickups "Pickups Carissa Hess Medical Expected pickup Sep 27, 2025 8:30 PM EDT Flourish …" at bounding box center [247, 246] width 494 height 369
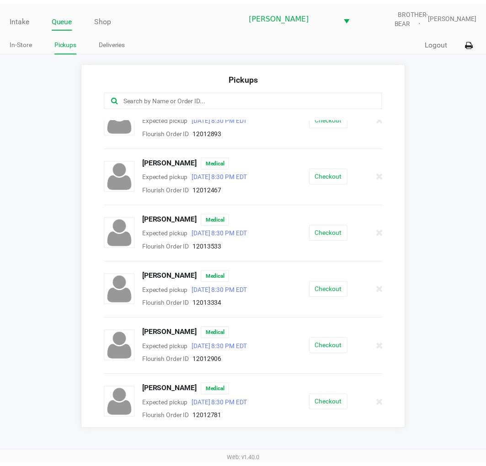
scroll to position [365, 0]
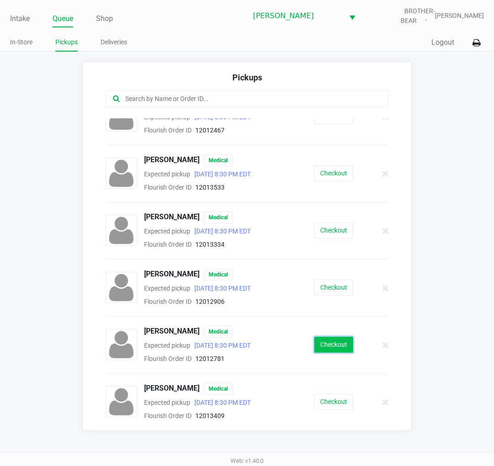
click at [336, 342] on button "Checkout" at bounding box center [333, 345] width 39 height 16
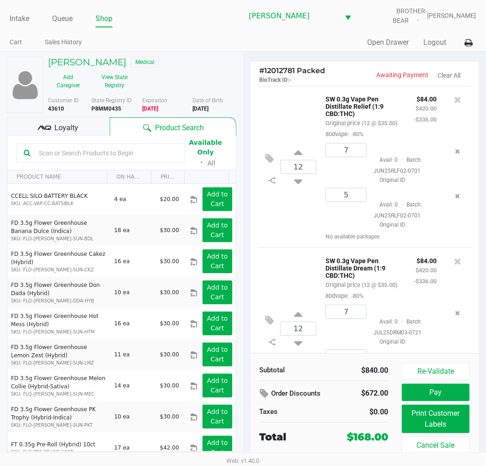
click at [89, 117] on div "Loyalty" at bounding box center [58, 126] width 103 height 18
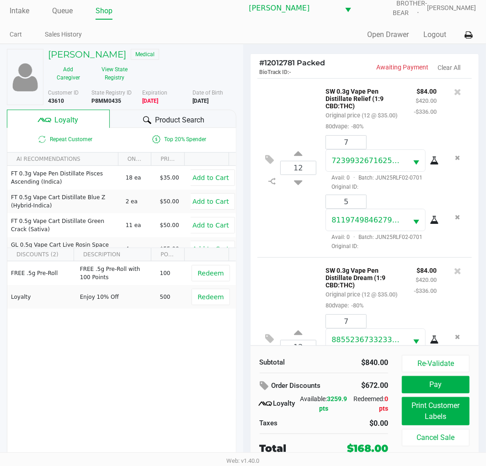
click at [244, 172] on div "# 12012781 Packed BioTrack ID: - Awaiting Payment Clear All 12 SW 0.3g Vape Pen…" at bounding box center [364, 259] width 243 height 431
click at [243, 171] on div "# 12012781 Packed BioTrack ID: - Awaiting Payment Clear All 12 SW 0.3g Vape Pen…" at bounding box center [364, 259] width 243 height 431
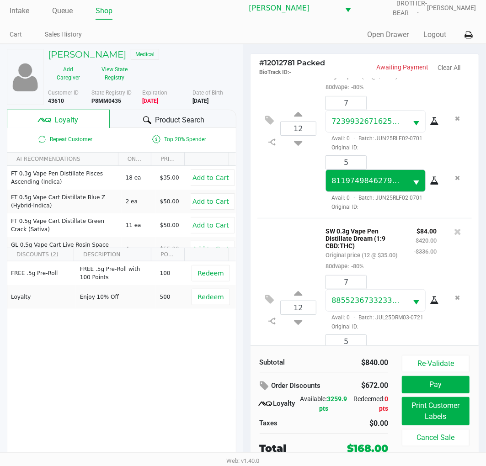
scroll to position [115, 0]
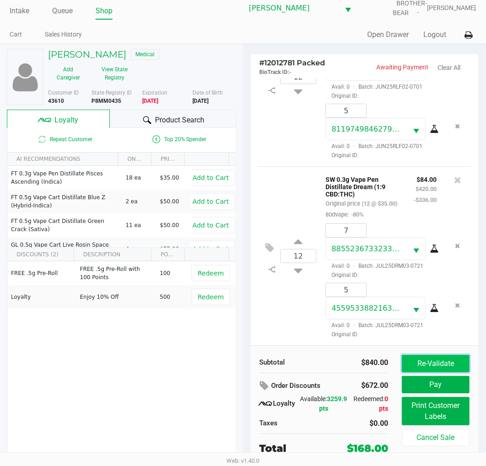
click at [424, 365] on button "Re-Validate" at bounding box center [436, 363] width 68 height 17
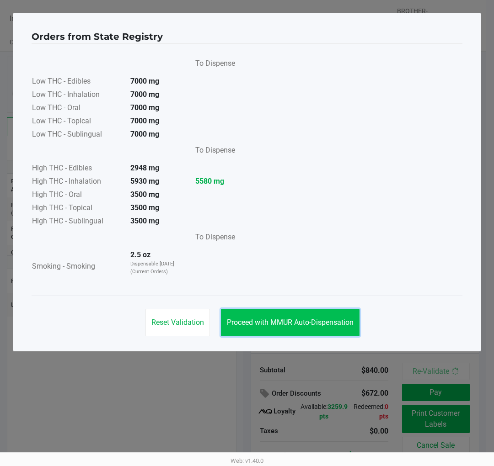
click at [268, 319] on span "Proceed with MMUR Auto-Dispensation" at bounding box center [290, 322] width 127 height 9
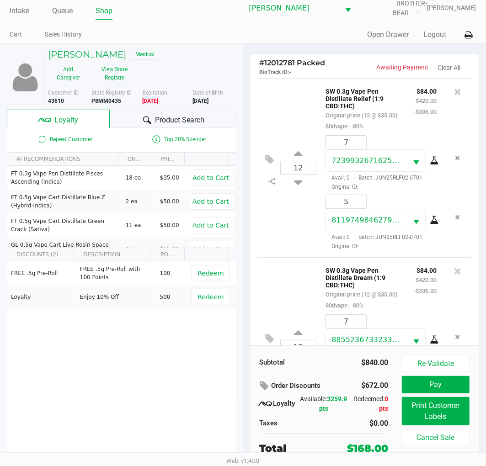
scroll to position [115, 0]
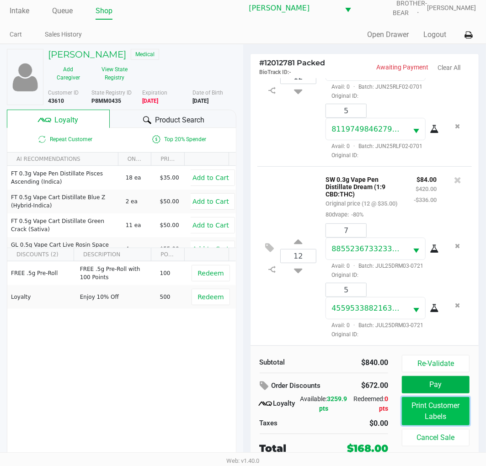
click at [430, 420] on button "Print Customer Labels" at bounding box center [436, 411] width 68 height 28
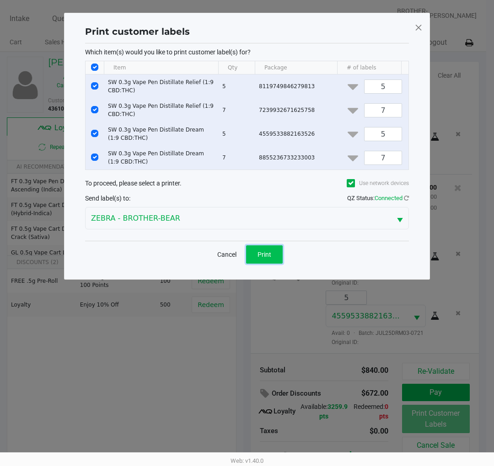
click at [271, 258] on span "Print" at bounding box center [264, 254] width 14 height 7
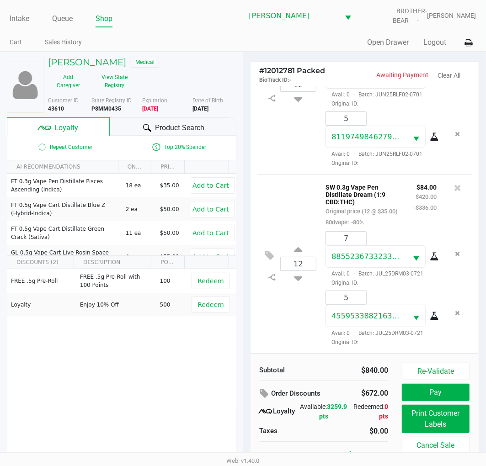
scroll to position [8, 0]
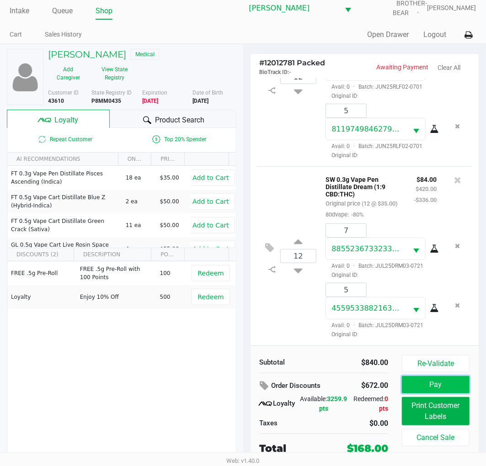
click at [431, 389] on button "Pay" at bounding box center [436, 384] width 68 height 17
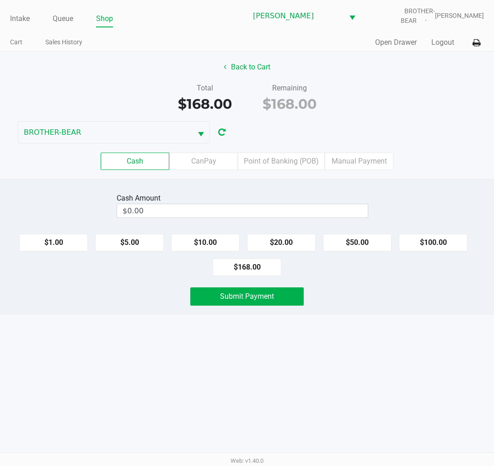
click at [267, 168] on label "Point of Banking (POB)" at bounding box center [281, 161] width 87 height 17
click at [0, 0] on 7 "Point of Banking (POB)" at bounding box center [0, 0] width 0 height 0
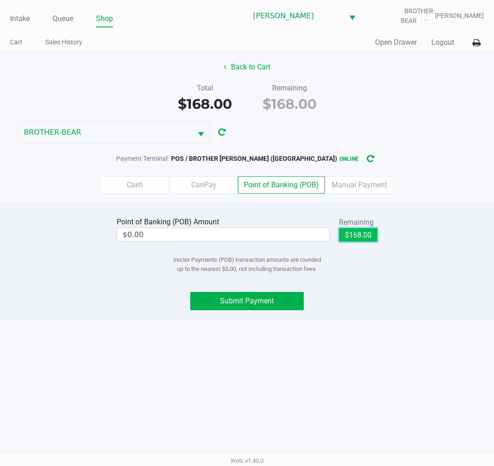
click at [372, 234] on button "$168.00" at bounding box center [358, 235] width 38 height 14
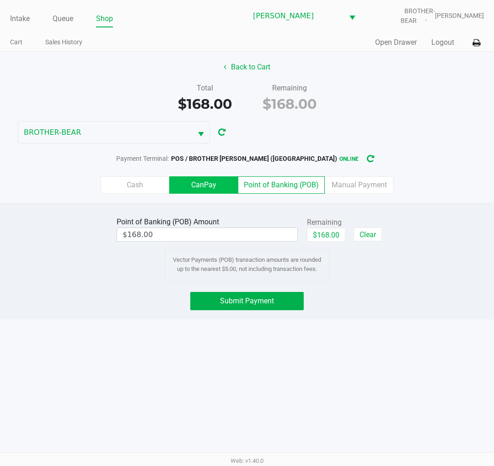
click at [209, 186] on label "CanPay" at bounding box center [203, 184] width 69 height 17
click at [0, 0] on 2 "CanPay" at bounding box center [0, 0] width 0 height 0
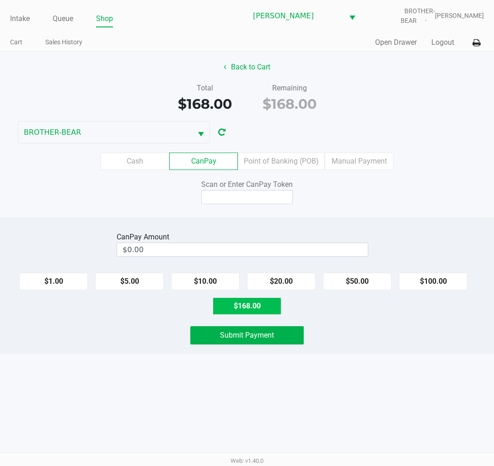
click at [255, 303] on button "$168.00" at bounding box center [247, 306] width 69 height 17
type input "$168.00"
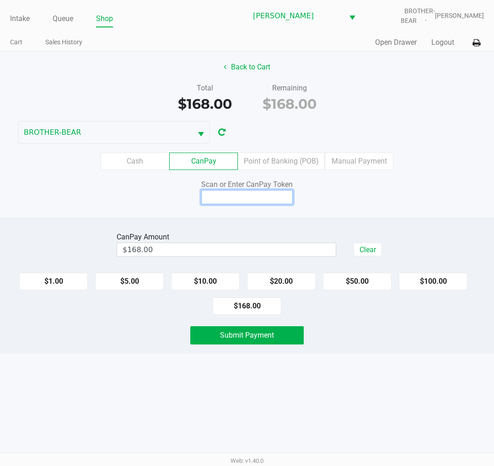
click at [246, 200] on input at bounding box center [246, 197] width 91 height 14
type input "Q7964792Q"
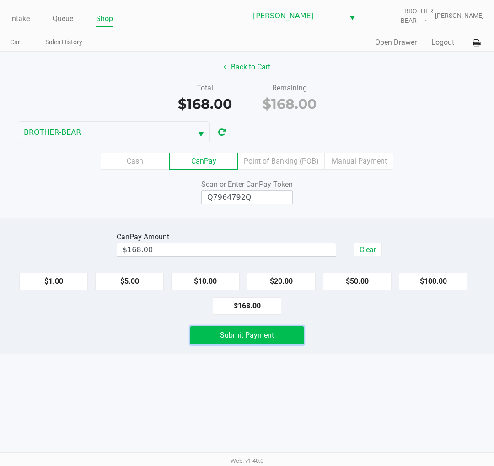
click at [266, 333] on span "Submit Payment" at bounding box center [247, 335] width 54 height 9
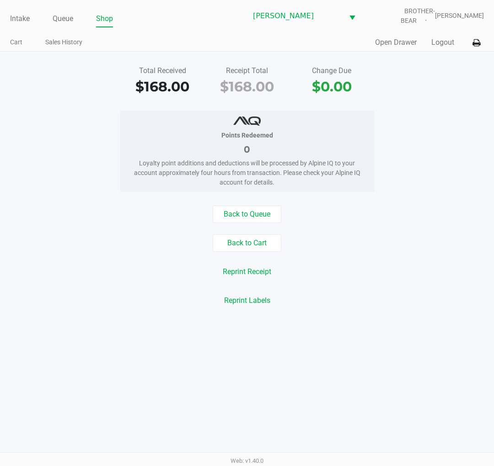
click at [15, 21] on link "Intake" at bounding box center [20, 18] width 20 height 13
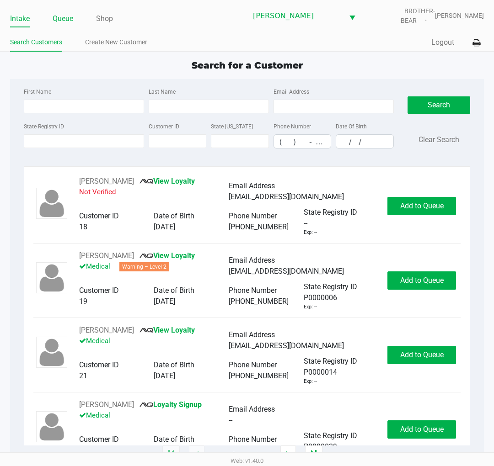
click at [65, 14] on link "Queue" at bounding box center [63, 18] width 21 height 13
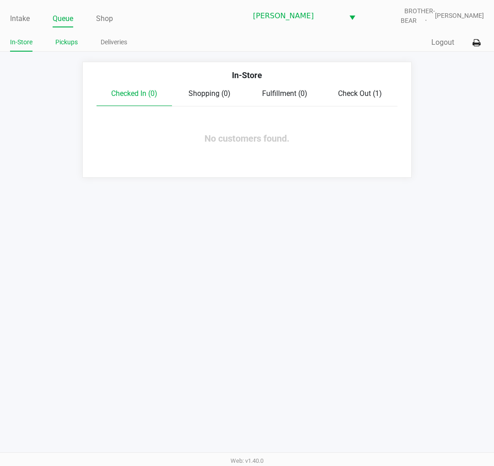
click at [71, 43] on link "Pickups" at bounding box center [66, 42] width 22 height 11
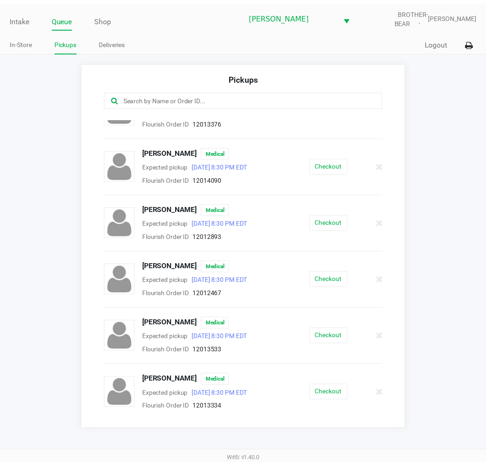
scroll to position [203, 0]
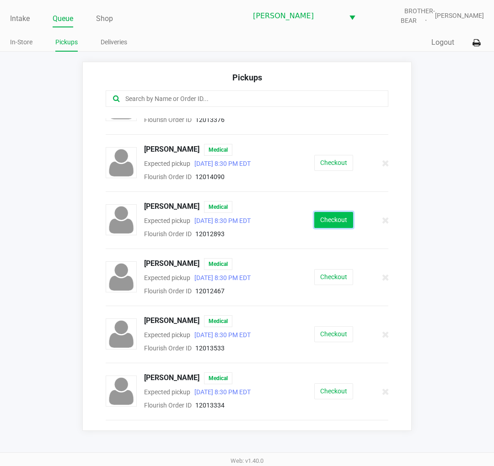
click at [314, 218] on button "Checkout" at bounding box center [333, 220] width 39 height 16
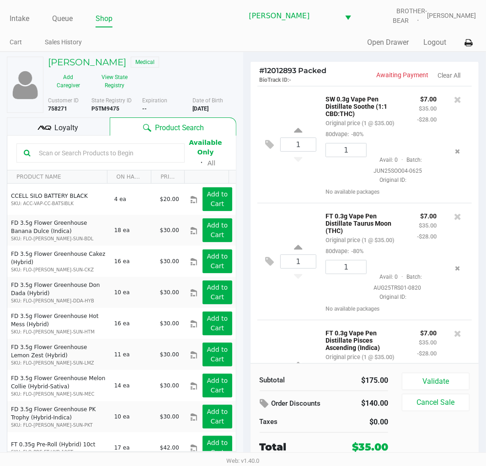
click at [55, 126] on span "Loyalty" at bounding box center [66, 128] width 24 height 11
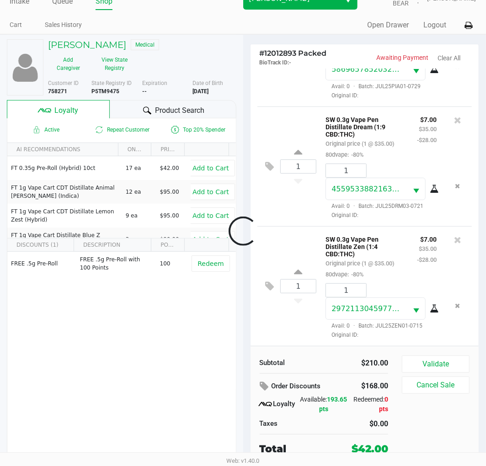
scroll to position [437, 0]
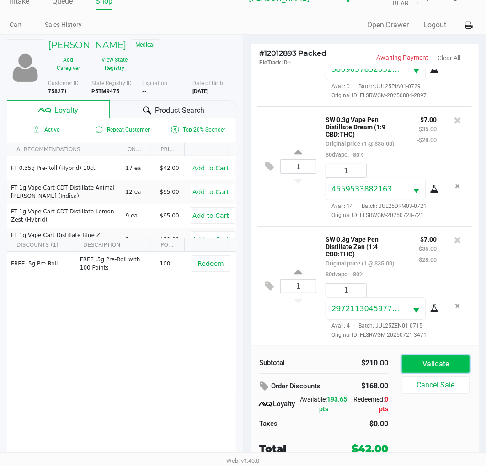
click at [423, 367] on button "Validate" at bounding box center [436, 364] width 68 height 17
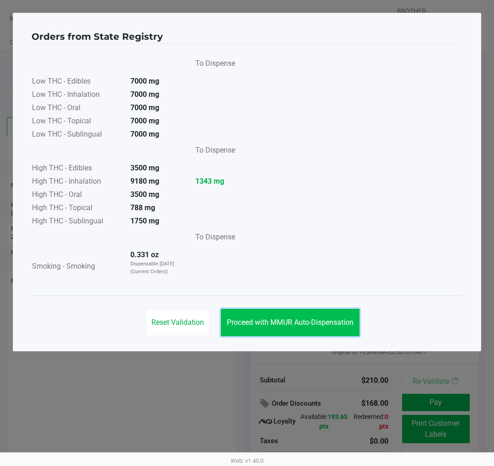
click at [300, 314] on button "Proceed with MMUR Auto-Dispensation" at bounding box center [290, 322] width 138 height 27
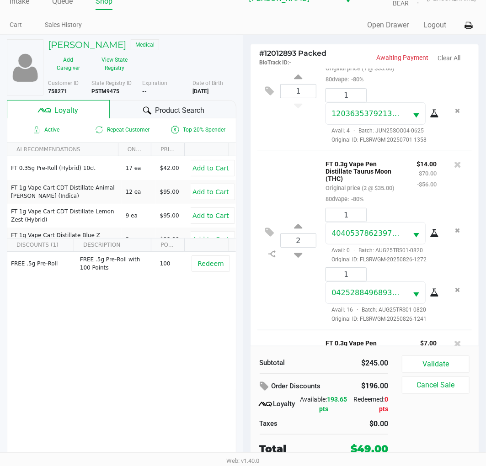
scroll to position [0, 0]
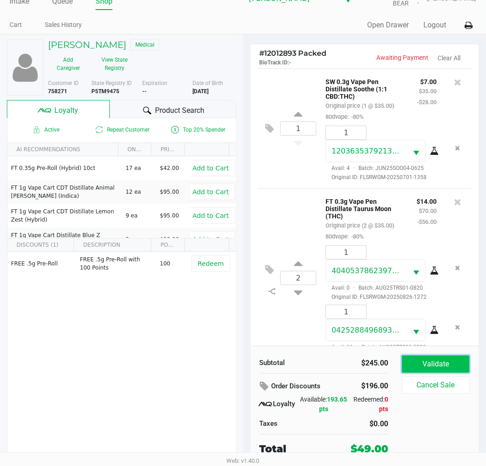
click at [442, 362] on button "Validate" at bounding box center [436, 364] width 68 height 17
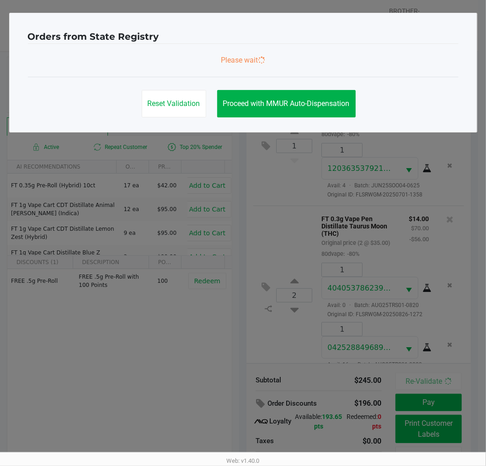
scroll to position [441, 0]
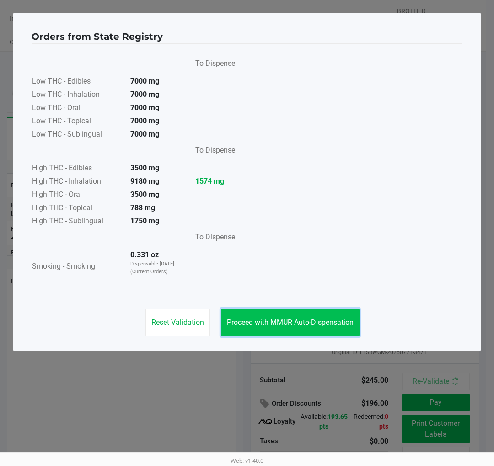
click at [304, 319] on span "Proceed with MMUR Auto-Dispensation" at bounding box center [290, 322] width 127 height 9
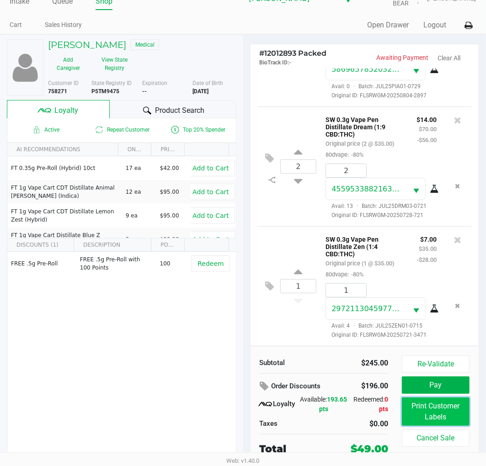
click at [421, 405] on button "Print Customer Labels" at bounding box center [436, 412] width 68 height 28
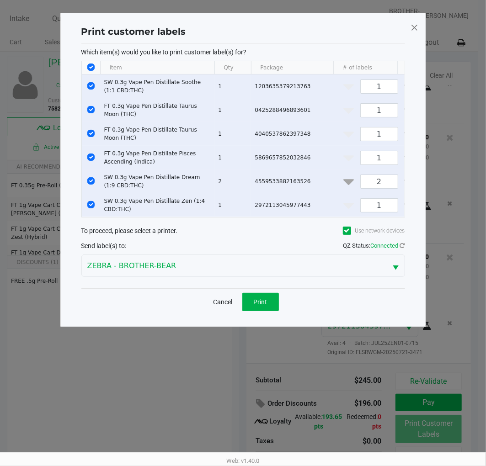
scroll to position [0, 0]
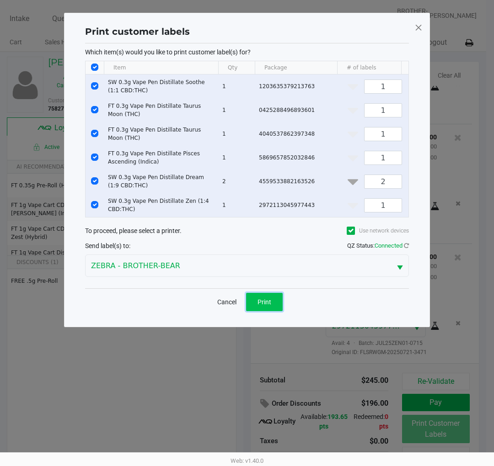
click at [261, 311] on button "Print" at bounding box center [264, 302] width 37 height 18
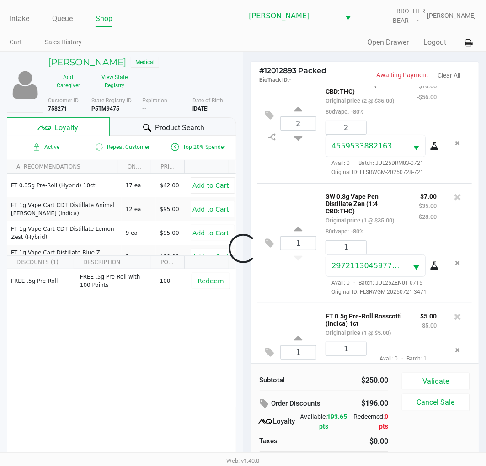
scroll to position [540, 0]
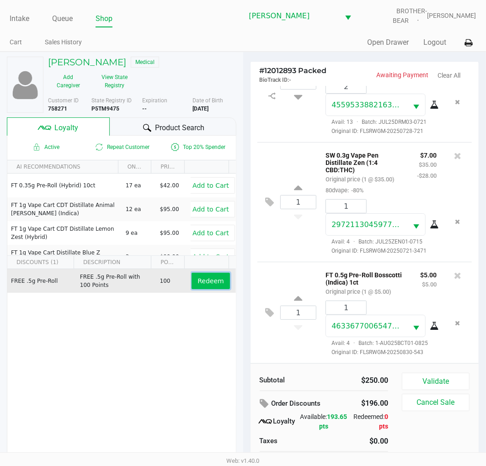
click at [212, 276] on button "Redeem" at bounding box center [211, 281] width 38 height 16
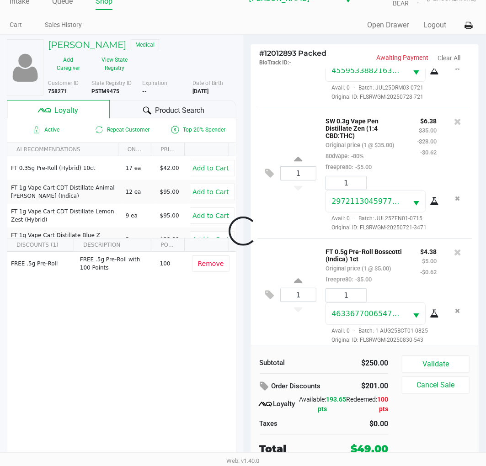
scroll to position [609, 0]
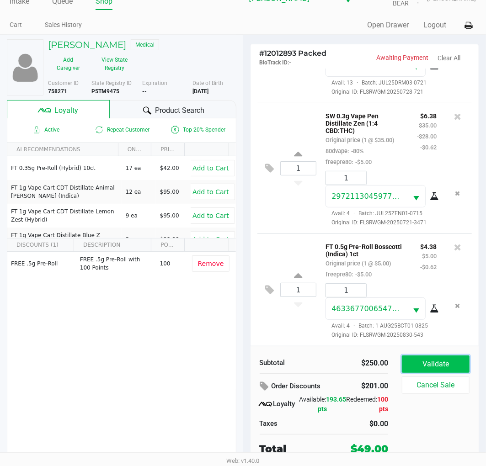
click at [441, 359] on button "Validate" at bounding box center [436, 364] width 68 height 17
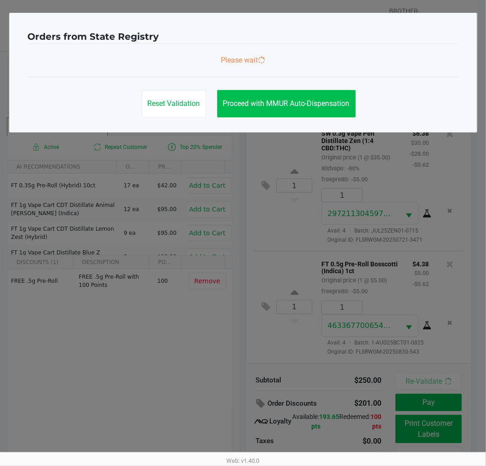
scroll to position [0, 0]
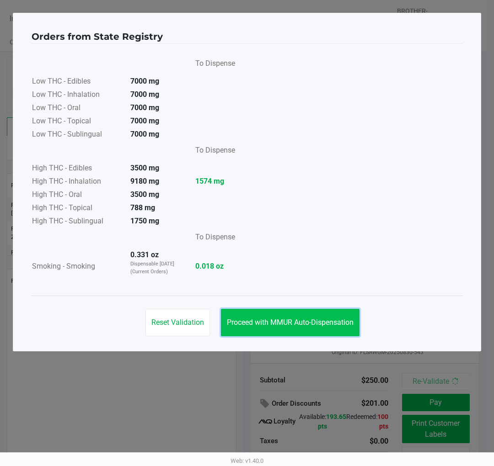
click at [304, 316] on button "Proceed with MMUR Auto-Dispensation" at bounding box center [290, 322] width 138 height 27
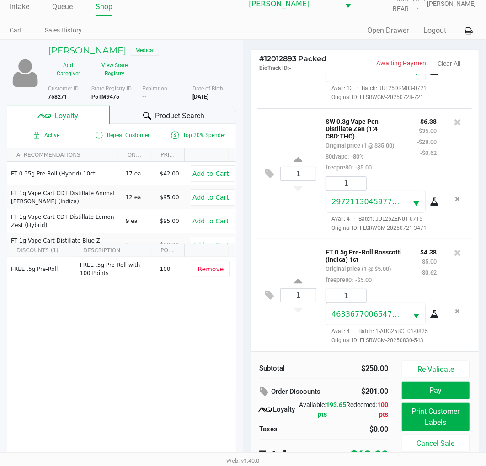
scroll to position [17, 0]
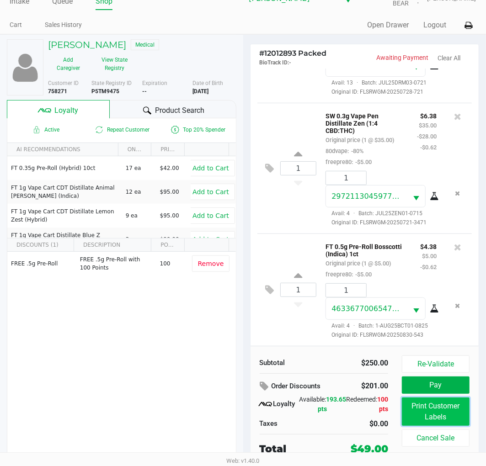
click at [418, 408] on button "Print Customer Labels" at bounding box center [436, 412] width 68 height 28
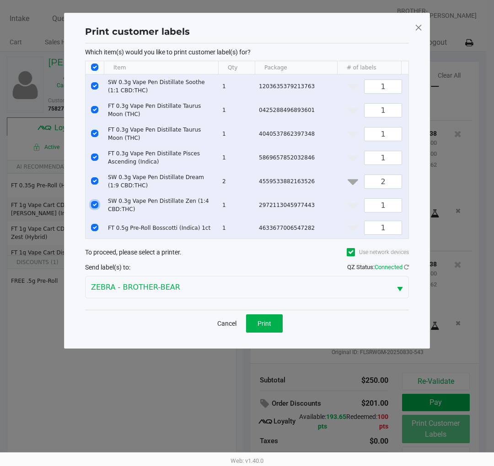
click at [94, 208] on input "Select Row" at bounding box center [94, 204] width 7 height 7
checkbox input "false"
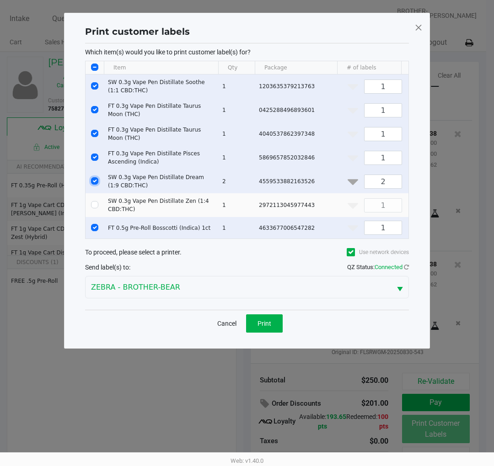
click at [94, 184] on input "Select Row" at bounding box center [94, 180] width 7 height 7
checkbox input "false"
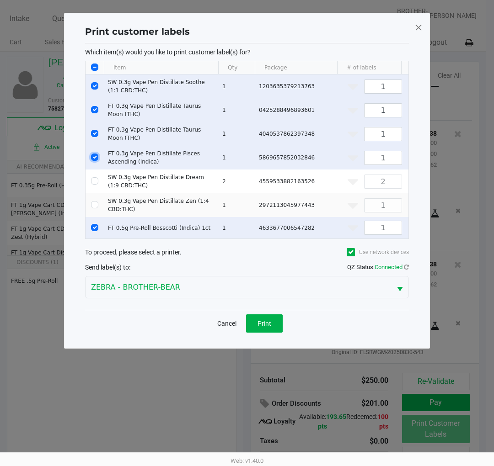
click at [96, 156] on input "Select Row" at bounding box center [94, 157] width 7 height 7
checkbox input "false"
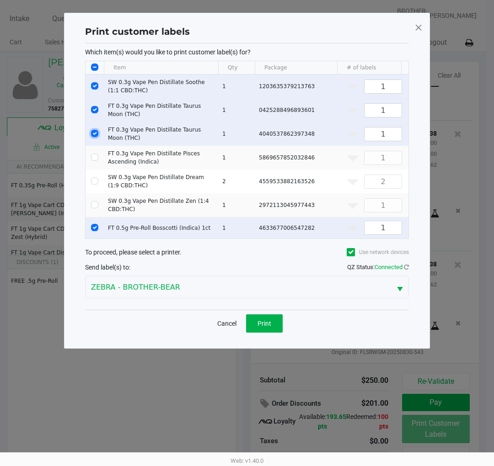
click at [95, 134] on input "Select Row" at bounding box center [94, 133] width 7 height 7
checkbox input "false"
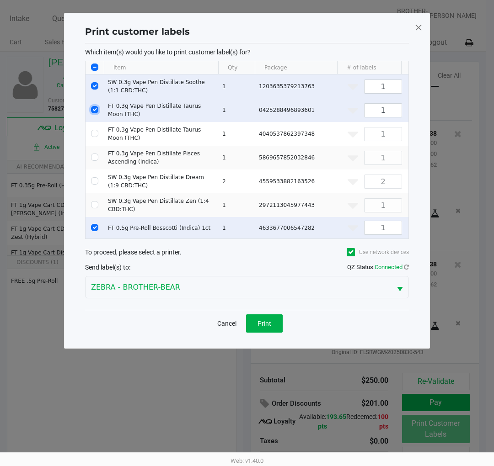
click at [95, 111] on input "Select Row" at bounding box center [94, 109] width 7 height 7
checkbox input "false"
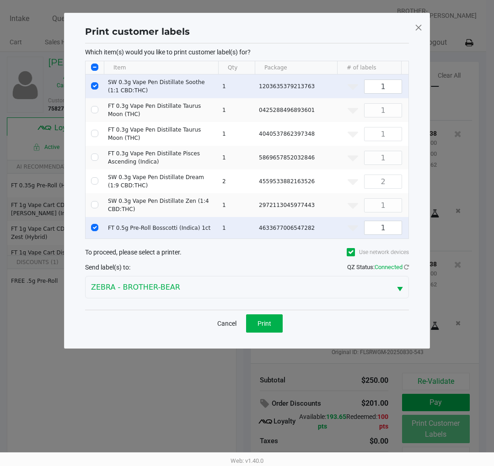
click at [97, 77] on td "Data table" at bounding box center [94, 87] width 18 height 24
click at [93, 88] on input "Select Row" at bounding box center [94, 85] width 7 height 7
checkbox input "false"
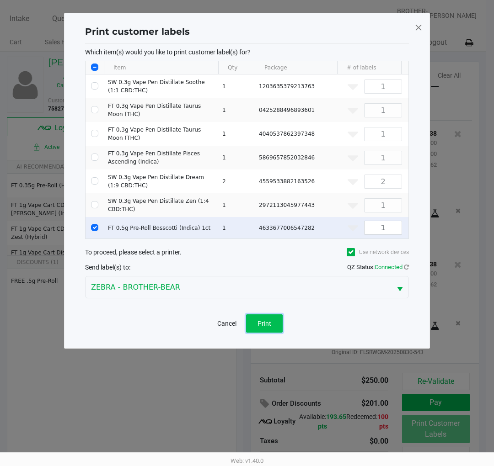
click at [268, 327] on span "Print" at bounding box center [264, 323] width 14 height 7
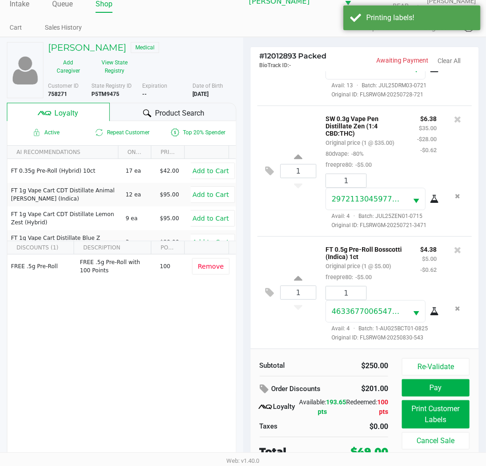
scroll to position [17, 0]
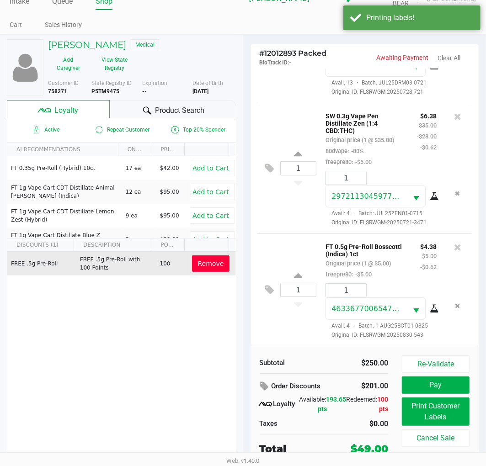
click at [207, 264] on span "Remove" at bounding box center [211, 263] width 26 height 7
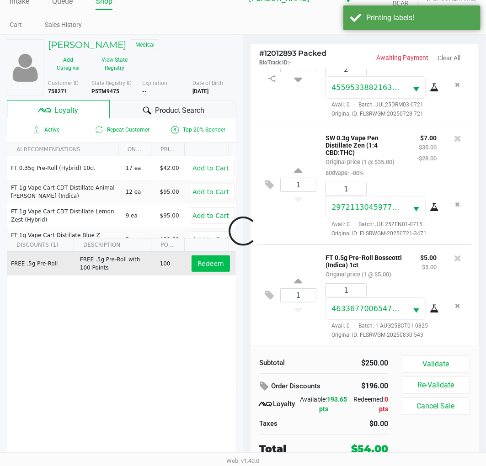
scroll to position [543, 0]
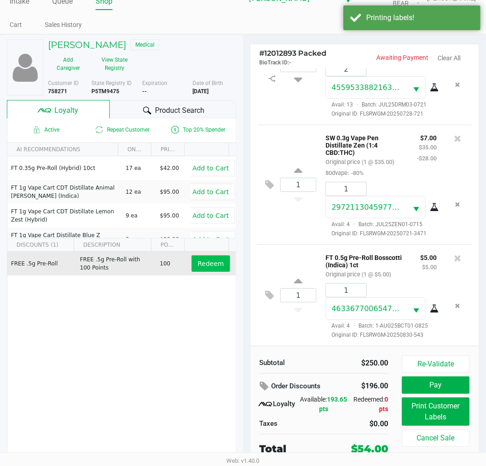
click at [202, 271] on button "Redeem" at bounding box center [211, 264] width 38 height 16
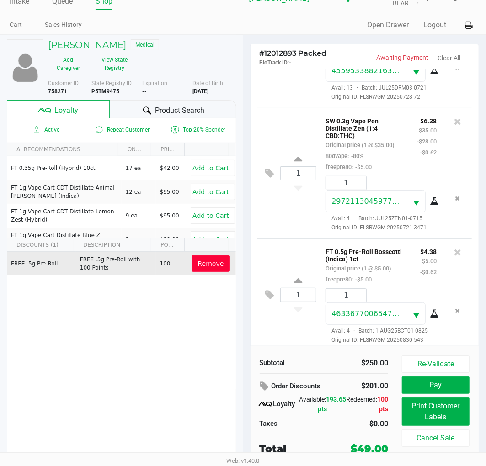
scroll to position [609, 0]
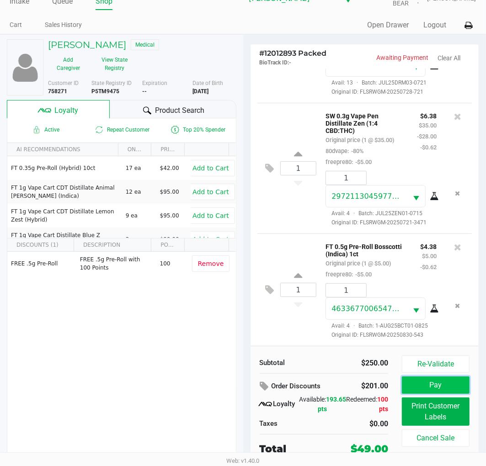
click at [447, 389] on button "Pay" at bounding box center [436, 385] width 68 height 17
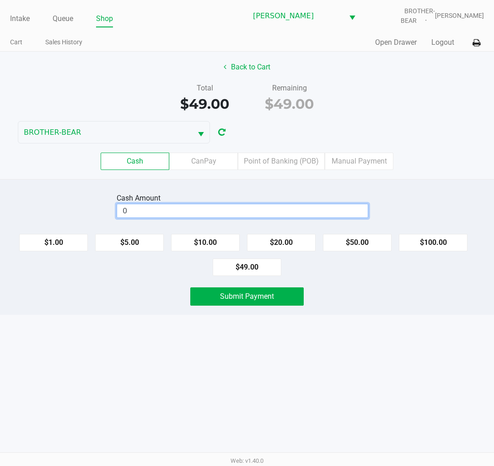
click at [288, 207] on input "0" at bounding box center [242, 210] width 250 height 13
type input "$50.00"
click at [331, 275] on div "$1.00 $5.00 $10.00 $20.00 $50.00 $100.00 $49.00" at bounding box center [247, 251] width 494 height 49
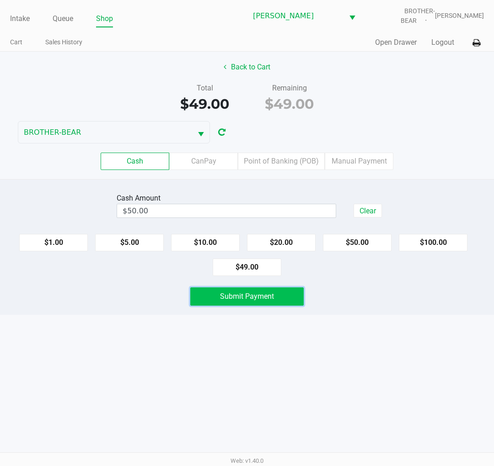
click at [270, 299] on span "Submit Payment" at bounding box center [247, 296] width 54 height 9
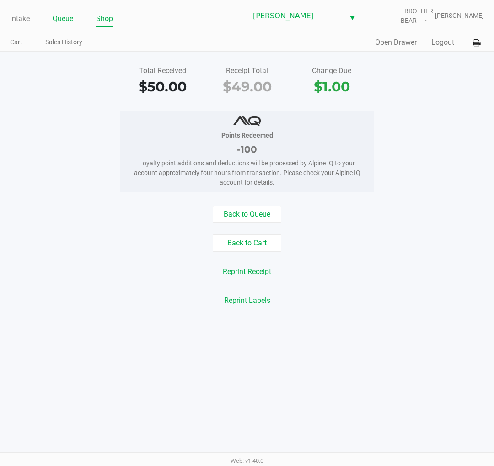
click at [60, 21] on link "Queue" at bounding box center [63, 18] width 21 height 13
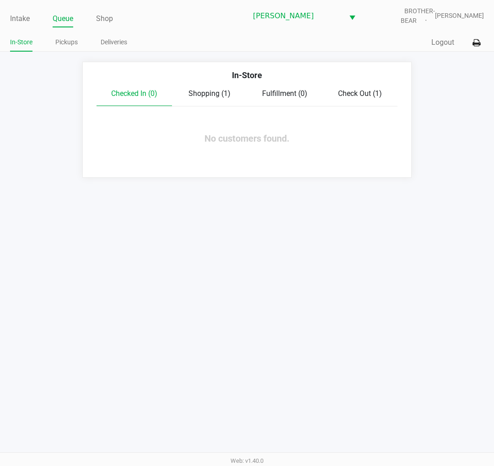
click at [78, 139] on app-queue-list "In-Store Checked In (0) Shopping (1) Fulfillment (0) Check Out (1) No customers…" at bounding box center [247, 120] width 494 height 116
click at [19, 38] on link "In-Store" at bounding box center [21, 42] width 22 height 11
click at [11, 22] on link "Intake" at bounding box center [20, 18] width 20 height 13
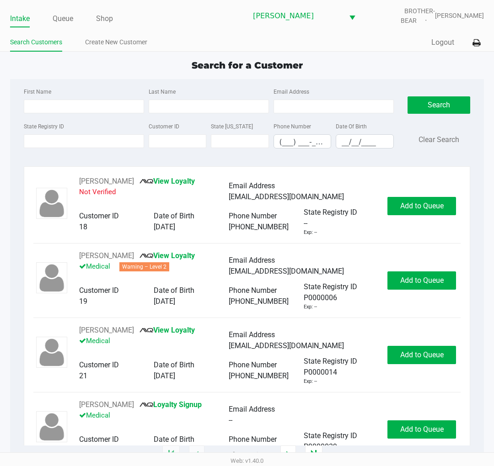
click at [88, 75] on div "Search for a Customer First Name Last Name Email Address State Registry ID Cust…" at bounding box center [247, 257] width 474 height 397
click at [314, 67] on div "Search for a Customer" at bounding box center [247, 66] width 488 height 14
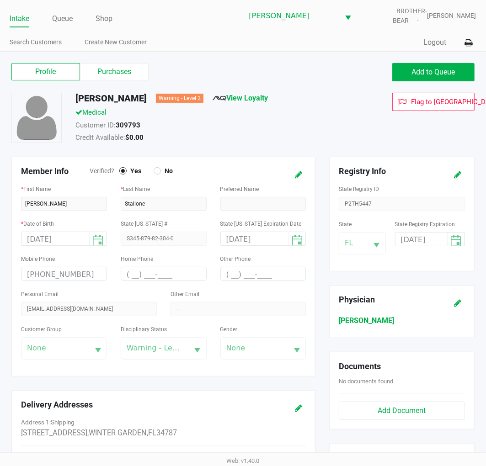
click at [20, 19] on link "Intake" at bounding box center [20, 18] width 20 height 13
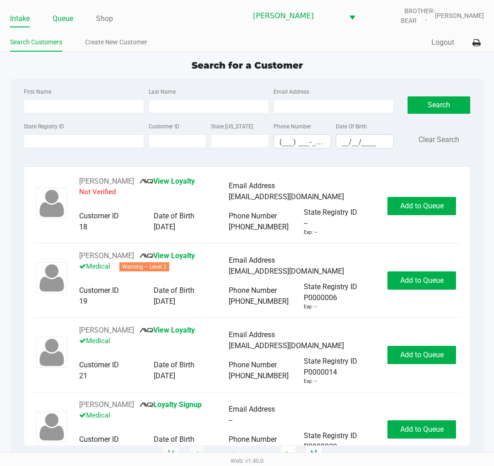
click at [66, 23] on link "Queue" at bounding box center [63, 18] width 21 height 13
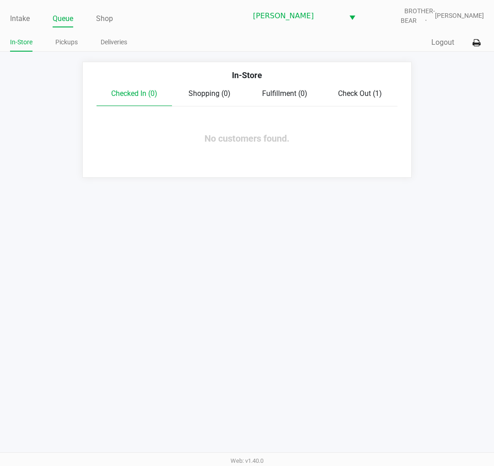
click at [19, 15] on link "Intake" at bounding box center [20, 18] width 20 height 13
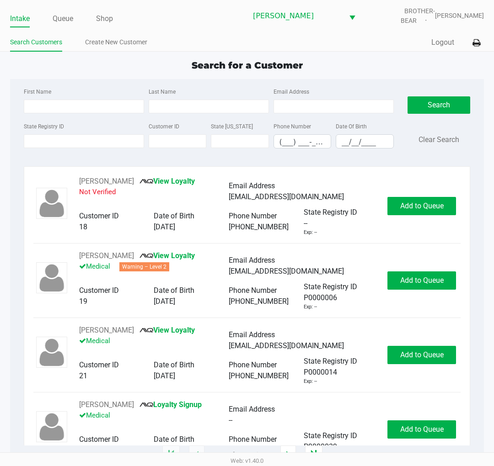
click at [450, 151] on div "Search Clear Search" at bounding box center [438, 121] width 63 height 70
click at [74, 17] on ul "Intake Queue Shop" at bounding box center [128, 19] width 237 height 16
click at [69, 19] on link "Queue" at bounding box center [63, 18] width 21 height 13
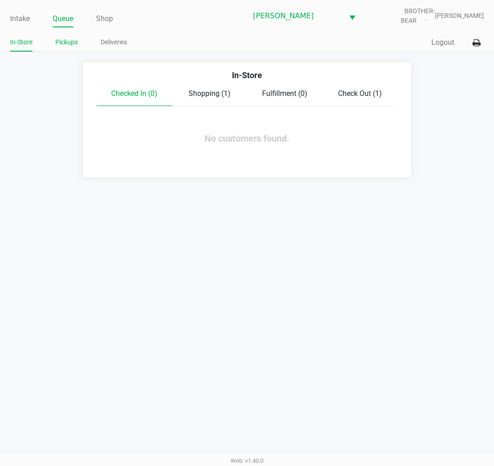
click at [75, 43] on link "Pickups" at bounding box center [66, 42] width 22 height 11
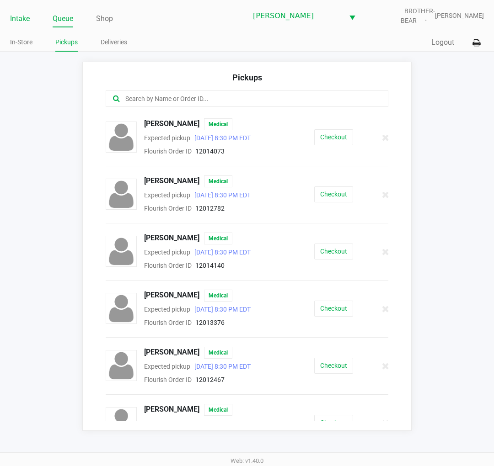
click at [11, 24] on link "Intake" at bounding box center [20, 18] width 20 height 13
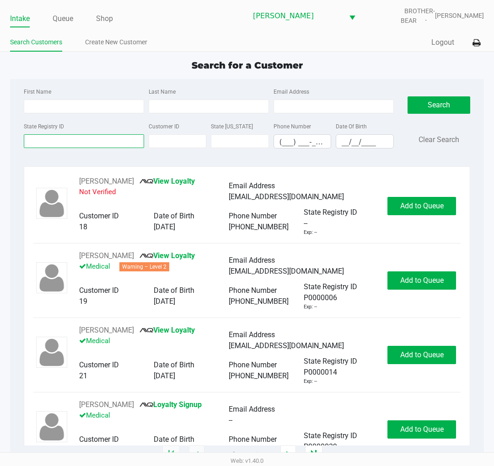
click at [85, 139] on input "State Registry ID" at bounding box center [84, 141] width 120 height 14
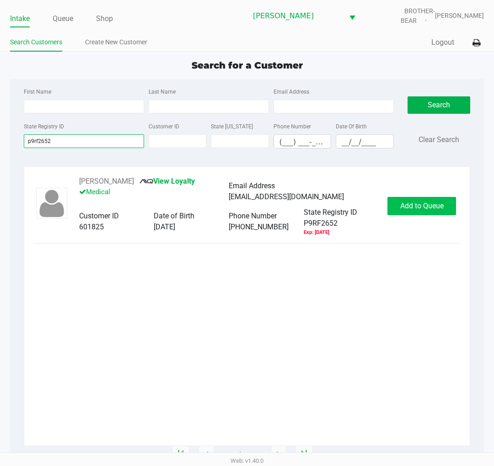
type input "p9rf2652"
click at [409, 208] on span "Add to Queue" at bounding box center [421, 206] width 43 height 9
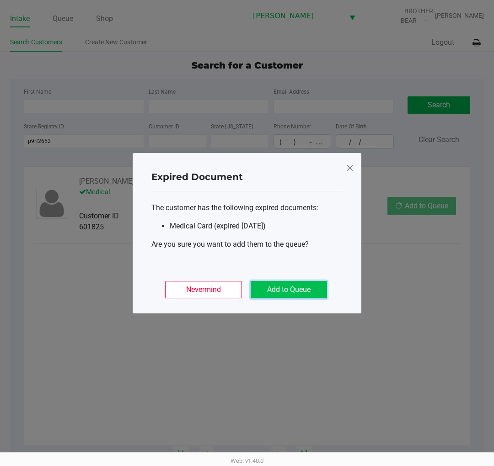
click at [303, 289] on button "Add to Queue" at bounding box center [288, 289] width 76 height 17
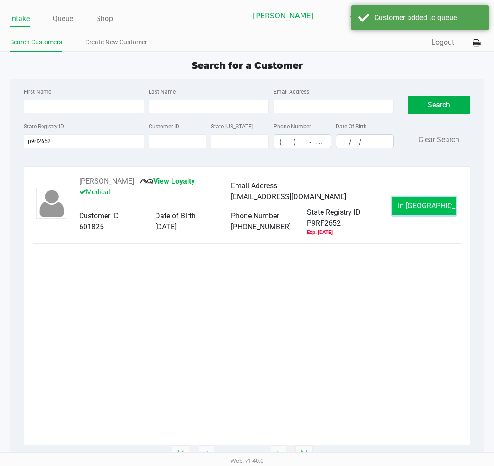
click at [409, 198] on button "In Queue" at bounding box center [424, 206] width 64 height 18
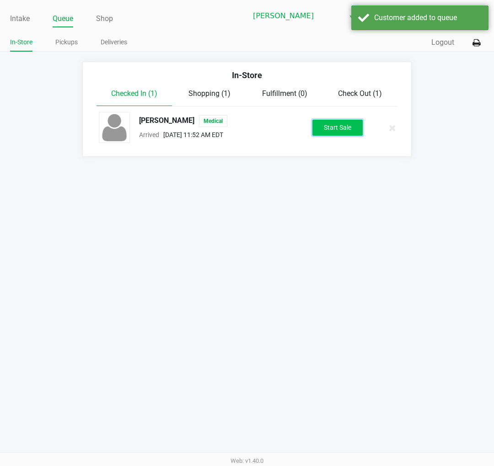
click at [342, 134] on button "Start Sale" at bounding box center [337, 128] width 50 height 16
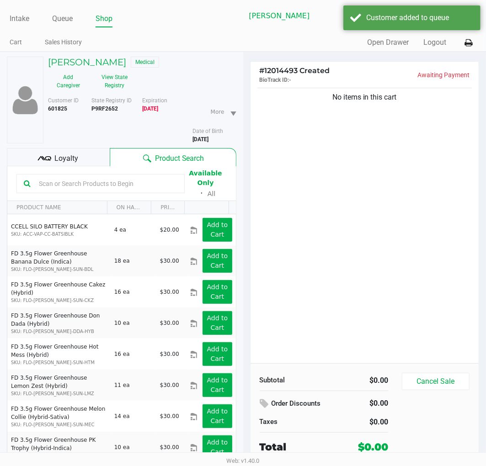
click at [56, 168] on div "Available Only ᛫ All" at bounding box center [121, 184] width 210 height 32
click at [53, 154] on div "Loyalty" at bounding box center [58, 157] width 103 height 18
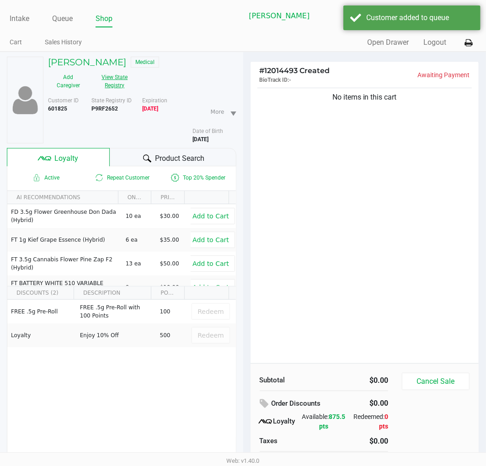
click at [113, 85] on button "View State Registry" at bounding box center [112, 81] width 47 height 23
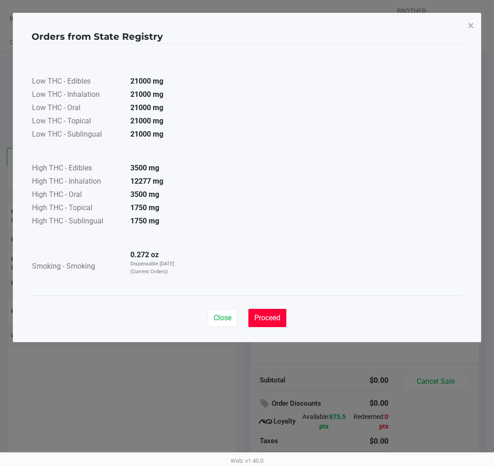
click at [259, 322] on button "Proceed" at bounding box center [267, 318] width 38 height 18
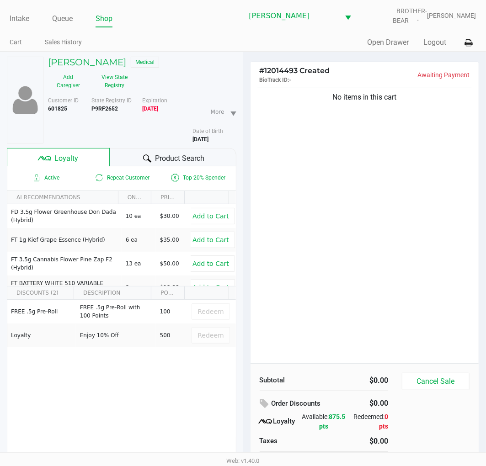
click at [247, 233] on div "# 12014493 Created BioTrack ID: - Awaiting Payment No items in this cart Subtot…" at bounding box center [364, 283] width 243 height 462
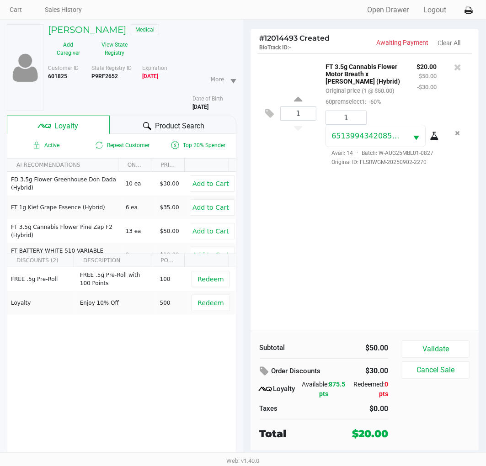
scroll to position [48, 0]
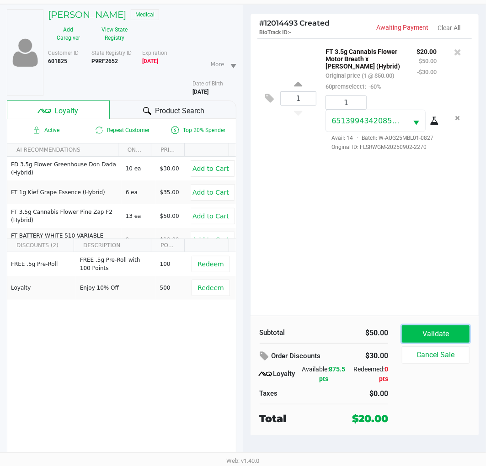
click at [439, 333] on button "Validate" at bounding box center [436, 333] width 68 height 17
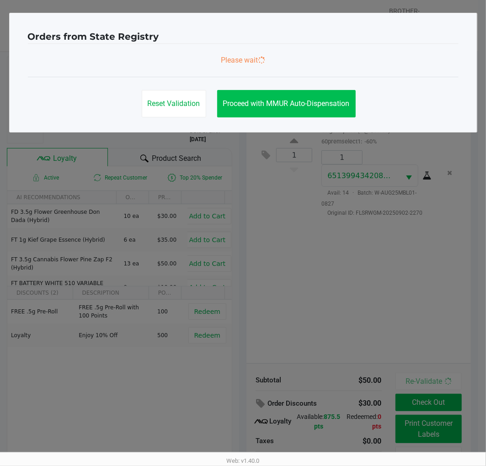
scroll to position [0, 0]
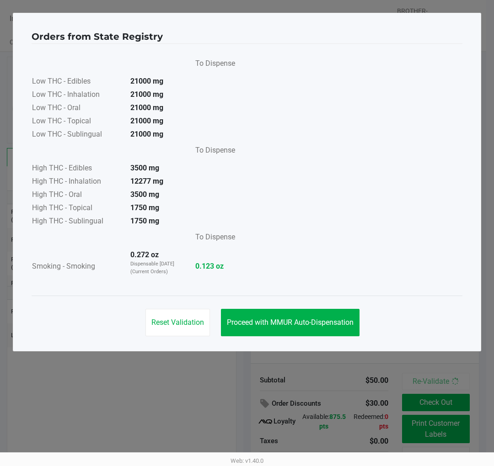
click at [325, 305] on div "Reset Validation Proceed with MMUR Auto-Dispensation" at bounding box center [247, 319] width 431 height 46
drag, startPoint x: 326, startPoint y: 314, endPoint x: 391, endPoint y: 409, distance: 114.5
click at [327, 314] on button "Proceed with MMUR Auto-Dispensation" at bounding box center [290, 322] width 138 height 27
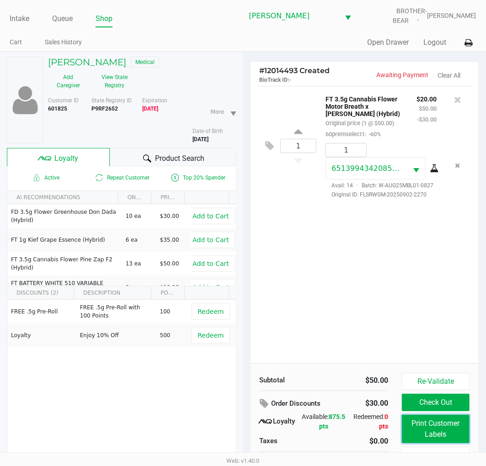
click at [414, 429] on button "Print Customer Labels" at bounding box center [436, 429] width 68 height 28
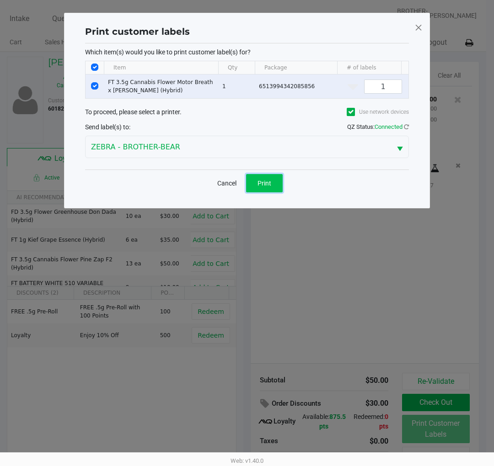
click at [275, 184] on button "Print" at bounding box center [264, 183] width 37 height 18
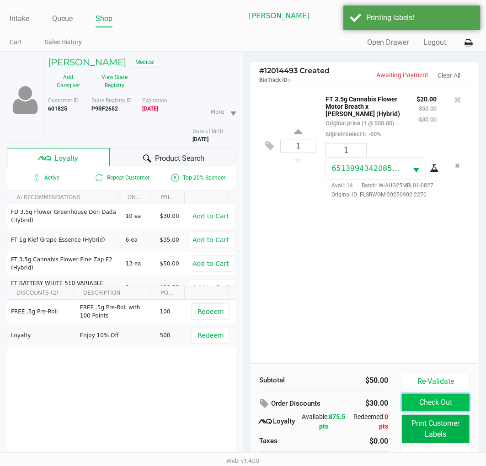
click at [442, 401] on button "Check Out" at bounding box center [436, 402] width 68 height 17
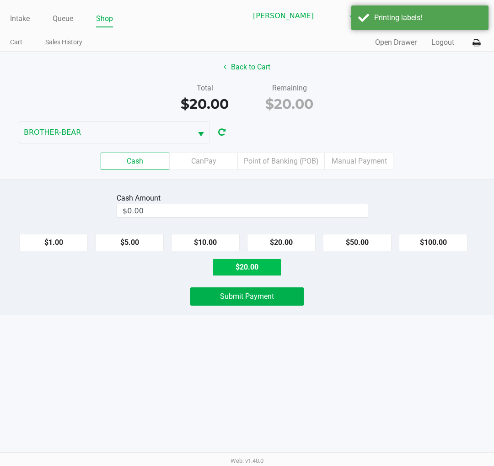
click at [274, 269] on button "$20.00" at bounding box center [247, 267] width 69 height 17
type input "$20.00"
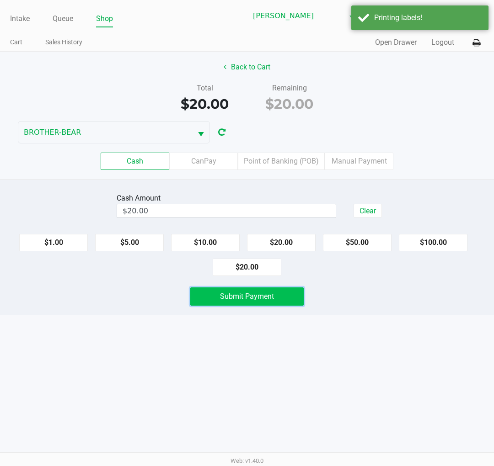
click at [276, 294] on button "Submit Payment" at bounding box center [246, 297] width 113 height 18
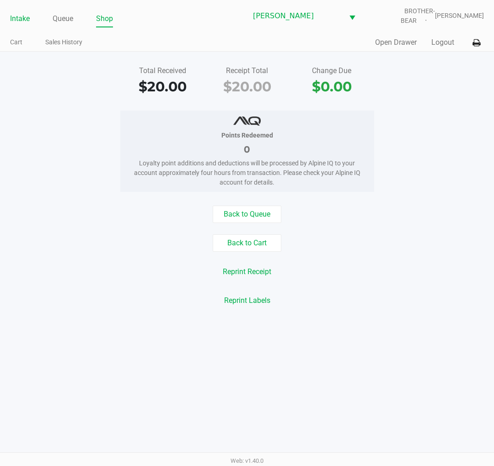
click at [17, 16] on link "Intake" at bounding box center [20, 18] width 20 height 13
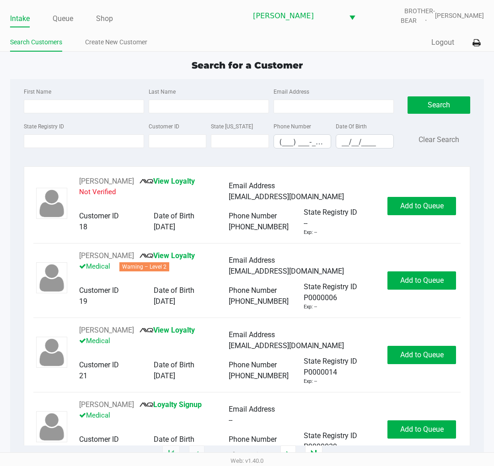
click at [18, 70] on div "Search for a Customer" at bounding box center [247, 66] width 488 height 14
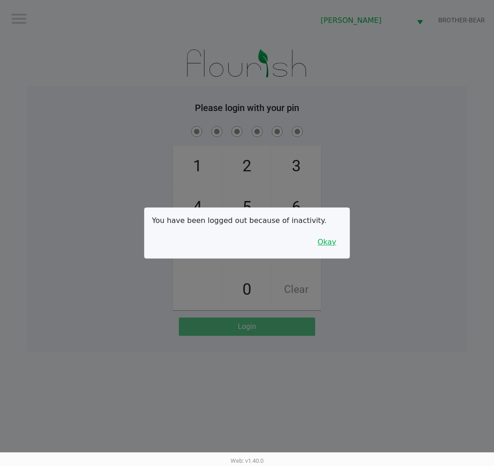
click at [334, 238] on button "Okay" at bounding box center [326, 242] width 31 height 17
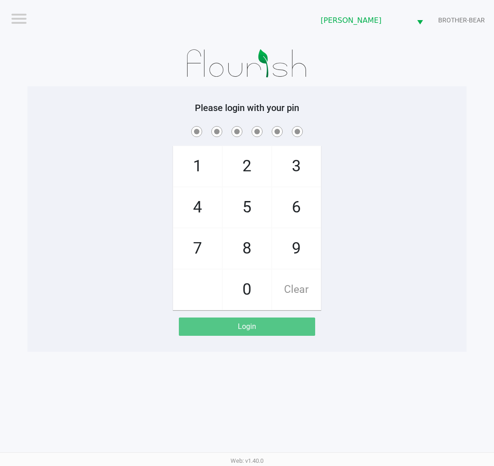
click at [127, 125] on span at bounding box center [246, 131] width 425 height 14
click at [39, 99] on div "Please login with your pin 1 4 7 2 5 8 0 3 6 9 Clear Login" at bounding box center [246, 219] width 439 height 266
click at [241, 252] on span "8" at bounding box center [247, 249] width 48 height 40
checkbox input "true"
click at [298, 167] on span "3" at bounding box center [296, 166] width 48 height 40
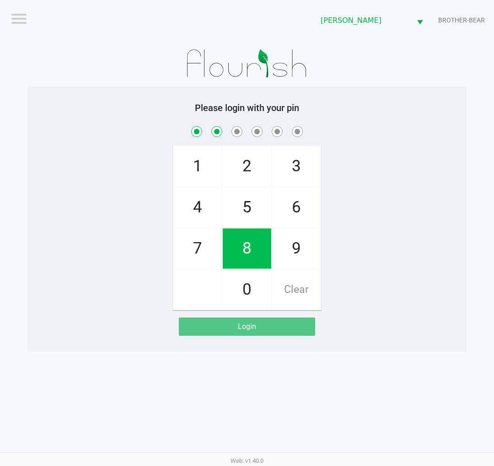
checkbox input "true"
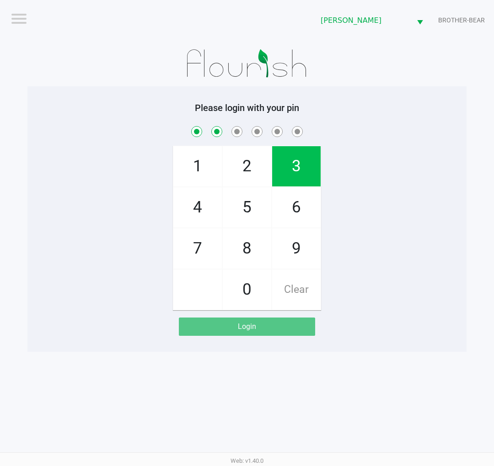
click at [202, 257] on span "7" at bounding box center [197, 249] width 48 height 40
checkbox input "true"
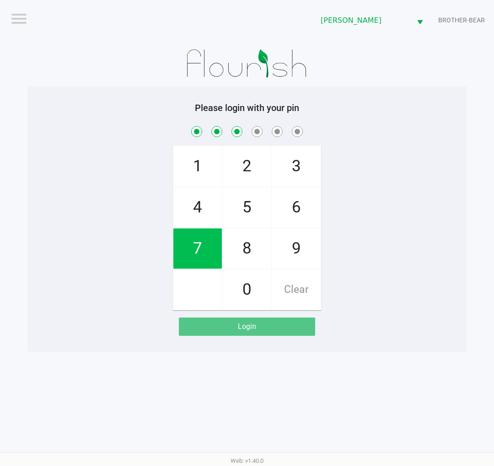
click at [299, 258] on span "9" at bounding box center [296, 249] width 48 height 40
checkbox input "true"
click at [243, 162] on span "2" at bounding box center [247, 166] width 48 height 40
checkbox input "true"
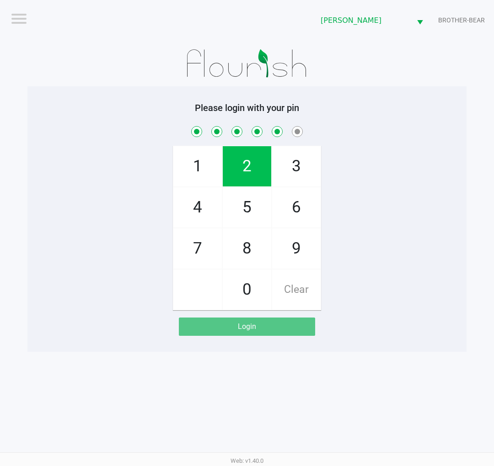
click at [197, 164] on span "1" at bounding box center [197, 166] width 48 height 40
checkbox input "true"
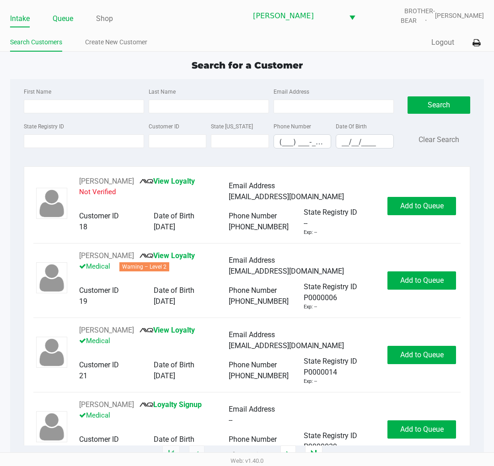
click at [55, 22] on link "Queue" at bounding box center [63, 18] width 21 height 13
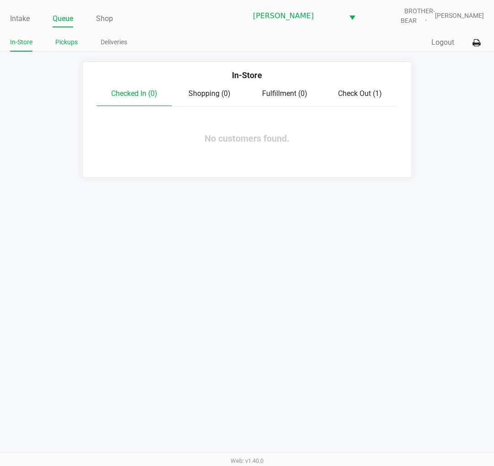
click at [70, 48] on link "Pickups" at bounding box center [66, 42] width 22 height 11
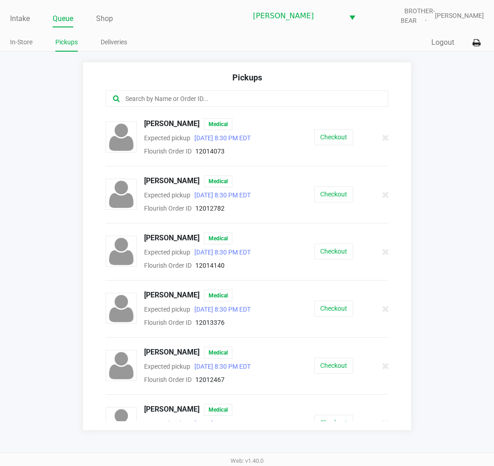
click at [70, 64] on app-pickups "Pickups Carissa Hess Medical Expected pickup Sep 27, 2025 8:30 PM EDT Flourish …" at bounding box center [247, 246] width 494 height 369
click at [23, 18] on link "Intake" at bounding box center [20, 18] width 20 height 13
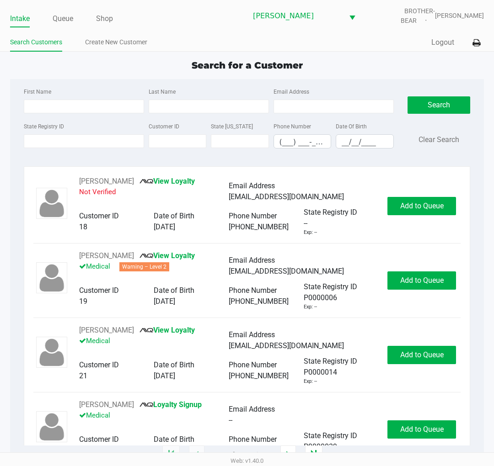
click at [10, 81] on div "First Name Last Name Email Address State Registry ID Customer ID State ID Phone…" at bounding box center [247, 267] width 474 height 376
click at [12, 192] on div "First Name Last Name Email Address State Registry ID Customer ID State ID Phone…" at bounding box center [247, 267] width 474 height 376
click at [11, 80] on div "First Name Last Name Email Address State Registry ID Customer ID State ID Phone…" at bounding box center [247, 267] width 474 height 376
drag, startPoint x: 42, startPoint y: 69, endPoint x: 11, endPoint y: 78, distance: 32.2
click at [42, 69] on div "Search for a Customer" at bounding box center [247, 66] width 488 height 14
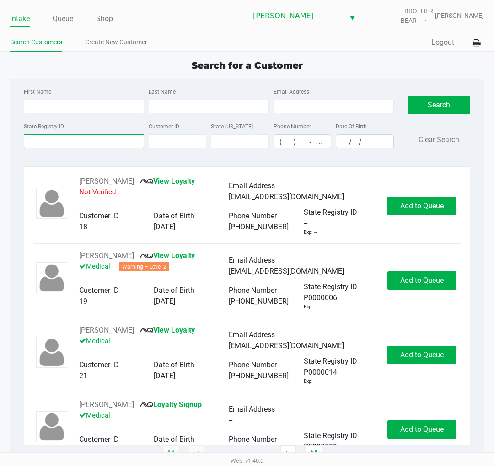
click at [69, 136] on input "State Registry ID" at bounding box center [84, 141] width 120 height 14
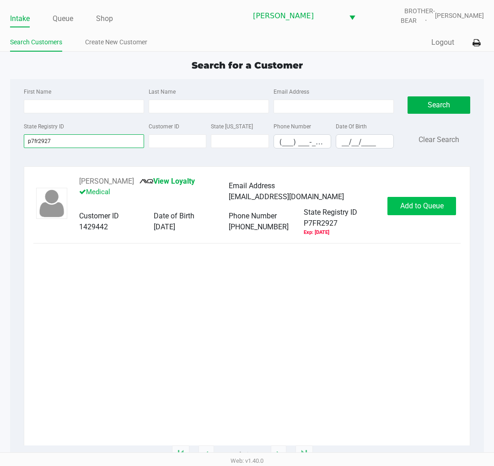
type input "p7fr2927"
click at [442, 202] on span "Add to Queue" at bounding box center [421, 206] width 43 height 9
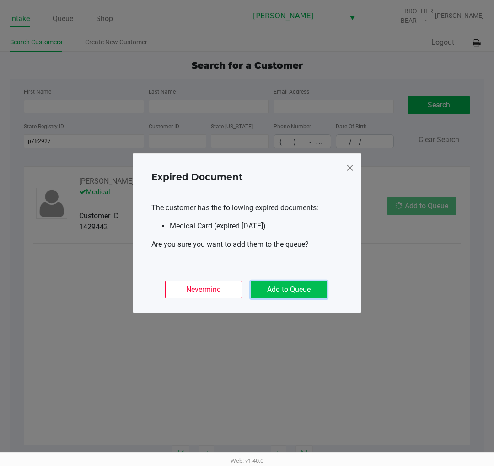
click at [320, 284] on button "Add to Queue" at bounding box center [288, 289] width 76 height 17
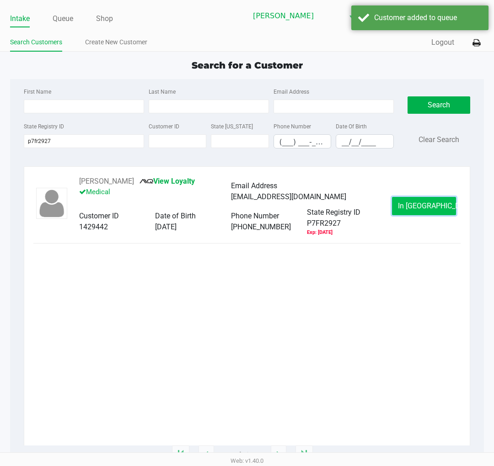
click at [423, 203] on span "In Queue" at bounding box center [436, 206] width 77 height 9
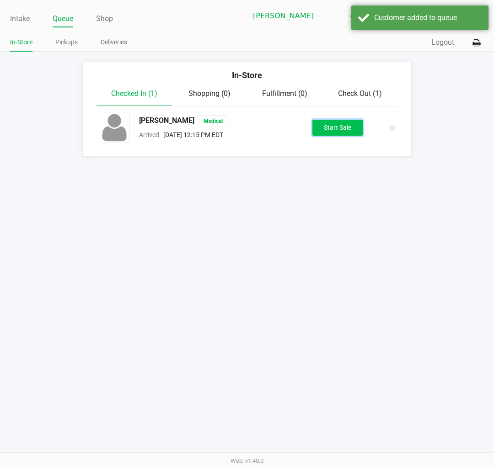
click at [357, 131] on button "Start Sale" at bounding box center [337, 128] width 50 height 16
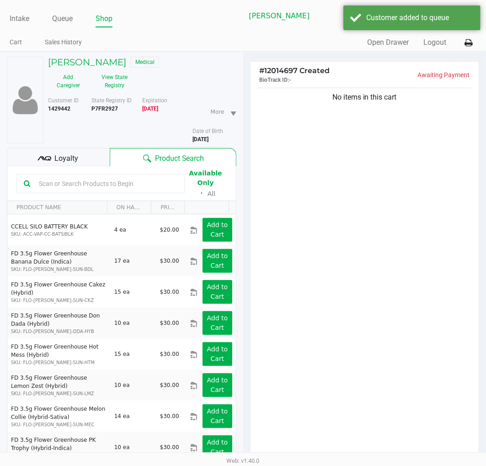
click at [85, 163] on div "Loyalty" at bounding box center [58, 157] width 103 height 18
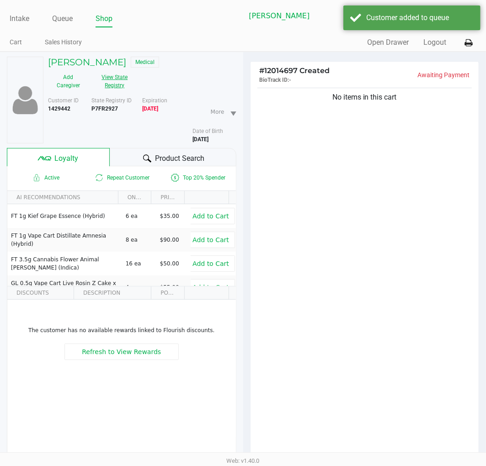
click at [101, 89] on button "View State Registry" at bounding box center [112, 81] width 47 height 23
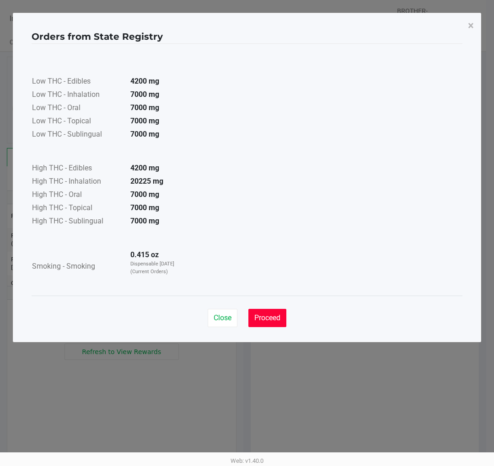
click at [276, 311] on button "Proceed" at bounding box center [267, 318] width 38 height 18
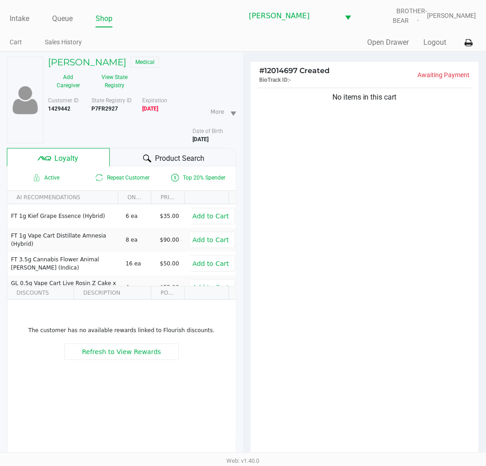
click at [244, 153] on div "# 12014697 Created BioTrack ID: - Awaiting Payment No items in this cart Subtot…" at bounding box center [364, 318] width 243 height 532
click at [244, 155] on div "# 12014697 Created BioTrack ID: - Awaiting Payment No items in this cart Subtot…" at bounding box center [364, 318] width 243 height 532
click at [244, 172] on div "# 12014697 Created BioTrack ID: - Awaiting Payment No items in this cart Subtot…" at bounding box center [364, 318] width 243 height 532
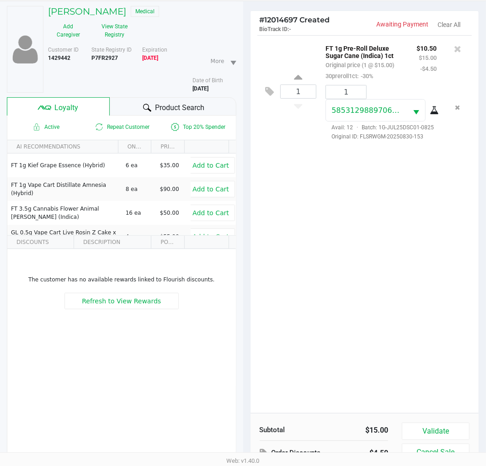
scroll to position [118, 0]
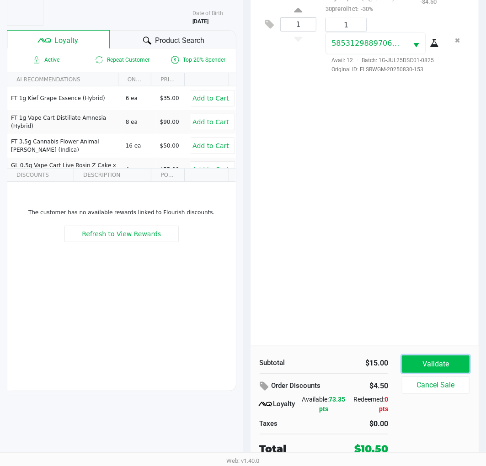
click at [463, 357] on button "Validate" at bounding box center [436, 364] width 68 height 17
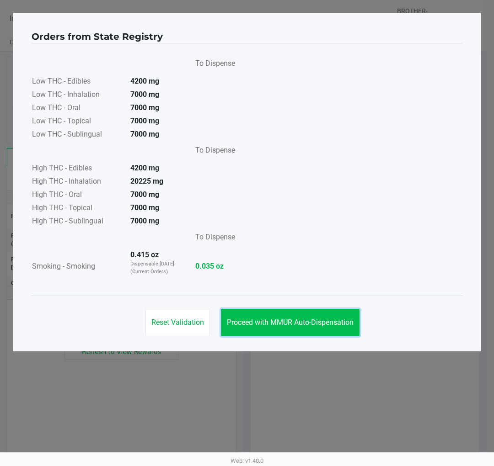
click at [287, 311] on button "Proceed with MMUR Auto-Dispensation" at bounding box center [290, 322] width 138 height 27
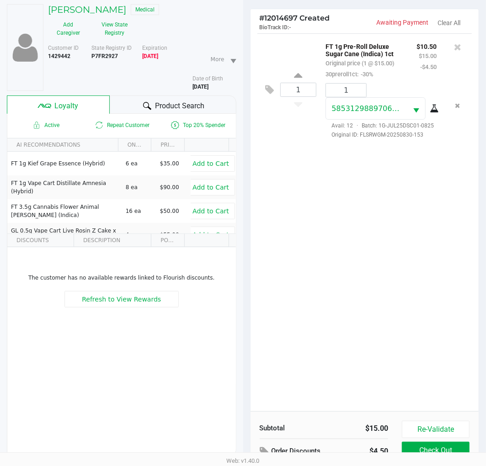
scroll to position [118, 0]
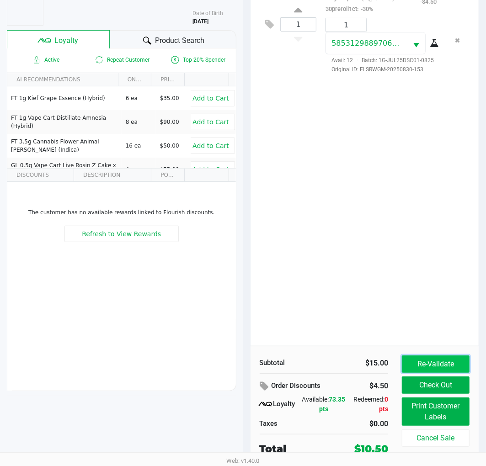
click at [427, 364] on button "Re-Validate" at bounding box center [436, 364] width 68 height 17
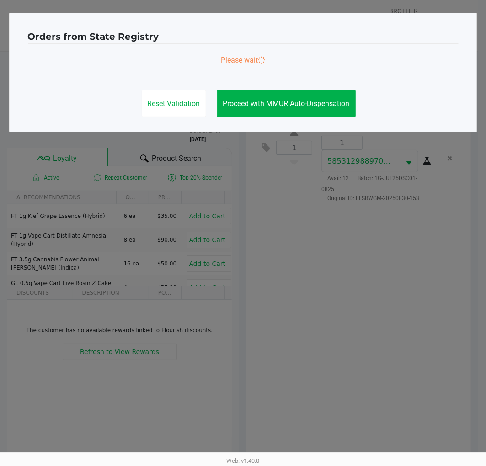
scroll to position [0, 0]
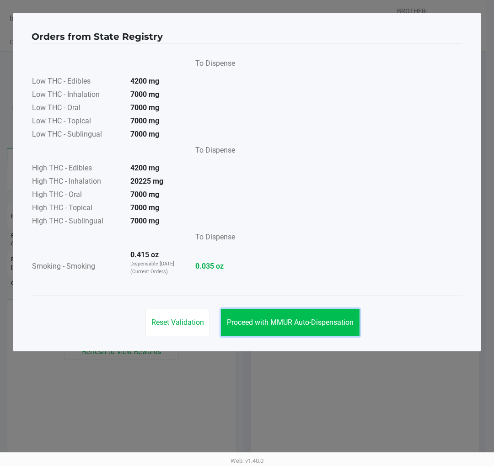
click at [318, 321] on span "Proceed with MMUR Auto-Dispensation" at bounding box center [290, 322] width 127 height 9
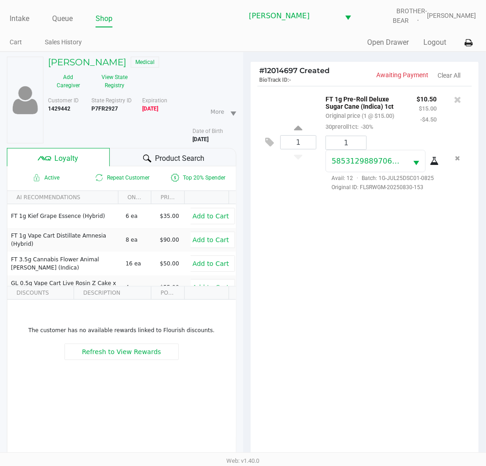
click at [243, 179] on div "# 12014697 Created BioTrack ID: - Awaiting Payment Clear All 1 FT 1g Pre-Roll D…" at bounding box center [364, 318] width 243 height 532
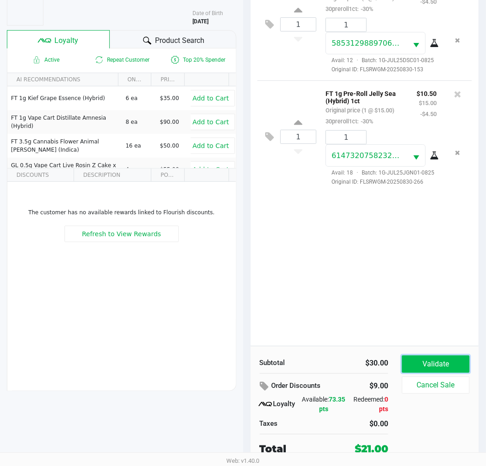
click at [414, 357] on button "Validate" at bounding box center [436, 364] width 68 height 17
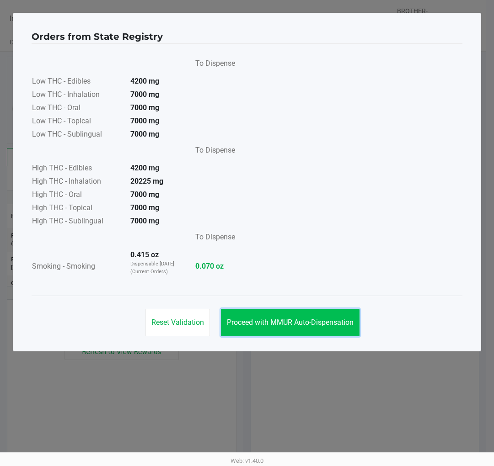
click at [325, 320] on span "Proceed with MMUR Auto-Dispensation" at bounding box center [290, 322] width 127 height 9
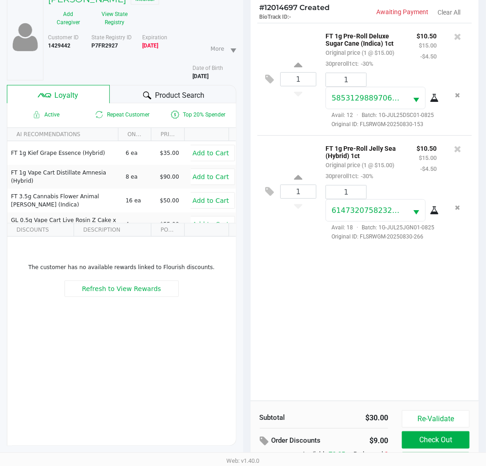
scroll to position [118, 0]
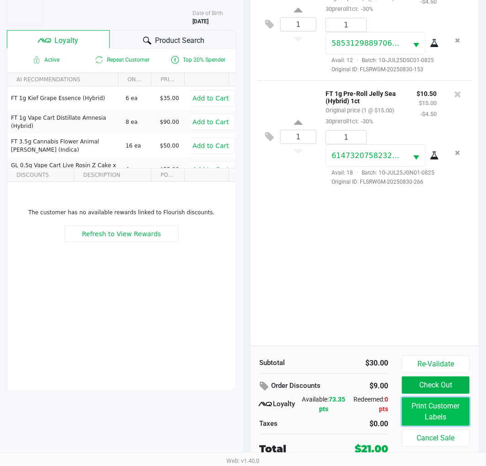
click at [435, 419] on button "Print Customer Labels" at bounding box center [436, 412] width 68 height 28
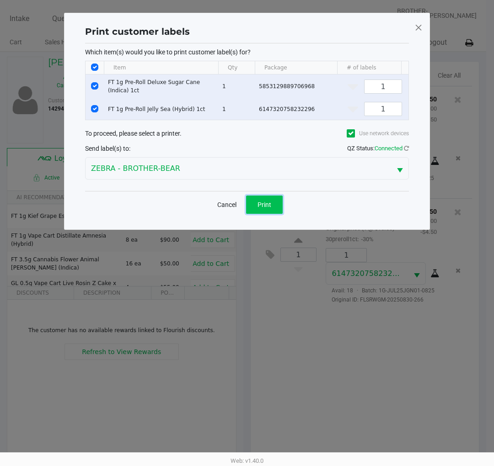
click at [268, 208] on span "Print" at bounding box center [264, 204] width 14 height 7
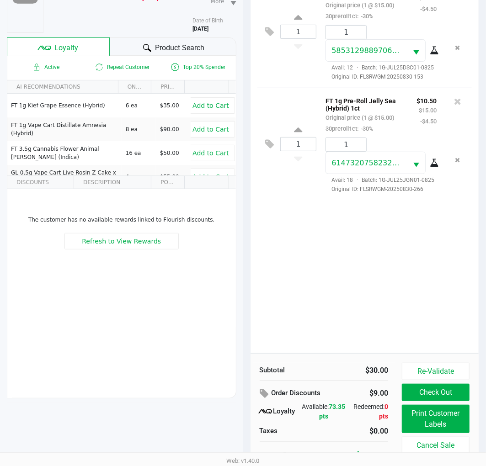
scroll to position [89, 0]
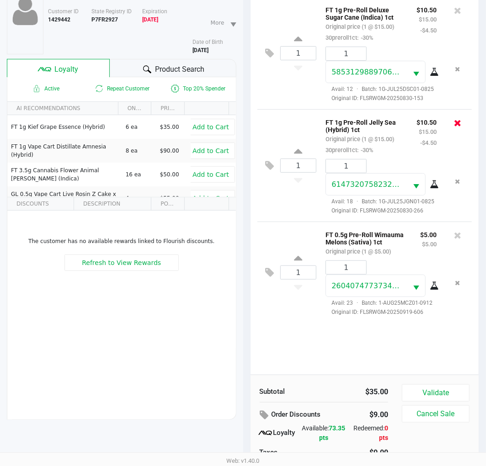
click at [456, 126] on icon at bounding box center [457, 122] width 7 height 9
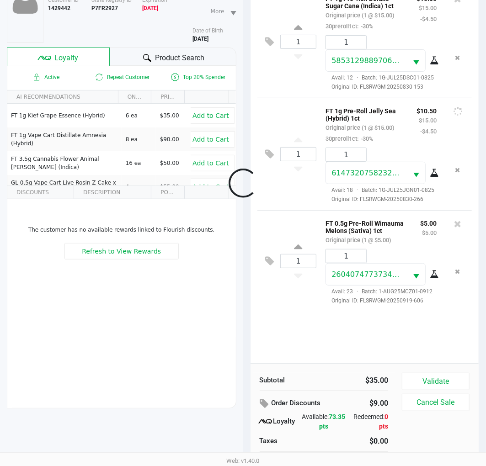
scroll to position [118, 0]
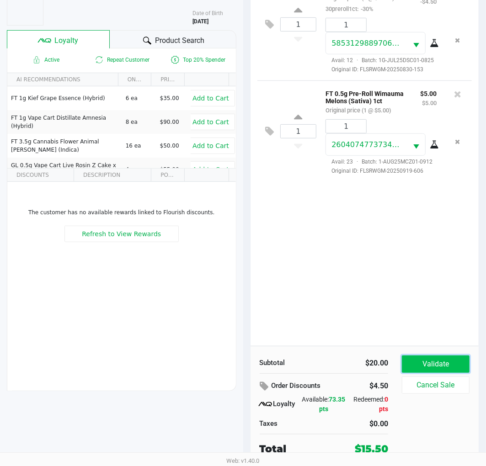
click at [421, 360] on button "Validate" at bounding box center [436, 364] width 68 height 17
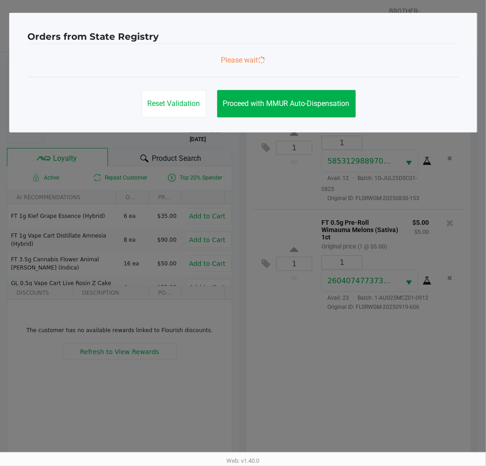
scroll to position [0, 0]
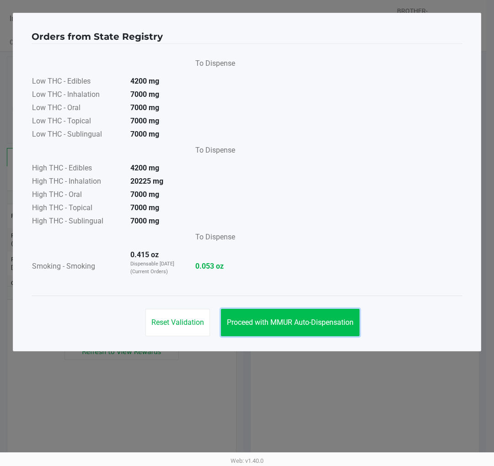
click at [305, 313] on button "Proceed with MMUR Auto-Dispensation" at bounding box center [290, 322] width 138 height 27
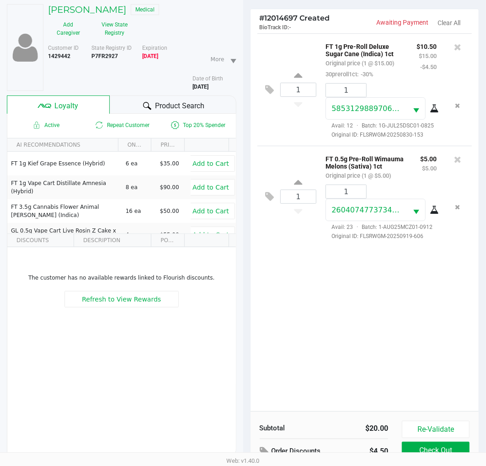
scroll to position [118, 0]
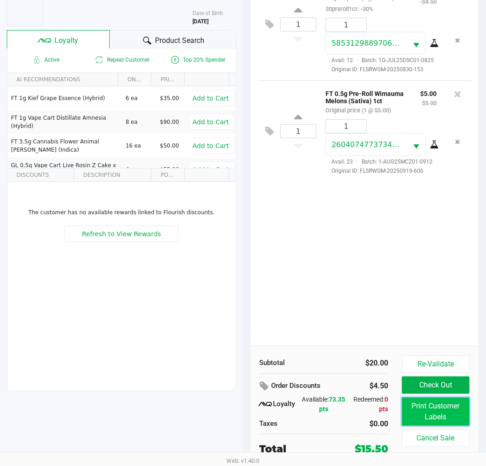
click at [435, 419] on button "Print Customer Labels" at bounding box center [436, 412] width 68 height 28
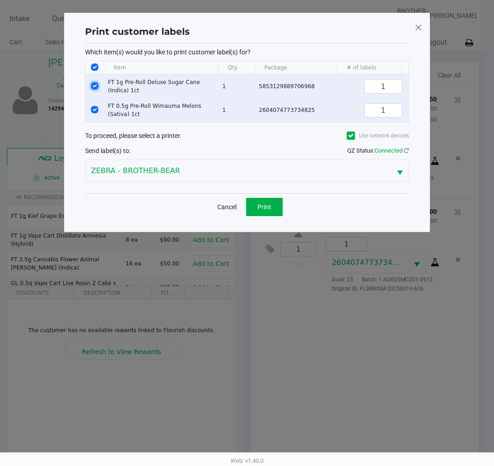
click at [92, 88] on input "Select Row" at bounding box center [94, 85] width 7 height 7
checkbox input "false"
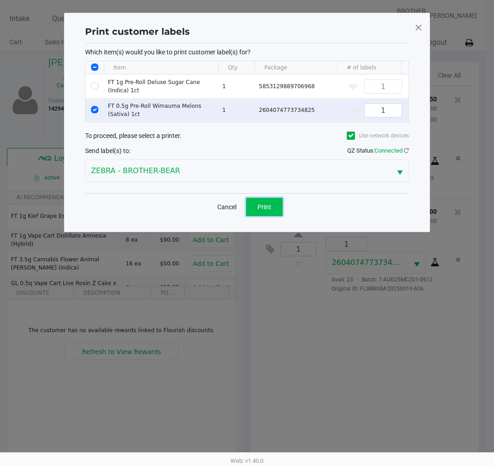
click at [264, 211] on span "Print" at bounding box center [264, 206] width 14 height 7
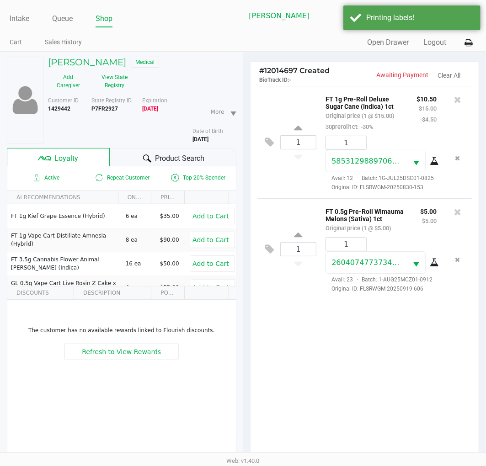
scroll to position [118, 0]
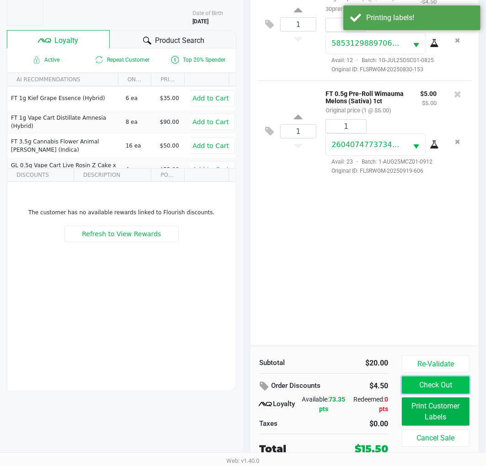
click at [464, 386] on button "Check Out" at bounding box center [436, 385] width 68 height 17
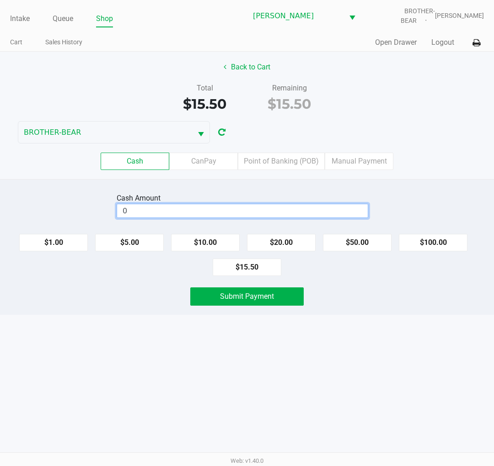
click at [170, 208] on input "0" at bounding box center [242, 210] width 250 height 13
type input "$16.00"
click at [90, 295] on div "Submit Payment" at bounding box center [246, 297] width 507 height 18
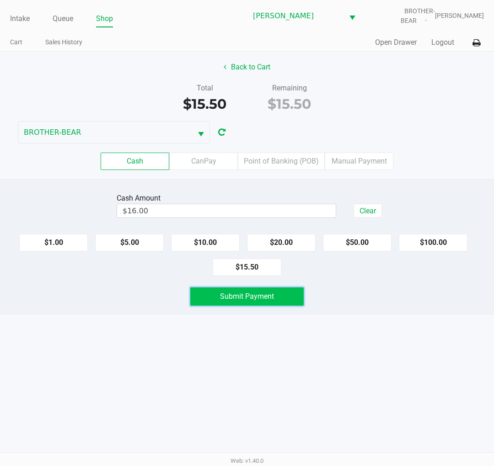
click at [211, 290] on button "Submit Payment" at bounding box center [246, 297] width 113 height 18
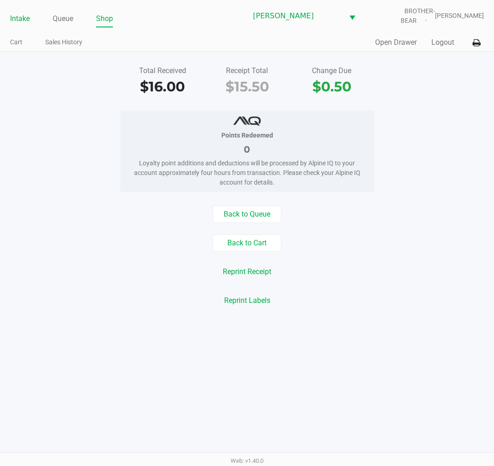
click at [12, 16] on link "Intake" at bounding box center [20, 18] width 20 height 13
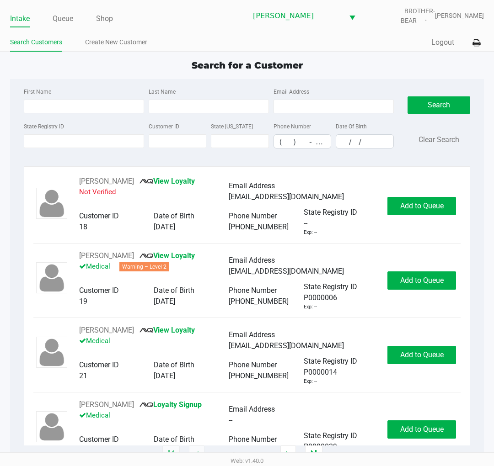
click at [21, 71] on div "Search for a Customer" at bounding box center [247, 66] width 488 height 14
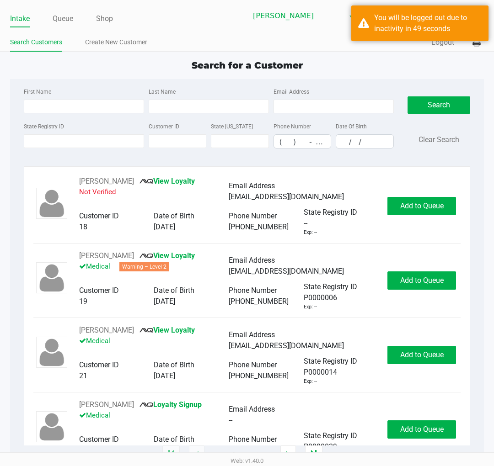
click at [50, 76] on div "Search for a Customer First Name Last Name Email Address State Registry ID Cust…" at bounding box center [247, 257] width 474 height 397
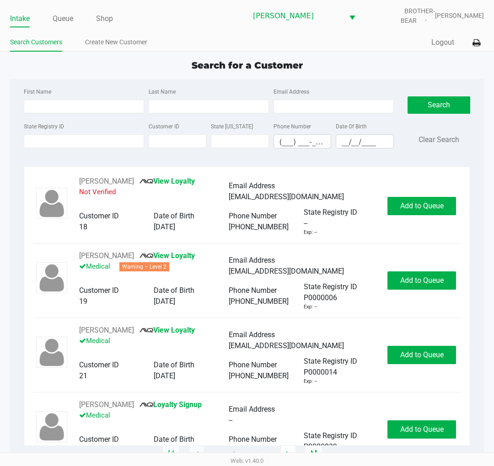
click at [46, 70] on div "Search for a Customer" at bounding box center [247, 66] width 488 height 14
click at [21, 71] on div "Search for a Customer" at bounding box center [247, 66] width 488 height 14
click at [57, 17] on link "Queue" at bounding box center [63, 18] width 21 height 13
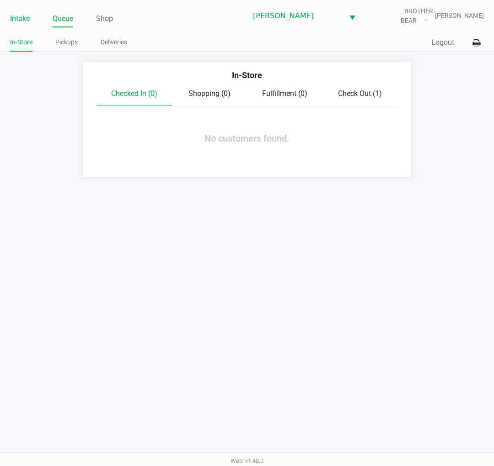
click at [24, 23] on link "Intake" at bounding box center [20, 18] width 20 height 13
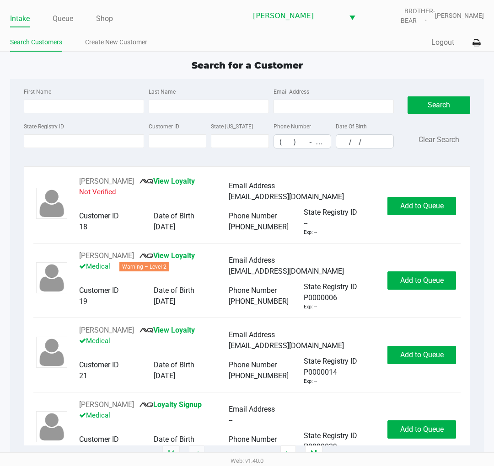
click at [40, 74] on div "Search for a Customer First Name Last Name Email Address State Registry ID Cust…" at bounding box center [247, 257] width 474 height 397
click at [49, 16] on ul "Intake Queue Shop" at bounding box center [128, 19] width 237 height 16
click at [57, 16] on link "Queue" at bounding box center [63, 18] width 21 height 13
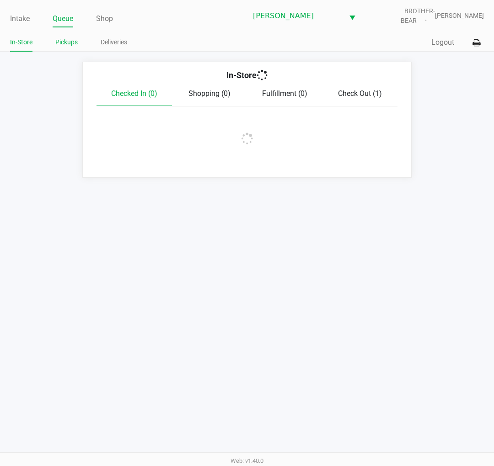
click at [61, 40] on link "Pickups" at bounding box center [66, 42] width 22 height 11
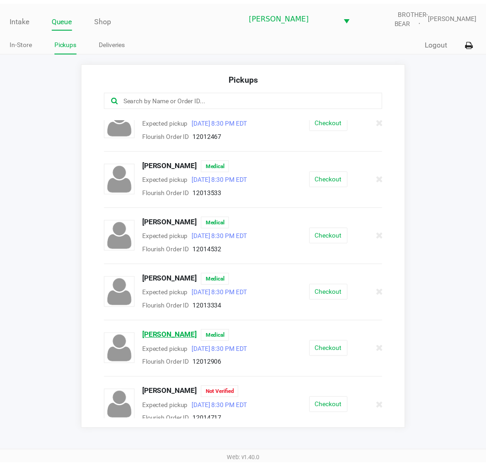
scroll to position [250, 0]
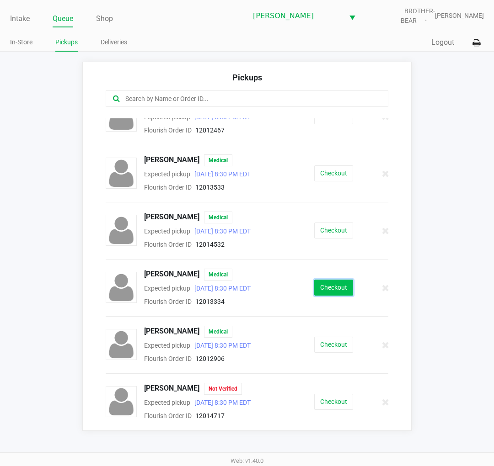
click at [314, 293] on button "Checkout" at bounding box center [333, 288] width 39 height 16
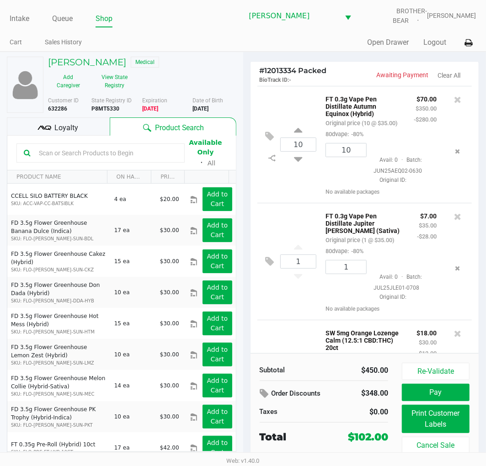
click at [79, 128] on div "Loyalty" at bounding box center [58, 126] width 103 height 18
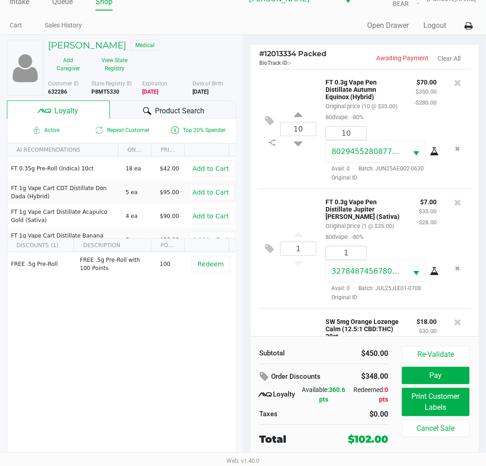
click at [244, 182] on div "# 12013334 Packed BioTrack ID: - Awaiting Payment Clear All 10 FT 0.3g Vape Pen…" at bounding box center [364, 250] width 243 height 431
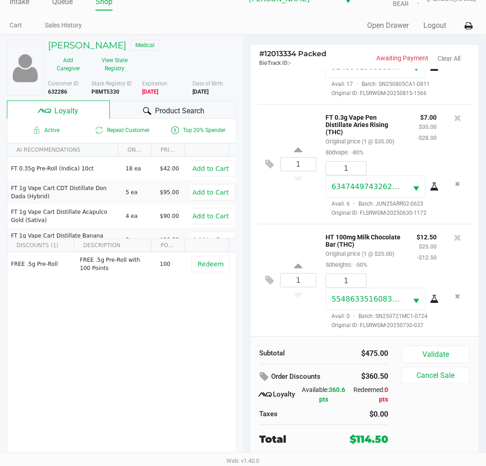
scroll to position [394, 0]
click at [273, 279] on icon at bounding box center [270, 280] width 9 height 11
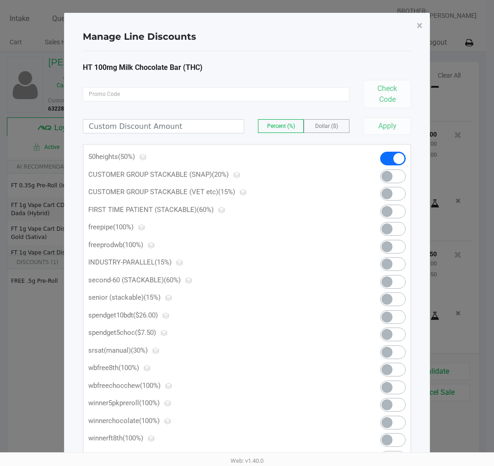
scroll to position [60, 0]
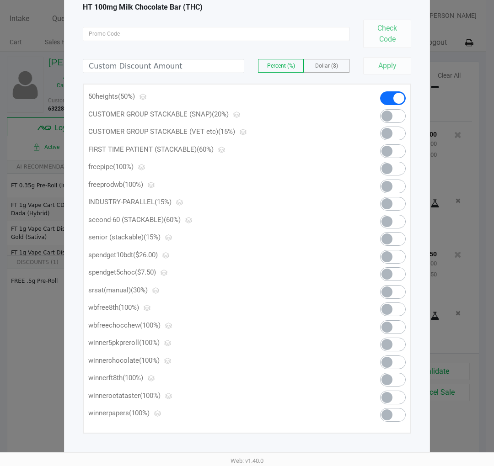
click at [389, 277] on span at bounding box center [386, 274] width 11 height 11
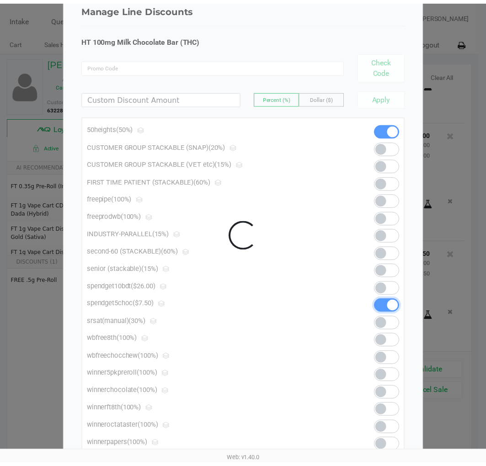
scroll to position [0, 0]
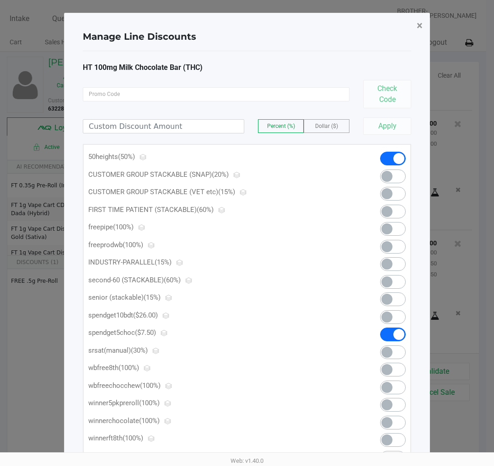
click at [419, 24] on span "×" at bounding box center [419, 25] width 6 height 13
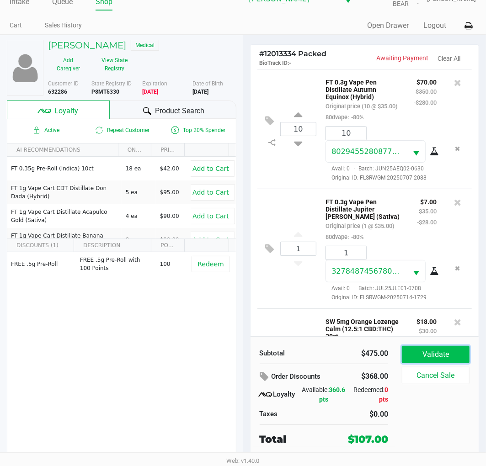
click at [432, 356] on button "Validate" at bounding box center [436, 354] width 68 height 17
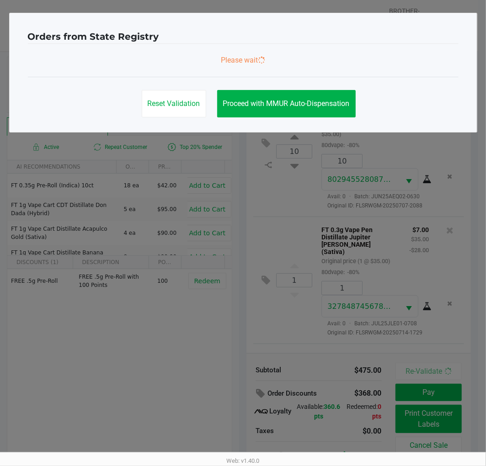
scroll to position [394, 0]
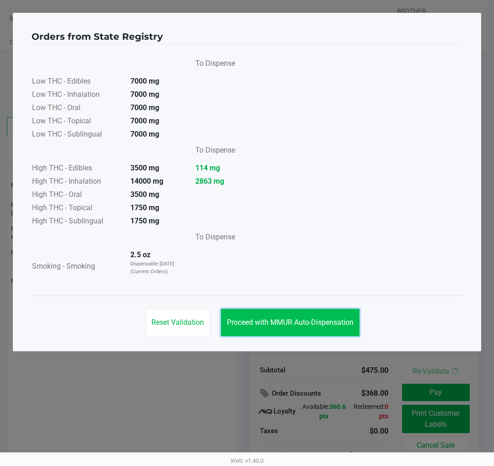
click at [347, 322] on span "Proceed with MMUR Auto-Dispensation" at bounding box center [290, 322] width 127 height 9
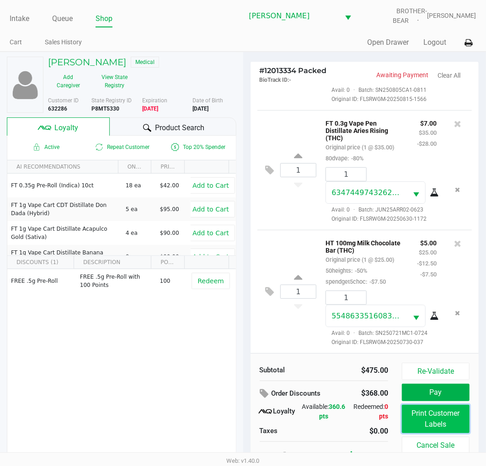
click at [437, 423] on button "Print Customer Labels" at bounding box center [436, 419] width 68 height 28
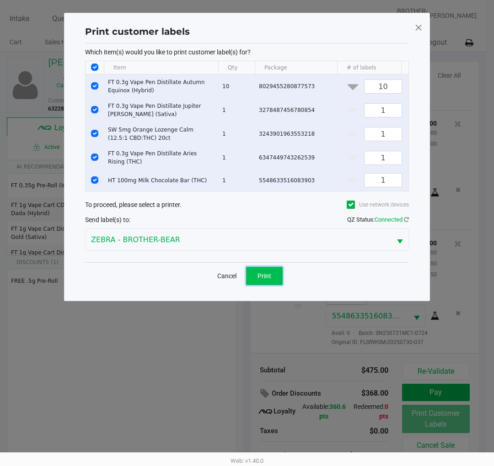
click at [270, 280] on span "Print" at bounding box center [264, 275] width 14 height 7
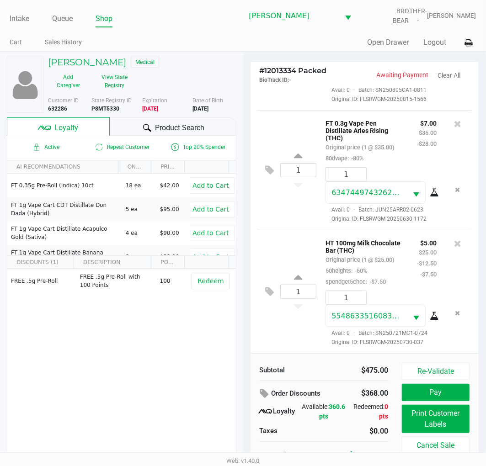
click at [427, 396] on button "Pay" at bounding box center [436, 392] width 68 height 17
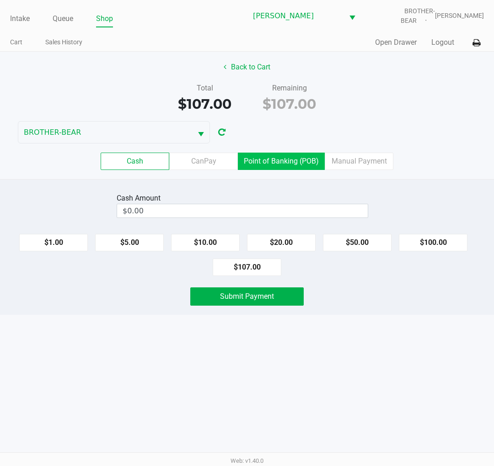
click at [268, 162] on label "Point of Banking (POB)" at bounding box center [281, 161] width 87 height 17
click at [0, 0] on 7 "Point of Banking (POB)" at bounding box center [0, 0] width 0 height 0
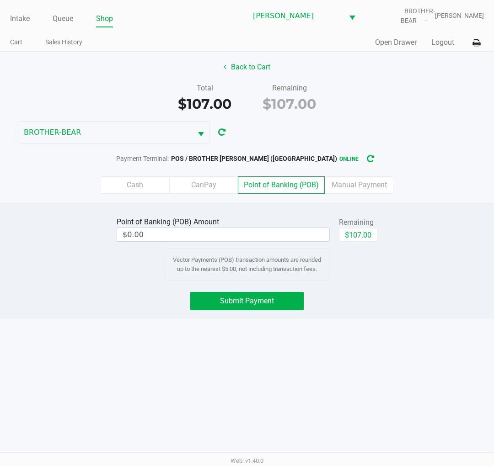
click at [416, 165] on div "Payment Terminal: POS / BROTHER BEAR (Clermont) online" at bounding box center [247, 158] width 494 height 17
click at [364, 229] on button "$107.00" at bounding box center [358, 235] width 38 height 14
type input "$107.00"
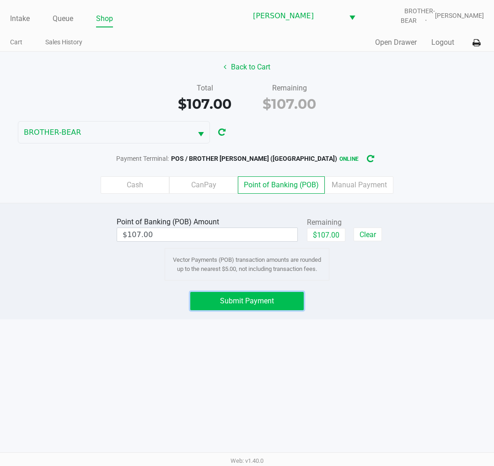
click at [283, 296] on button "Submit Payment" at bounding box center [246, 301] width 113 height 18
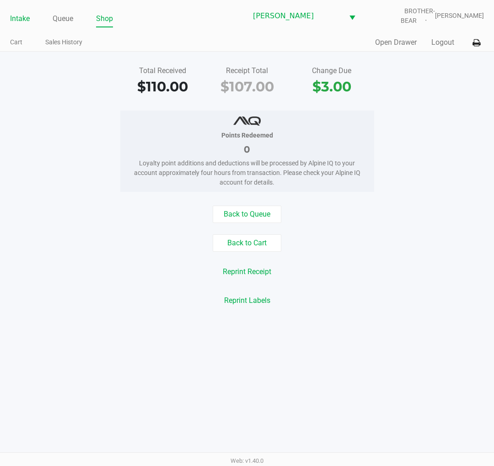
click at [12, 20] on link "Intake" at bounding box center [20, 18] width 20 height 13
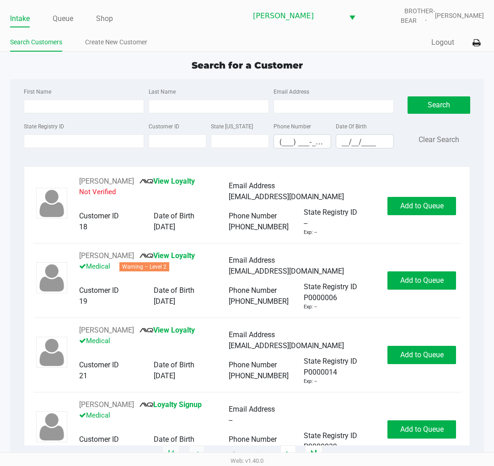
click at [21, 59] on div "Search for a Customer" at bounding box center [247, 66] width 488 height 14
click at [31, 78] on div "Search for a Customer First Name Last Name Email Address State Registry ID Cust…" at bounding box center [247, 257] width 474 height 397
click at [64, 17] on link "Queue" at bounding box center [63, 18] width 21 height 13
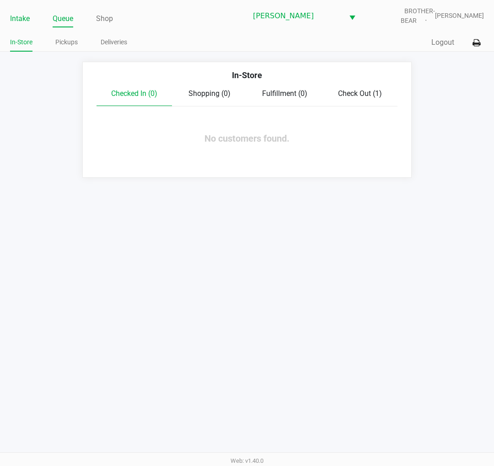
click at [22, 16] on link "Intake" at bounding box center [20, 18] width 20 height 13
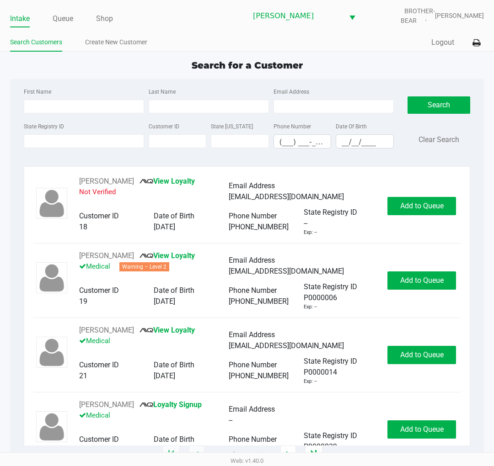
click at [14, 70] on div "Search for a Customer" at bounding box center [247, 66] width 488 height 14
click at [10, 78] on div "Search for a Customer First Name Last Name Email Address State Registry ID Cust…" at bounding box center [247, 257] width 474 height 397
click at [11, 80] on div "First Name Last Name Email Address State Registry ID Customer ID State ID Phone…" at bounding box center [247, 267] width 474 height 376
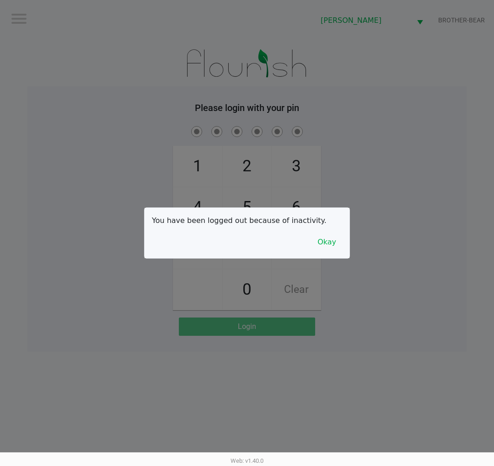
click at [320, 238] on button "Okay" at bounding box center [326, 242] width 31 height 17
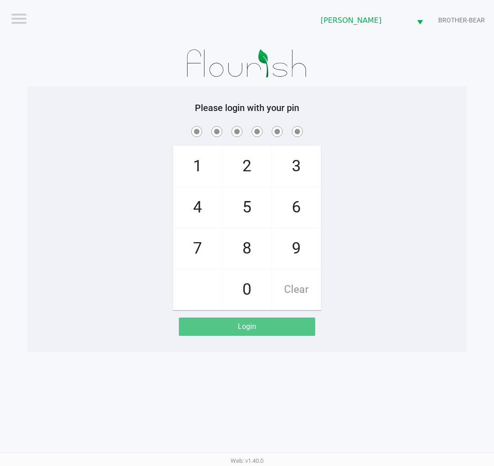
click at [401, 257] on div "1 4 7 2 5 8 0 3 6 9 Clear" at bounding box center [246, 217] width 439 height 186
drag, startPoint x: 466, startPoint y: 232, endPoint x: 469, endPoint y: 225, distance: 7.2
click at [469, 225] on app-pos-login-wrapper "Logout Clermont WC BROTHER-BEAR Please login with your pin 1 4 7 2 5 8 0 3 6 9 …" at bounding box center [247, 176] width 494 height 352
click at [245, 253] on span "8" at bounding box center [247, 249] width 48 height 40
checkbox input "true"
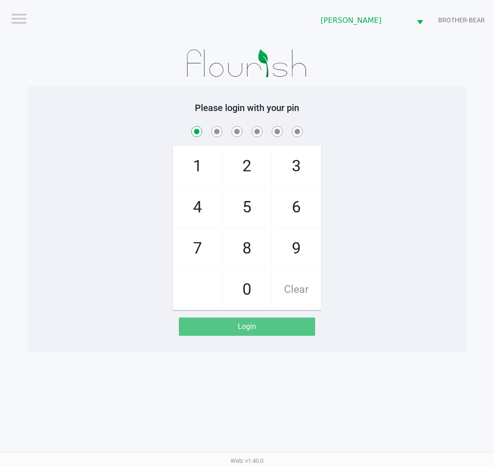
click at [302, 166] on span "3" at bounding box center [296, 166] width 48 height 40
checkbox input "true"
click at [201, 244] on span "7" at bounding box center [197, 249] width 48 height 40
checkbox input "true"
click at [302, 252] on span "9" at bounding box center [296, 249] width 48 height 40
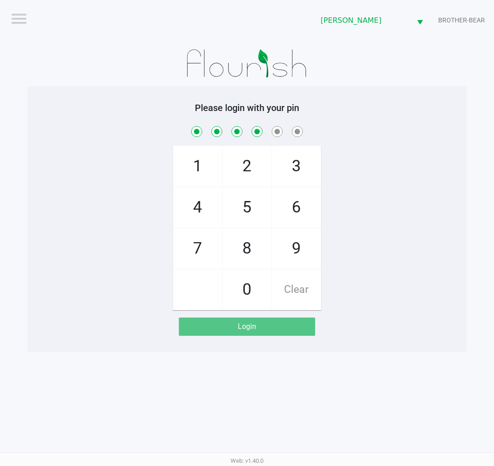
checkbox input "true"
click at [248, 159] on span "2" at bounding box center [247, 166] width 48 height 40
checkbox input "true"
click at [202, 156] on span "1" at bounding box center [197, 166] width 48 height 40
checkbox input "true"
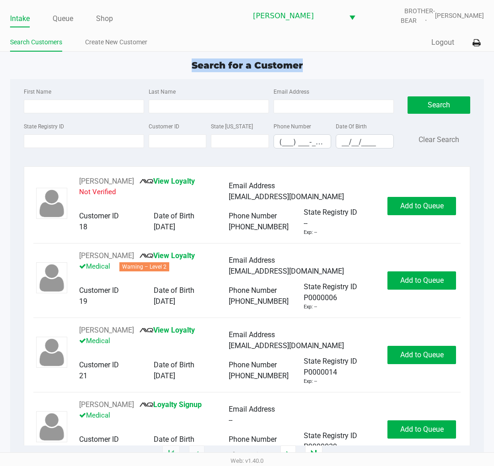
drag, startPoint x: 183, startPoint y: 56, endPoint x: 316, endPoint y: 63, distance: 133.2
click at [314, 63] on app-point-of-sale "Intake Queue Shop Clermont WC BROTHER-BEAR Charlie Billings Search Customers Cr…" at bounding box center [247, 227] width 494 height 455
click at [316, 63] on div "Search for a Customer" at bounding box center [247, 66] width 488 height 14
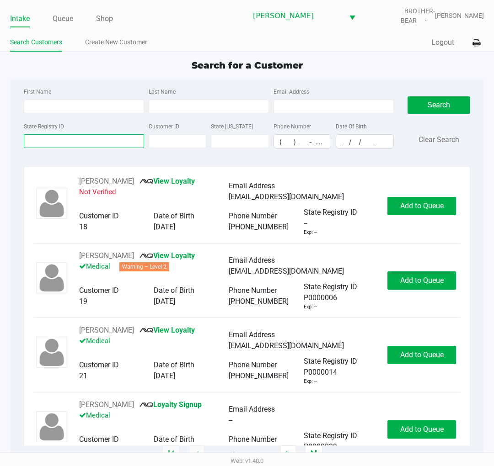
click at [70, 139] on input "State Registry ID" at bounding box center [84, 141] width 120 height 14
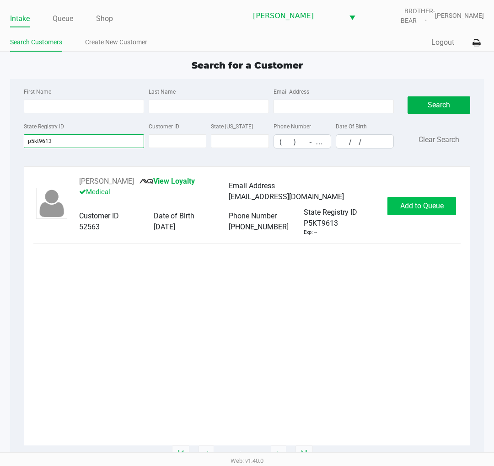
type input "p5kt9613"
click at [400, 209] on span "Add to Queue" at bounding box center [421, 206] width 43 height 9
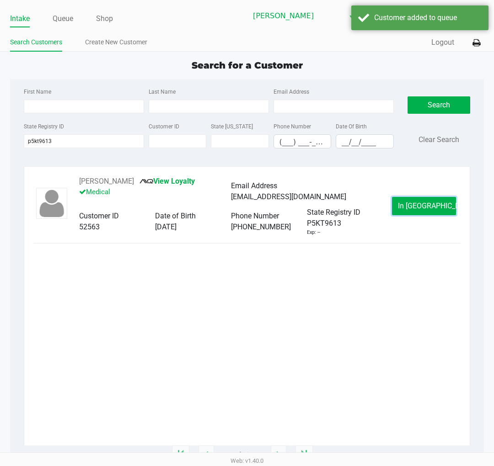
click at [404, 212] on button "In Queue" at bounding box center [424, 206] width 64 height 18
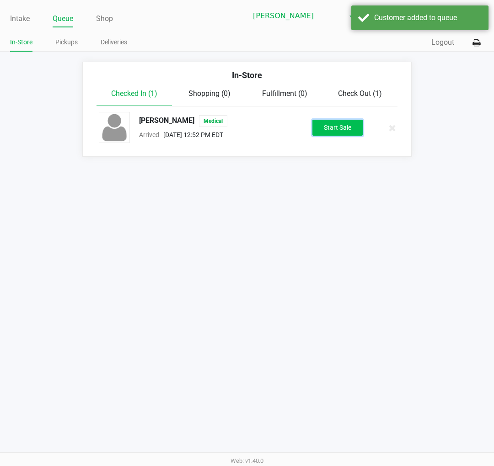
click at [345, 128] on button "Start Sale" at bounding box center [337, 128] width 50 height 16
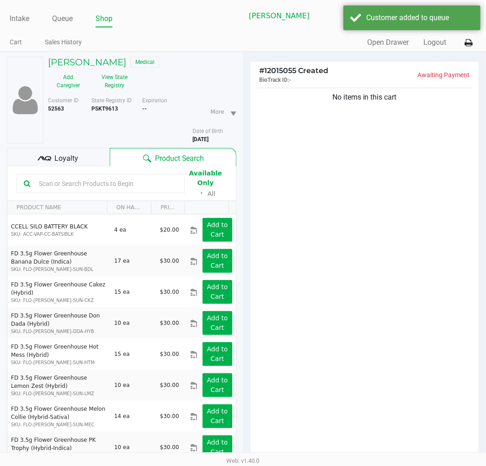
click at [88, 159] on div "Loyalty" at bounding box center [58, 157] width 103 height 18
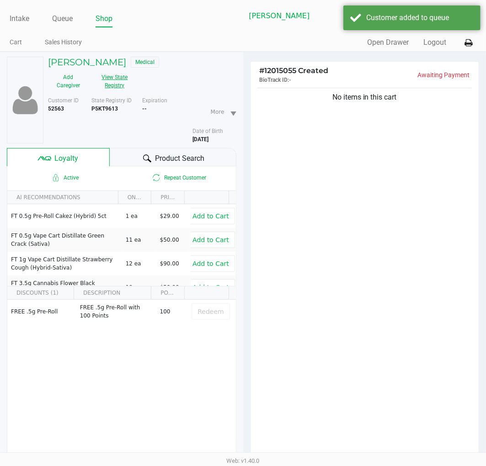
click at [113, 87] on button "View State Registry" at bounding box center [112, 81] width 47 height 23
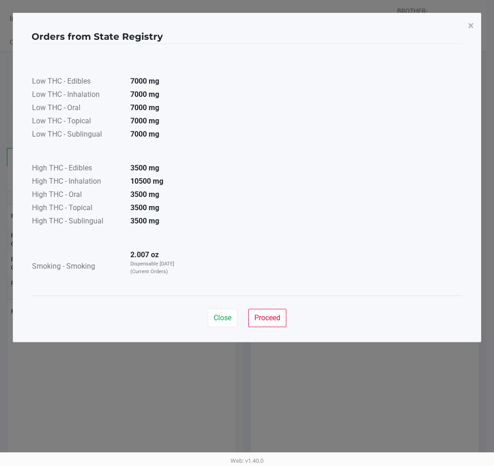
click at [272, 314] on span "Proceed" at bounding box center [267, 318] width 26 height 9
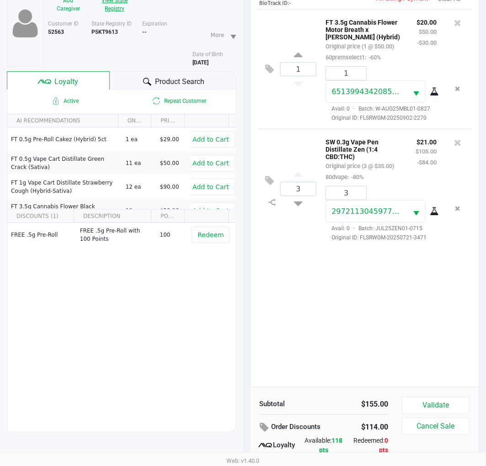
scroll to position [118, 0]
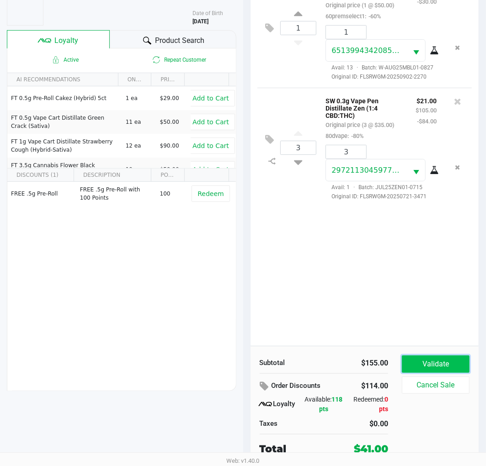
click at [421, 362] on button "Validate" at bounding box center [436, 364] width 68 height 17
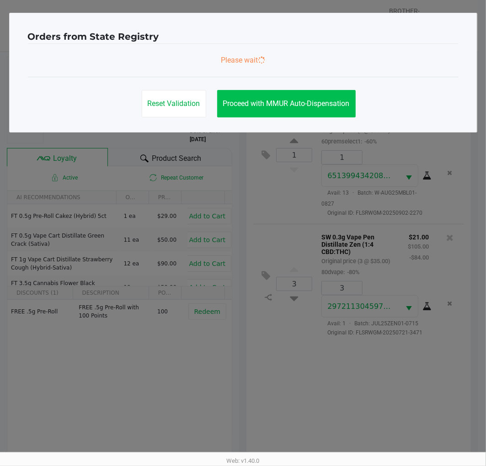
scroll to position [0, 0]
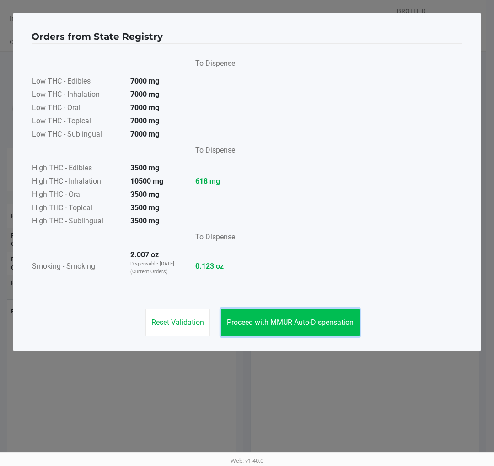
click at [329, 316] on button "Proceed with MMUR Auto-Dispensation" at bounding box center [290, 322] width 138 height 27
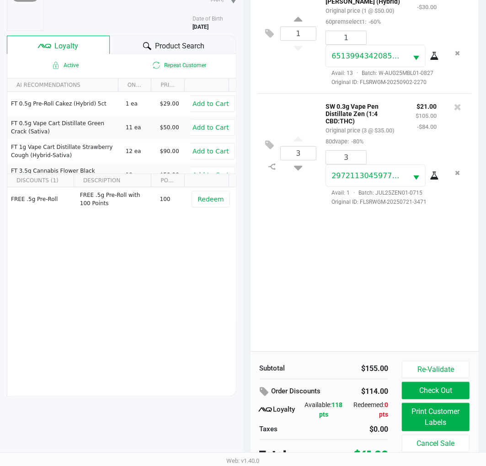
scroll to position [118, 0]
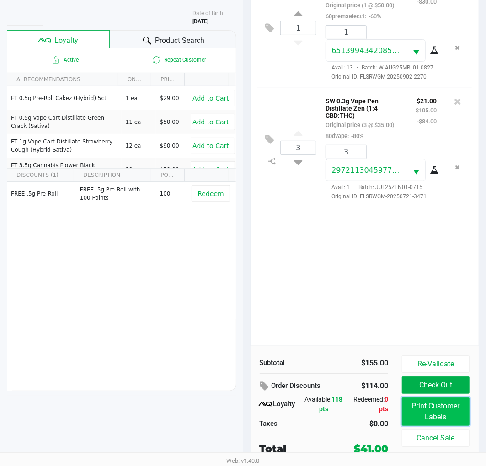
click at [414, 419] on button "Print Customer Labels" at bounding box center [436, 412] width 68 height 28
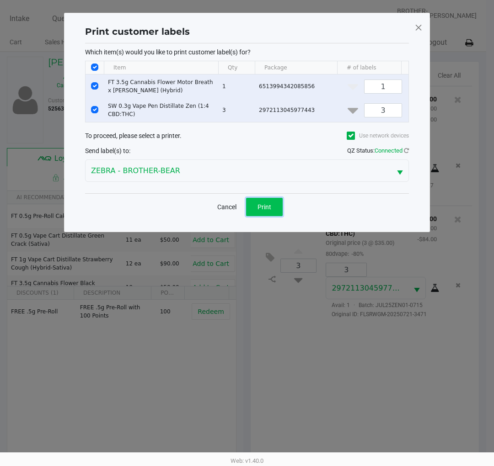
click at [256, 216] on button "Print" at bounding box center [264, 207] width 37 height 18
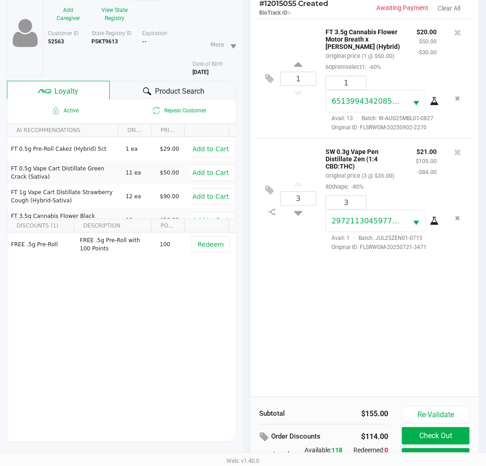
scroll to position [118, 0]
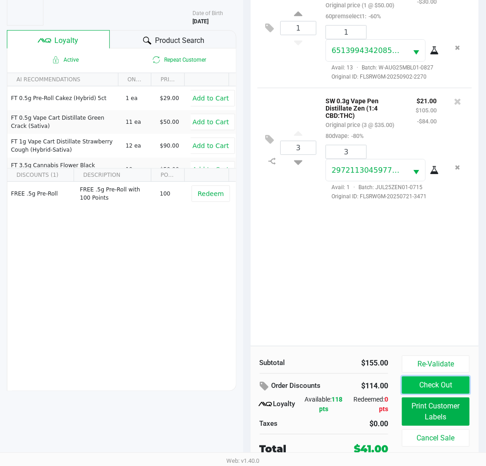
click at [409, 385] on button "Check Out" at bounding box center [436, 385] width 68 height 17
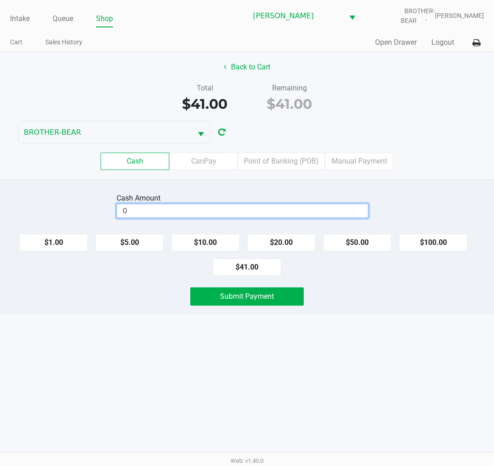
click at [298, 212] on input "0" at bounding box center [242, 210] width 250 height 13
type input "$100.00"
click at [351, 295] on div "Submit Payment" at bounding box center [246, 297] width 507 height 18
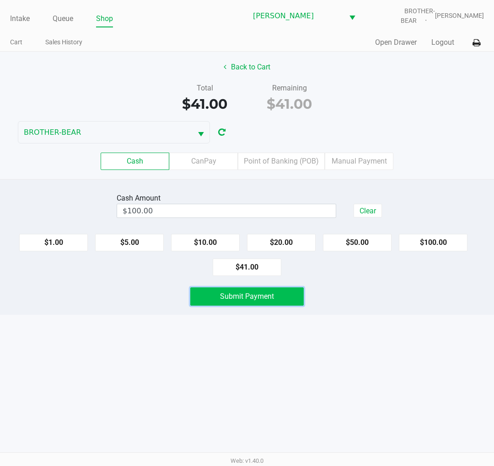
click at [279, 302] on button "Submit Payment" at bounding box center [246, 297] width 113 height 18
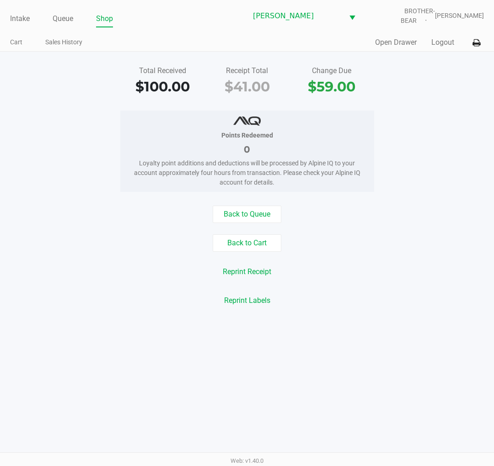
click at [17, 21] on link "Intake" at bounding box center [20, 18] width 20 height 13
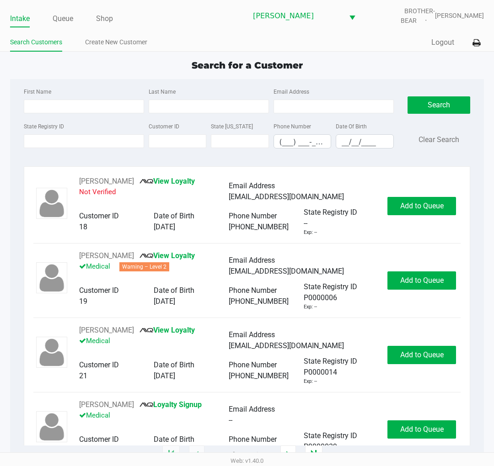
click at [160, 71] on div "Search for a Customer" at bounding box center [247, 66] width 488 height 14
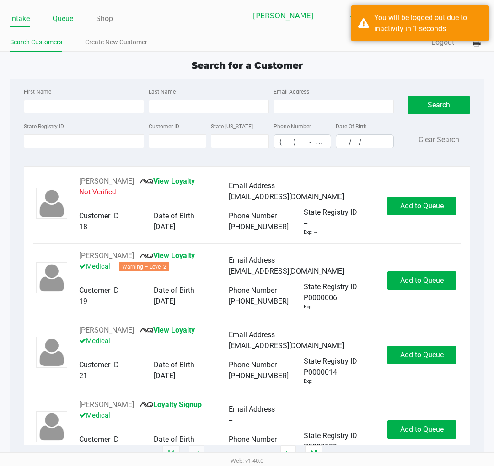
click at [66, 17] on link "Queue" at bounding box center [63, 18] width 21 height 13
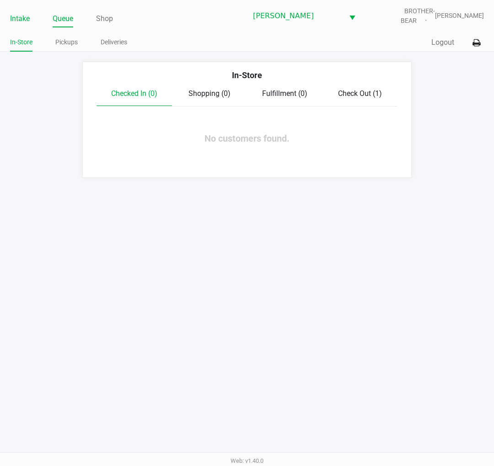
click at [24, 20] on link "Intake" at bounding box center [20, 18] width 20 height 13
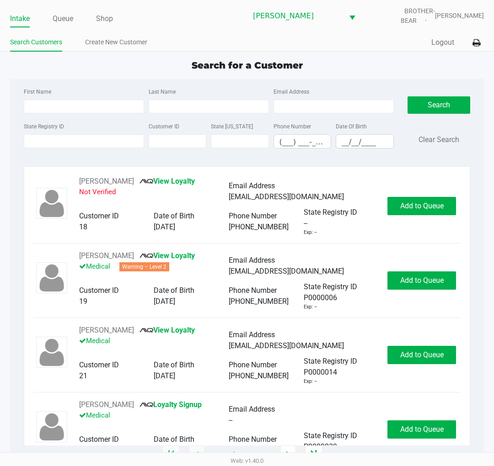
click at [21, 48] on li "Search Customers" at bounding box center [36, 44] width 52 height 16
click at [6, 55] on app-point-of-sale "Intake Queue Shop Clermont WC BROTHER-BEAR Charlie Billings Search Customers Cr…" at bounding box center [247, 227] width 494 height 455
click at [43, 67] on div "Search for a Customer" at bounding box center [247, 66] width 488 height 14
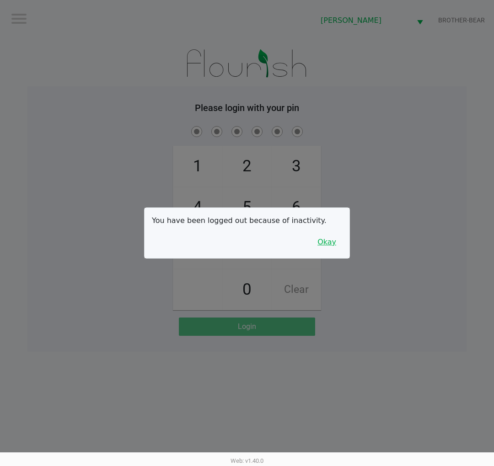
click at [341, 236] on button "Okay" at bounding box center [326, 242] width 31 height 17
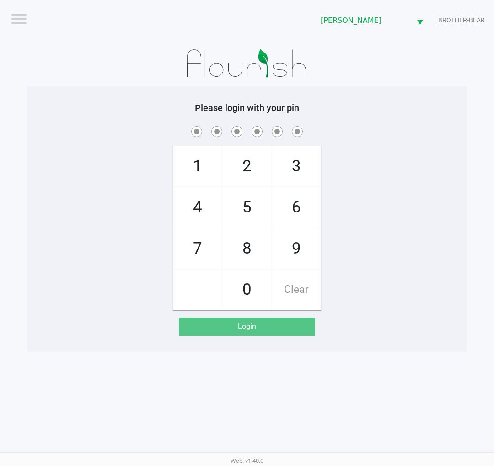
click at [243, 244] on span "8" at bounding box center [247, 249] width 48 height 40
checkbox input "true"
click at [186, 254] on span "7" at bounding box center [197, 249] width 48 height 40
checkbox input "true"
click at [287, 251] on span "9" at bounding box center [296, 249] width 48 height 40
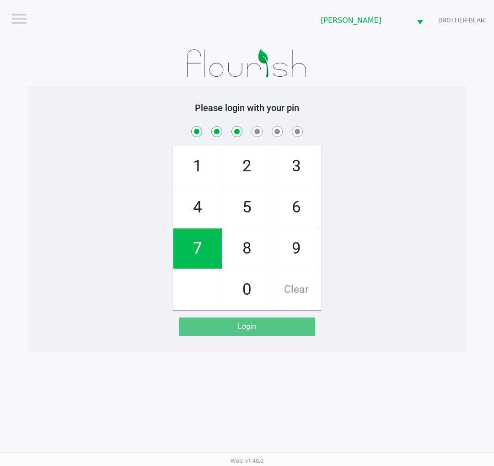
checkbox input "true"
click at [238, 156] on span "2" at bounding box center [247, 166] width 48 height 40
checkbox input "true"
click at [196, 156] on span "1" at bounding box center [197, 166] width 48 height 40
checkbox input "true"
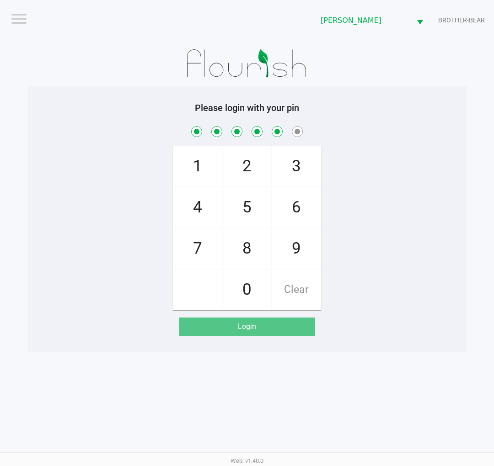
click at [300, 282] on span "Clear" at bounding box center [296, 290] width 48 height 40
checkbox input "false"
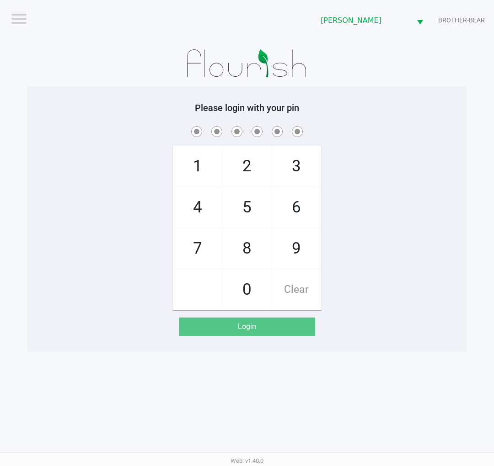
checkbox input "false"
click at [246, 249] on span "8" at bounding box center [247, 249] width 48 height 40
checkbox input "true"
click at [297, 166] on span "3" at bounding box center [296, 166] width 48 height 40
checkbox input "true"
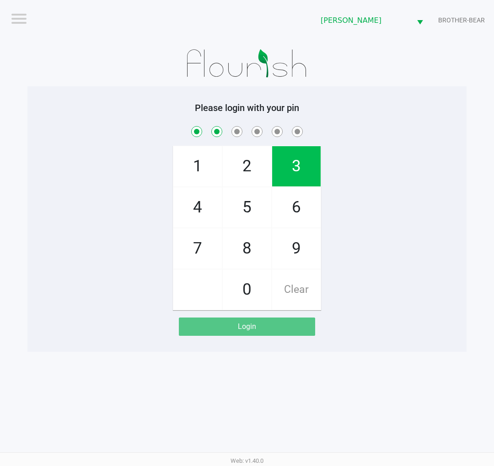
click at [202, 246] on span "7" at bounding box center [197, 249] width 48 height 40
checkbox input "true"
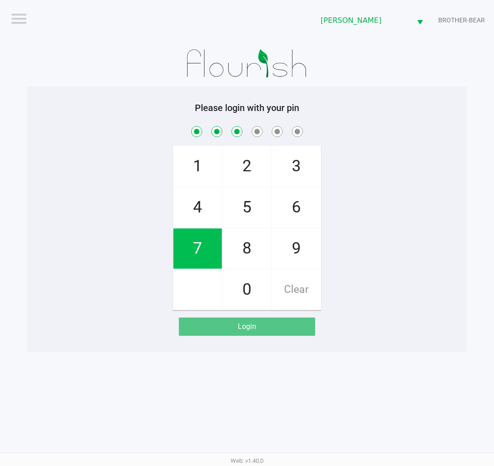
click at [299, 262] on span "9" at bounding box center [296, 249] width 48 height 40
checkbox input "true"
click at [249, 163] on span "2" at bounding box center [247, 166] width 48 height 40
checkbox input "true"
click at [187, 158] on span "1" at bounding box center [197, 166] width 48 height 40
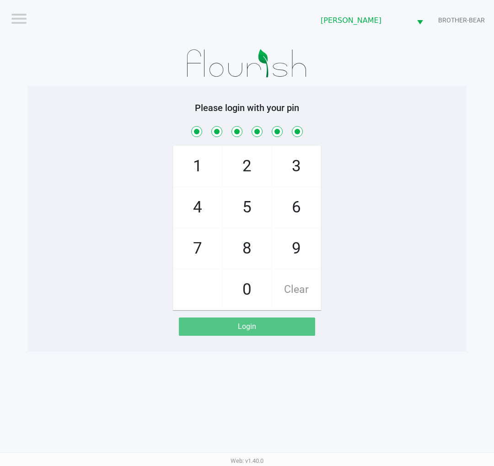
checkbox input "true"
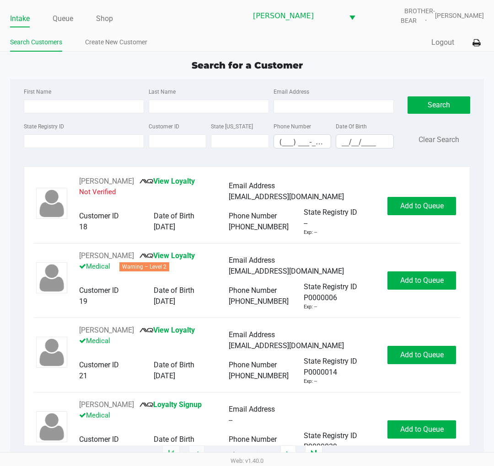
click at [76, 72] on div "Search for a Customer" at bounding box center [247, 66] width 488 height 14
click at [10, 79] on div "First Name Last Name Email Address State Registry ID Customer ID State ID Phone…" at bounding box center [247, 267] width 474 height 376
click at [10, 80] on div "First Name Last Name Email Address State Registry ID Customer ID State ID Phone…" at bounding box center [247, 267] width 474 height 376
click at [60, 139] on input "State Registry ID" at bounding box center [84, 141] width 120 height 14
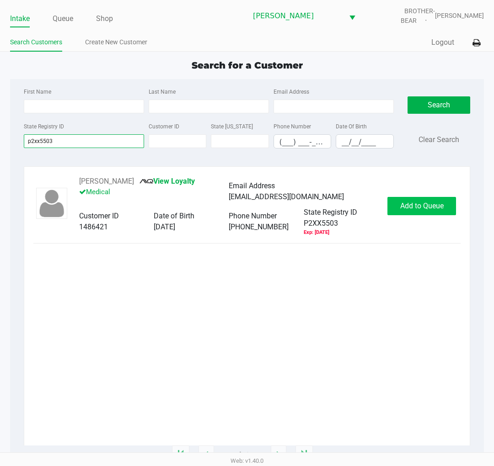
type input "p2xx5503"
click at [435, 207] on span "Add to Queue" at bounding box center [421, 206] width 43 height 9
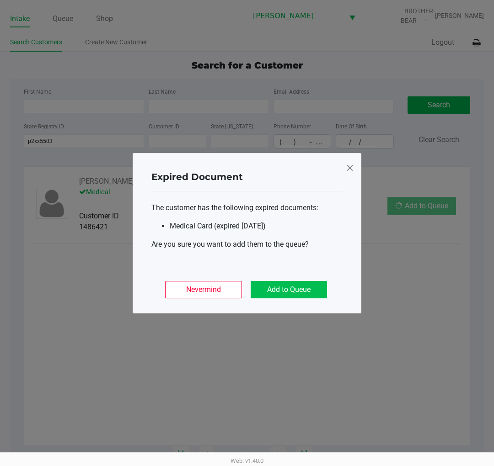
click at [300, 295] on button "Add to Queue" at bounding box center [288, 289] width 76 height 17
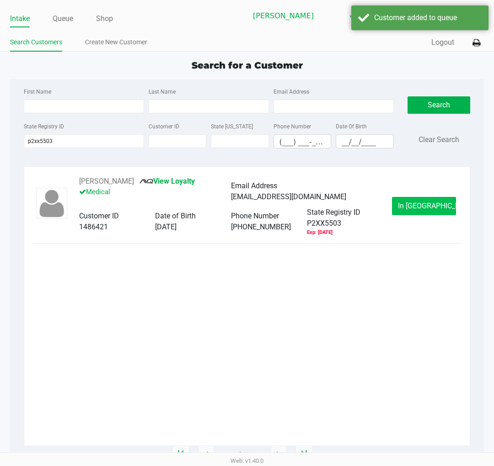
click at [426, 204] on span "In Queue" at bounding box center [436, 206] width 77 height 9
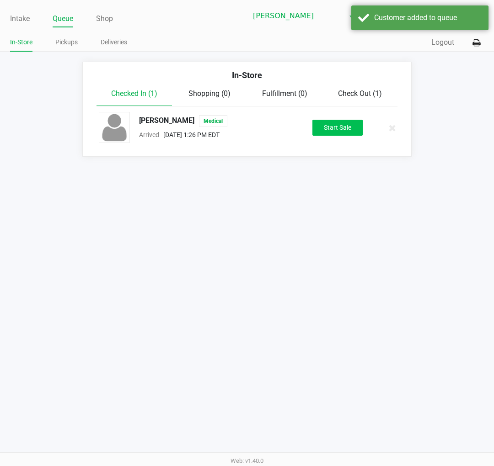
click at [325, 133] on button "Start Sale" at bounding box center [337, 128] width 50 height 16
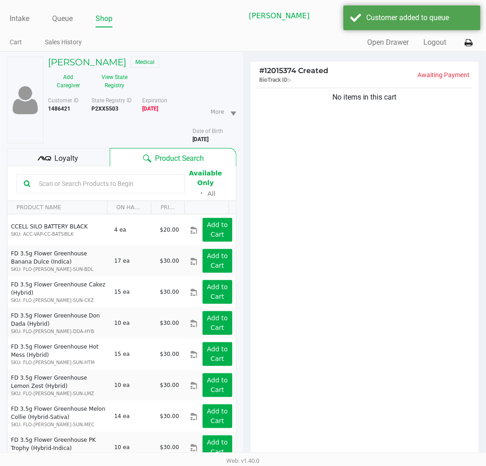
click at [55, 160] on span "Loyalty" at bounding box center [66, 158] width 24 height 11
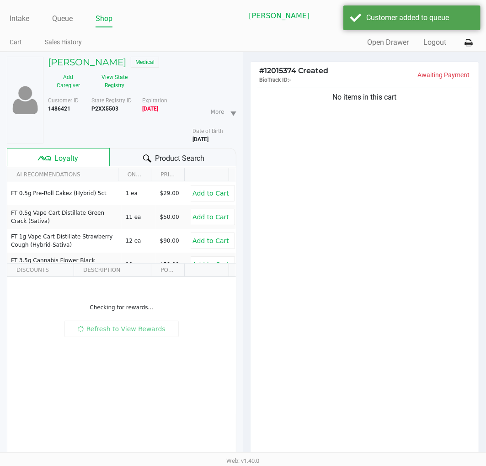
click at [106, 76] on button "View State Registry" at bounding box center [112, 81] width 47 height 23
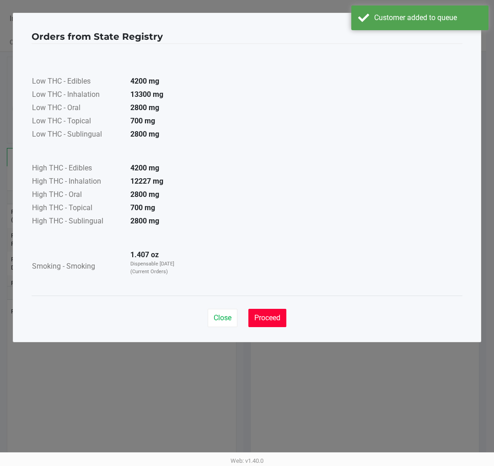
click at [266, 321] on span "Proceed" at bounding box center [267, 318] width 26 height 9
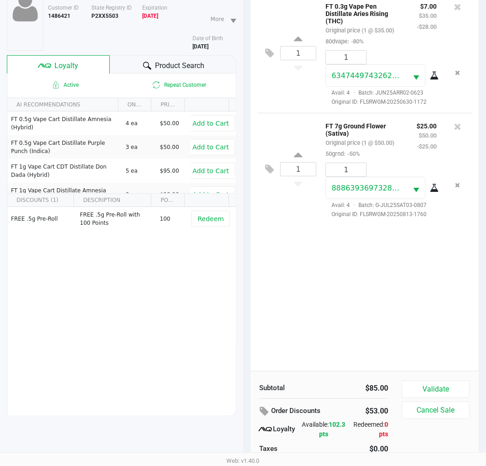
scroll to position [118, 0]
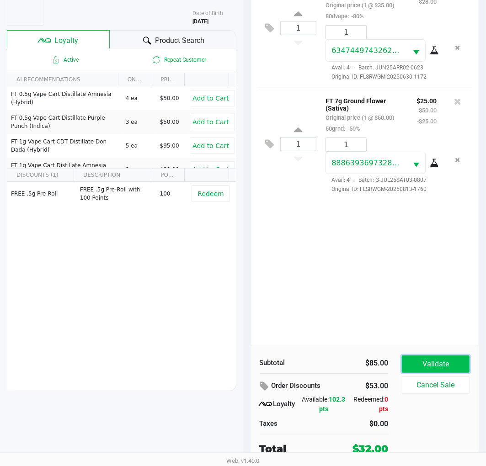
click at [430, 368] on button "Validate" at bounding box center [436, 364] width 68 height 17
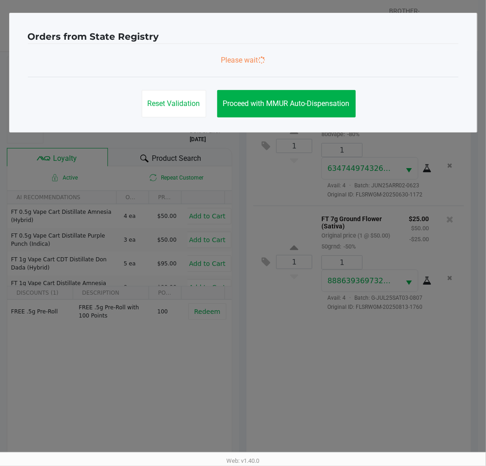
scroll to position [0, 0]
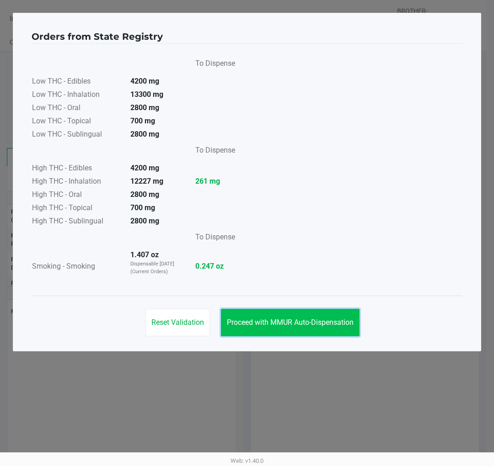
click at [318, 319] on span "Proceed with MMUR Auto-Dispensation" at bounding box center [290, 322] width 127 height 9
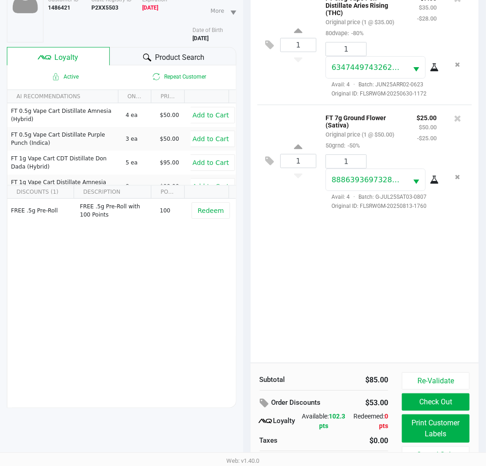
scroll to position [118, 0]
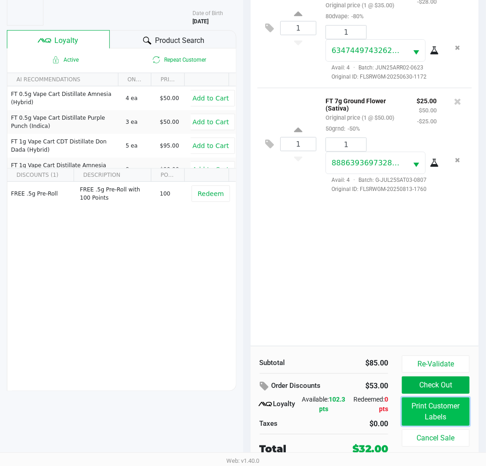
click at [412, 412] on button "Print Customer Labels" at bounding box center [436, 412] width 68 height 28
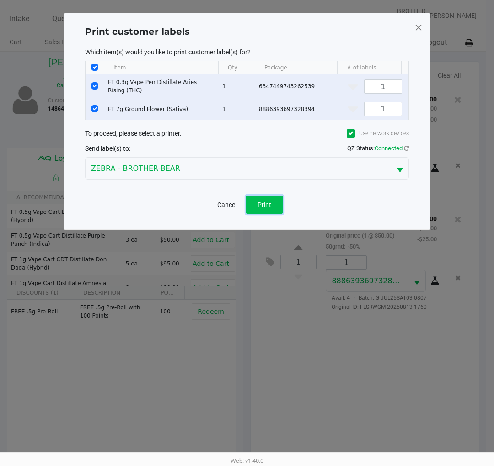
click at [274, 213] on button "Print" at bounding box center [264, 205] width 37 height 18
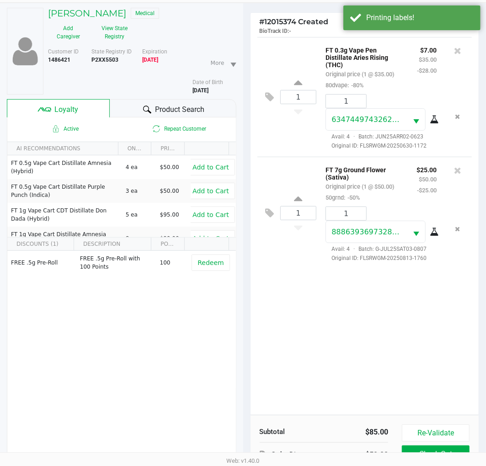
scroll to position [118, 0]
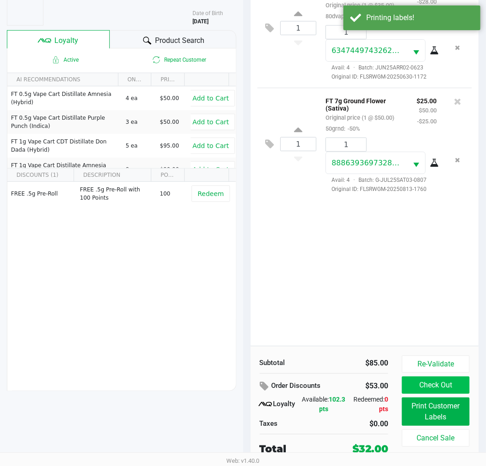
click at [434, 381] on button "Check Out" at bounding box center [436, 385] width 68 height 17
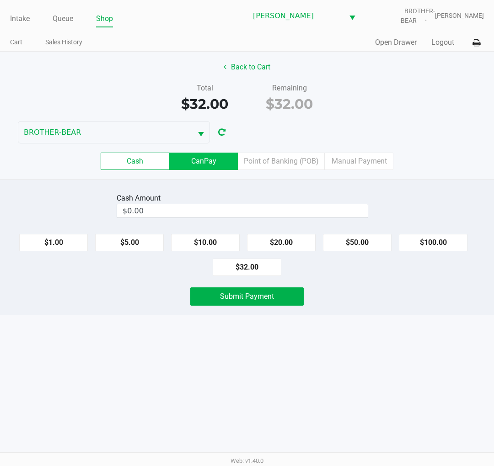
click at [213, 156] on label "CanPay" at bounding box center [203, 161] width 69 height 17
click at [0, 0] on 2 "CanPay" at bounding box center [0, 0] width 0 height 0
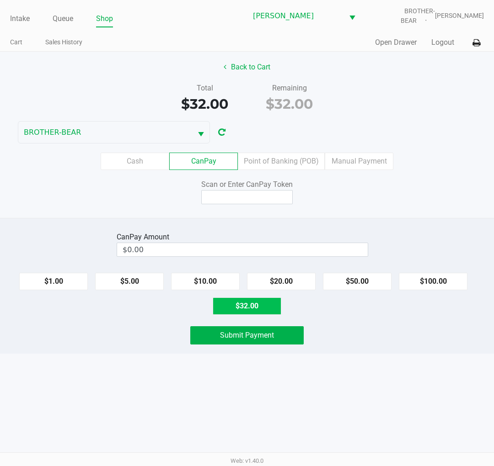
click at [247, 309] on button "$32.00" at bounding box center [247, 306] width 69 height 17
type input "$32.00"
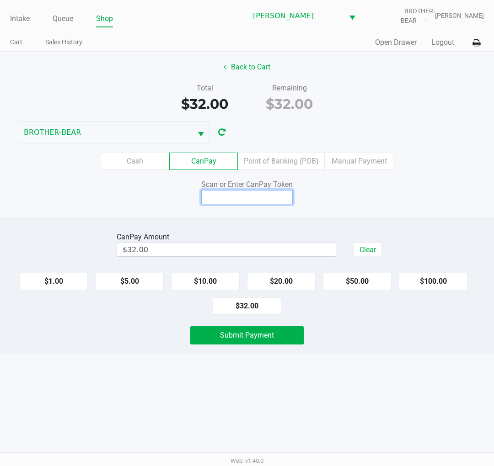
click at [247, 200] on input at bounding box center [246, 197] width 91 height 14
type input "Q9182419Q"
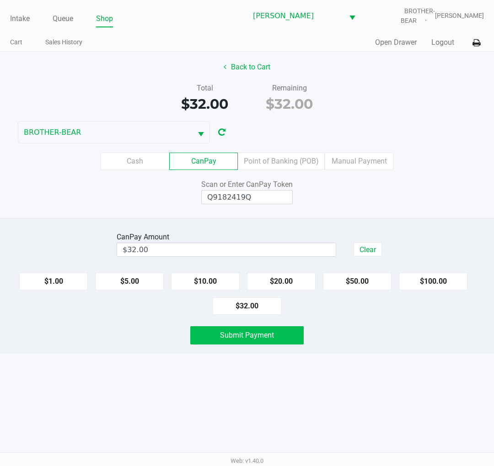
click at [236, 335] on span "Submit Payment" at bounding box center [247, 335] width 54 height 9
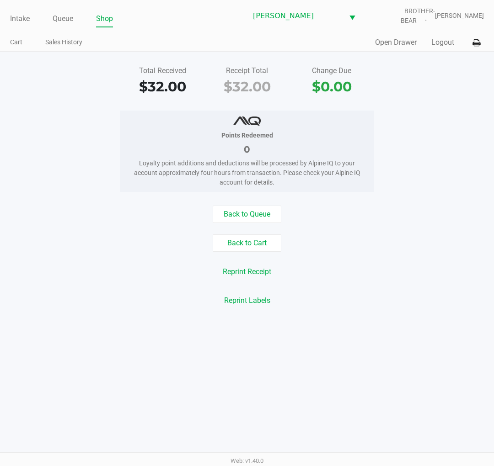
drag, startPoint x: 378, startPoint y: 360, endPoint x: 51, endPoint y: 91, distance: 423.8
click at [62, 121] on div "Points Redeemed 0 Loyalty point additions and deductions will be processed by A…" at bounding box center [246, 151] width 507 height 81
click at [11, 21] on link "Intake" at bounding box center [20, 18] width 20 height 13
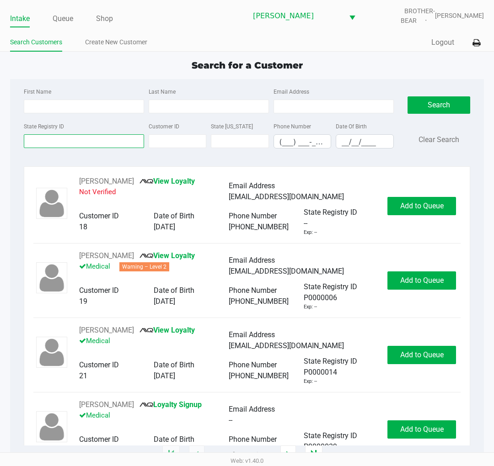
click at [62, 135] on input "State Registry ID" at bounding box center [84, 141] width 120 height 14
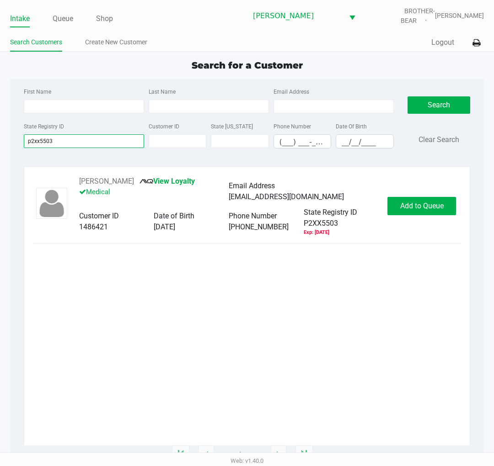
type input "p2xx5503"
click at [405, 215] on button "Add to Queue" at bounding box center [421, 206] width 69 height 18
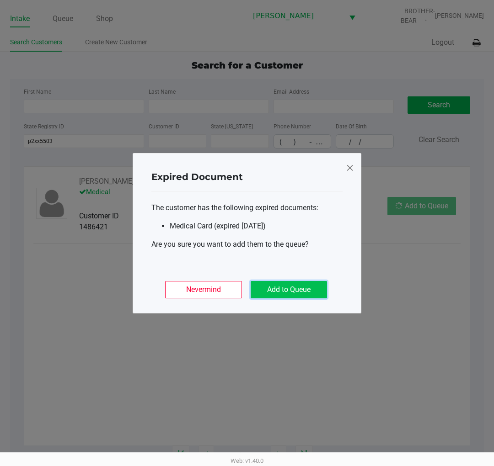
click at [276, 286] on button "Add to Queue" at bounding box center [288, 289] width 76 height 17
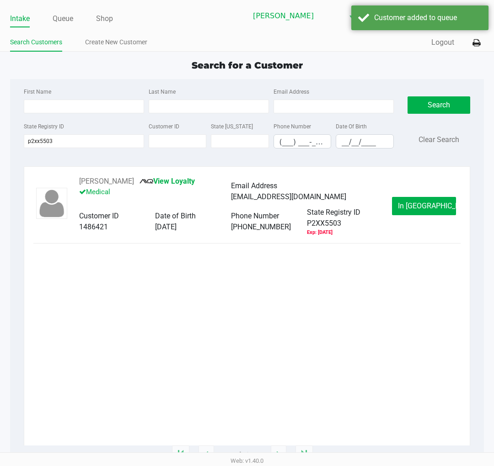
click at [418, 203] on span "In Queue" at bounding box center [436, 206] width 77 height 9
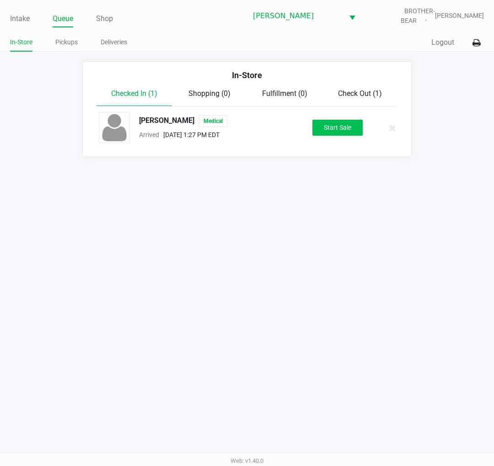
click at [336, 128] on button "Start Sale" at bounding box center [337, 128] width 50 height 16
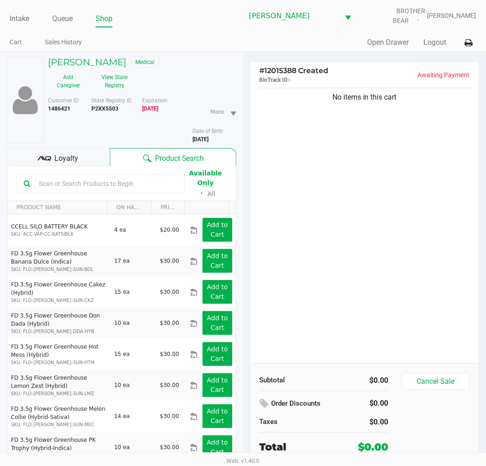
click at [61, 161] on span "Loyalty" at bounding box center [66, 158] width 24 height 11
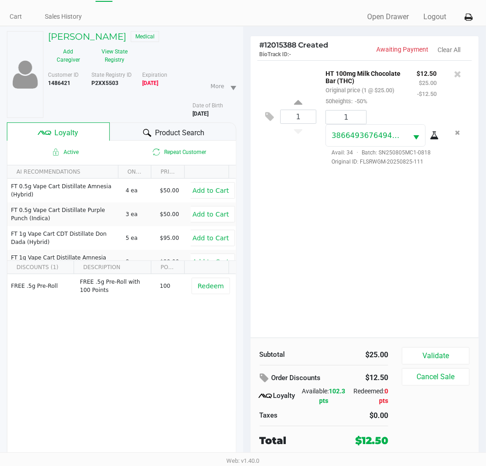
scroll to position [48, 0]
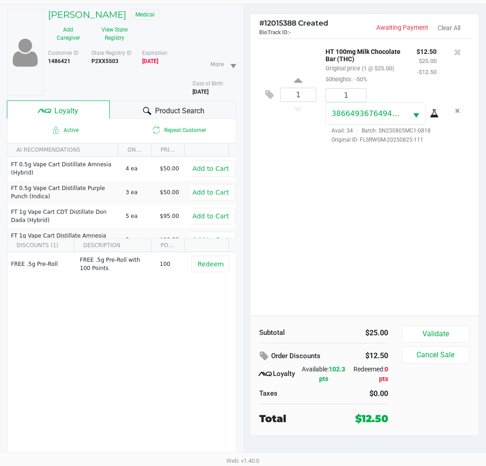
click at [461, 325] on div "Subtotal $25.00 Order Discounts $12.50 Loyalty Available: 102.3 pts Redeemed: 0…" at bounding box center [364, 376] width 229 height 120
click at [452, 334] on button "Validate" at bounding box center [436, 333] width 68 height 17
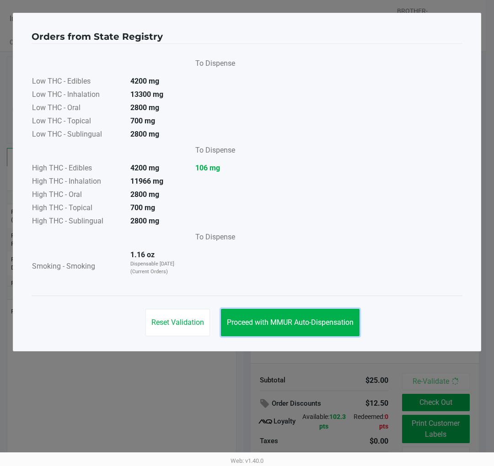
drag, startPoint x: 322, startPoint y: 333, endPoint x: 333, endPoint y: 349, distance: 19.8
click at [322, 333] on button "Proceed with MMUR Auto-Dispensation" at bounding box center [290, 322] width 138 height 27
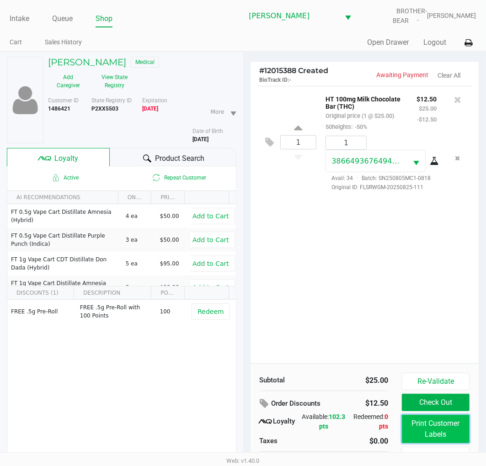
click at [420, 416] on button "Print Customer Labels" at bounding box center [436, 429] width 68 height 28
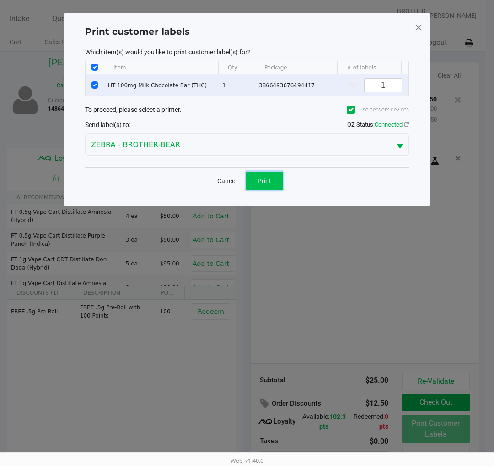
click at [261, 181] on button "Print" at bounding box center [264, 181] width 37 height 18
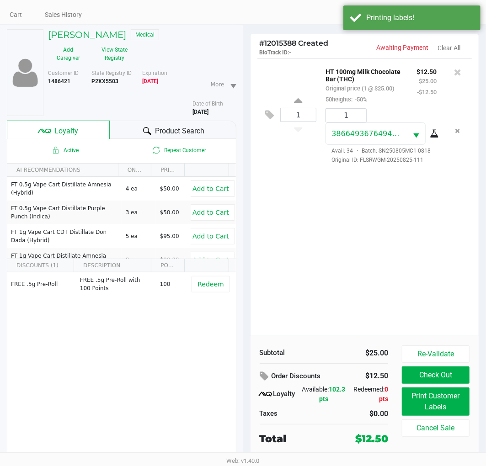
scroll to position [48, 0]
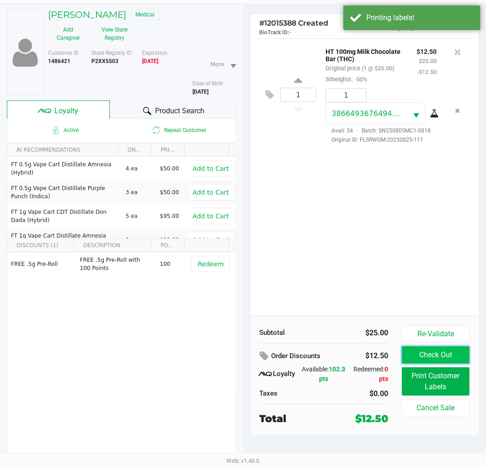
click at [426, 363] on button "Check Out" at bounding box center [436, 354] width 68 height 17
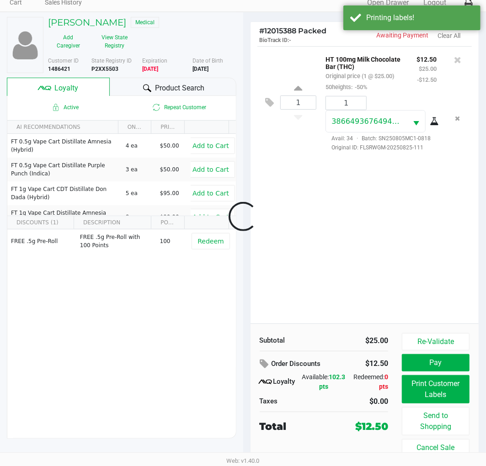
scroll to position [40, 0]
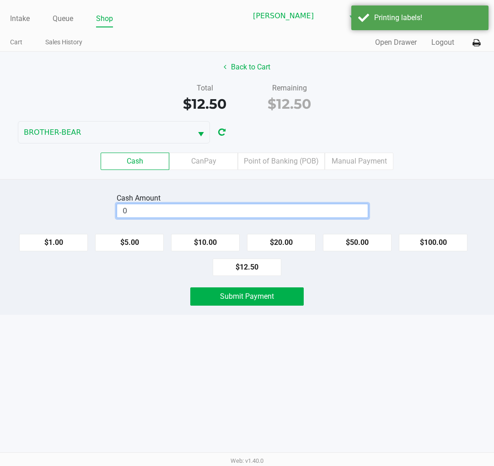
click at [207, 212] on input "0" at bounding box center [242, 210] width 250 height 13
type input "$20.00"
click at [172, 303] on div "Submit Payment" at bounding box center [246, 297] width 507 height 18
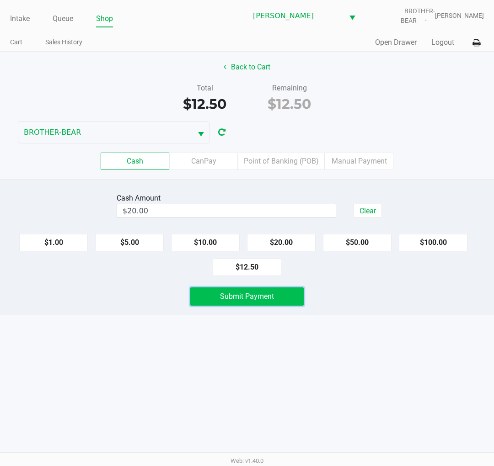
click at [254, 296] on span "Submit Payment" at bounding box center [247, 296] width 54 height 9
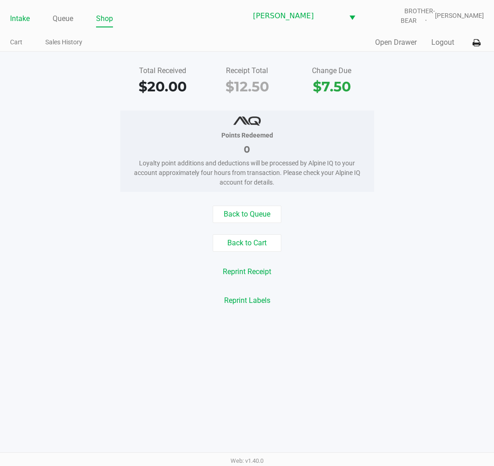
click at [14, 15] on link "Intake" at bounding box center [20, 18] width 20 height 13
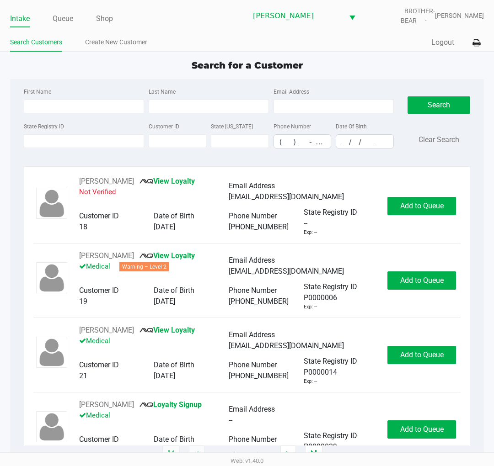
click at [7, 138] on app-all-customers "Search for a Customer First Name Last Name Email Address State Registry ID Cust…" at bounding box center [247, 257] width 494 height 397
click at [101, 69] on div "Search for a Customer" at bounding box center [247, 66] width 488 height 14
click at [42, 75] on div "Search for a Customer First Name Last Name Email Address State Registry ID Cust…" at bounding box center [247, 257] width 474 height 397
click at [74, 89] on div "First Name" at bounding box center [83, 99] width 125 height 27
click at [34, 65] on div "Search for a Customer" at bounding box center [247, 66] width 488 height 14
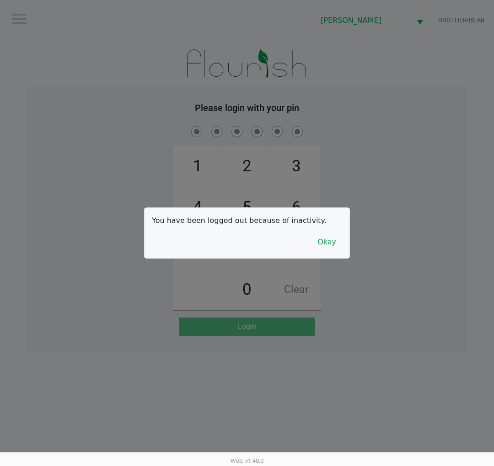
click at [334, 235] on button "Okay" at bounding box center [326, 242] width 31 height 17
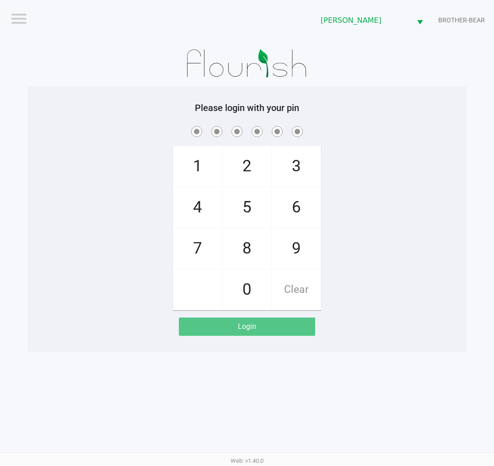
click at [244, 253] on span "8" at bounding box center [247, 249] width 48 height 40
checkbox input "true"
click at [296, 165] on span "3" at bounding box center [296, 166] width 48 height 40
checkbox input "true"
click at [200, 244] on span "7" at bounding box center [197, 249] width 48 height 40
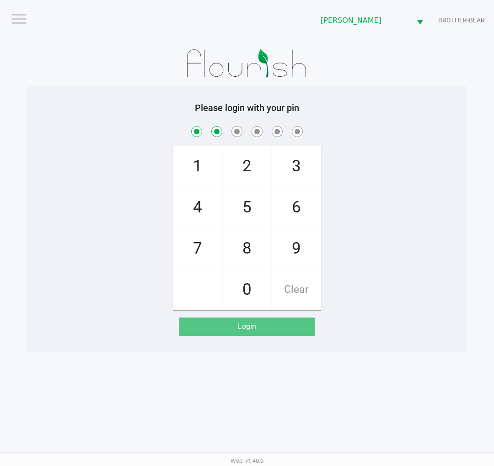
checkbox input "true"
click at [293, 250] on span "9" at bounding box center [296, 249] width 48 height 40
checkbox input "true"
click at [241, 162] on span "2" at bounding box center [247, 166] width 48 height 40
checkbox input "true"
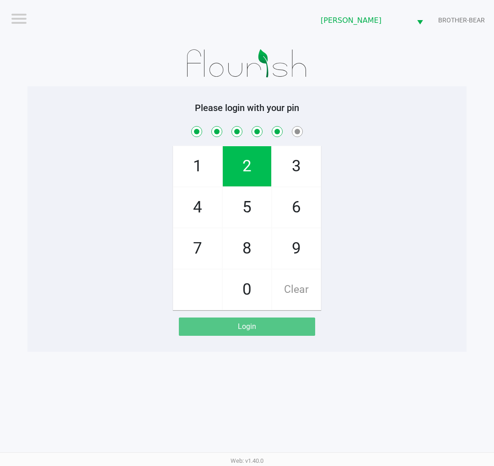
click at [208, 159] on span "1" at bounding box center [197, 166] width 48 height 40
checkbox input "true"
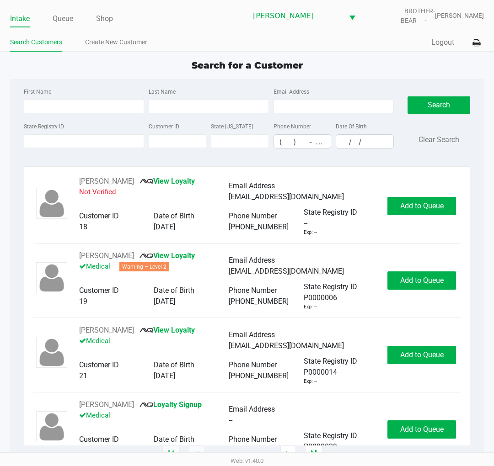
click at [51, 85] on div "First Name Last Name Email Address State Registry ID Customer ID State ID Phone…" at bounding box center [247, 121] width 460 height 84
click at [71, 136] on input "State Registry ID" at bounding box center [84, 141] width 120 height 14
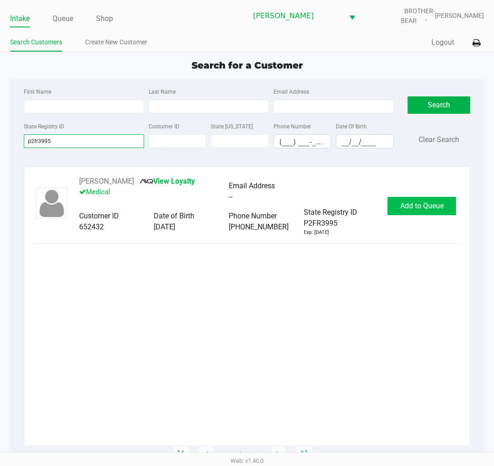
type input "p2fr3995"
click at [441, 203] on span "Add to Queue" at bounding box center [421, 206] width 43 height 9
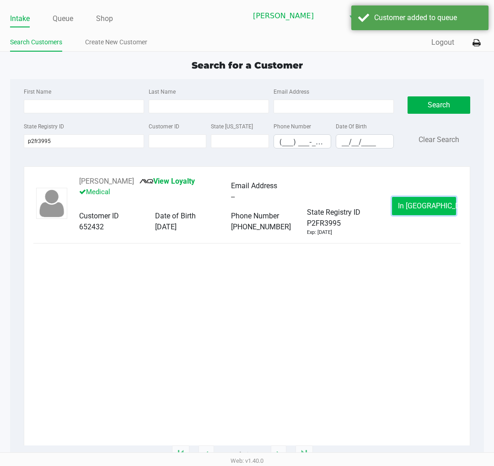
click at [431, 208] on span "In Queue" at bounding box center [436, 206] width 77 height 9
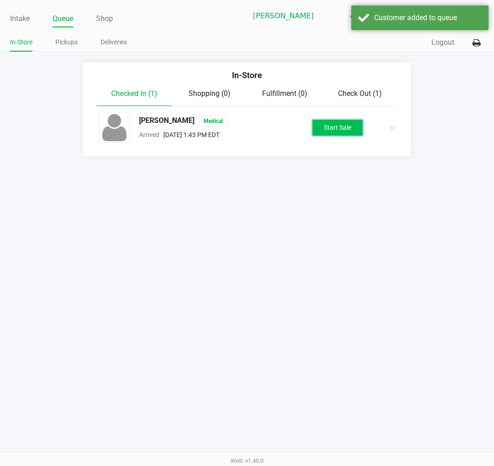
click at [332, 130] on button "Start Sale" at bounding box center [337, 128] width 50 height 16
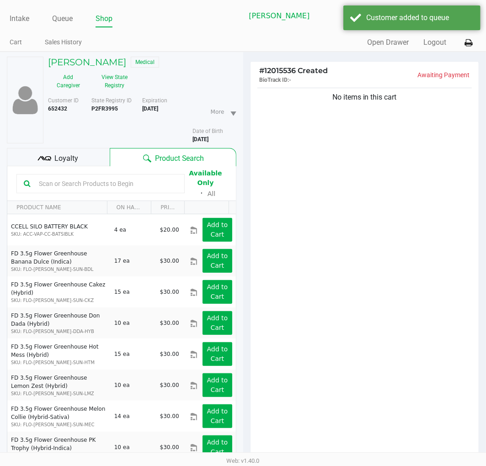
click at [63, 153] on span "Loyalty" at bounding box center [66, 158] width 24 height 11
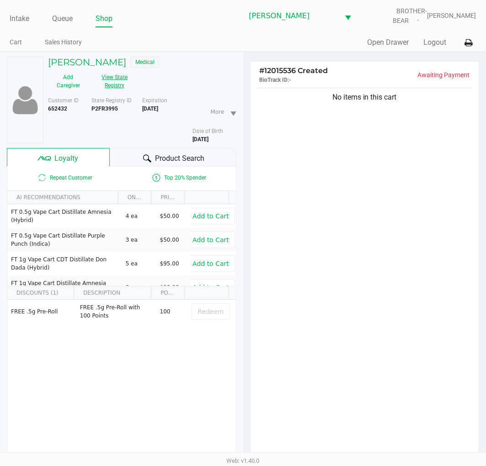
click at [135, 70] on button "View State Registry" at bounding box center [112, 81] width 47 height 23
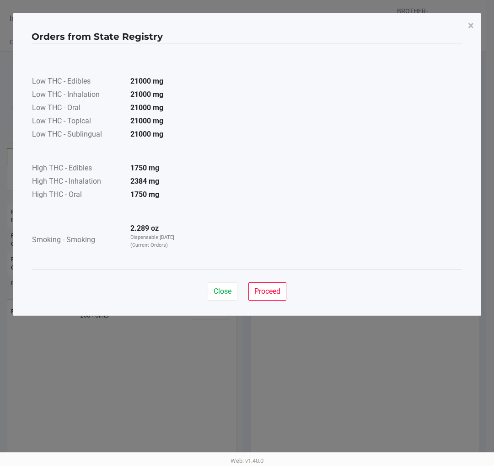
click at [289, 288] on div "Close Proceed" at bounding box center [247, 287] width 431 height 37
click at [282, 287] on button "Proceed" at bounding box center [267, 291] width 38 height 18
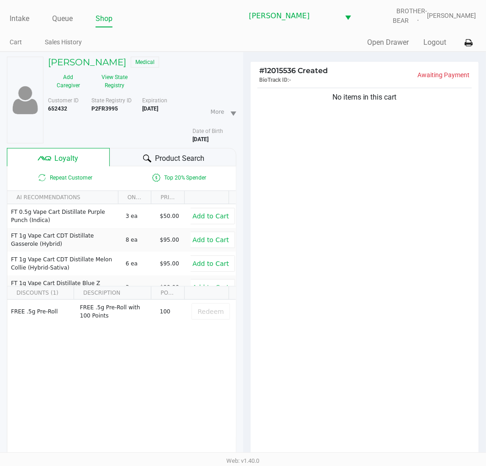
click at [244, 188] on div "# 12015536 Created BioTrack ID: - Awaiting Payment No items in this cart Subtot…" at bounding box center [364, 318] width 243 height 532
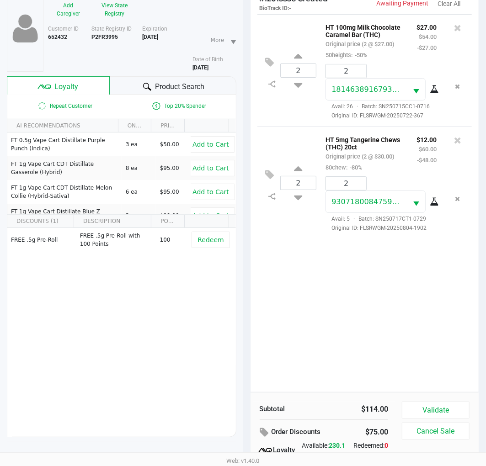
scroll to position [118, 0]
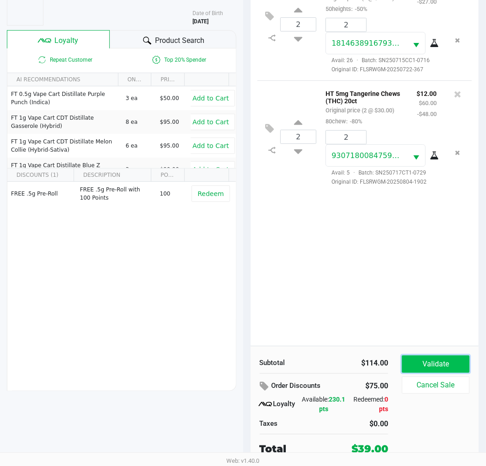
click at [426, 363] on button "Validate" at bounding box center [436, 364] width 68 height 17
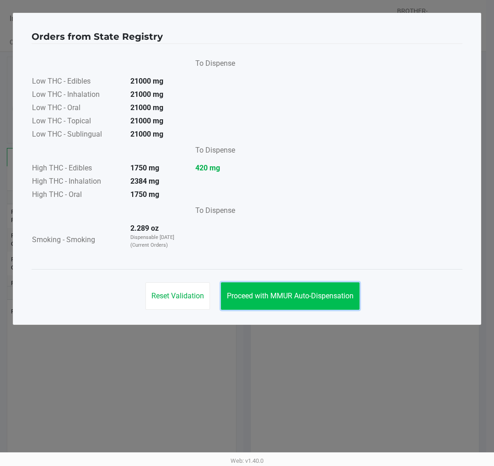
click at [358, 299] on button "Proceed with MMUR Auto-Dispensation" at bounding box center [290, 295] width 138 height 27
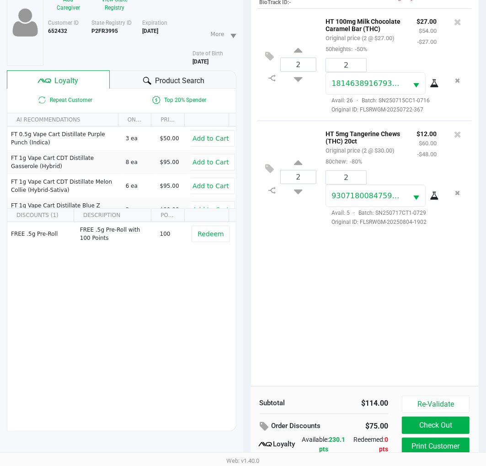
scroll to position [118, 0]
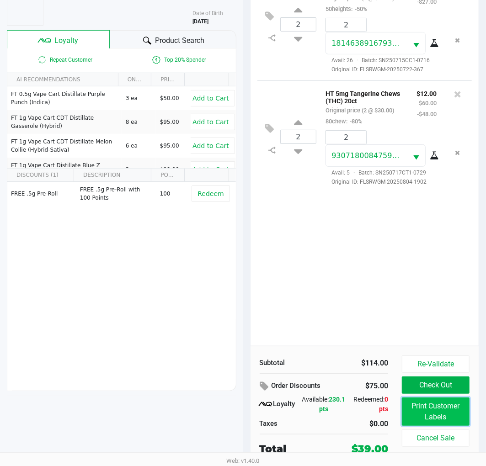
click at [451, 404] on button "Print Customer Labels" at bounding box center [436, 412] width 68 height 28
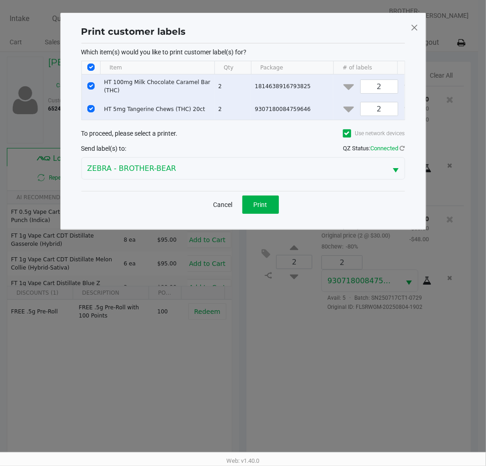
scroll to position [0, 0]
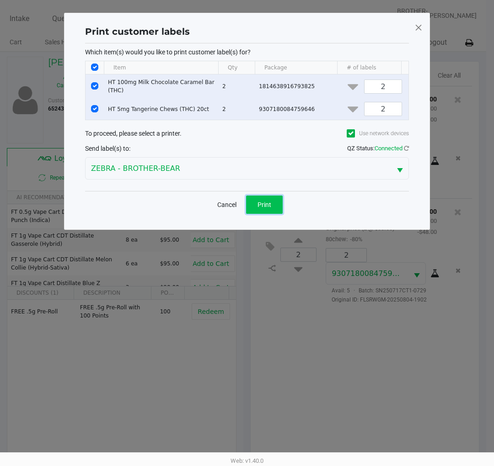
click at [272, 214] on button "Print" at bounding box center [264, 205] width 37 height 18
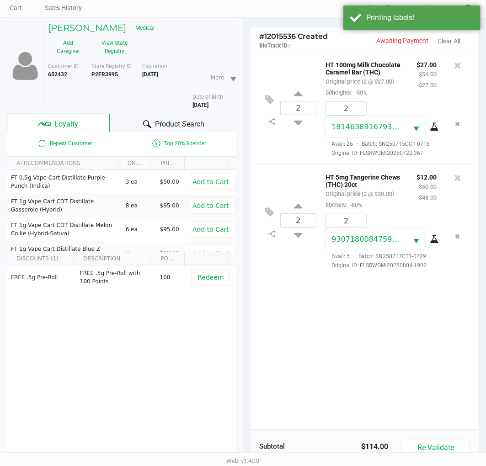
scroll to position [118, 0]
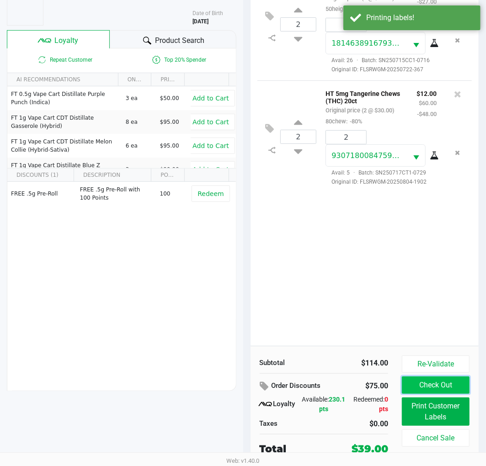
click at [423, 383] on button "Check Out" at bounding box center [436, 385] width 68 height 17
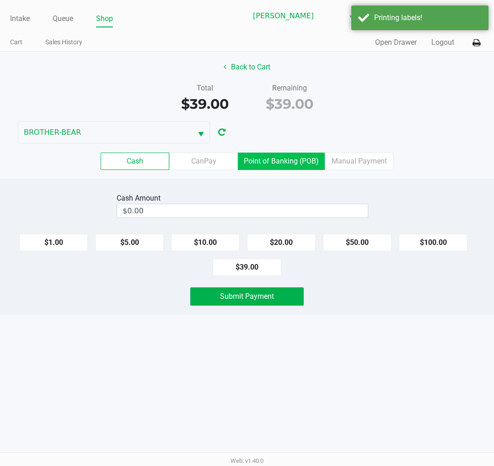
click at [272, 153] on label "Point of Banking (POB)" at bounding box center [281, 161] width 87 height 17
click at [0, 0] on 7 "Point of Banking (POB)" at bounding box center [0, 0] width 0 height 0
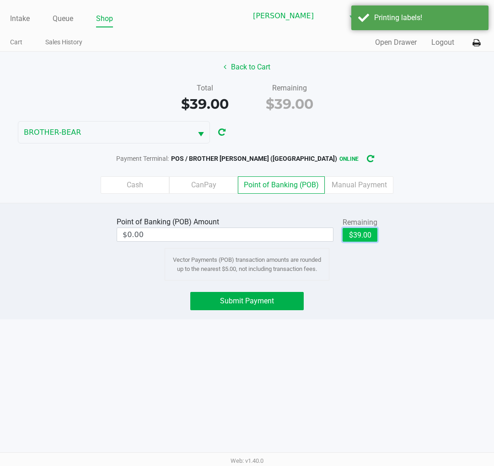
click at [376, 234] on button "$39.00" at bounding box center [359, 235] width 35 height 14
type input "$39.00"
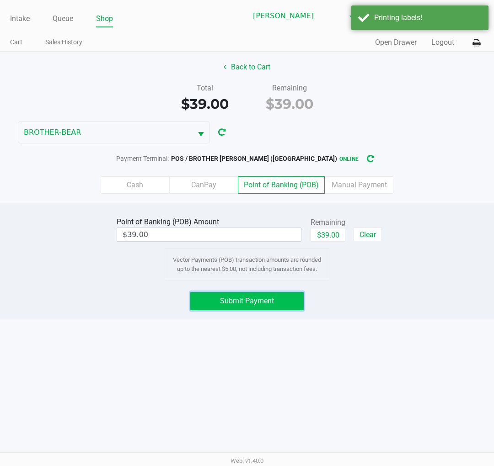
click at [281, 298] on button "Submit Payment" at bounding box center [246, 301] width 113 height 18
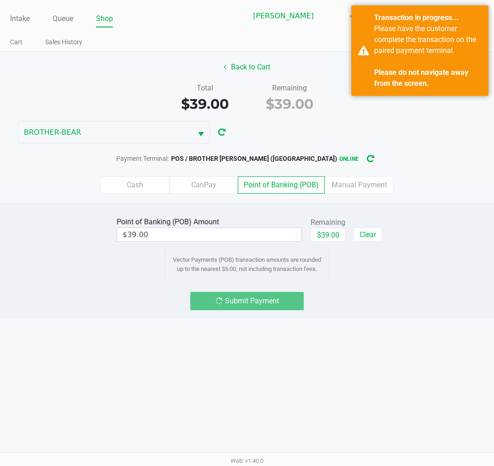
click at [16, 372] on div "Intake Queue Shop Clermont WC BROTHER-BEAR Charlie Billings Cart Sales History …" at bounding box center [247, 233] width 494 height 466
click at [353, 307] on div "Submit Payment" at bounding box center [246, 301] width 507 height 18
click at [369, 285] on div "Point of Banking (POB) Amount $39.00 Remaining $39.00 Clear Vector Payments (PO…" at bounding box center [247, 261] width 494 height 117
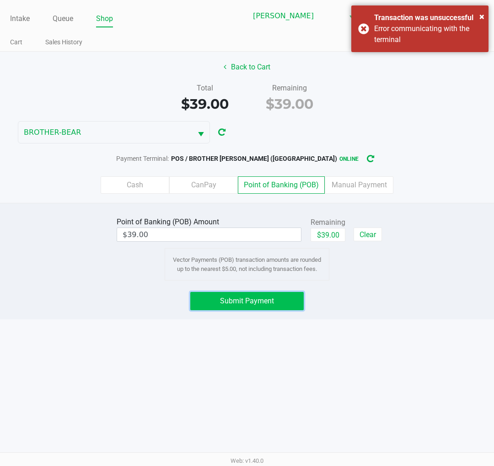
click at [242, 300] on span "Submit Payment" at bounding box center [247, 301] width 54 height 9
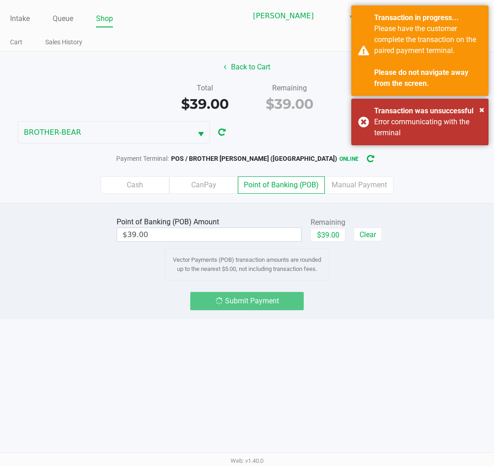
click at [62, 179] on div "Cash CanPay Point of Banking (POB) Manual Payment" at bounding box center [247, 184] width 494 height 17
click at [28, 154] on div "Payment Terminal: POS / BROTHER BEAR (Clermont) online" at bounding box center [247, 158] width 494 height 17
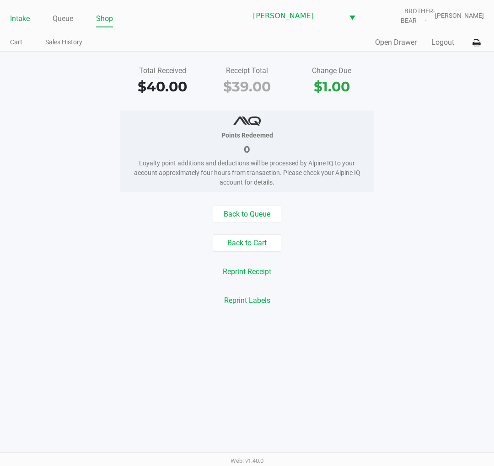
click at [14, 22] on link "Intake" at bounding box center [20, 18] width 20 height 13
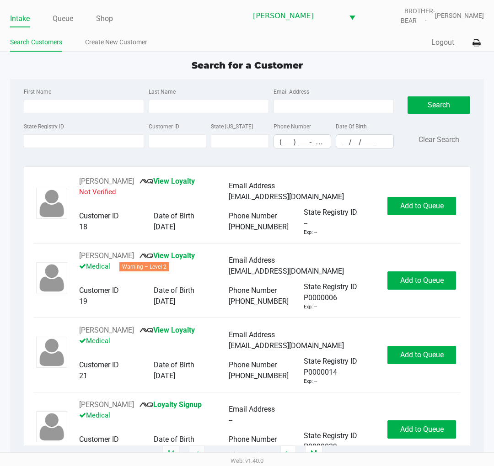
click at [11, 139] on div "First Name Last Name Email Address State Registry ID Customer ID State ID Phone…" at bounding box center [247, 267] width 474 height 376
click at [24, 76] on div "Search for a Customer First Name Last Name Email Address State Registry ID Cust…" at bounding box center [247, 257] width 474 height 397
click at [56, 14] on link "Queue" at bounding box center [63, 18] width 21 height 13
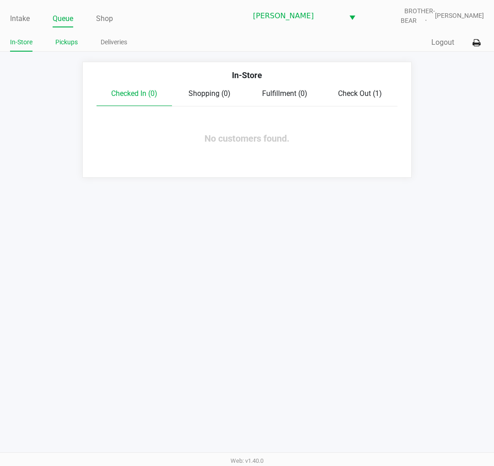
click at [65, 36] on li "Pickups" at bounding box center [66, 44] width 22 height 16
click at [66, 36] on li "Pickups" at bounding box center [66, 44] width 22 height 16
click at [66, 37] on link "Pickups" at bounding box center [66, 42] width 22 height 11
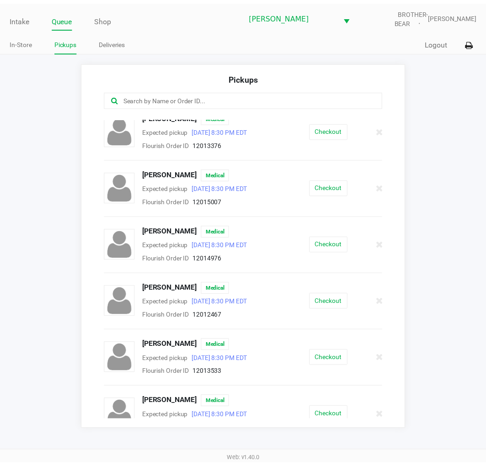
scroll to position [250, 0]
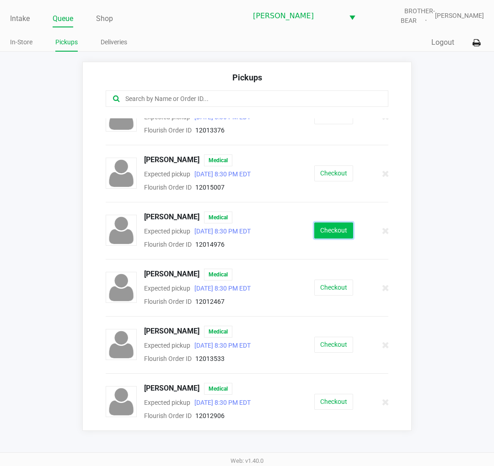
click at [337, 229] on button "Checkout" at bounding box center [333, 231] width 39 height 16
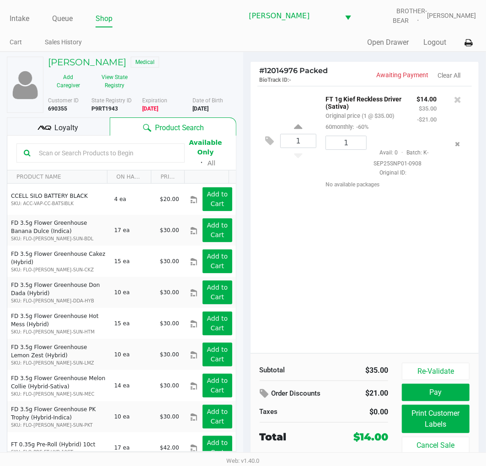
click at [76, 136] on kendo-grid-toolbar "Available Only ᛫ All" at bounding box center [121, 153] width 229 height 35
click at [76, 132] on span "Loyalty" at bounding box center [66, 128] width 24 height 11
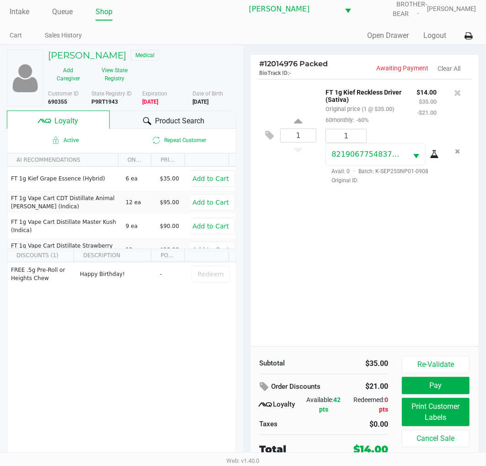
scroll to position [17, 0]
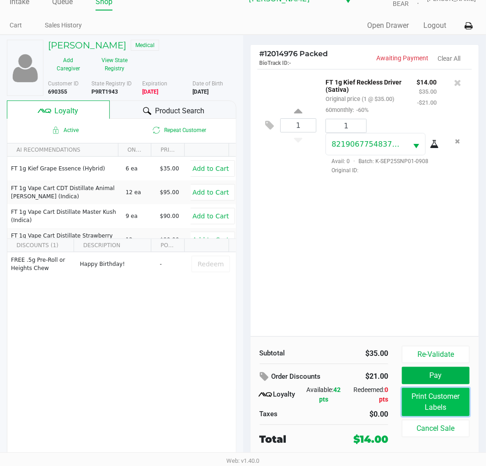
click at [438, 394] on button "Print Customer Labels" at bounding box center [436, 402] width 68 height 28
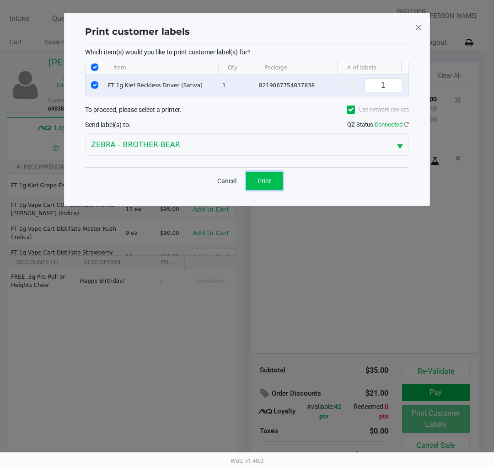
click at [264, 185] on span "Print" at bounding box center [264, 180] width 14 height 7
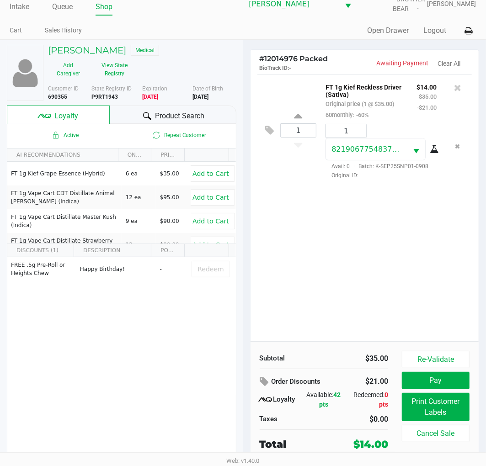
scroll to position [17, 0]
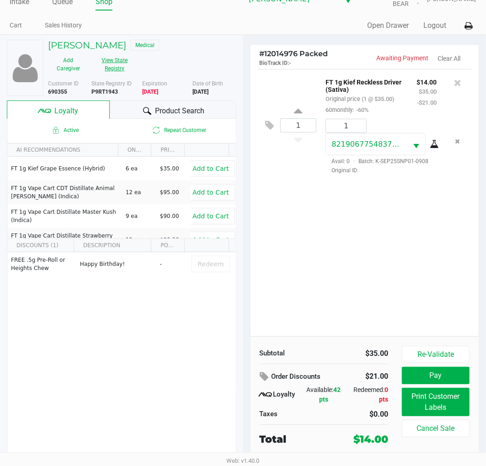
click at [112, 59] on button "View State Registry" at bounding box center [112, 64] width 47 height 23
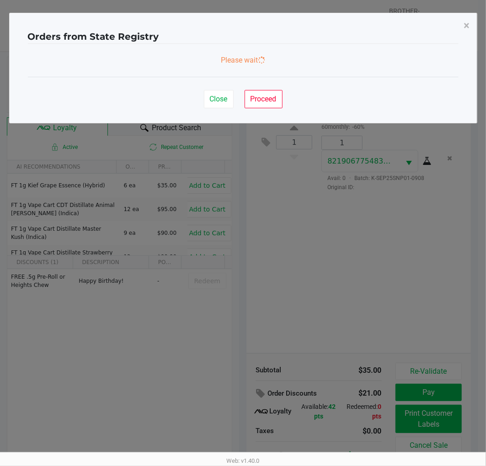
scroll to position [0, 0]
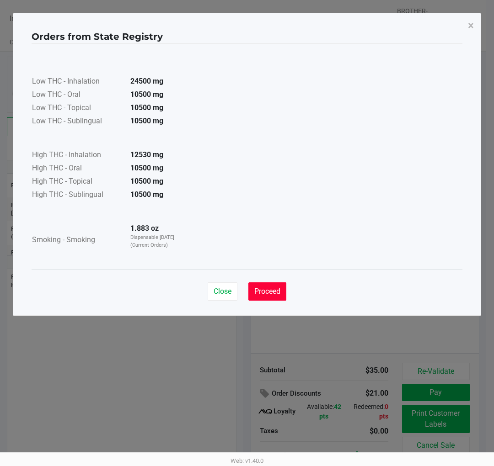
click at [270, 284] on button "Proceed" at bounding box center [267, 291] width 38 height 18
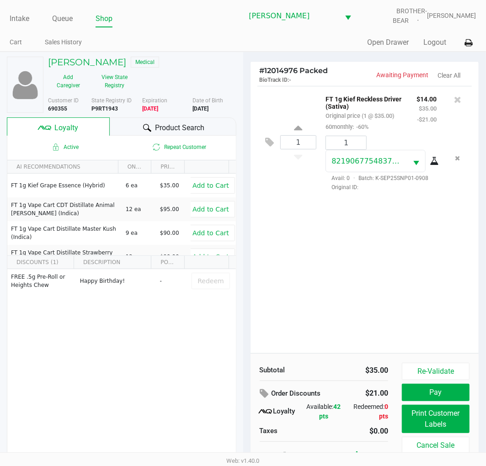
click at [261, 196] on div "1 FT 1g Kief Reckless Driver (Sativa) Original price (1 @ $35.00) 60monthly: -6…" at bounding box center [364, 142] width 215 height 112
click at [279, 281] on div "1 FT 1g Kief Reckless Driver (Sativa) Original price (1 @ $35.00) 60monthly: -6…" at bounding box center [364, 219] width 229 height 267
click at [244, 215] on div "# 12014976 Packed BioTrack ID: - Awaiting Payment Clear All 1 FT 1g Kief Reckle…" at bounding box center [364, 267] width 243 height 431
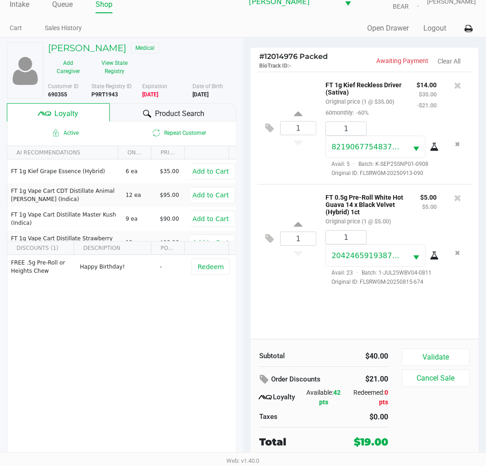
scroll to position [17, 0]
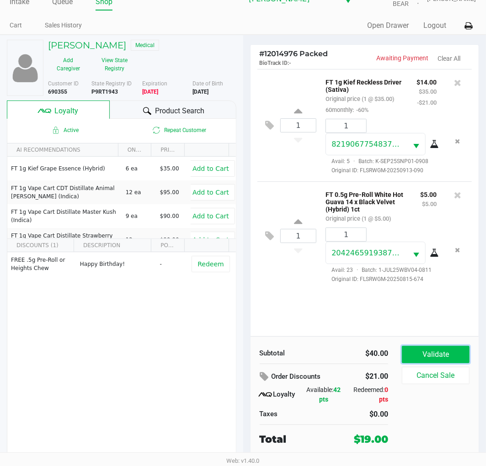
click at [421, 359] on button "Validate" at bounding box center [436, 354] width 68 height 17
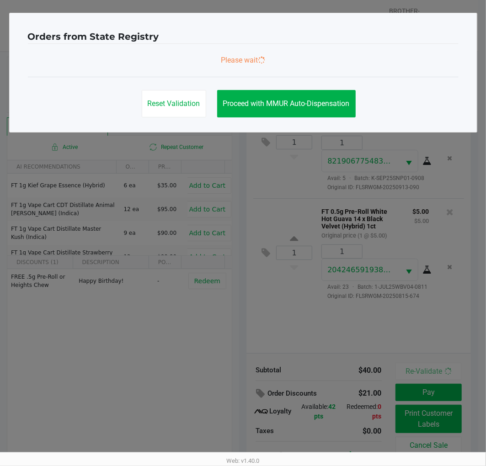
scroll to position [0, 0]
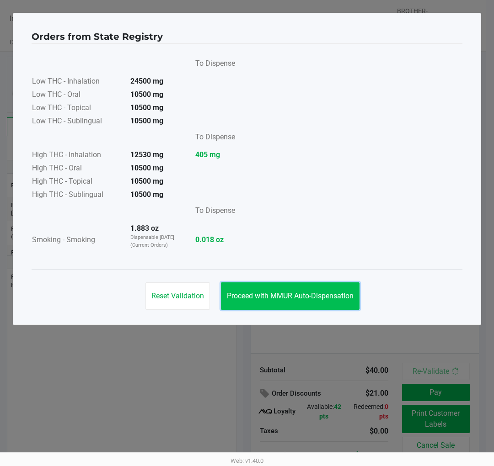
click at [331, 293] on span "Proceed with MMUR Auto-Dispensation" at bounding box center [290, 296] width 127 height 9
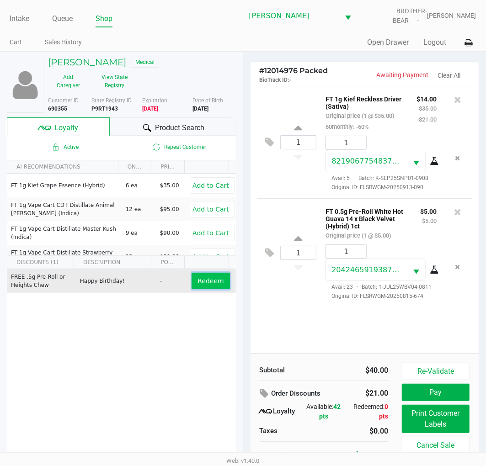
click at [216, 282] on button "Redeem" at bounding box center [211, 281] width 38 height 16
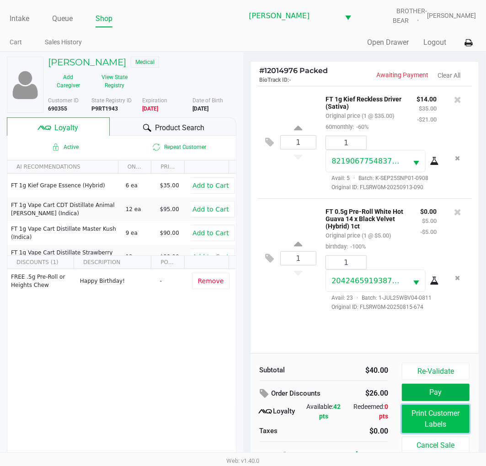
click at [421, 421] on button "Print Customer Labels" at bounding box center [436, 419] width 68 height 28
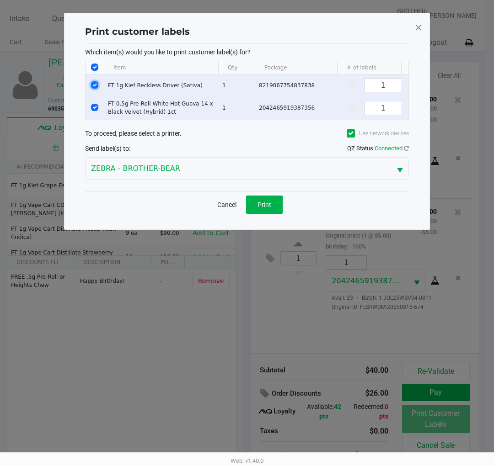
click at [94, 84] on input "Select Row" at bounding box center [94, 84] width 7 height 7
checkbox input "false"
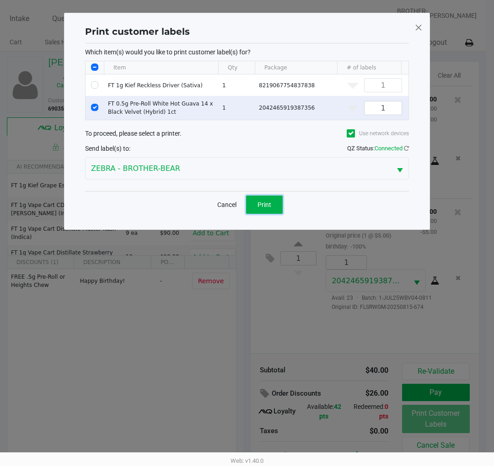
click at [277, 214] on button "Print" at bounding box center [264, 205] width 37 height 18
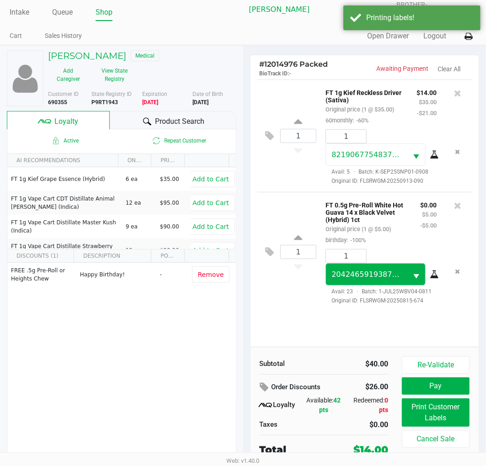
scroll to position [17, 0]
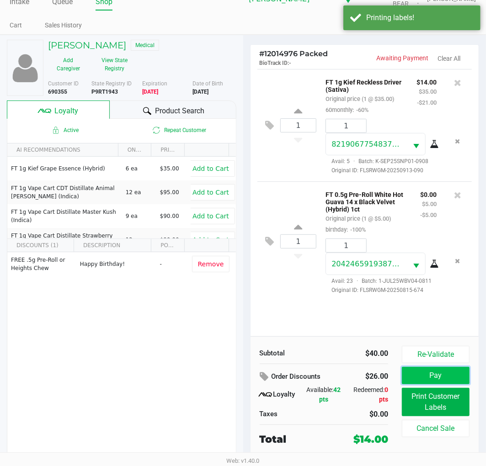
click at [427, 368] on button "Pay" at bounding box center [436, 375] width 68 height 17
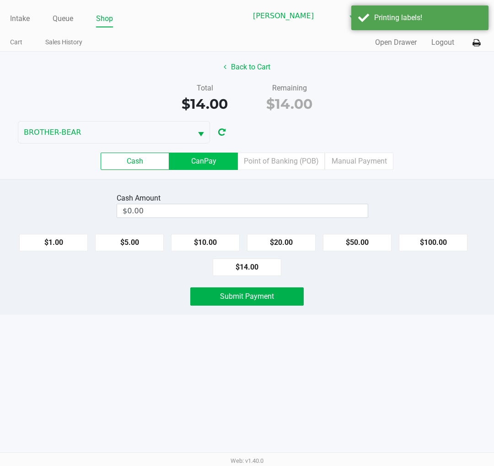
click at [232, 159] on label "CanPay" at bounding box center [203, 161] width 69 height 17
click at [0, 0] on 2 "CanPay" at bounding box center [0, 0] width 0 height 0
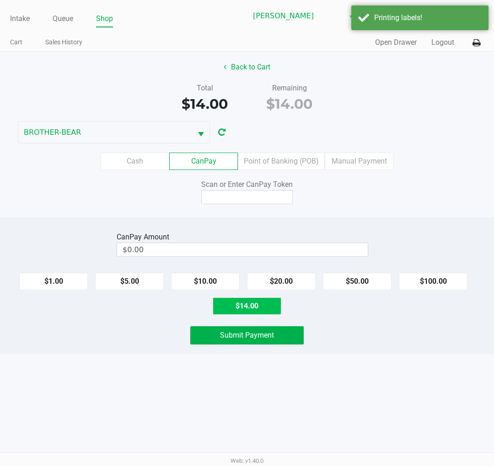
click at [263, 305] on button "$14.00" at bounding box center [247, 306] width 69 height 17
type input "$14.00"
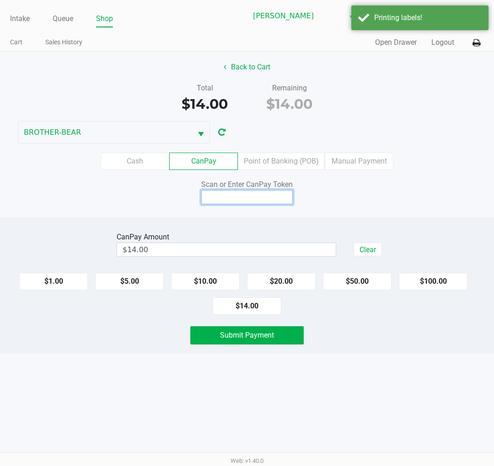
click at [257, 193] on input at bounding box center [246, 197] width 91 height 14
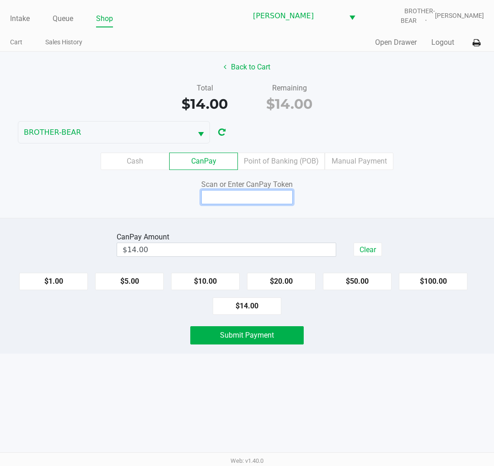
click at [240, 195] on input at bounding box center [246, 197] width 91 height 14
type input "X8978279Q"
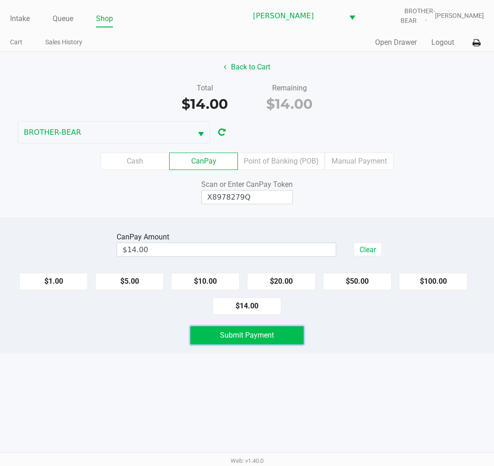
click at [294, 339] on button "Submit Payment" at bounding box center [246, 335] width 113 height 18
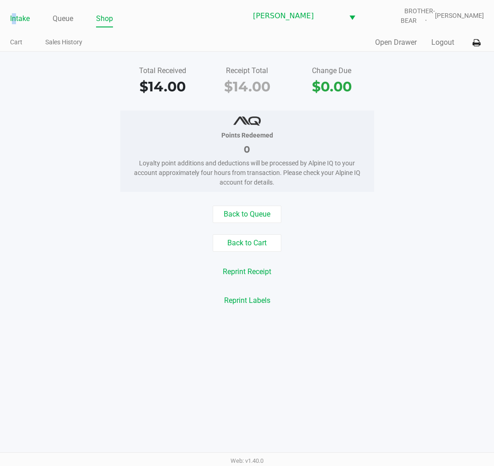
click at [14, 21] on link "Intake" at bounding box center [20, 18] width 20 height 13
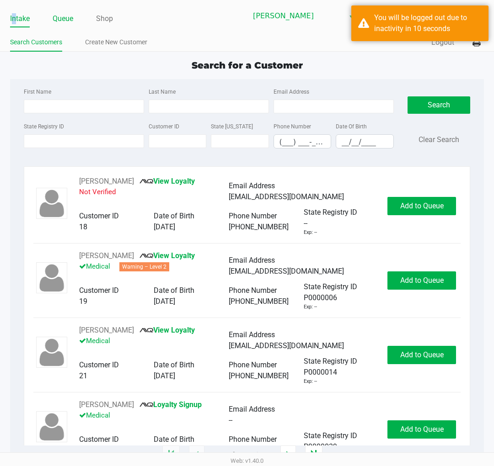
click at [62, 19] on link "Queue" at bounding box center [63, 18] width 21 height 13
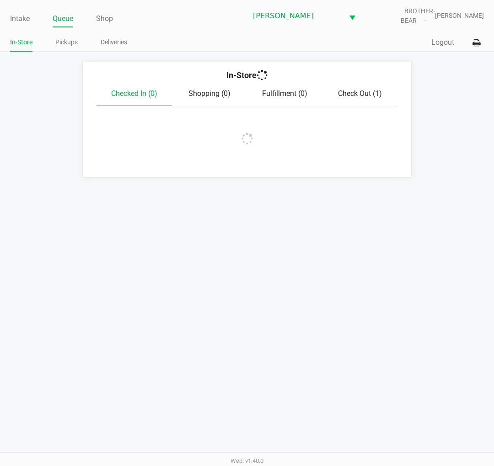
click at [59, 41] on link "Pickups" at bounding box center [66, 42] width 22 height 11
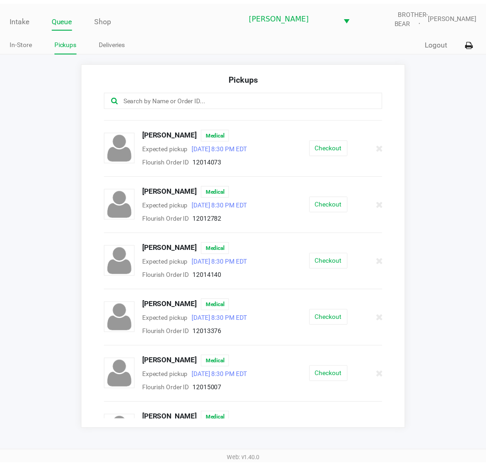
scroll to position [193, 0]
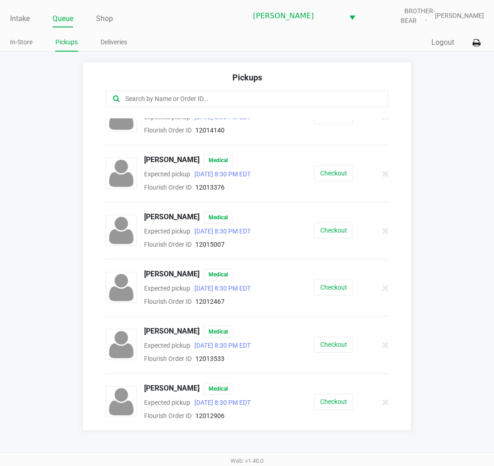
click at [326, 394] on button "Checkout" at bounding box center [333, 402] width 39 height 16
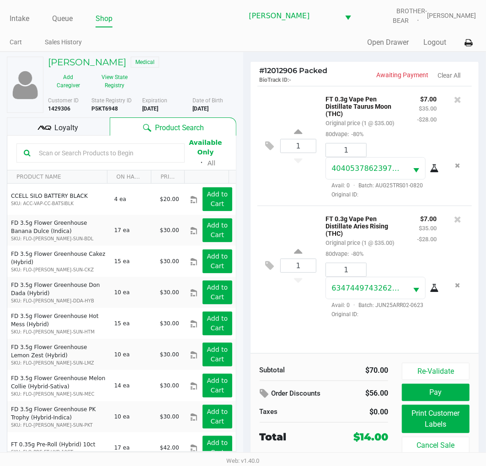
click at [58, 133] on span "Loyalty" at bounding box center [66, 128] width 24 height 11
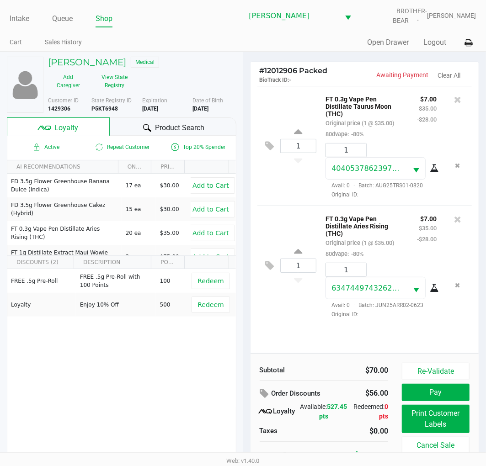
scroll to position [17, 0]
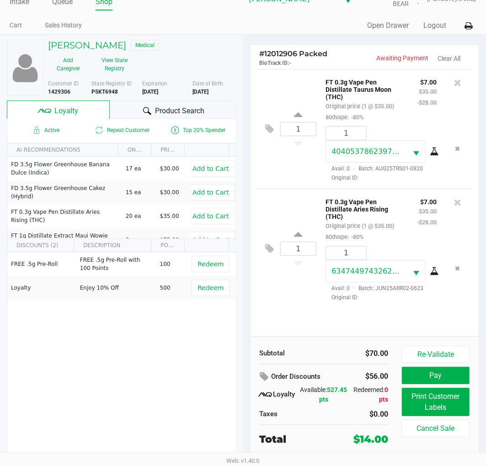
click at [243, 160] on div "# 12012906 Packed BioTrack ID: - Awaiting Payment Clear All 1 FT 0.3g Vape Pen …" at bounding box center [364, 250] width 243 height 431
click at [427, 406] on button "Print Customer Labels" at bounding box center [436, 402] width 68 height 28
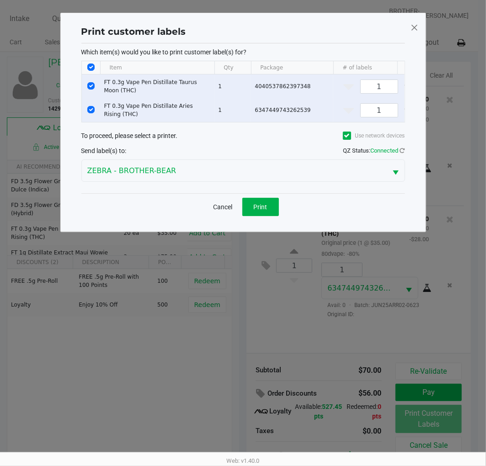
scroll to position [0, 0]
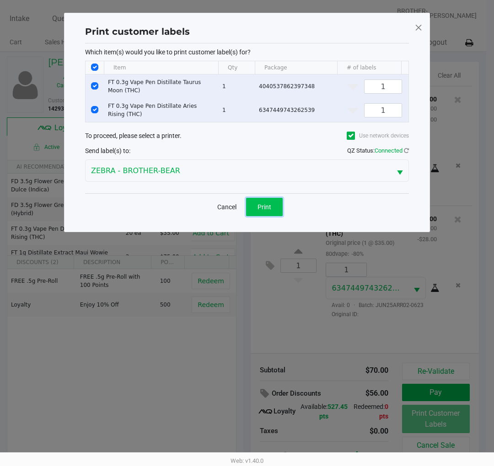
click at [255, 212] on button "Print" at bounding box center [264, 207] width 37 height 18
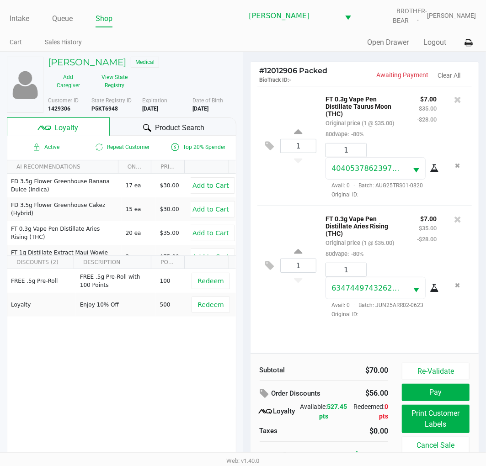
click at [427, 399] on button "Pay" at bounding box center [436, 392] width 68 height 17
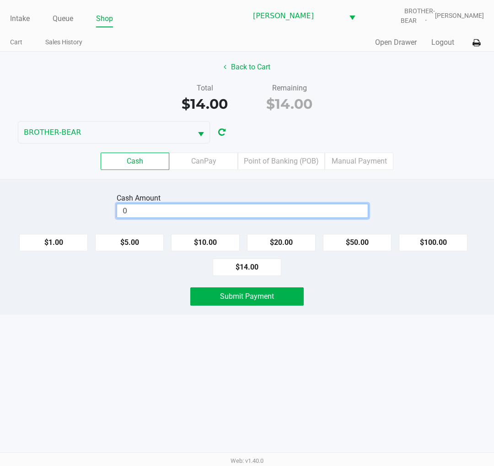
click at [302, 214] on input "0" at bounding box center [242, 210] width 250 height 13
type input "$20.00"
click at [351, 282] on div "Cash Amount $20.00 Clear $1.00 $5.00 $10.00 $20.00 $50.00 $100.00 $14.00 Submit…" at bounding box center [247, 247] width 494 height 136
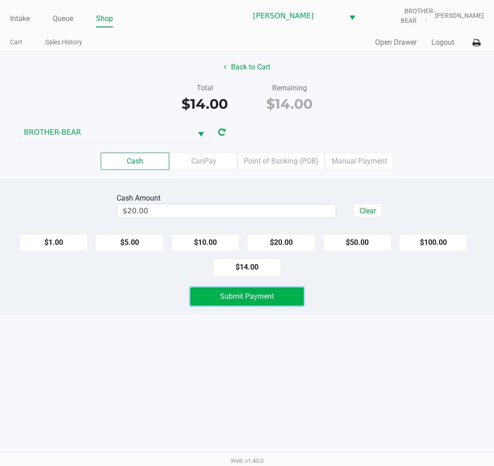
drag, startPoint x: 282, startPoint y: 300, endPoint x: 382, endPoint y: 354, distance: 113.7
click at [282, 300] on button "Submit Payment" at bounding box center [246, 297] width 113 height 18
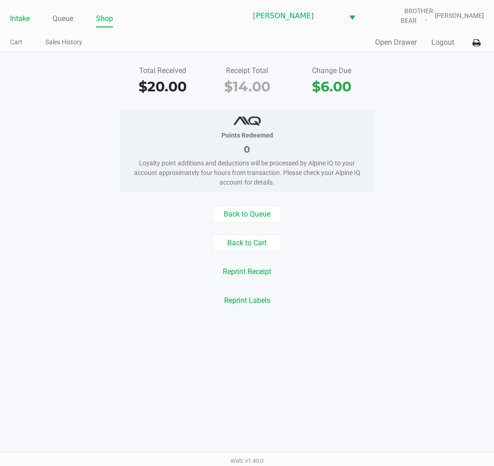
click at [21, 15] on link "Intake" at bounding box center [20, 18] width 20 height 13
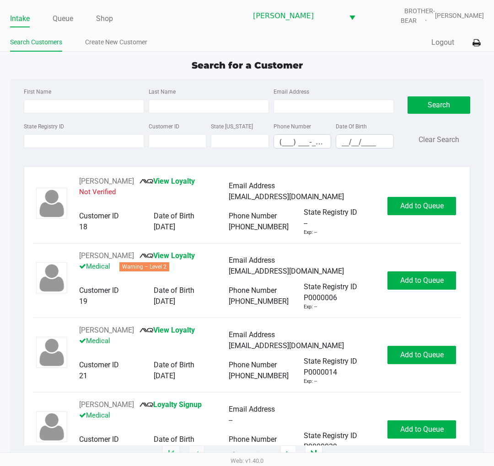
click at [53, 64] on div "Search for a Customer" at bounding box center [247, 66] width 488 height 14
click at [74, 145] on input "State Registry ID" at bounding box center [84, 141] width 120 height 14
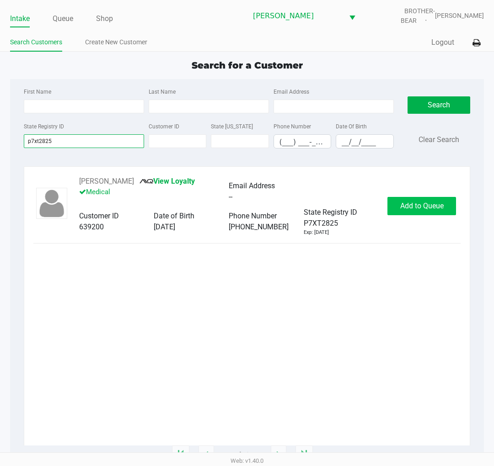
type input "p7xt2825"
click at [404, 212] on button "Add to Queue" at bounding box center [421, 206] width 69 height 18
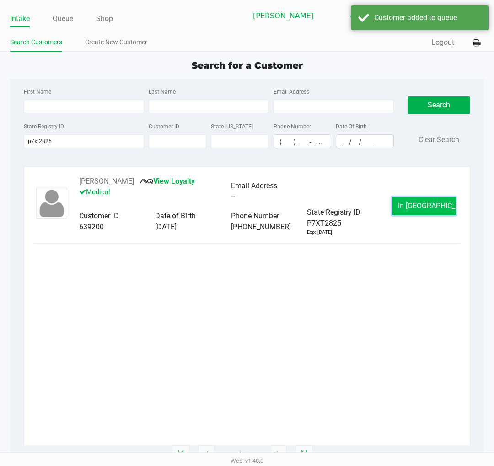
click at [402, 208] on button "In Queue" at bounding box center [424, 206] width 64 height 18
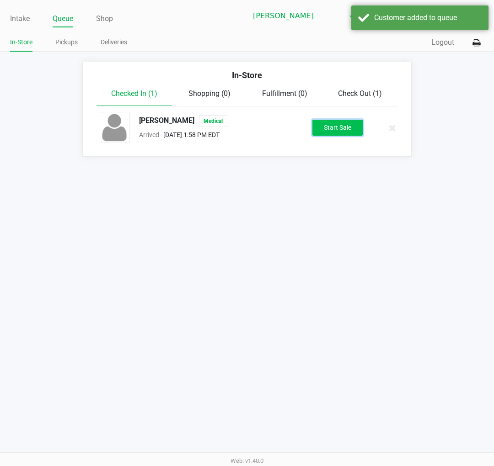
click at [335, 132] on button "Start Sale" at bounding box center [337, 128] width 50 height 16
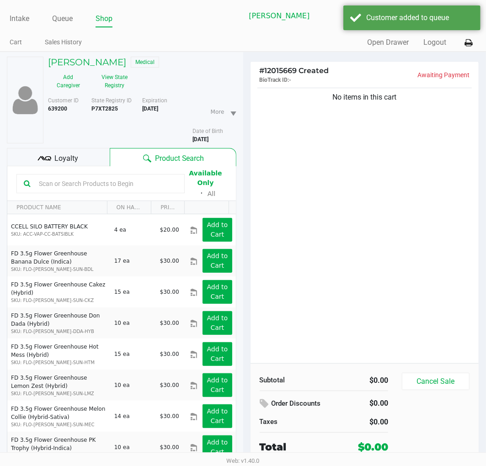
click at [64, 153] on span "Loyalty" at bounding box center [66, 158] width 24 height 11
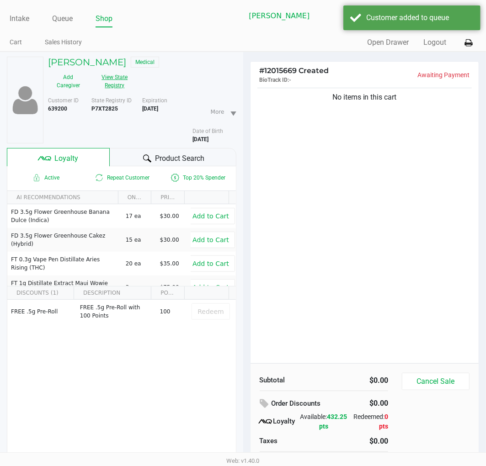
click at [113, 91] on button "View State Registry" at bounding box center [112, 81] width 47 height 23
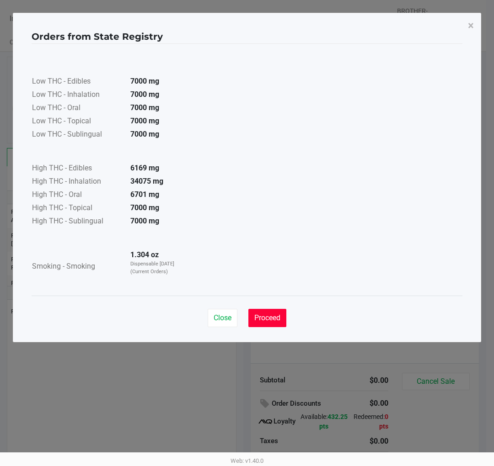
click at [275, 320] on span "Proceed" at bounding box center [267, 318] width 26 height 9
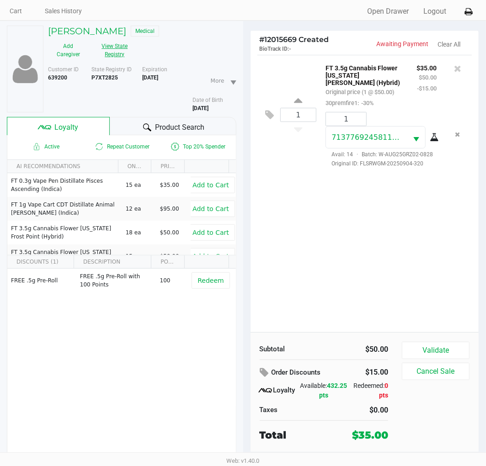
scroll to position [48, 0]
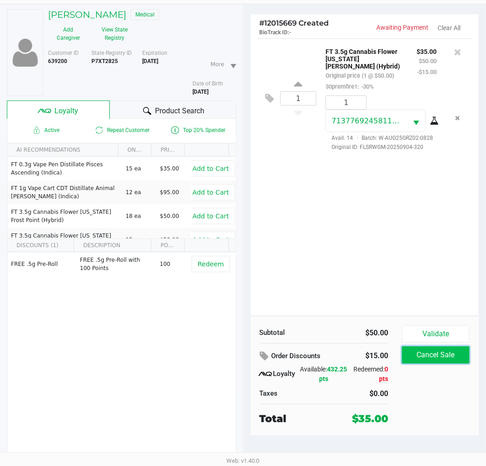
click at [407, 346] on button "Cancel Sale" at bounding box center [436, 354] width 68 height 17
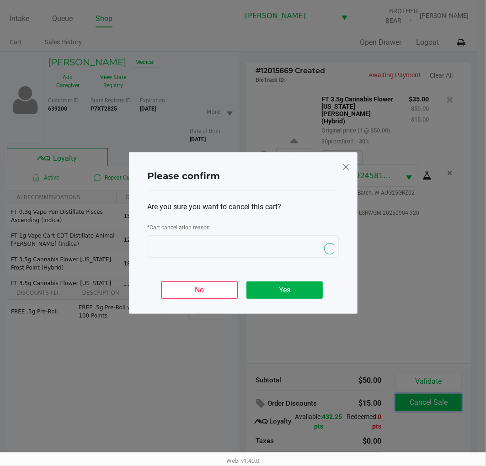
scroll to position [0, 0]
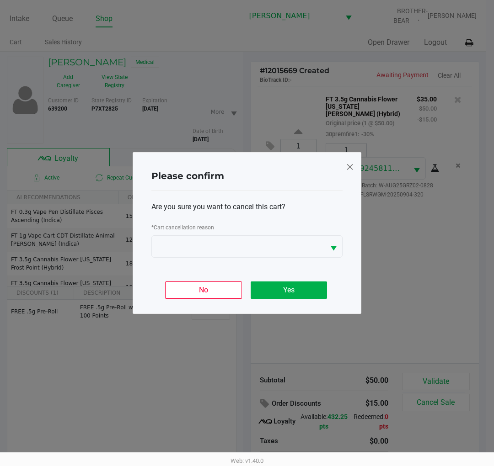
click at [342, 170] on div "Please confirm Are you sure you want to cancel this cart? * Cart cancellation r…" at bounding box center [247, 233] width 229 height 162
click at [348, 167] on span at bounding box center [350, 167] width 8 height 15
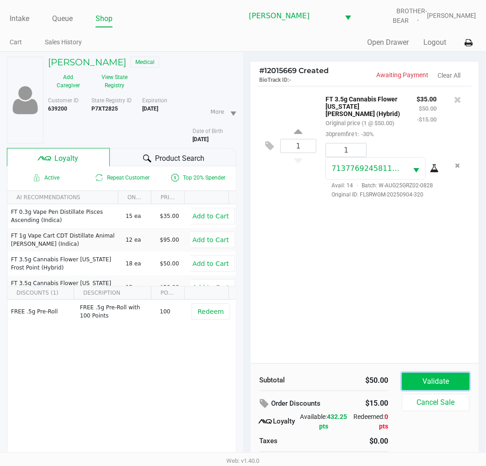
click at [409, 378] on button "Validate" at bounding box center [436, 381] width 68 height 17
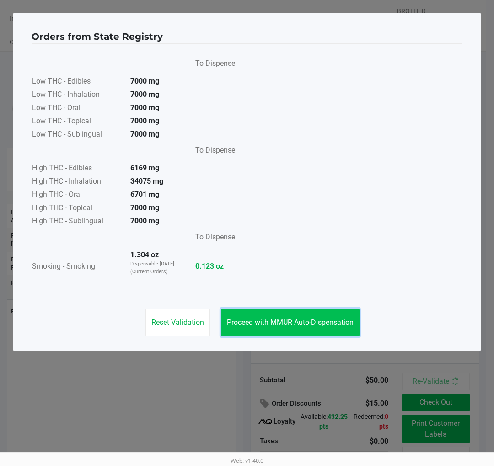
click at [268, 316] on button "Proceed with MMUR Auto-Dispensation" at bounding box center [290, 322] width 138 height 27
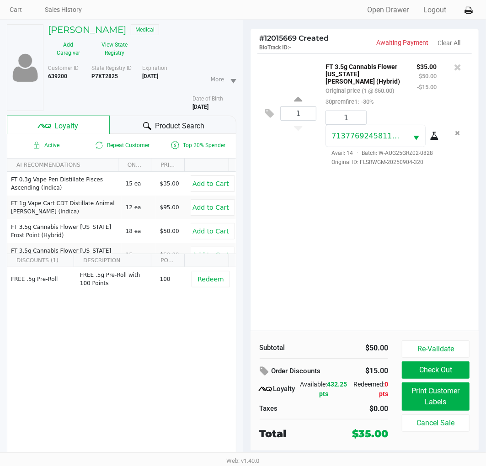
scroll to position [48, 0]
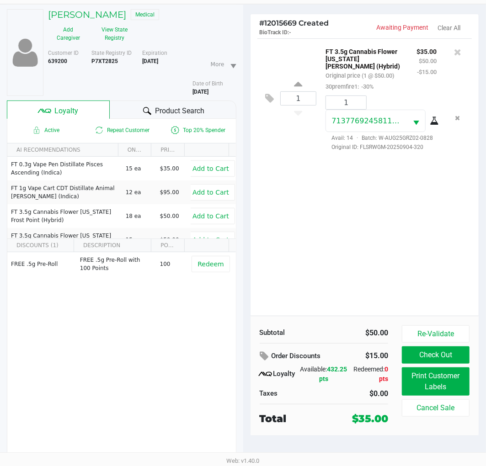
click at [292, 266] on div "1 FT 3.5g Cannabis Flower Georgia Runtz (Hybrid) Original price (1 @ $50.00) 30…" at bounding box center [364, 176] width 229 height 277
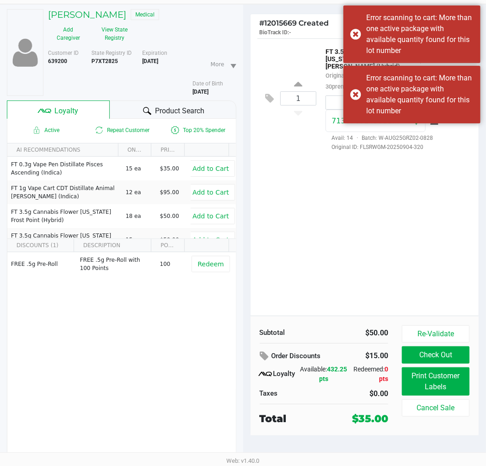
click at [170, 117] on div "Product Search" at bounding box center [173, 110] width 126 height 18
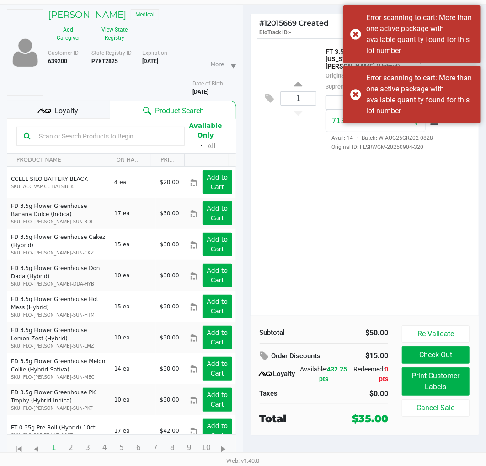
click at [112, 138] on input "text" at bounding box center [106, 136] width 142 height 14
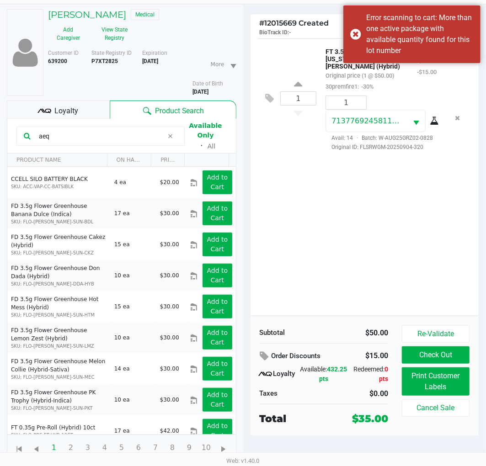
type input "aeq"
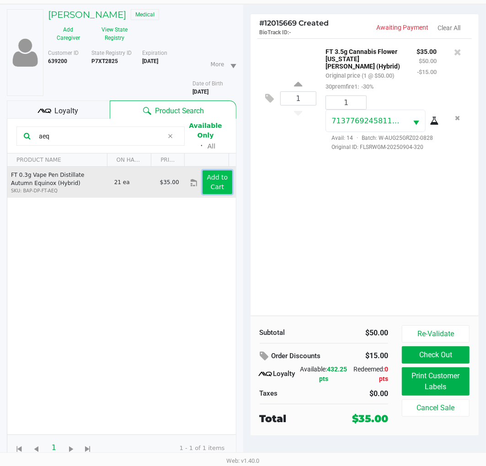
click at [212, 188] on app-button-loader "Add to Cart" at bounding box center [217, 182] width 21 height 17
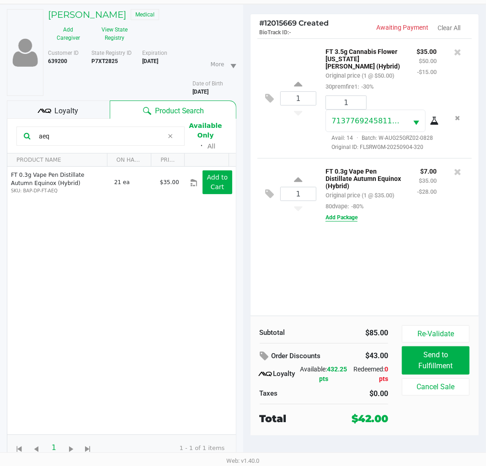
click at [348, 213] on button "Add Package" at bounding box center [341, 217] width 32 height 8
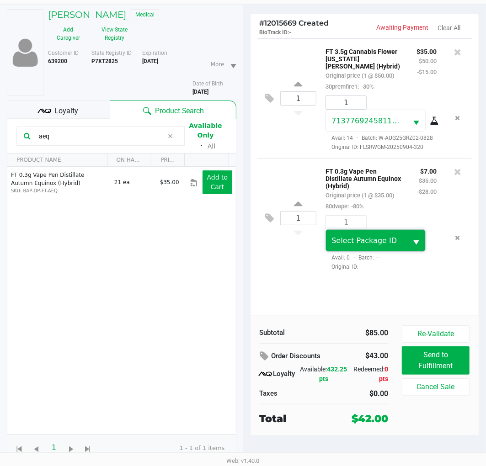
click at [407, 230] on span "Select Package ID" at bounding box center [366, 240] width 81 height 21
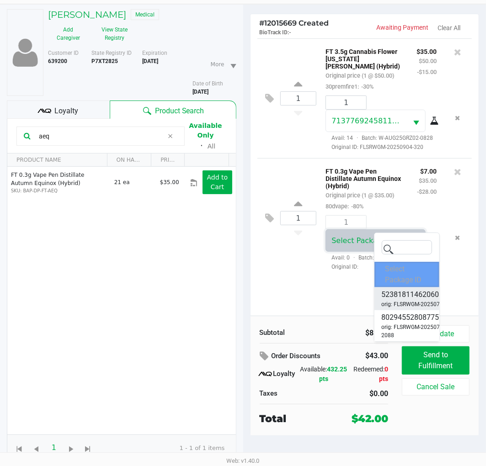
click at [400, 298] on span "5238181146206085" at bounding box center [415, 294] width 66 height 11
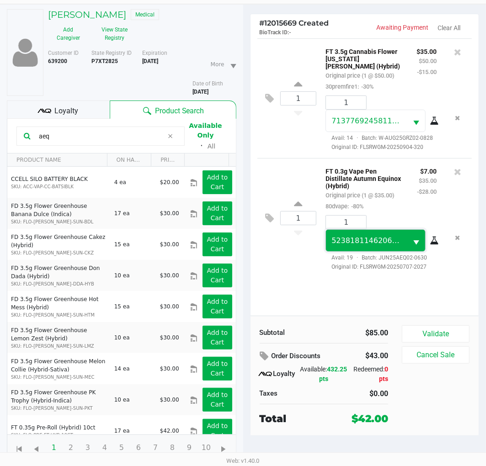
click at [388, 238] on span "5238181146206085" at bounding box center [368, 240] width 75 height 9
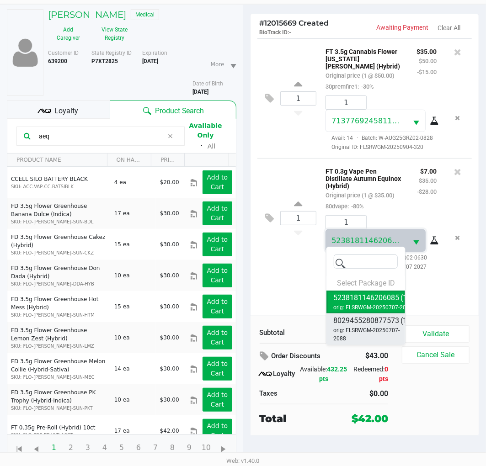
click at [389, 327] on span "orig: FLSRWGM-20250707-2088" at bounding box center [372, 334] width 76 height 16
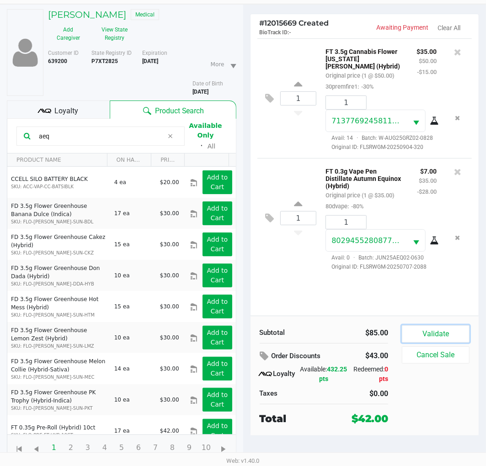
click at [421, 330] on button "Validate" at bounding box center [436, 333] width 68 height 17
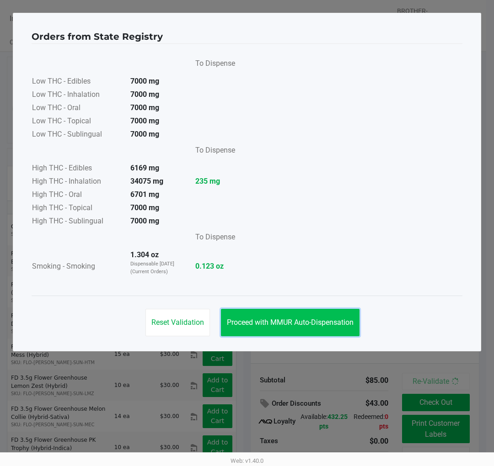
click at [334, 313] on button "Proceed with MMUR Auto-Dispensation" at bounding box center [290, 322] width 138 height 27
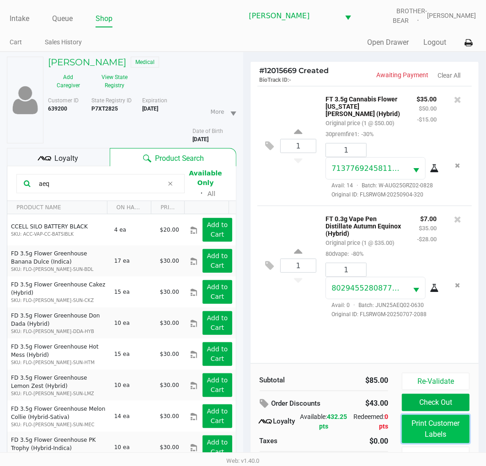
click at [436, 423] on button "Print Customer Labels" at bounding box center [436, 429] width 68 height 28
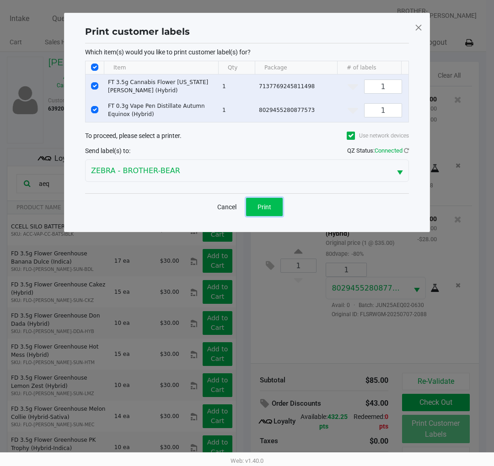
click at [266, 211] on span "Print" at bounding box center [264, 206] width 14 height 7
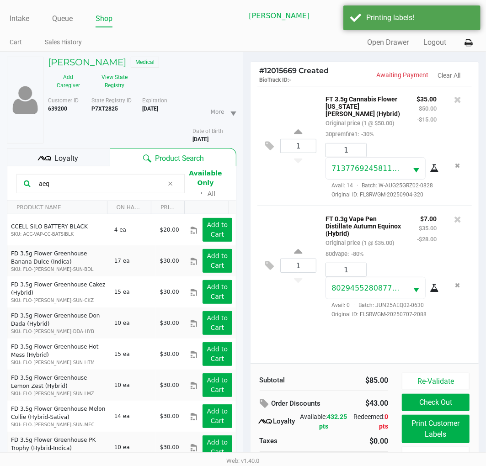
click at [91, 154] on div "Loyalty" at bounding box center [58, 157] width 103 height 18
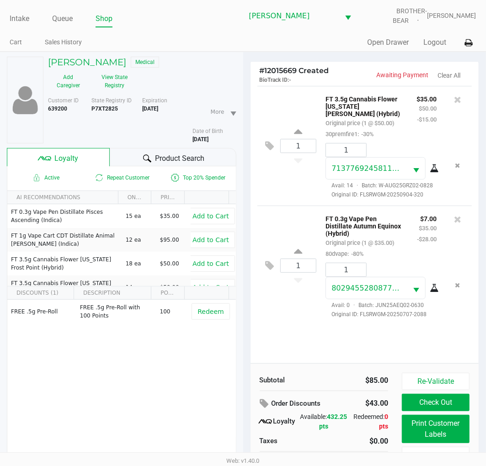
scroll to position [48, 0]
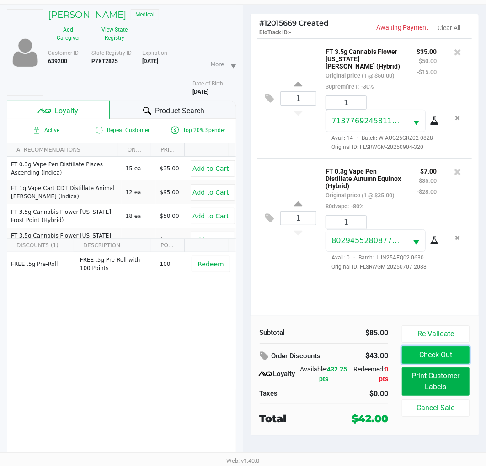
click at [406, 357] on button "Check Out" at bounding box center [436, 354] width 68 height 17
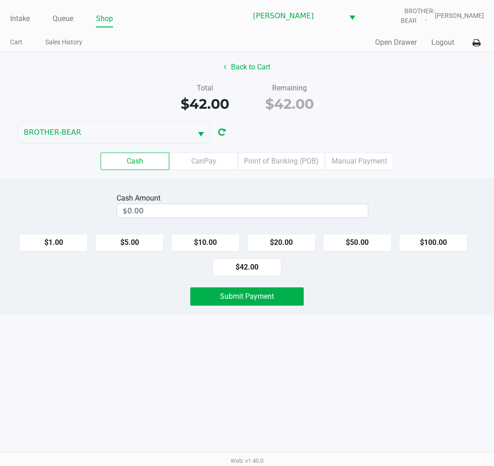
click at [248, 99] on div "Remaining $42.00" at bounding box center [289, 99] width 85 height 32
click at [247, 102] on div "Remaining $42.00" at bounding box center [289, 99] width 85 height 32
click at [294, 159] on label "Point of Banking (POB)" at bounding box center [281, 161] width 87 height 17
click at [0, 0] on 7 "Point of Banking (POB)" at bounding box center [0, 0] width 0 height 0
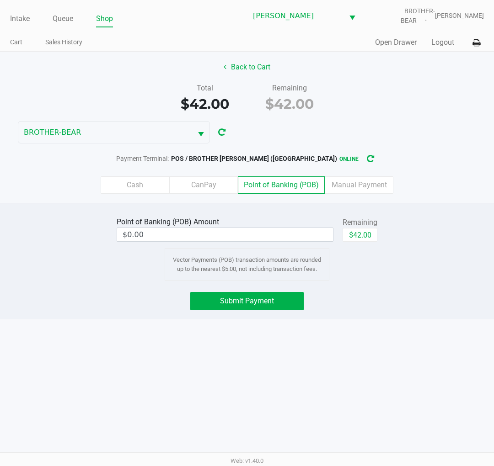
click at [245, 97] on div "Total $42.00" at bounding box center [204, 99] width 85 height 32
click at [63, 185] on div "Cash CanPay Point of Banking (POB) Manual Payment" at bounding box center [247, 184] width 494 height 17
click at [202, 183] on label "CanPay" at bounding box center [203, 184] width 69 height 17
click at [0, 0] on 2 "CanPay" at bounding box center [0, 0] width 0 height 0
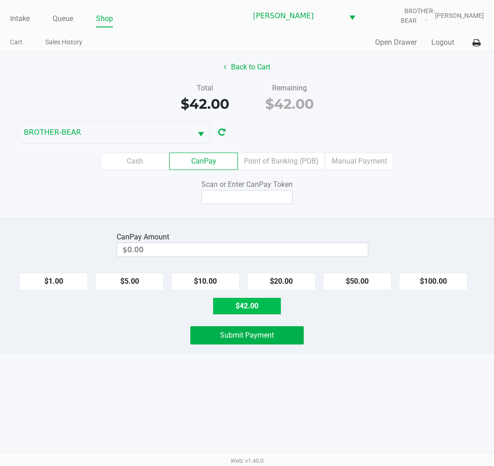
click at [247, 308] on button "$42.00" at bounding box center [247, 306] width 69 height 17
type input "$42.00"
click at [245, 198] on input at bounding box center [246, 197] width 91 height 14
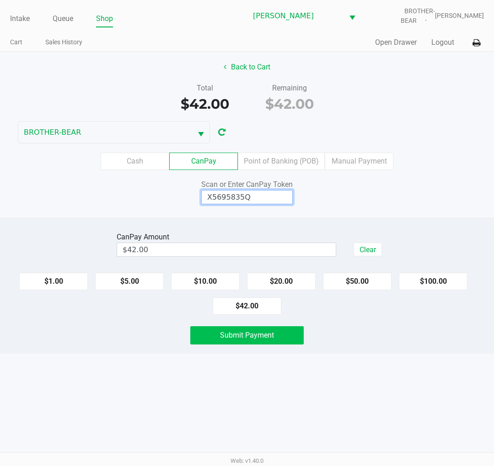
type input "X5695835Q"
click at [263, 336] on span "Submit Payment" at bounding box center [247, 335] width 54 height 9
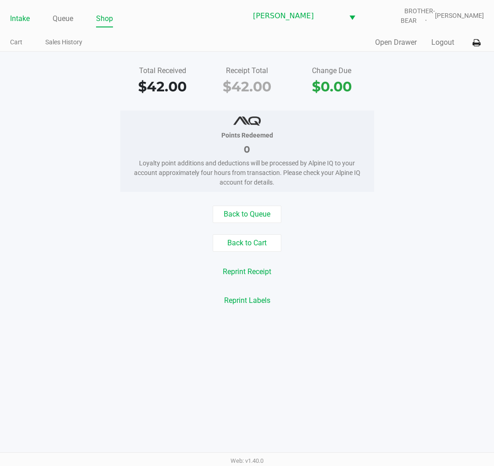
click at [15, 17] on link "Intake" at bounding box center [20, 18] width 20 height 13
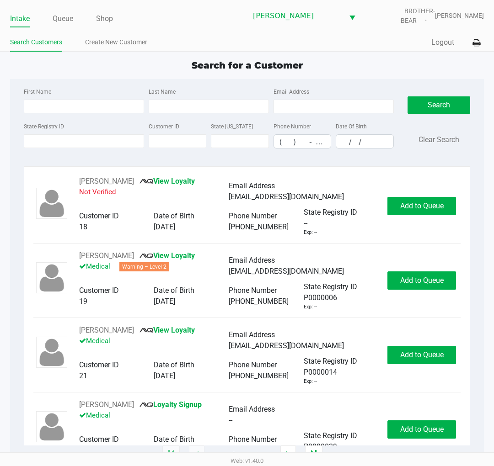
click at [8, 78] on app-all-customers "Search for a Customer First Name Last Name Email Address State Registry ID Cust…" at bounding box center [247, 257] width 494 height 397
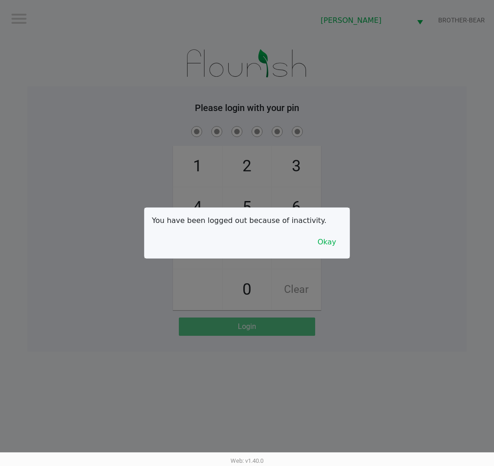
click at [8, 77] on div at bounding box center [247, 233] width 494 height 466
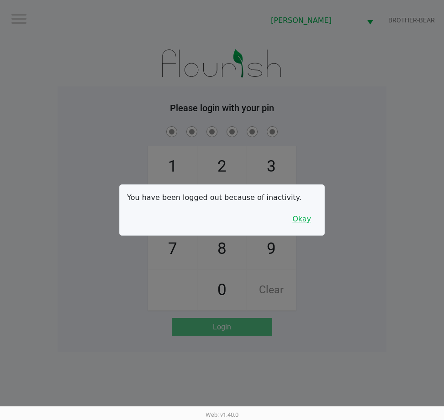
click at [304, 219] on button "Okay" at bounding box center [302, 218] width 31 height 17
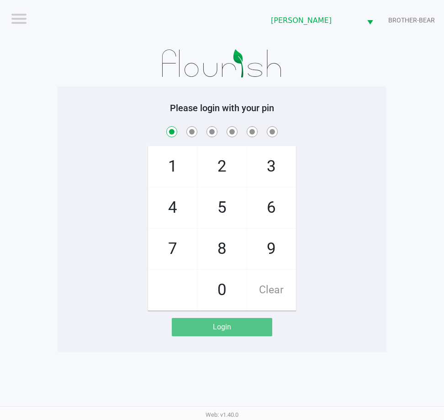
checkbox input "true"
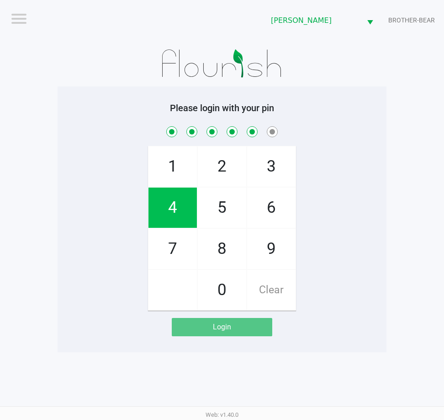
checkbox input "true"
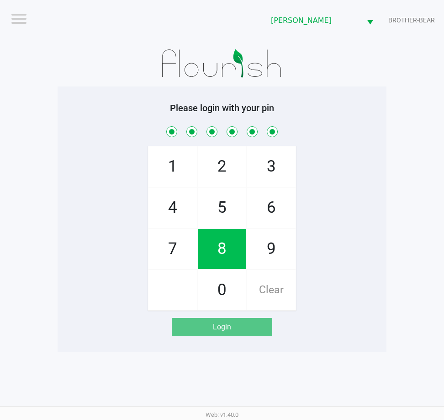
checkbox input "true"
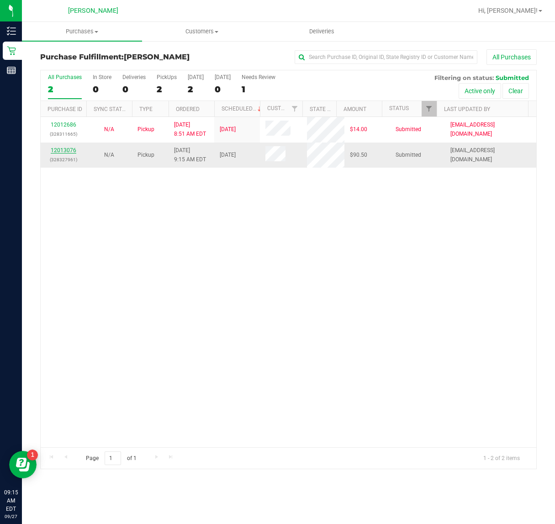
click at [64, 151] on link "12013076" at bounding box center [64, 150] width 26 height 6
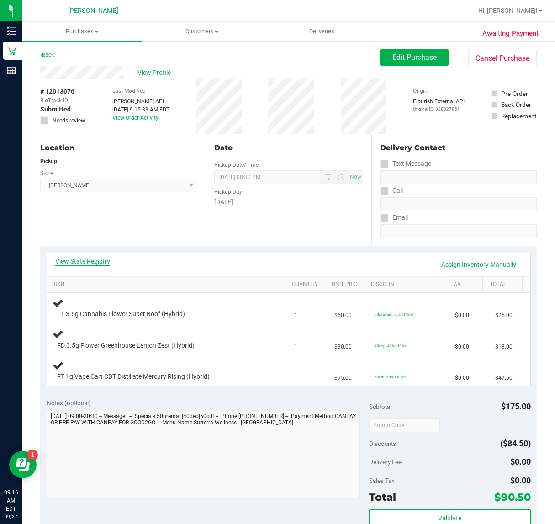
click at [101, 261] on link "View State Registry" at bounding box center [82, 261] width 55 height 9
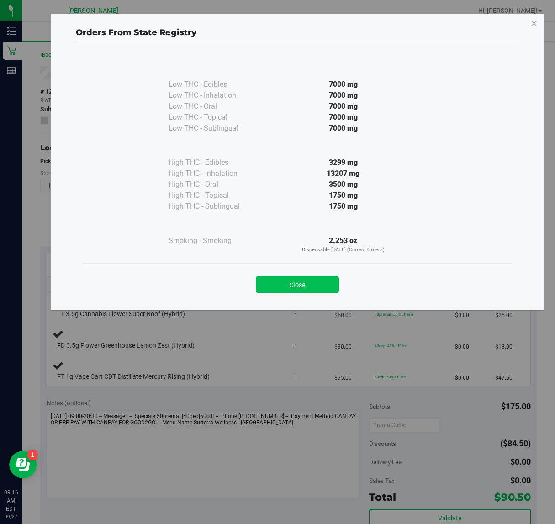
click at [282, 284] on button "Close" at bounding box center [297, 285] width 83 height 16
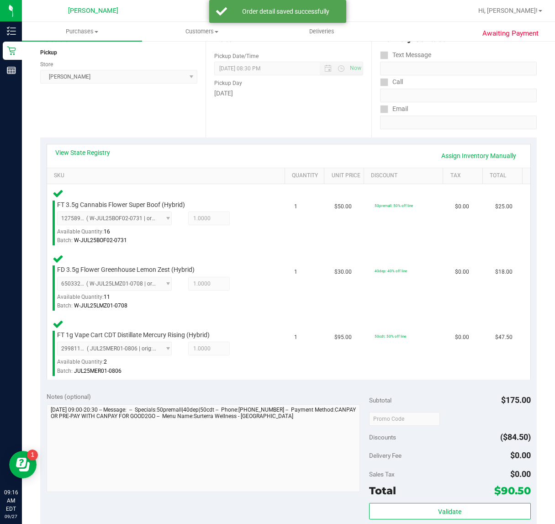
scroll to position [104, 0]
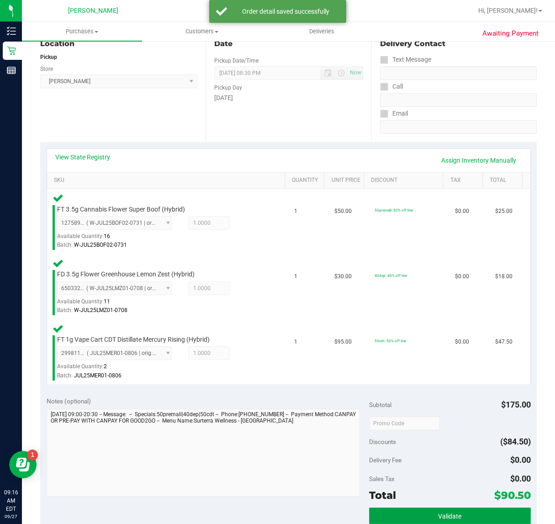
click at [415, 508] on button "Validate" at bounding box center [449, 516] width 161 height 16
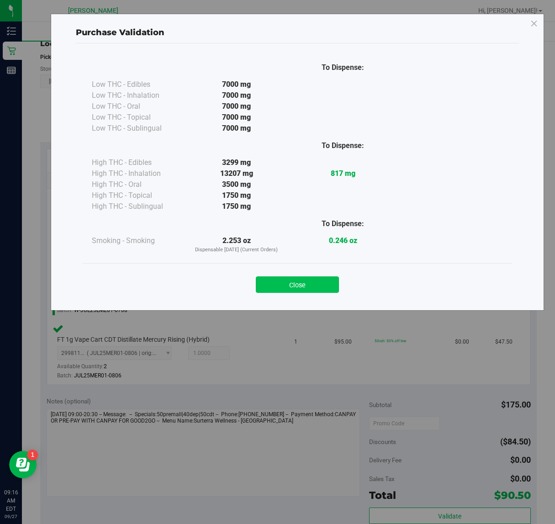
click at [303, 279] on button "Close" at bounding box center [297, 285] width 83 height 16
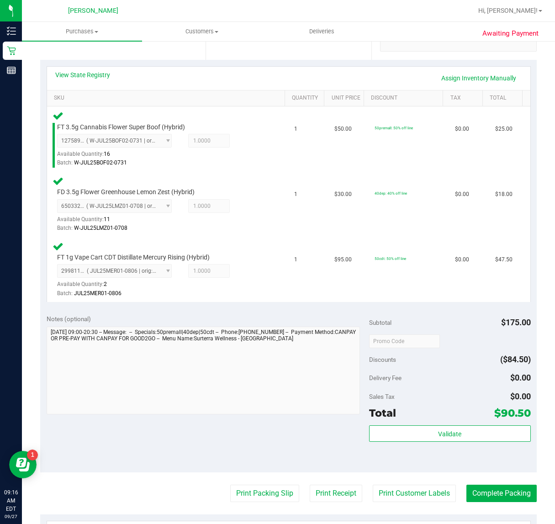
scroll to position [234, 0]
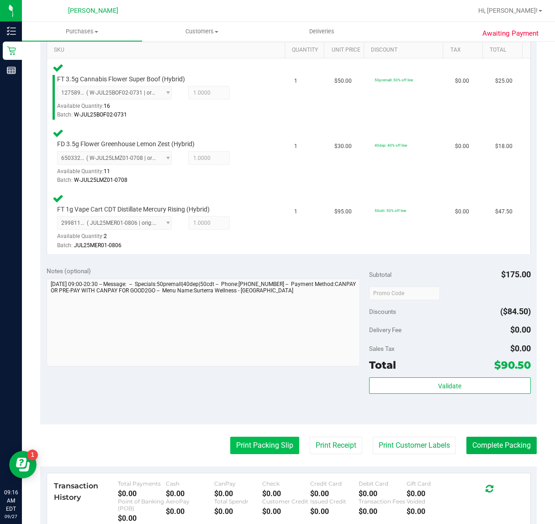
click at [256, 444] on button "Print Packing Slip" at bounding box center [264, 445] width 69 height 17
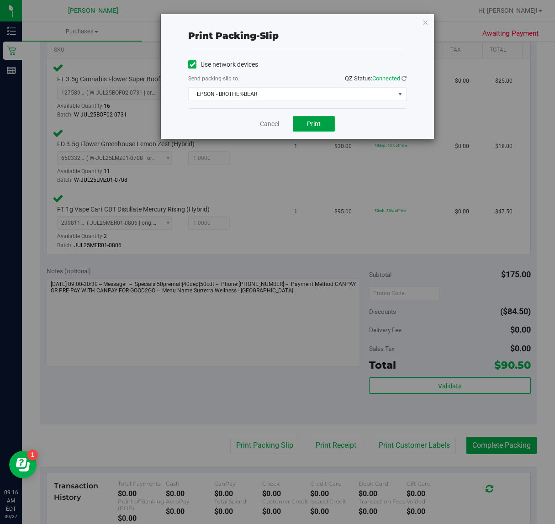
click at [309, 129] on button "Print" at bounding box center [314, 124] width 42 height 16
click at [262, 121] on link "Cancel" at bounding box center [269, 124] width 19 height 10
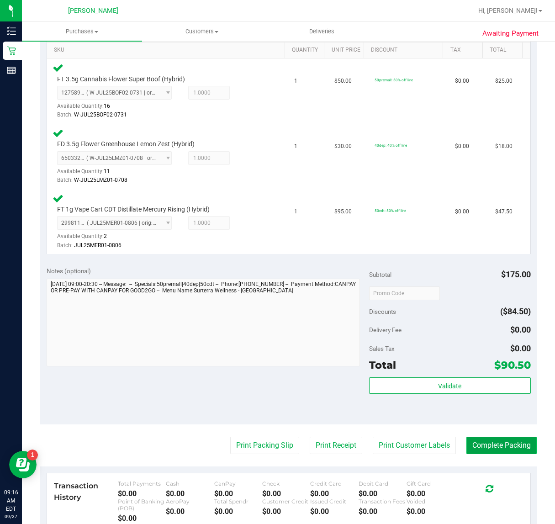
click at [485, 437] on button "Complete Packing" at bounding box center [502, 445] width 70 height 17
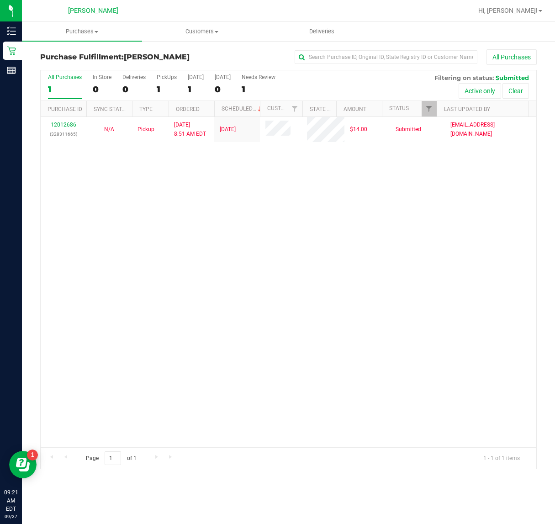
click at [169, 314] on div "12012686 (328311665) N/A Pickup 9/27/2025 8:51 AM EDT 9/27/2025 $14.00 Submitte…" at bounding box center [289, 282] width 496 height 330
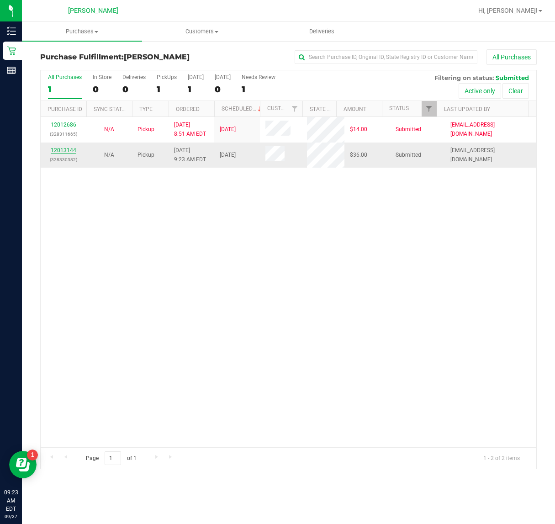
click at [60, 151] on link "12013144" at bounding box center [64, 150] width 26 height 6
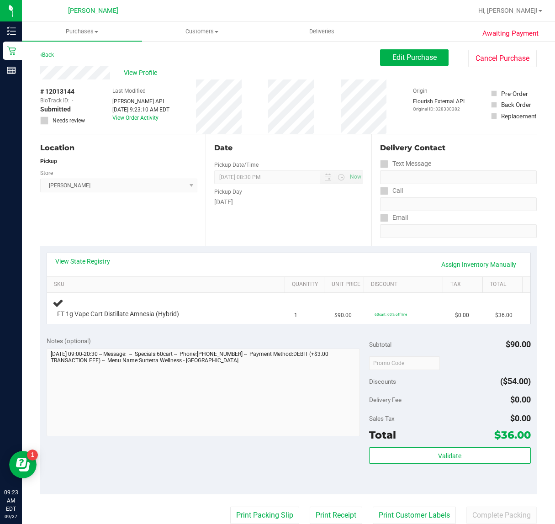
scroll to position [57, 0]
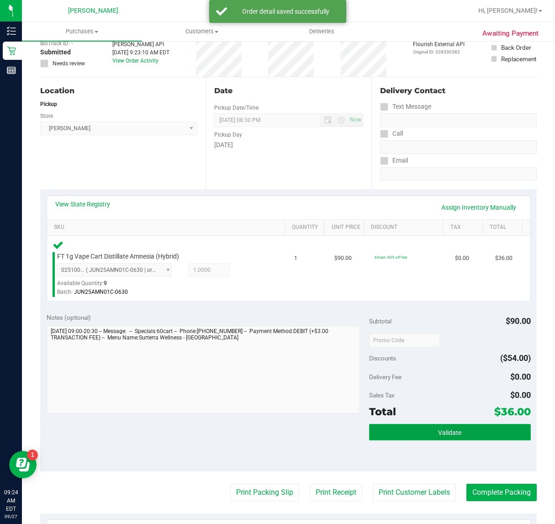
click at [411, 434] on button "Validate" at bounding box center [449, 432] width 161 height 16
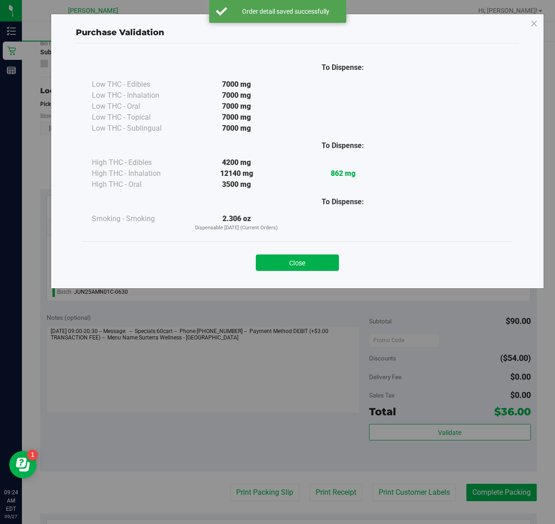
click at [312, 245] on div "Close" at bounding box center [298, 259] width 430 height 37
click at [284, 263] on button "Close" at bounding box center [297, 263] width 83 height 16
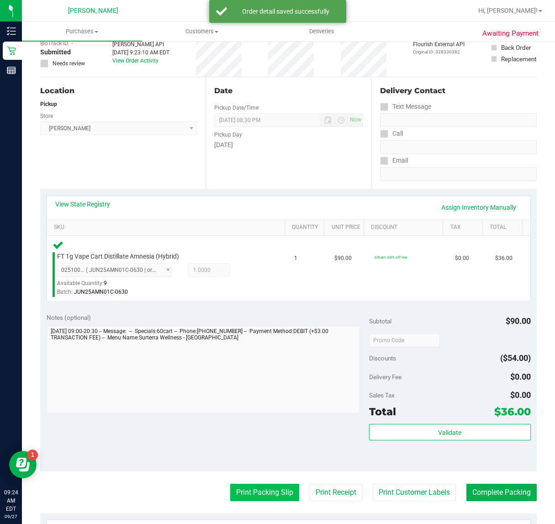
click at [247, 485] on button "Print Packing Slip" at bounding box center [264, 492] width 69 height 17
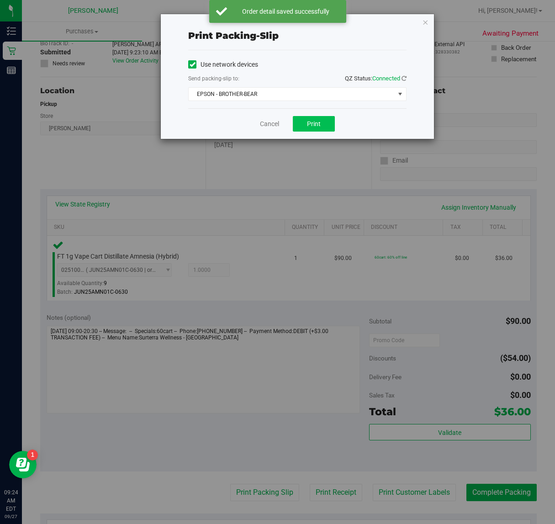
click at [314, 126] on span "Print" at bounding box center [314, 123] width 14 height 7
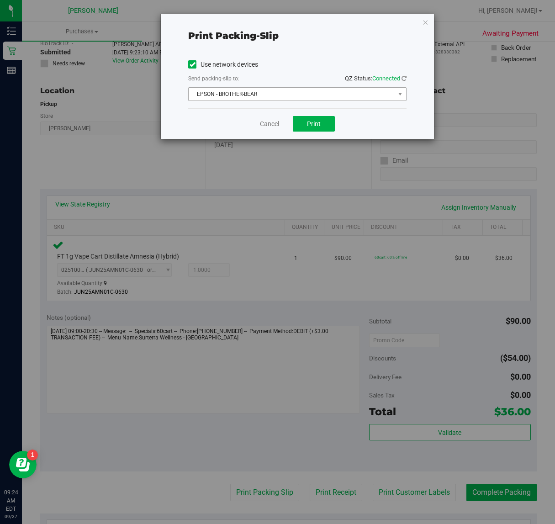
click at [253, 101] on span "EPSON - BROTHER-BEAR" at bounding box center [292, 94] width 206 height 13
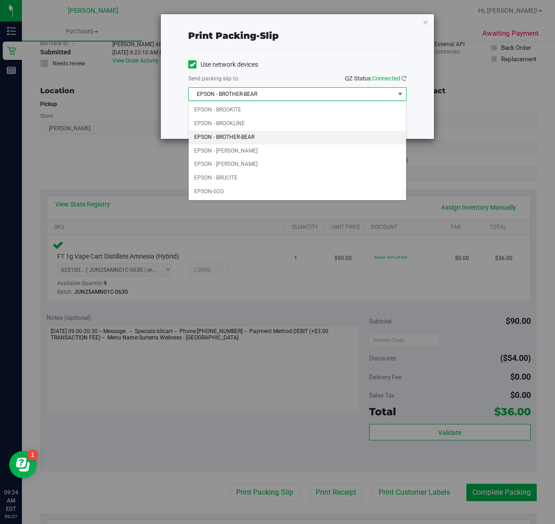
click at [356, 276] on div "Print packing-slip Use network devices Send packing-slip to: QZ Status: Connect…" at bounding box center [281, 262] width 562 height 524
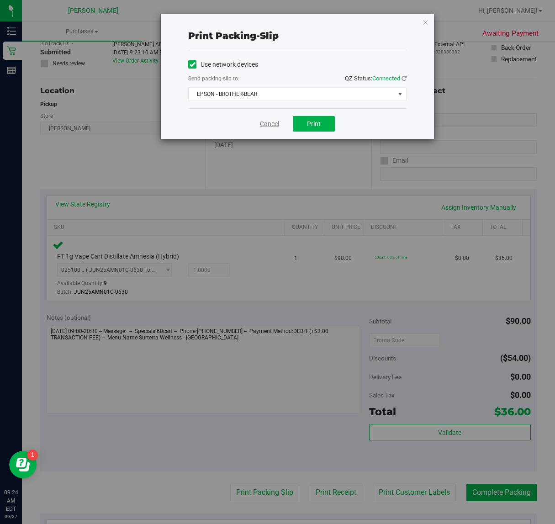
click at [263, 128] on link "Cancel" at bounding box center [269, 124] width 19 height 10
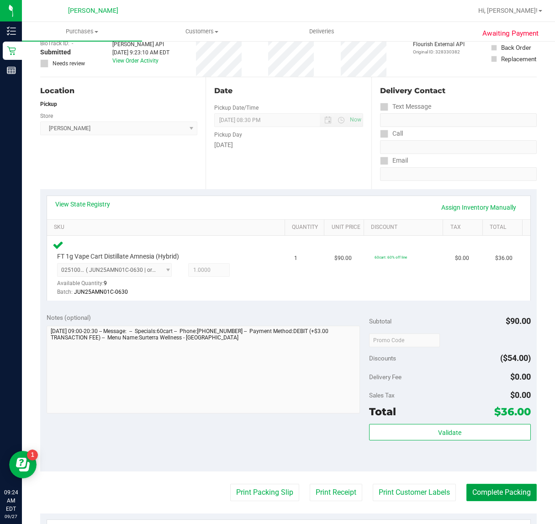
click at [496, 487] on button "Complete Packing" at bounding box center [502, 492] width 70 height 17
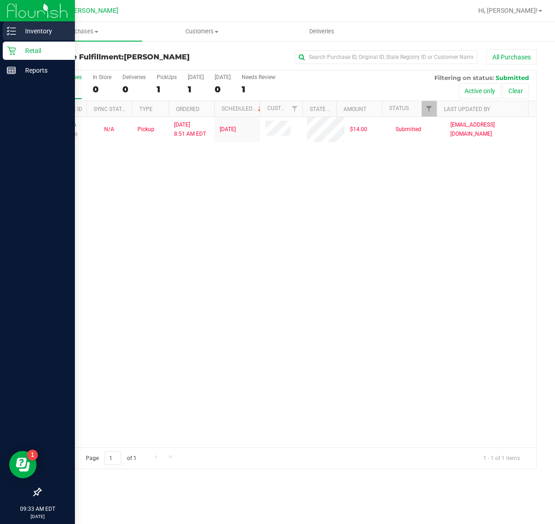
click at [26, 28] on p "Inventory" at bounding box center [43, 31] width 55 height 11
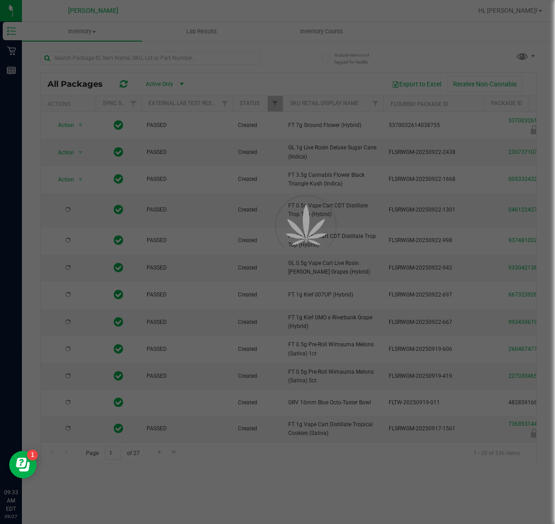
click at [102, 56] on div at bounding box center [277, 262] width 555 height 524
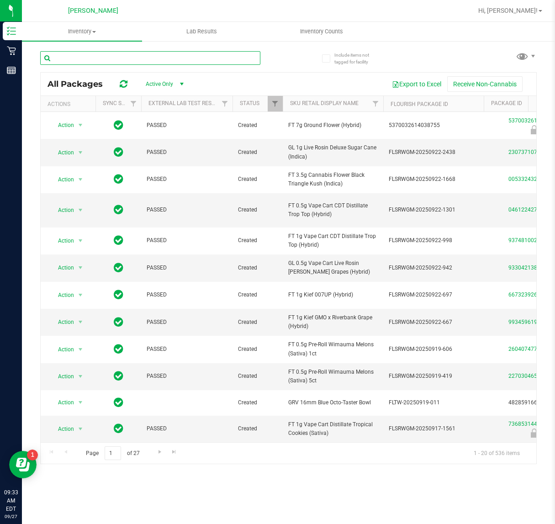
click at [102, 56] on input "text" at bounding box center [150, 58] width 220 height 14
type input "t12"
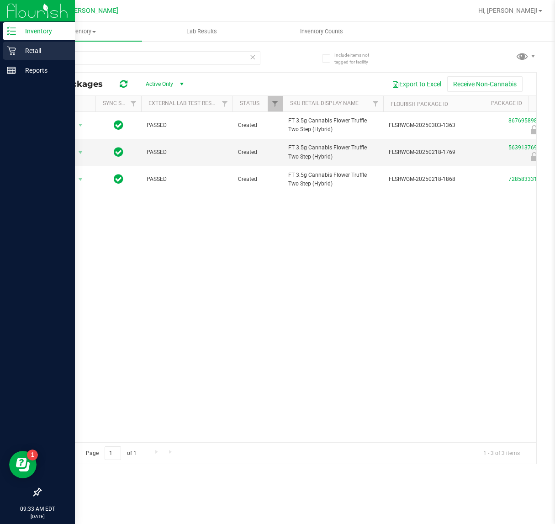
click at [0, 55] on link "Retail" at bounding box center [37, 52] width 75 height 20
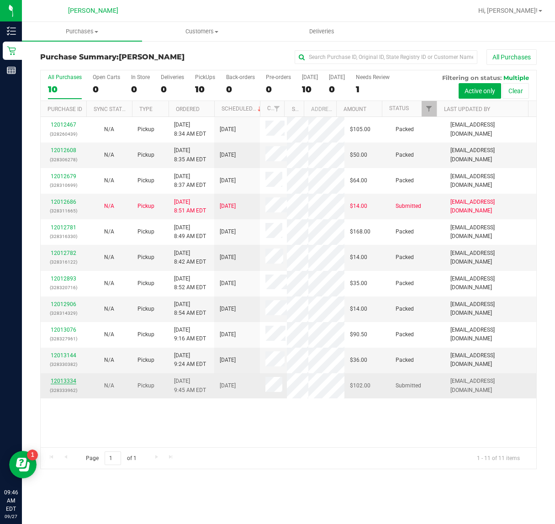
click at [71, 378] on link "12013334" at bounding box center [64, 381] width 26 height 6
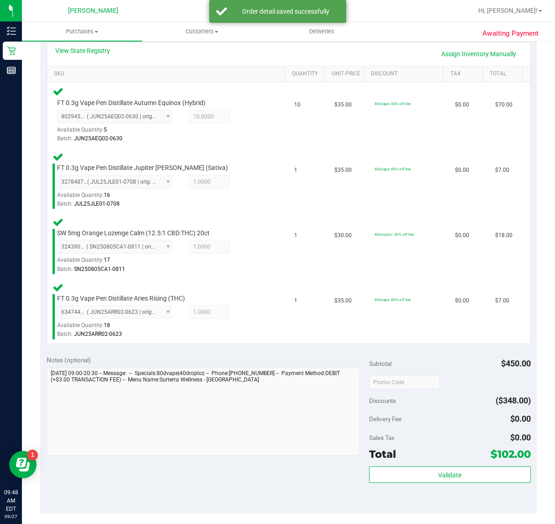
scroll to position [226, 0]
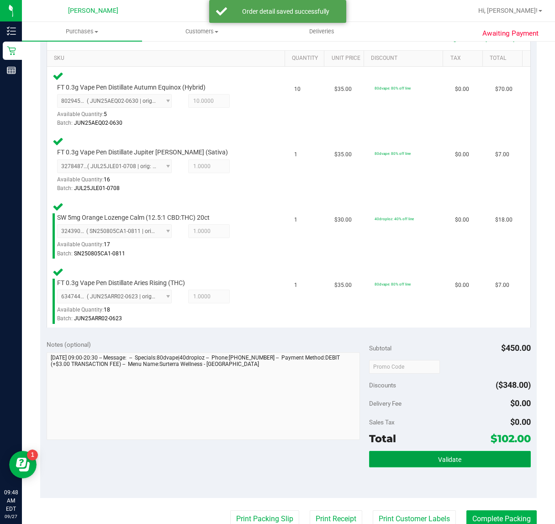
click at [424, 457] on button "Validate" at bounding box center [449, 459] width 161 height 16
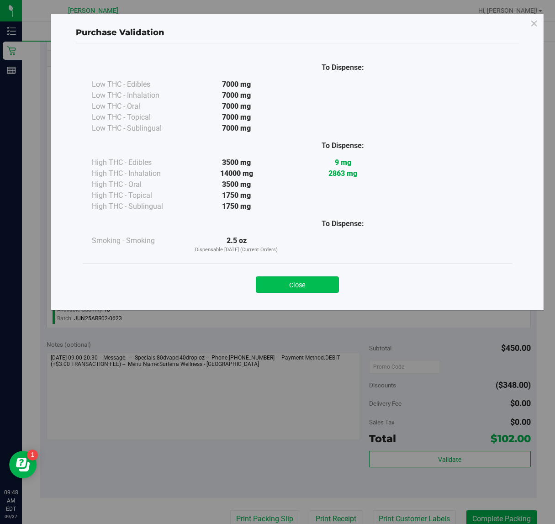
click at [302, 280] on button "Close" at bounding box center [297, 285] width 83 height 16
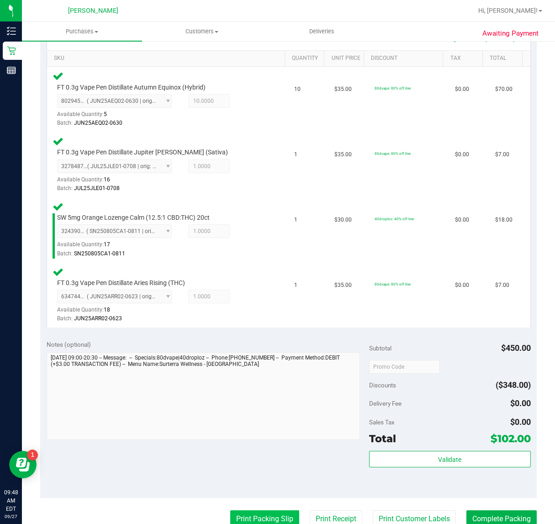
click at [268, 512] on button "Print Packing Slip" at bounding box center [264, 519] width 69 height 17
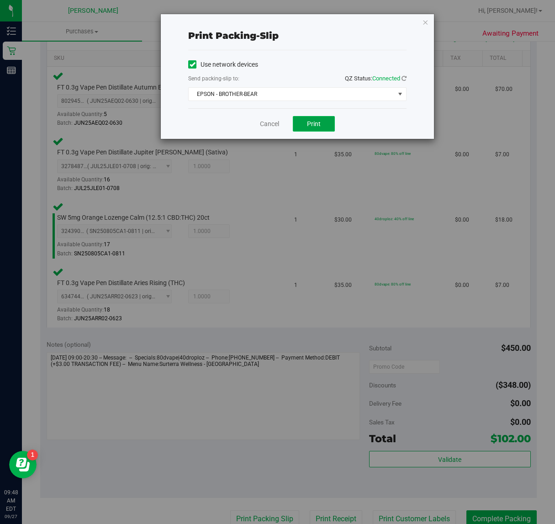
click at [303, 124] on button "Print" at bounding box center [314, 124] width 42 height 16
click at [247, 115] on div "Cancel Print" at bounding box center [297, 123] width 218 height 31
click at [266, 120] on link "Cancel" at bounding box center [269, 124] width 19 height 10
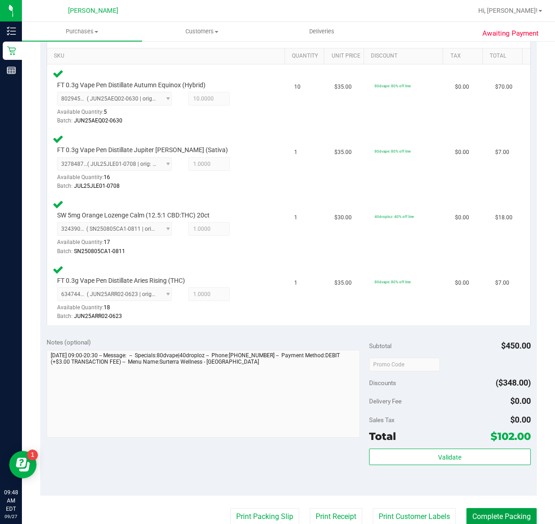
click at [481, 510] on button "Complete Packing" at bounding box center [502, 516] width 70 height 17
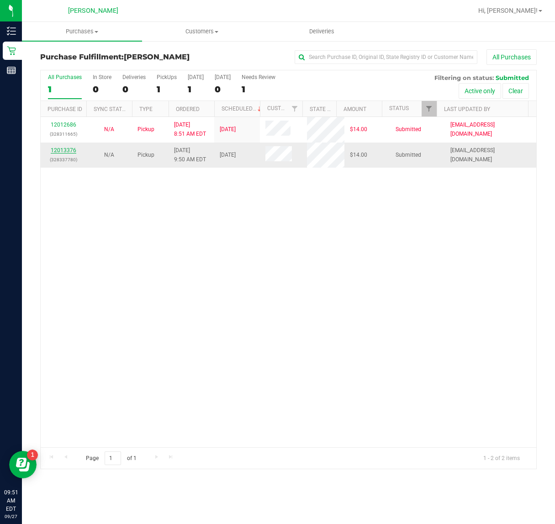
click at [74, 150] on link "12013376" at bounding box center [64, 150] width 26 height 6
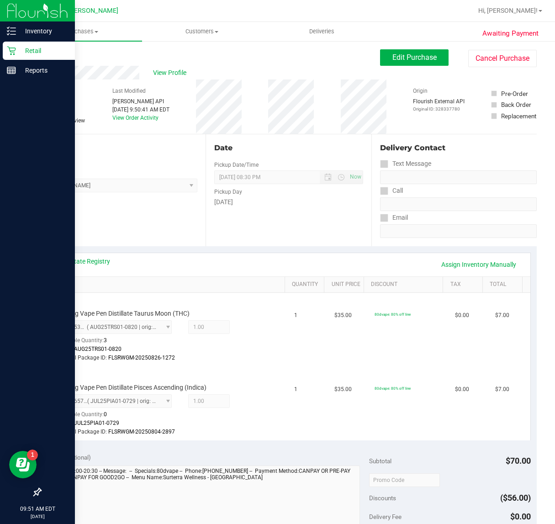
click at [8, 58] on div "Retail" at bounding box center [39, 51] width 72 height 18
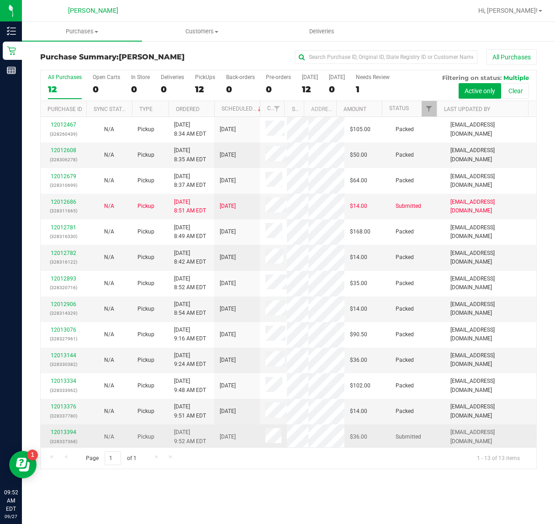
click at [209, 429] on td "9/27/2025 9:52 AM EDT" at bounding box center [192, 437] width 46 height 25
click at [65, 432] on link "12013394" at bounding box center [64, 432] width 26 height 6
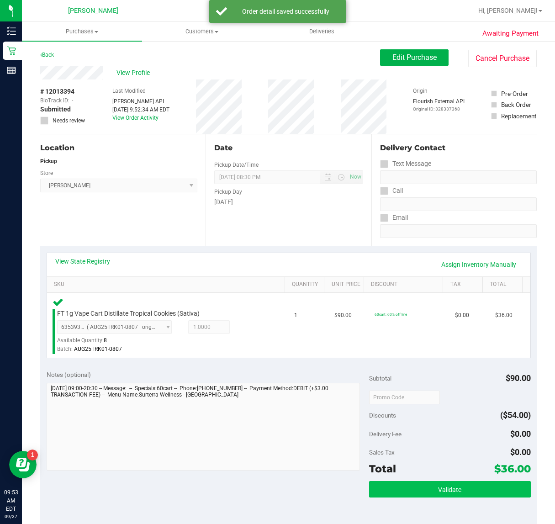
click at [412, 490] on button "Validate" at bounding box center [449, 489] width 161 height 16
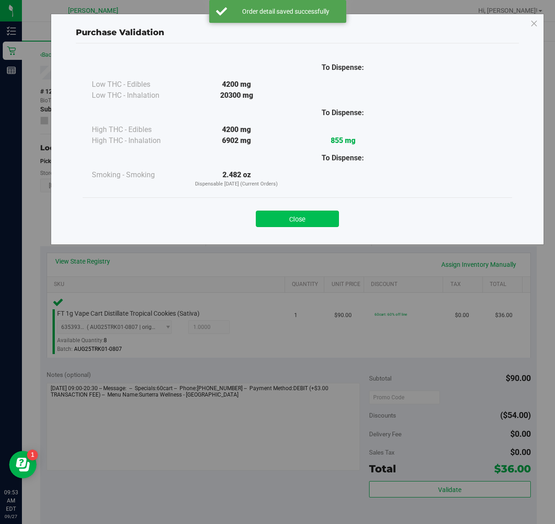
click at [298, 221] on button "Close" at bounding box center [297, 219] width 83 height 16
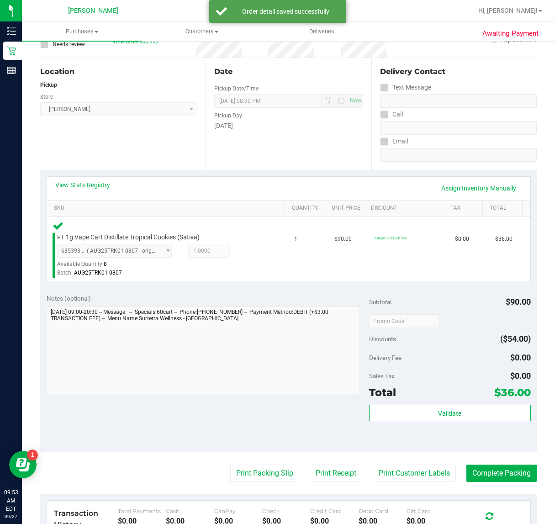
scroll to position [103, 0]
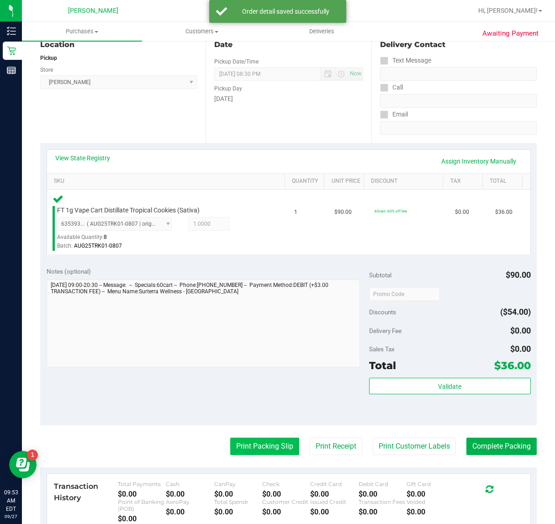
click at [243, 449] on button "Print Packing Slip" at bounding box center [264, 446] width 69 height 17
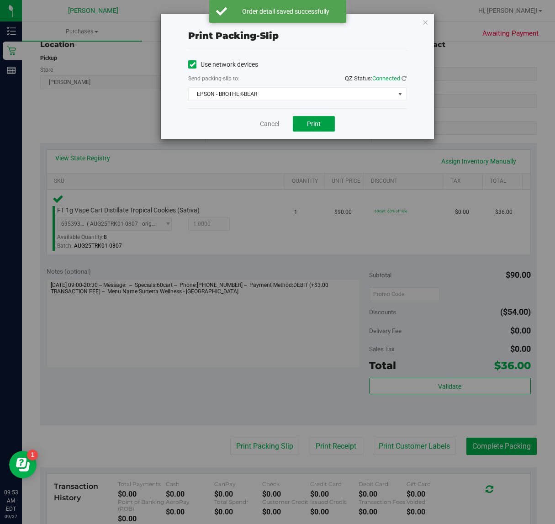
click at [323, 127] on button "Print" at bounding box center [314, 124] width 42 height 16
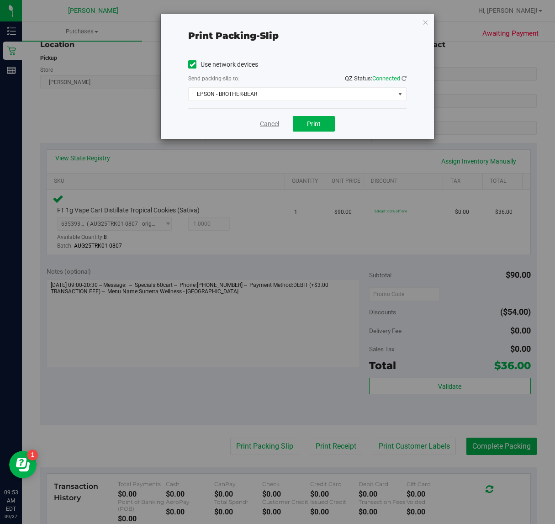
click at [277, 122] on link "Cancel" at bounding box center [269, 124] width 19 height 10
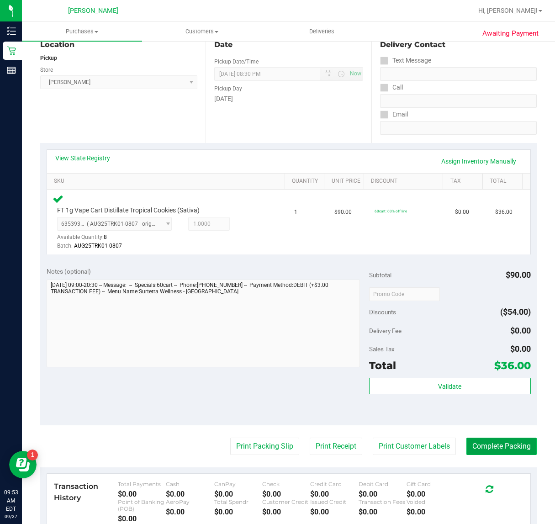
click at [496, 446] on button "Complete Packing" at bounding box center [502, 446] width 70 height 17
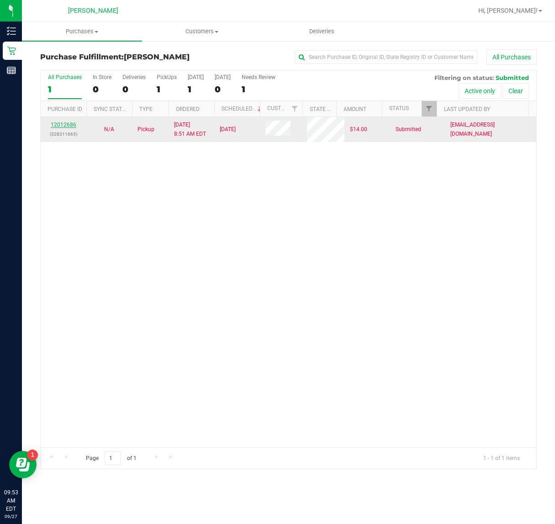
click at [70, 127] on link "12012686" at bounding box center [64, 125] width 26 height 6
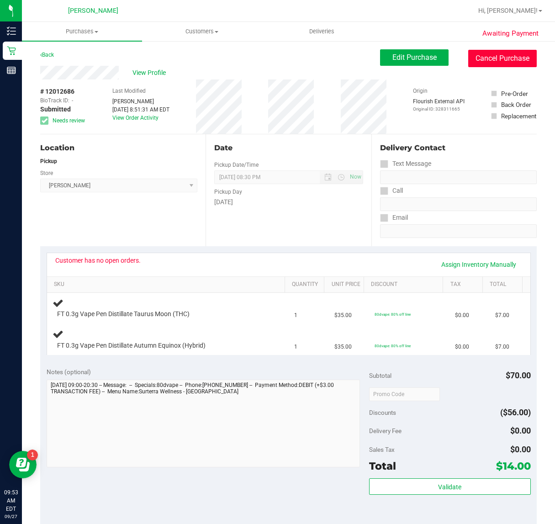
click at [479, 60] on button "Cancel Purchase" at bounding box center [503, 58] width 69 height 17
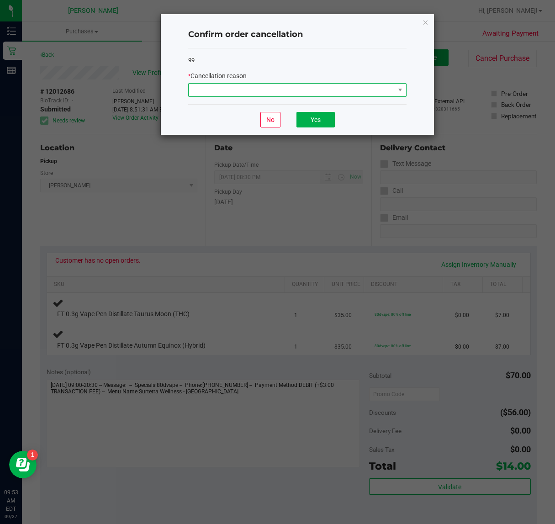
click at [264, 97] on span at bounding box center [297, 90] width 218 height 14
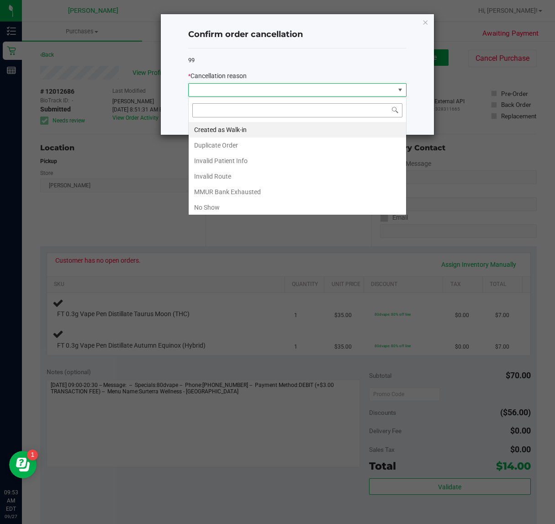
scroll to position [14, 218]
click at [228, 190] on li "MMUR Bank Exhausted" at bounding box center [298, 192] width 218 height 16
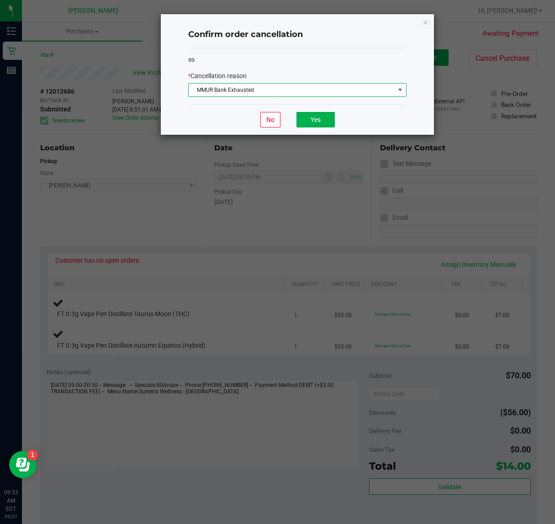
click at [288, 86] on span "MMUR Bank Exhausted" at bounding box center [292, 90] width 206 height 13
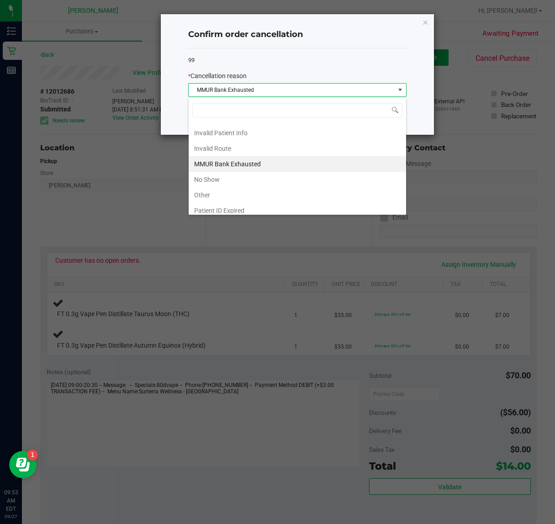
scroll to position [50, 0]
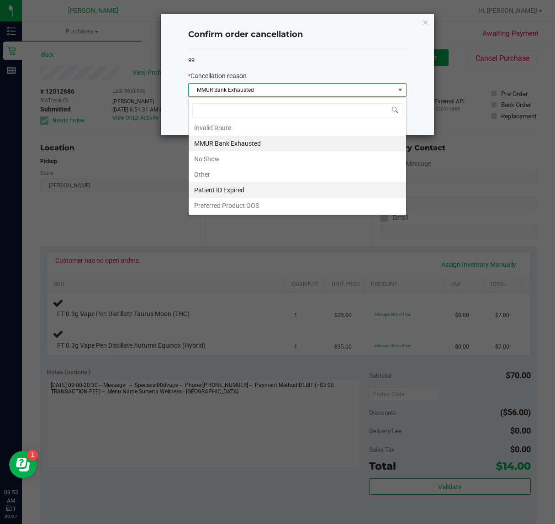
click at [231, 191] on li "Patient ID Expired" at bounding box center [298, 190] width 218 height 16
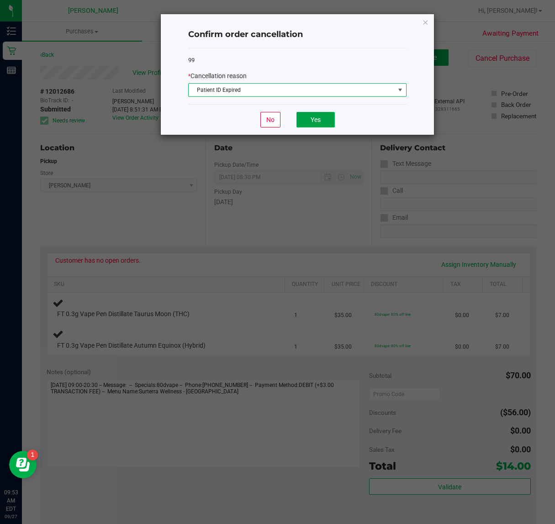
click at [303, 117] on button "Yes" at bounding box center [316, 120] width 38 height 16
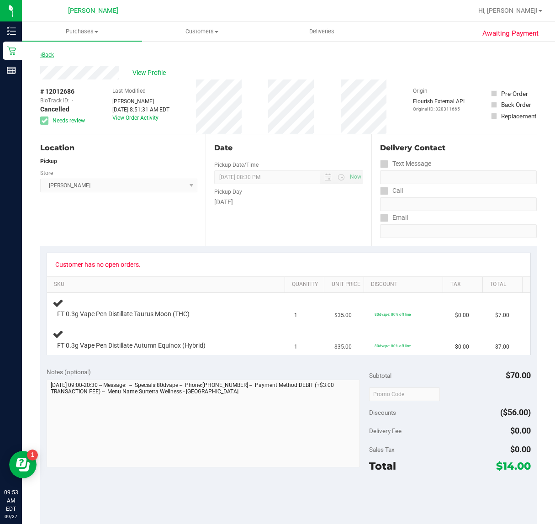
click at [48, 57] on link "Back" at bounding box center [47, 55] width 14 height 6
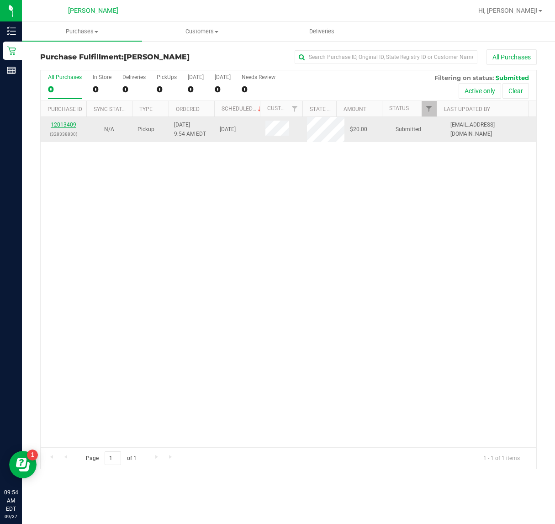
click at [70, 128] on link "12013409" at bounding box center [64, 125] width 26 height 6
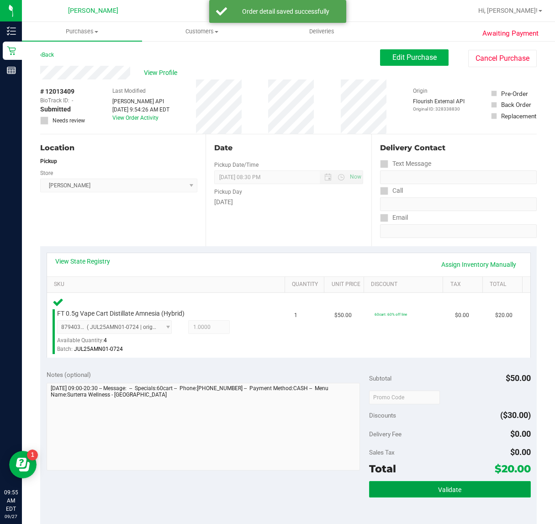
click at [421, 485] on button "Validate" at bounding box center [449, 489] width 161 height 16
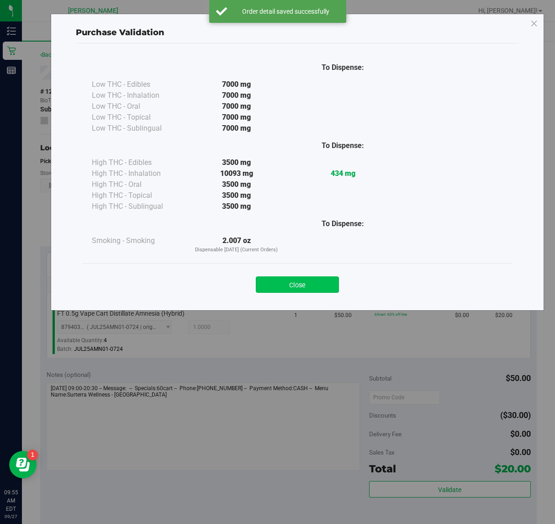
click at [293, 278] on button "Close" at bounding box center [297, 285] width 83 height 16
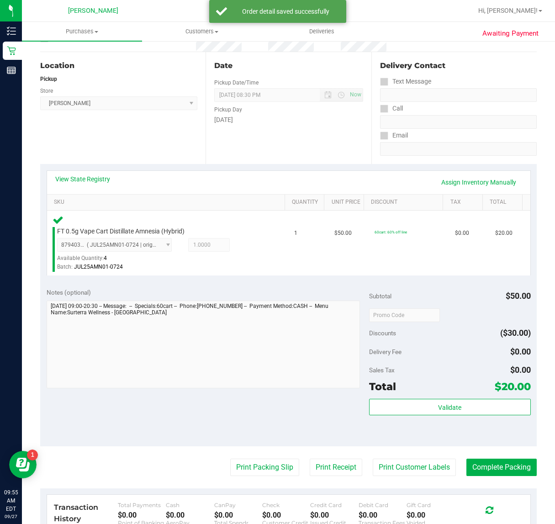
scroll to position [133, 0]
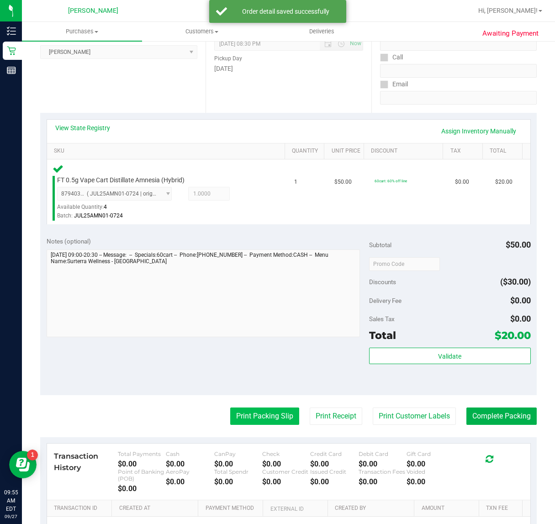
click at [261, 414] on button "Print Packing Slip" at bounding box center [264, 416] width 69 height 17
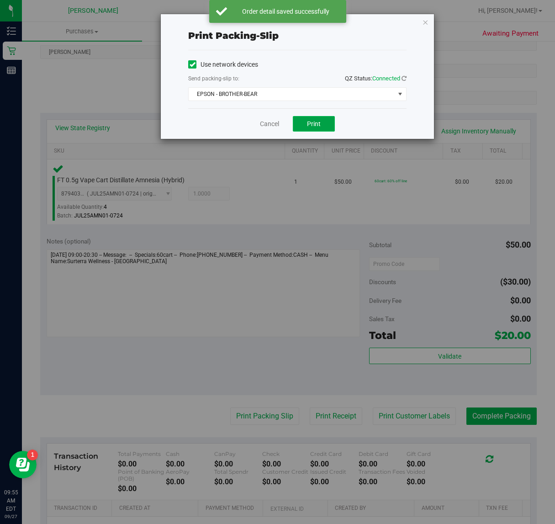
click at [314, 126] on span "Print" at bounding box center [314, 123] width 14 height 7
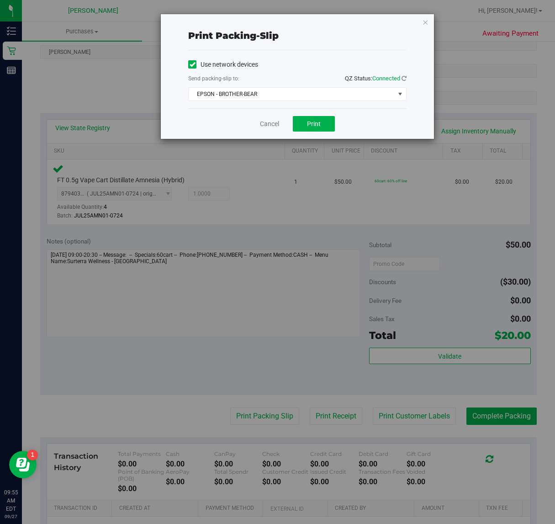
click at [250, 122] on div "Cancel Print" at bounding box center [297, 123] width 218 height 31
click at [264, 120] on link "Cancel" at bounding box center [269, 124] width 19 height 10
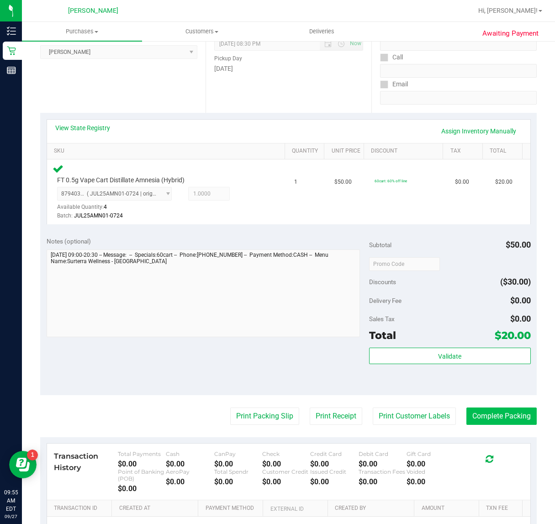
click at [497, 415] on button "Complete Packing" at bounding box center [502, 416] width 70 height 17
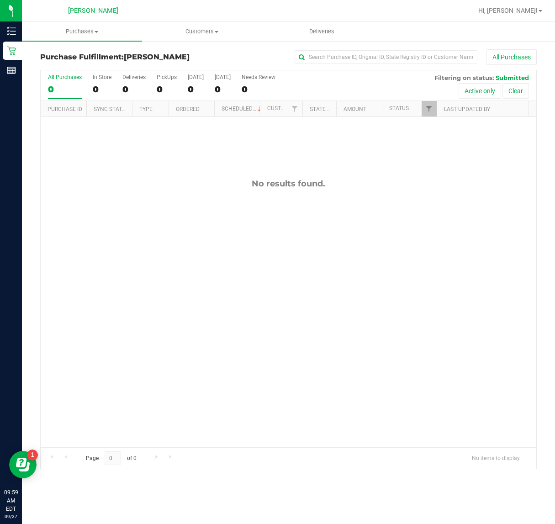
click at [501, 206] on div "No results found." at bounding box center [289, 313] width 496 height 392
click at [467, 196] on div "No results found." at bounding box center [289, 313] width 496 height 392
click at [432, 335] on div "No results found." at bounding box center [289, 313] width 496 height 392
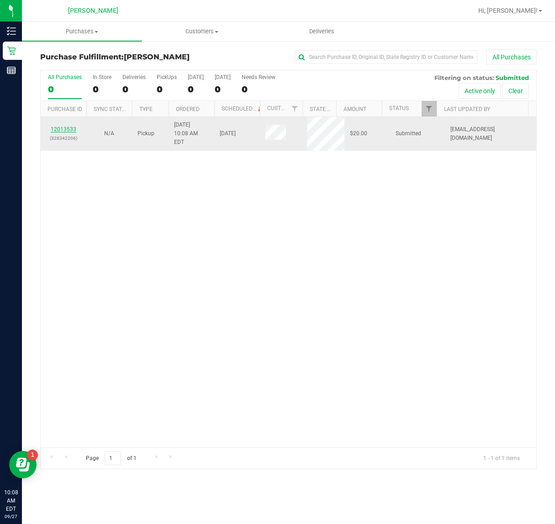
click at [72, 126] on link "12013533" at bounding box center [64, 129] width 26 height 6
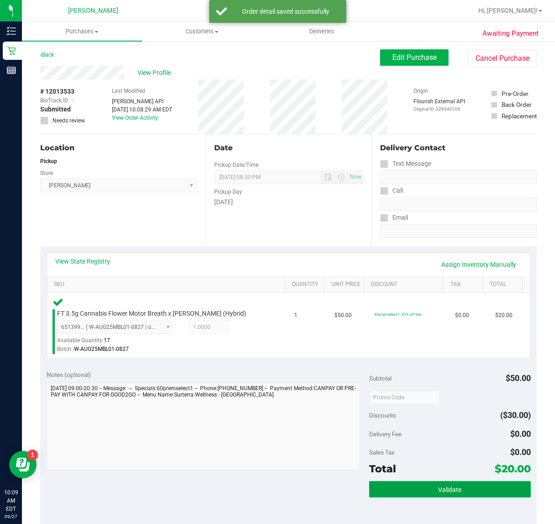
click at [408, 484] on button "Validate" at bounding box center [449, 489] width 161 height 16
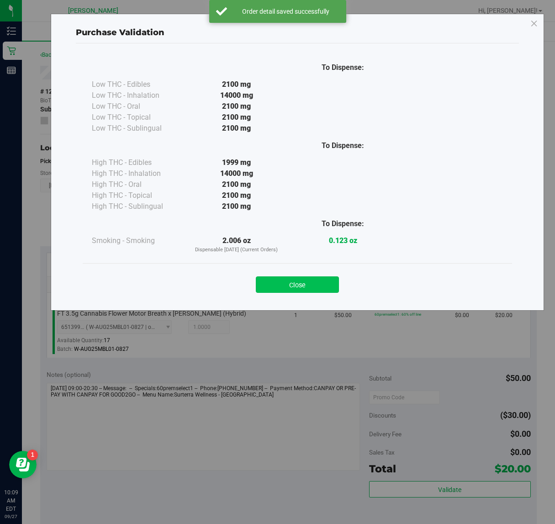
click at [287, 287] on button "Close" at bounding box center [297, 285] width 83 height 16
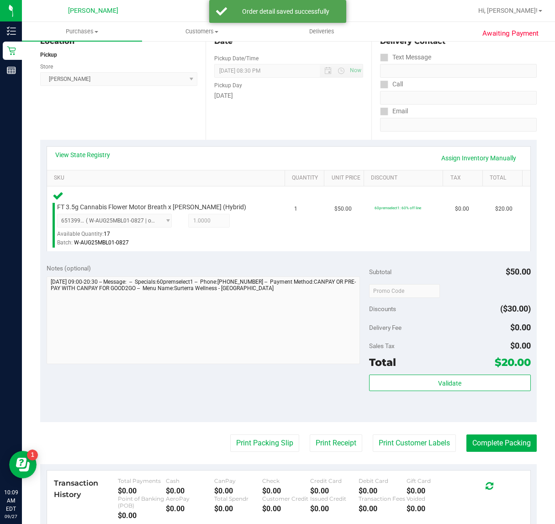
scroll to position [114, 0]
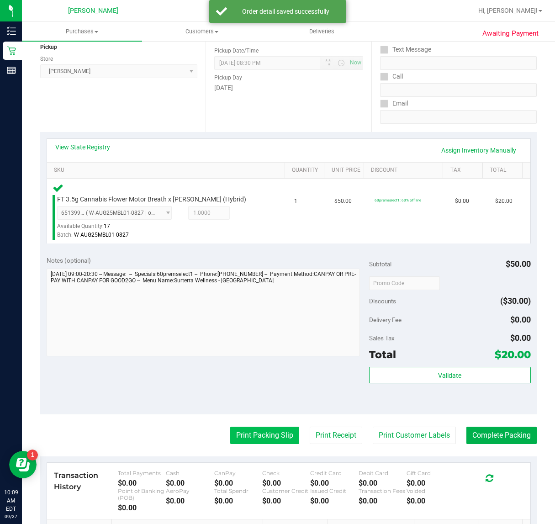
click at [266, 432] on button "Print Packing Slip" at bounding box center [264, 435] width 69 height 17
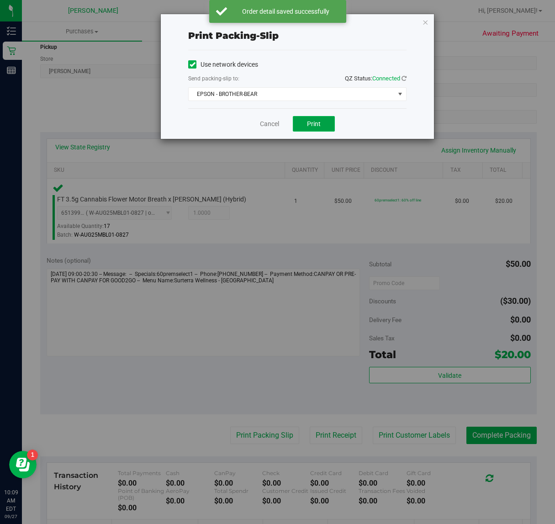
click at [310, 124] on span "Print" at bounding box center [314, 123] width 14 height 7
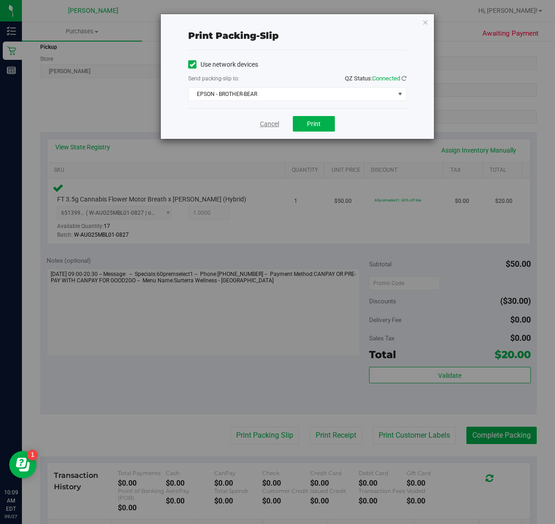
click at [270, 124] on link "Cancel" at bounding box center [269, 124] width 19 height 10
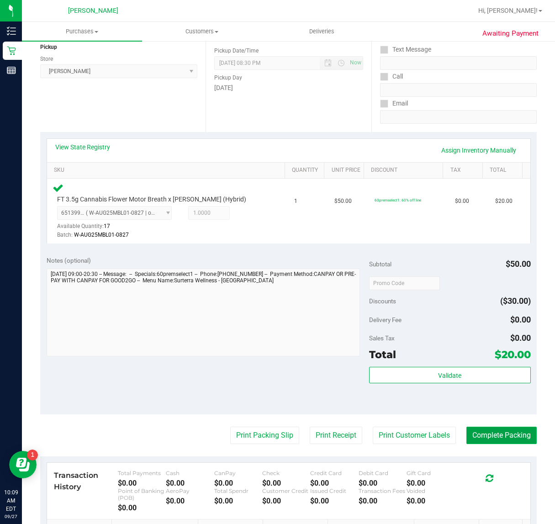
click at [501, 434] on button "Complete Packing" at bounding box center [502, 435] width 70 height 17
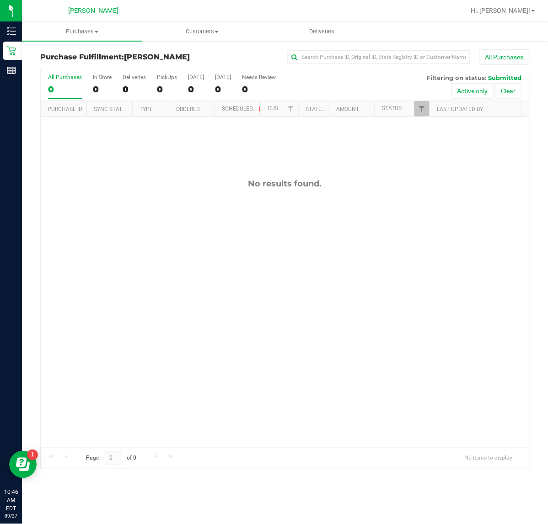
click at [453, 352] on div "No results found." at bounding box center [285, 313] width 488 height 392
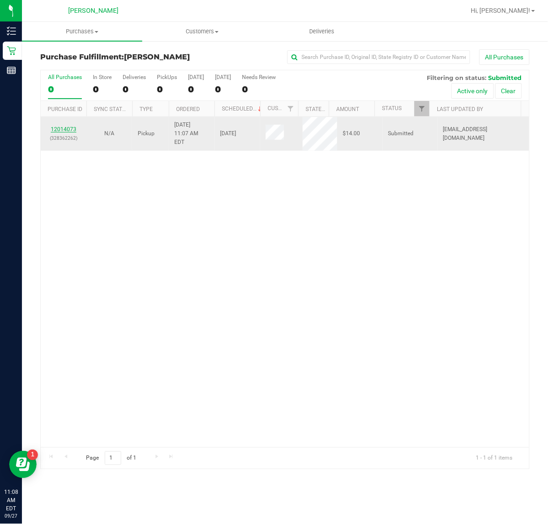
click at [62, 128] on link "12014073" at bounding box center [64, 129] width 26 height 6
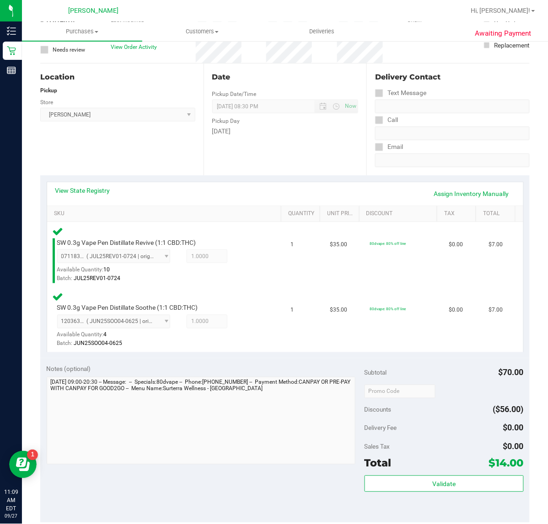
scroll to position [105, 0]
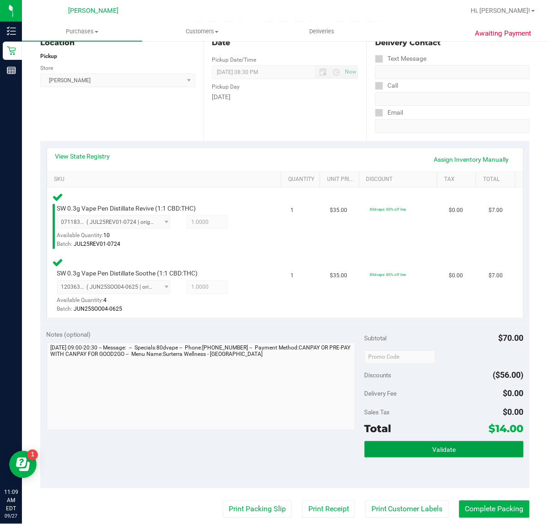
click at [398, 449] on button "Validate" at bounding box center [443, 450] width 159 height 16
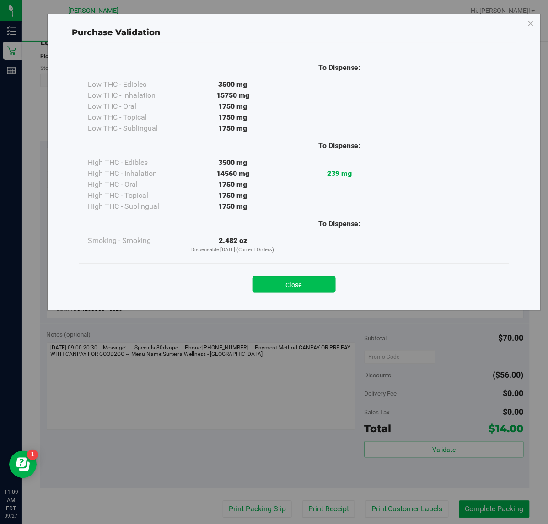
click at [289, 289] on button "Close" at bounding box center [293, 285] width 83 height 16
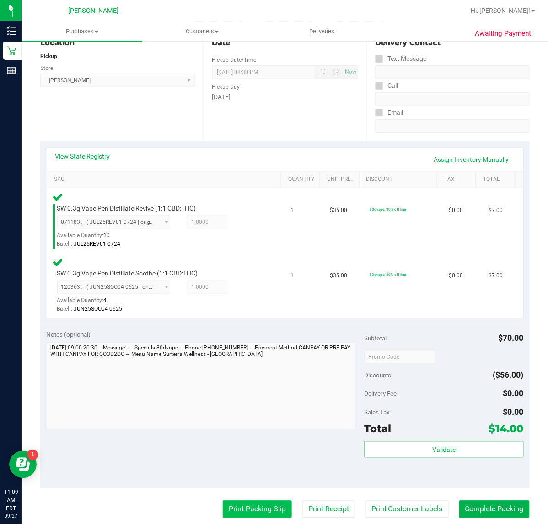
click at [243, 504] on button "Print Packing Slip" at bounding box center [257, 509] width 69 height 17
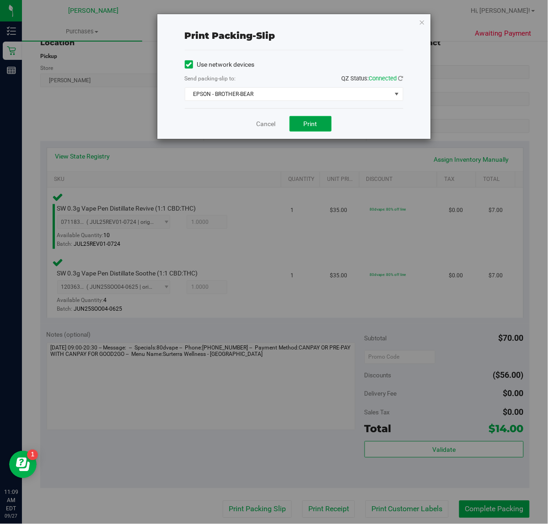
click at [304, 119] on button "Print" at bounding box center [310, 124] width 42 height 16
click at [258, 124] on link "Cancel" at bounding box center [265, 124] width 19 height 10
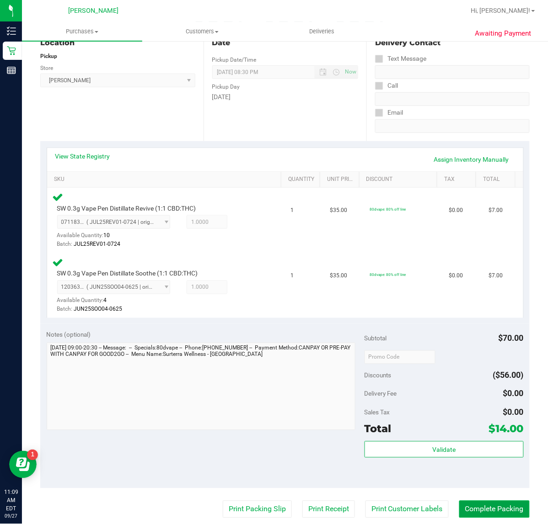
click at [485, 506] on button "Complete Packing" at bounding box center [494, 509] width 70 height 17
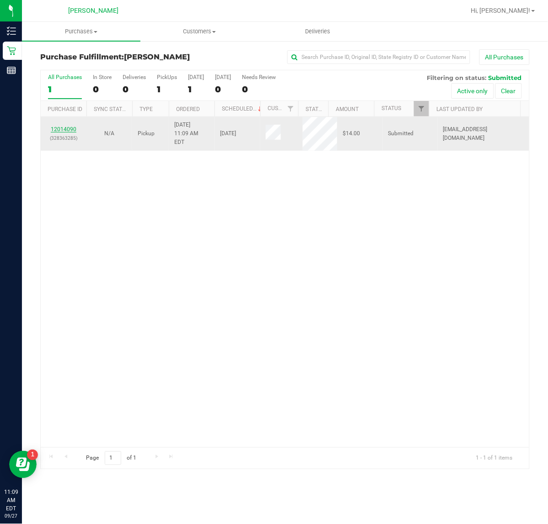
click at [74, 126] on link "12014090" at bounding box center [64, 129] width 26 height 6
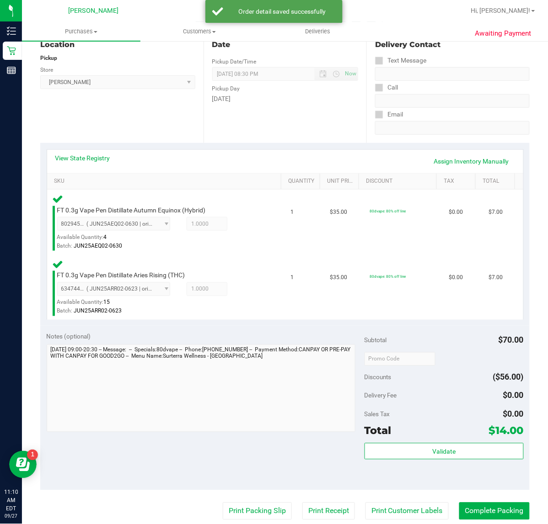
scroll to position [109, 0]
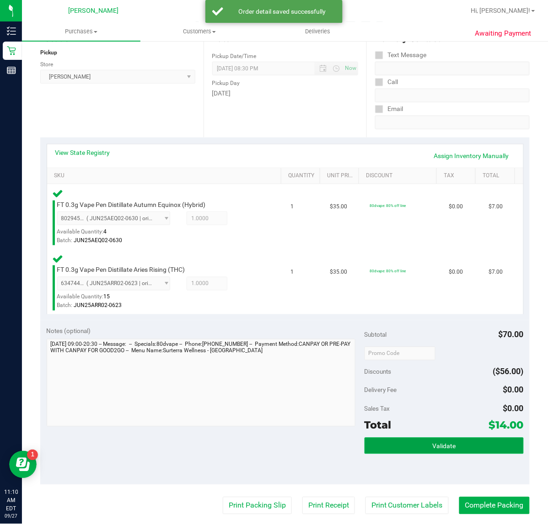
click at [432, 449] on span "Validate" at bounding box center [443, 446] width 23 height 7
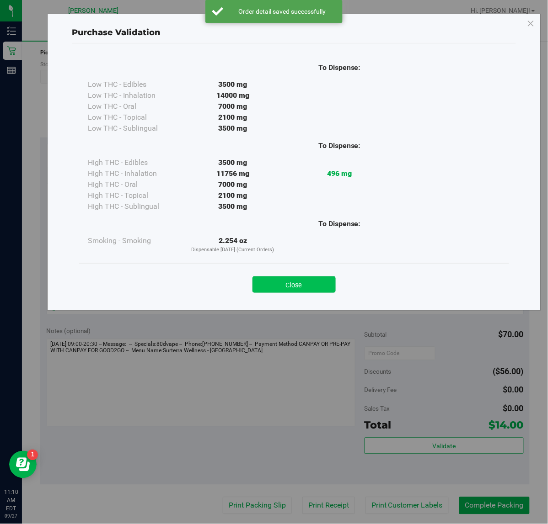
click at [303, 292] on button "Close" at bounding box center [293, 285] width 83 height 16
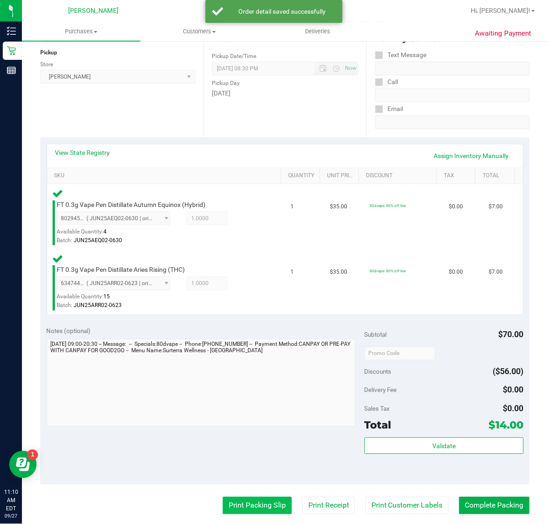
click at [256, 497] on button "Print Packing Slip" at bounding box center [257, 505] width 69 height 17
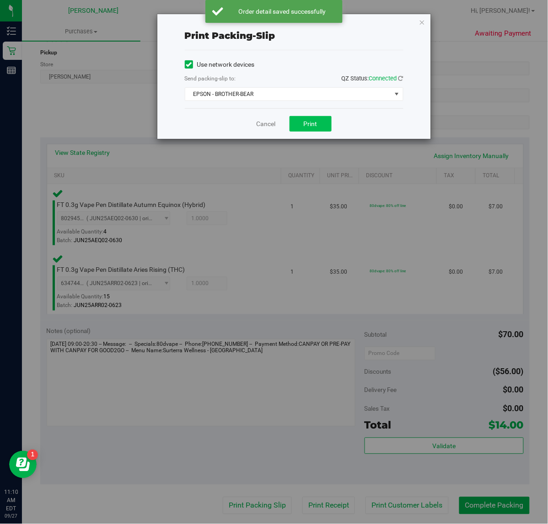
click at [310, 124] on span "Print" at bounding box center [311, 123] width 14 height 7
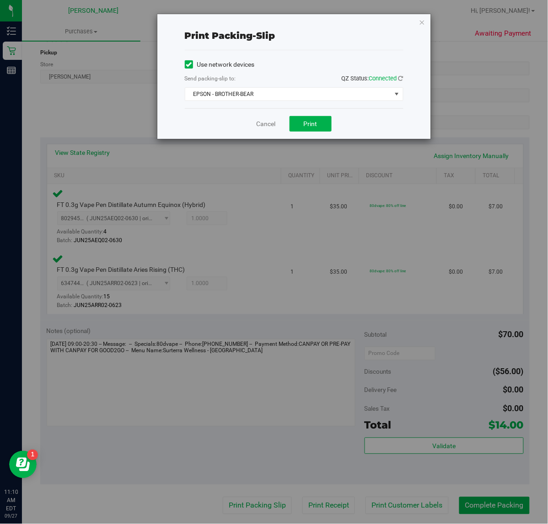
click at [247, 117] on div "Cancel Print" at bounding box center [294, 123] width 218 height 31
click at [245, 128] on div "Cancel Print" at bounding box center [294, 123] width 218 height 31
click at [265, 122] on link "Cancel" at bounding box center [265, 124] width 19 height 10
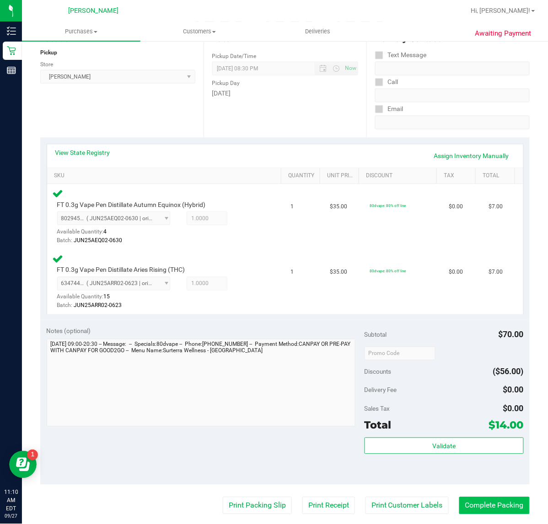
click at [476, 501] on button "Complete Packing" at bounding box center [494, 505] width 70 height 17
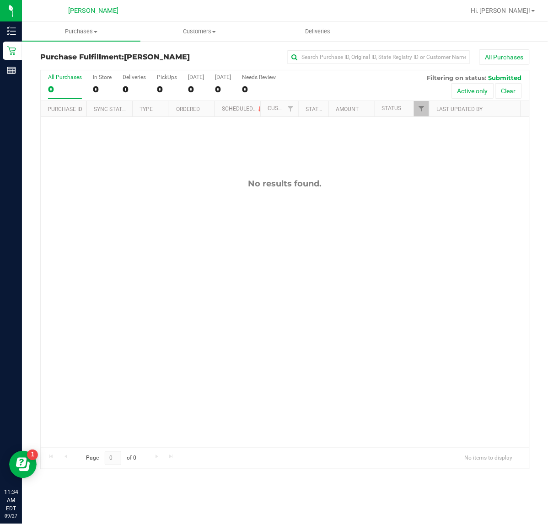
click at [450, 298] on div "No results found." at bounding box center [285, 313] width 488 height 392
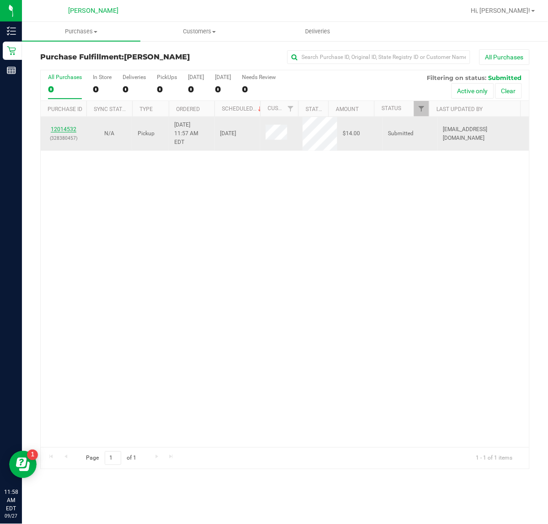
click at [58, 126] on link "12014532" at bounding box center [64, 129] width 26 height 6
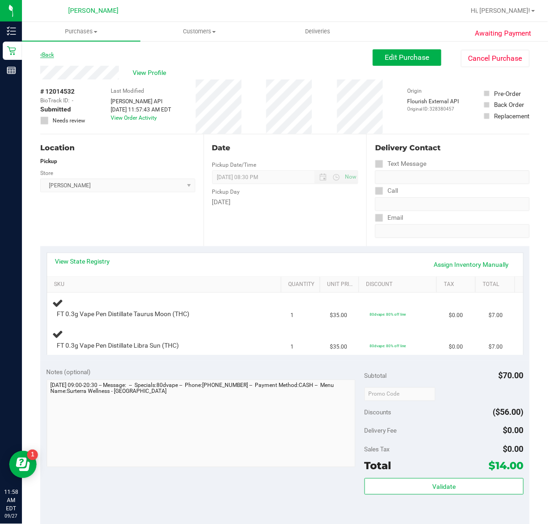
click at [41, 55] on icon at bounding box center [41, 54] width 2 height 5
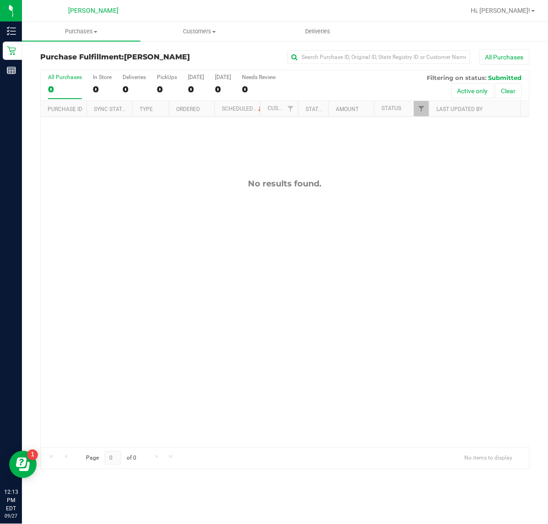
click at [535, 222] on div "All Purchases 0 In Store 0 Deliveries 0 PickUps 0 [DATE] 0 [DATE] 0 Needs Revie…" at bounding box center [284, 269] width 503 height 400
click at [547, 62] on div "Purchase Fulfillment: [PERSON_NAME] All Purchases All Purchases 0 In Store 0 De…" at bounding box center [285, 259] width 526 height 438
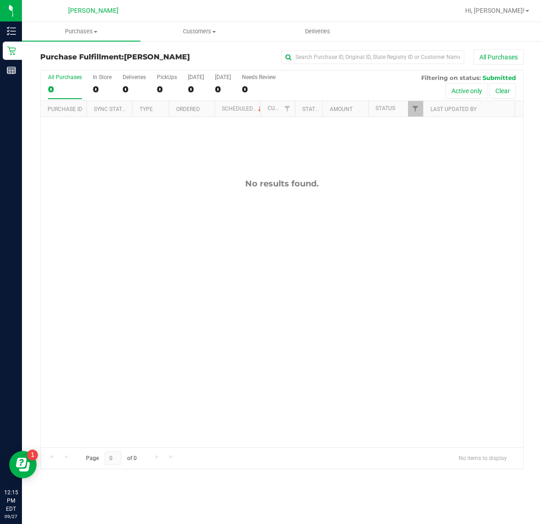
click at [398, 333] on div "No results found." at bounding box center [282, 313] width 482 height 392
click at [522, 124] on div "All Purchases 0 In Store 0 Deliveries 0 PickUps 0 [DATE] 0 [DATE] 0 Needs Revie…" at bounding box center [281, 270] width 483 height 400
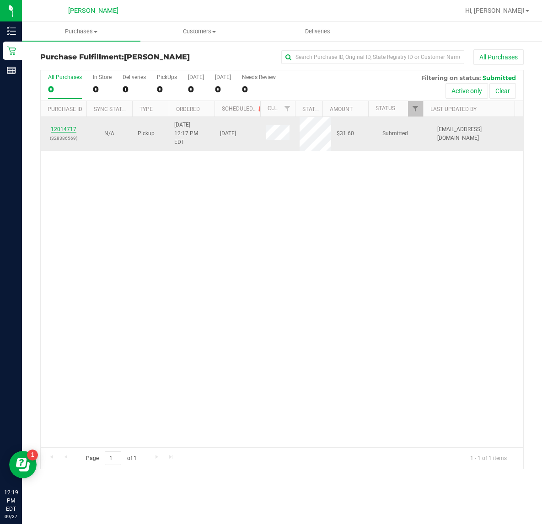
click at [59, 126] on link "12014717" at bounding box center [64, 129] width 26 height 6
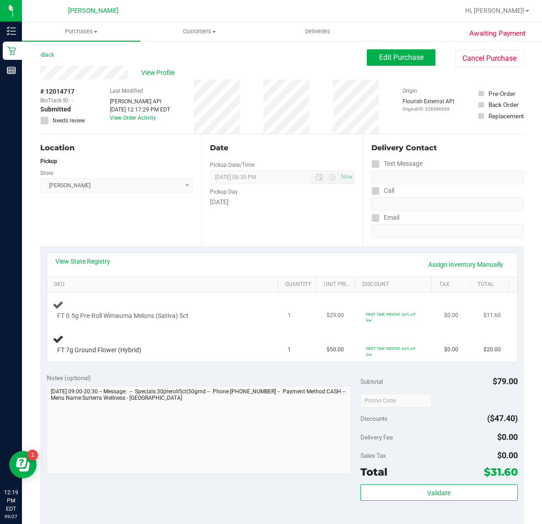
scroll to position [57, 0]
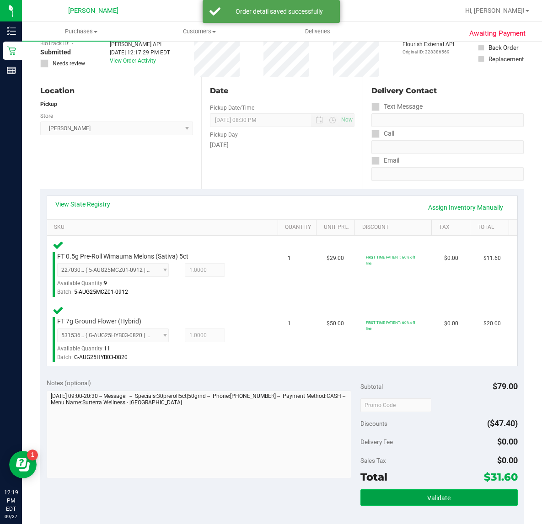
click at [416, 497] on button "Validate" at bounding box center [438, 498] width 157 height 16
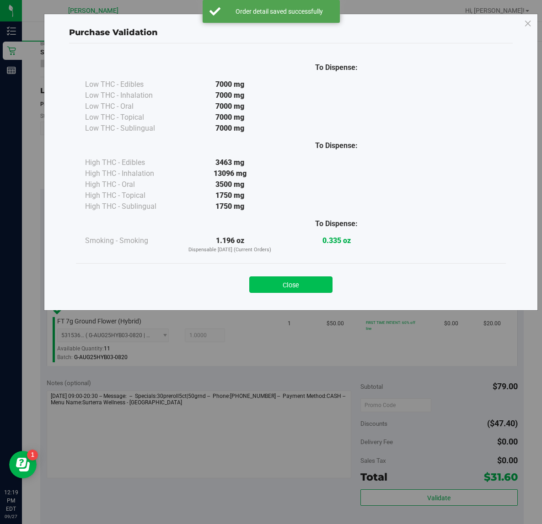
click at [303, 288] on button "Close" at bounding box center [290, 285] width 83 height 16
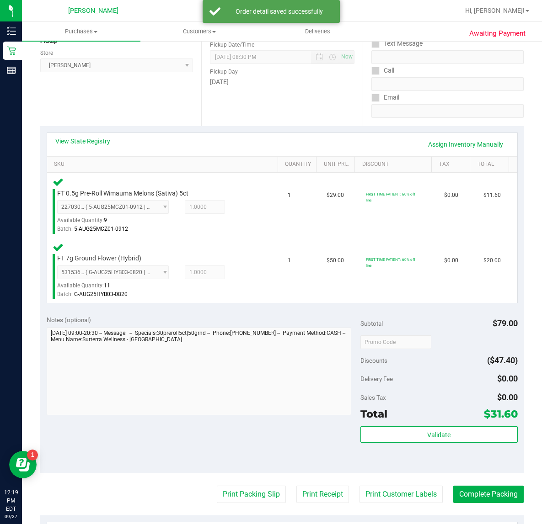
scroll to position [149, 0]
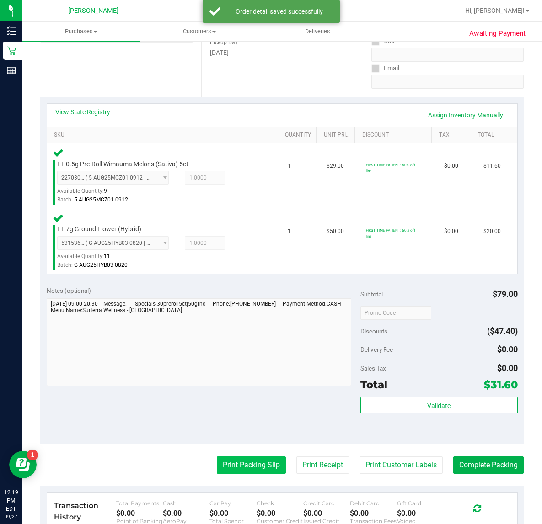
click at [243, 465] on button "Print Packing Slip" at bounding box center [251, 465] width 69 height 17
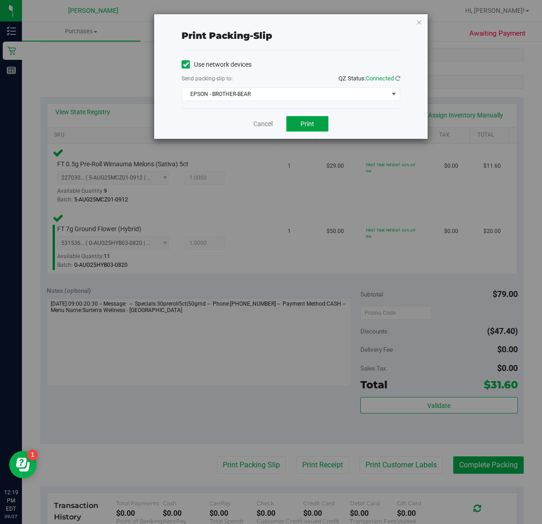
click at [303, 120] on button "Print" at bounding box center [307, 124] width 42 height 16
click at [268, 123] on link "Cancel" at bounding box center [262, 124] width 19 height 10
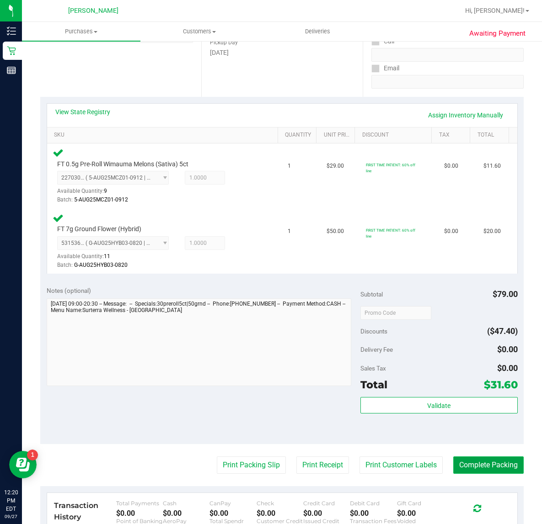
click at [482, 457] on button "Complete Packing" at bounding box center [488, 465] width 70 height 17
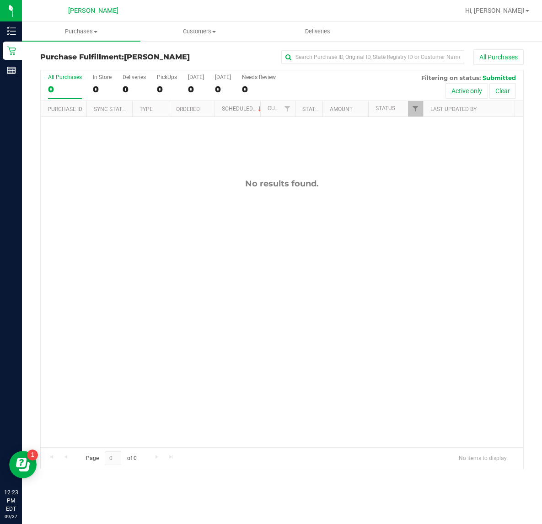
click at [504, 186] on div "No results found." at bounding box center [282, 184] width 482 height 10
click at [478, 152] on div "No results found." at bounding box center [282, 313] width 482 height 392
click at [528, 111] on div "All Purchases 0 In Store 0 Deliveries 0 PickUps 0 Today 0 Tomorrow 0 Needs Revi…" at bounding box center [281, 269] width 497 height 400
click at [36, 413] on div "All Purchases 0 In Store 0 Deliveries 0 PickUps 0 Today 0 Tomorrow 0 Needs Revi…" at bounding box center [281, 269] width 497 height 400
click at [532, 59] on div "Purchase Fulfillment: Clermont WC All Purchases All Purchases 0 In Store 0 Deli…" at bounding box center [282, 259] width 520 height 438
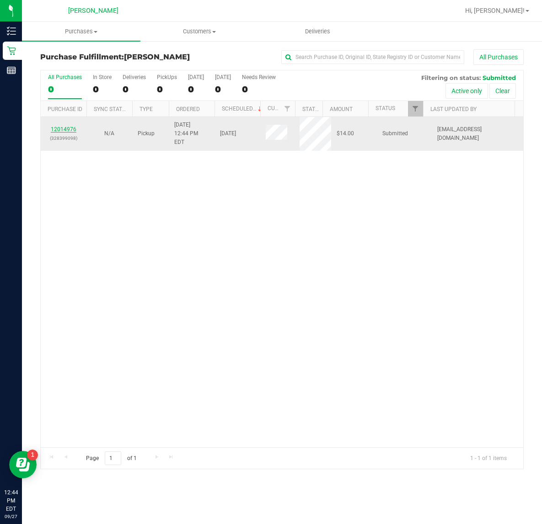
click at [65, 126] on link "12014976" at bounding box center [64, 129] width 26 height 6
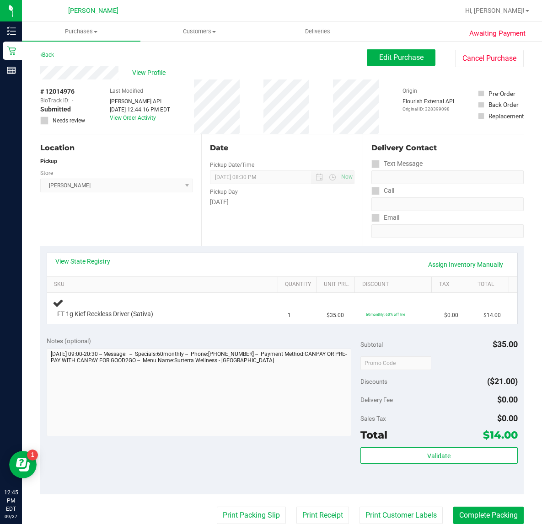
click at [83, 265] on link "View State Registry" at bounding box center [82, 261] width 55 height 9
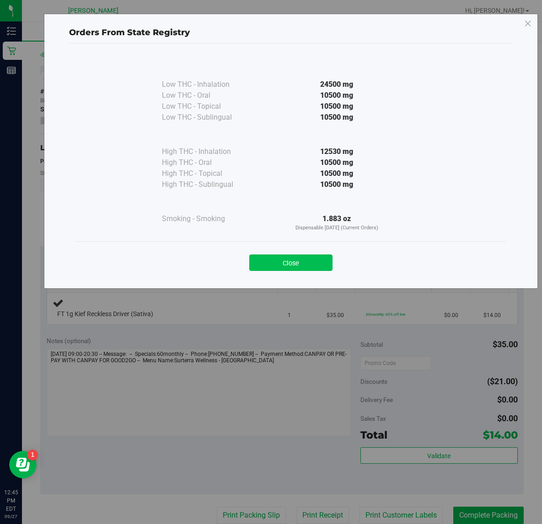
click at [277, 255] on button "Close" at bounding box center [290, 263] width 83 height 16
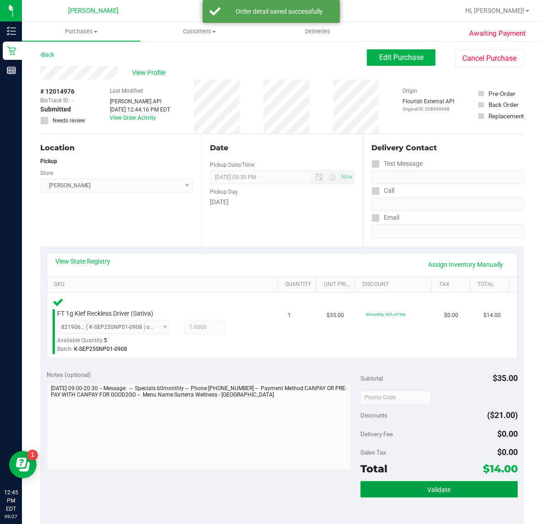
click at [442, 485] on button "Validate" at bounding box center [438, 489] width 157 height 16
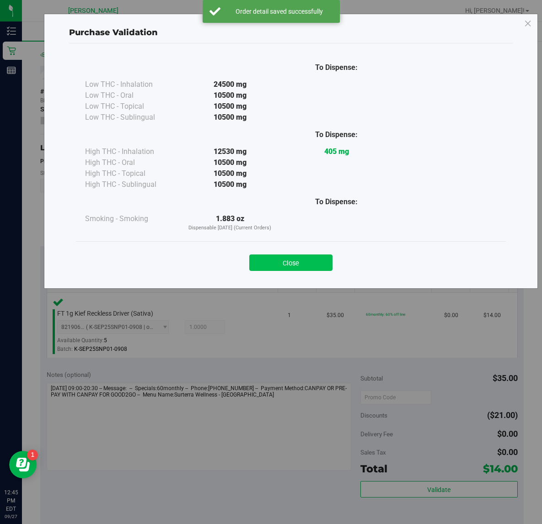
click at [304, 256] on button "Close" at bounding box center [290, 263] width 83 height 16
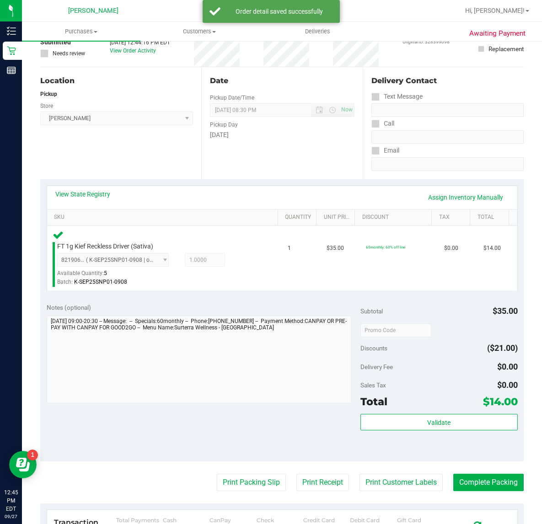
scroll to position [128, 0]
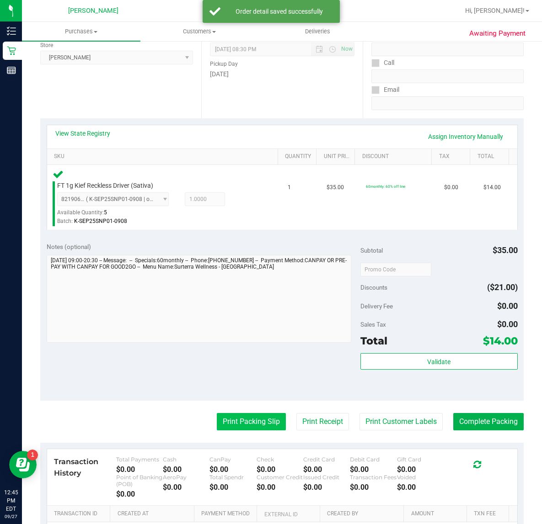
click at [263, 415] on button "Print Packing Slip" at bounding box center [251, 421] width 69 height 17
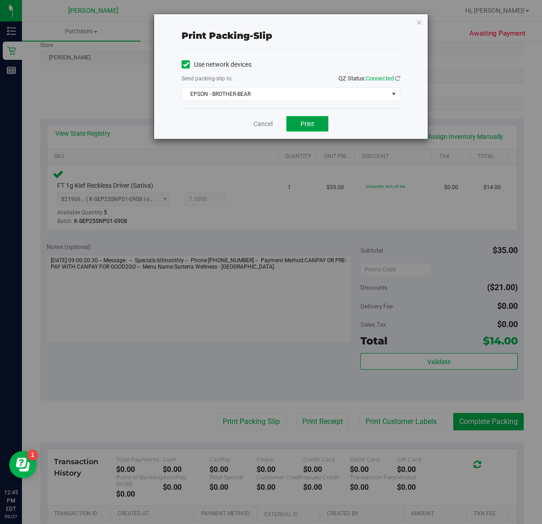
click at [312, 122] on span "Print" at bounding box center [307, 123] width 14 height 7
click at [256, 124] on link "Cancel" at bounding box center [262, 124] width 19 height 10
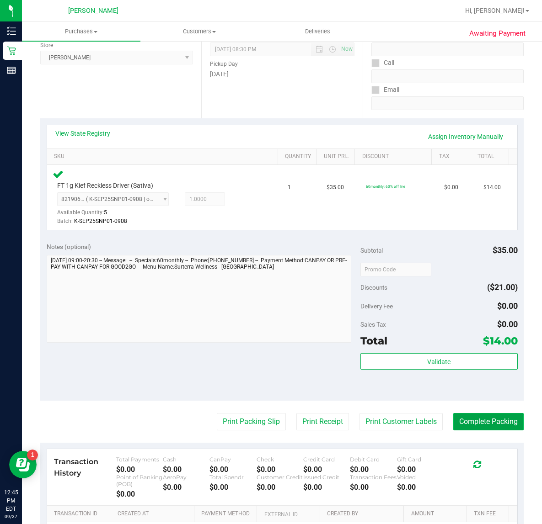
click at [489, 421] on button "Complete Packing" at bounding box center [488, 421] width 70 height 17
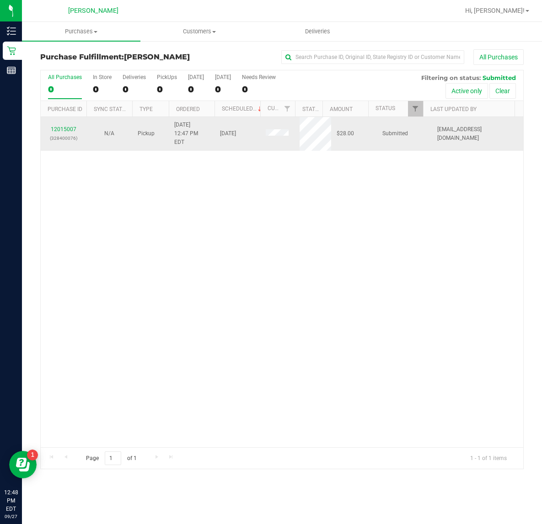
click at [69, 129] on div "12015007 (328400076)" at bounding box center [63, 133] width 35 height 17
click at [64, 127] on link "12015007" at bounding box center [64, 129] width 26 height 6
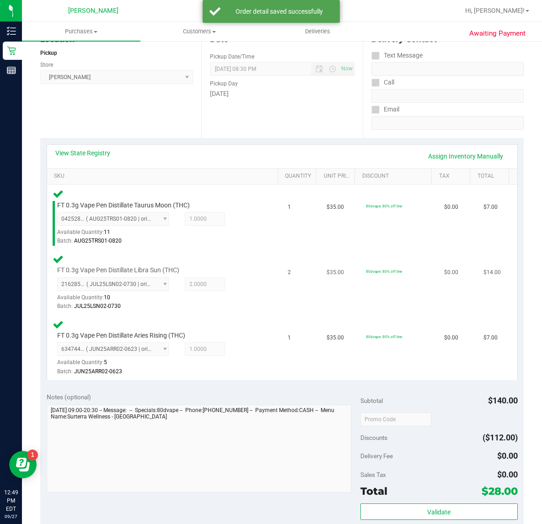
scroll to position [171, 0]
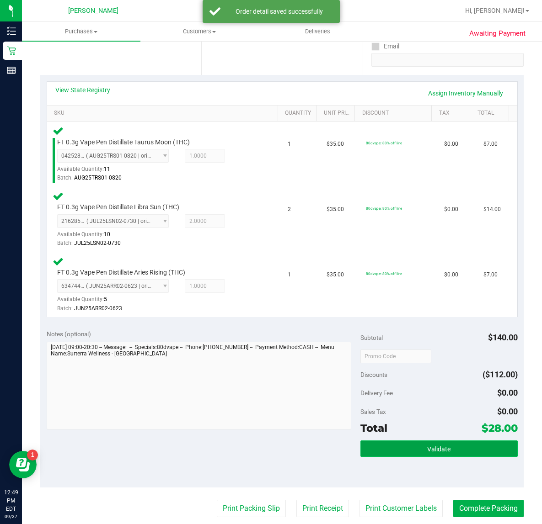
click at [433, 446] on span "Validate" at bounding box center [438, 449] width 23 height 7
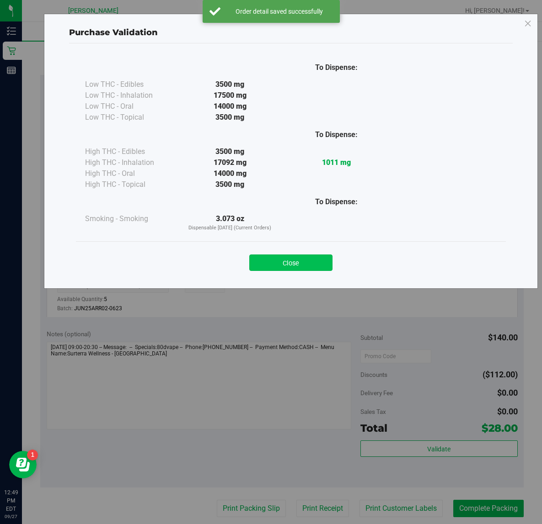
click at [302, 263] on button "Close" at bounding box center [290, 263] width 83 height 16
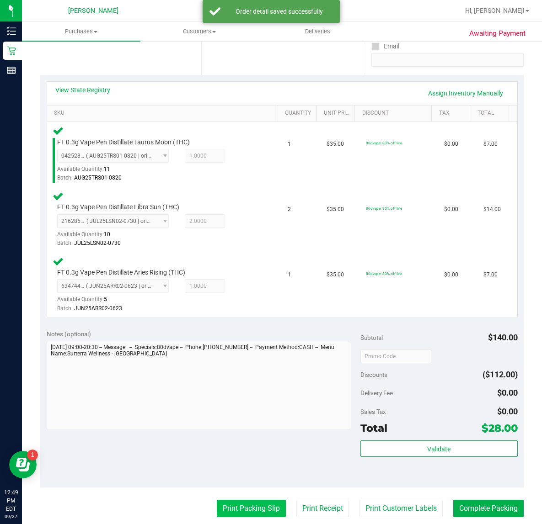
click at [229, 502] on button "Print Packing Slip" at bounding box center [251, 508] width 69 height 17
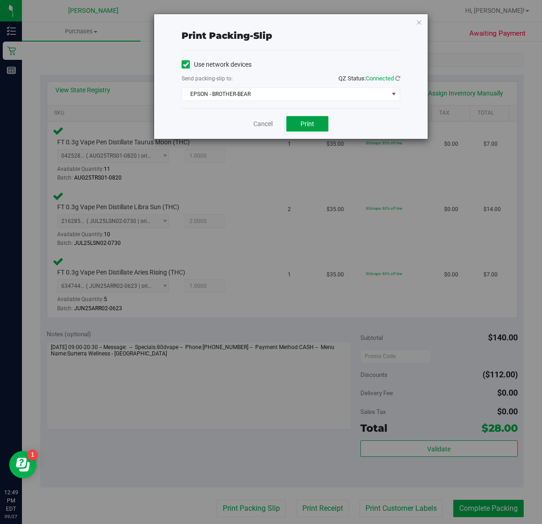
click at [303, 127] on span "Print" at bounding box center [307, 123] width 14 height 7
click at [265, 129] on link "Cancel" at bounding box center [262, 124] width 19 height 10
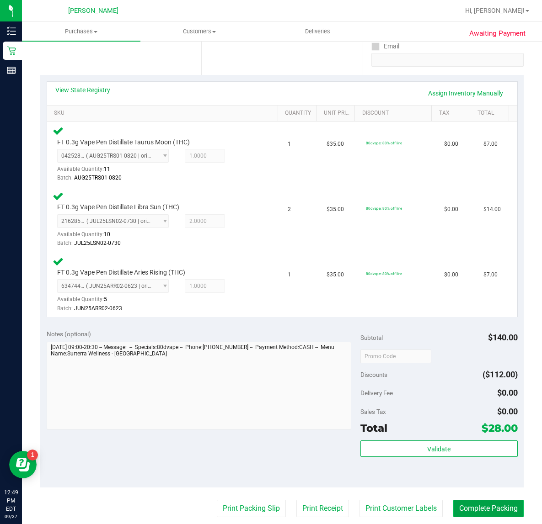
click at [463, 504] on button "Complete Packing" at bounding box center [488, 508] width 70 height 17
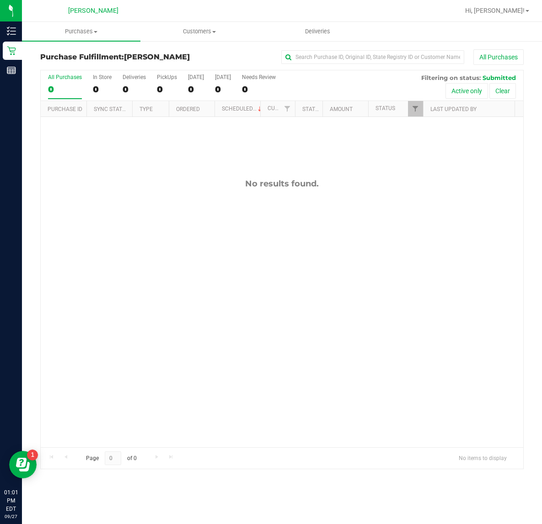
click at [533, 53] on div "Purchase Fulfillment: Clermont WC All Purchases All Purchases 0 In Store 0 Deli…" at bounding box center [282, 259] width 520 height 438
click at [533, 62] on div "Purchase Fulfillment: Clermont WC All Purchases All Purchases 0 In Store 0 Deli…" at bounding box center [282, 259] width 520 height 438
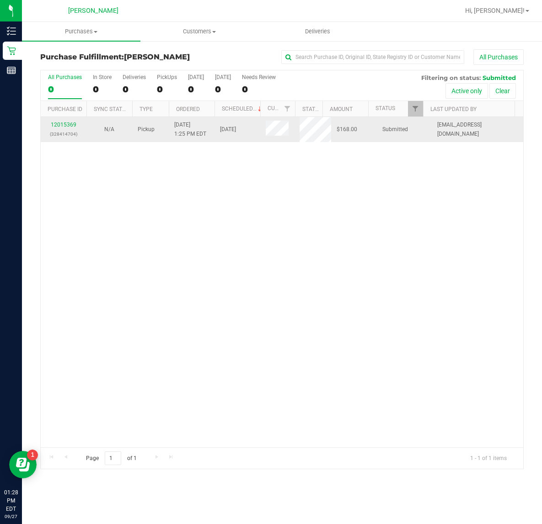
click at [69, 129] on div "12015369 (328414704)" at bounding box center [63, 129] width 35 height 17
click at [58, 126] on link "12015369" at bounding box center [64, 125] width 26 height 6
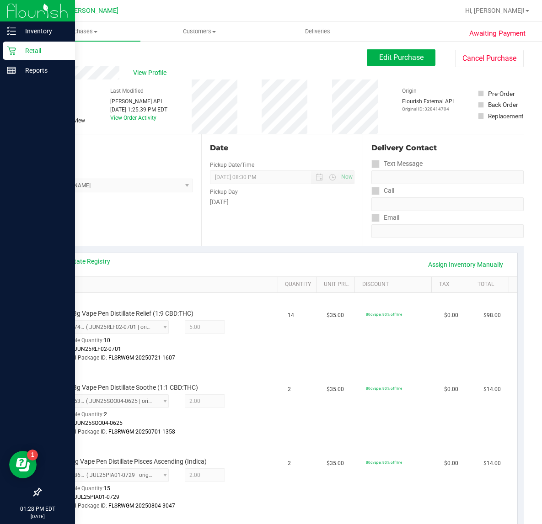
click at [8, 50] on icon at bounding box center [11, 50] width 9 height 9
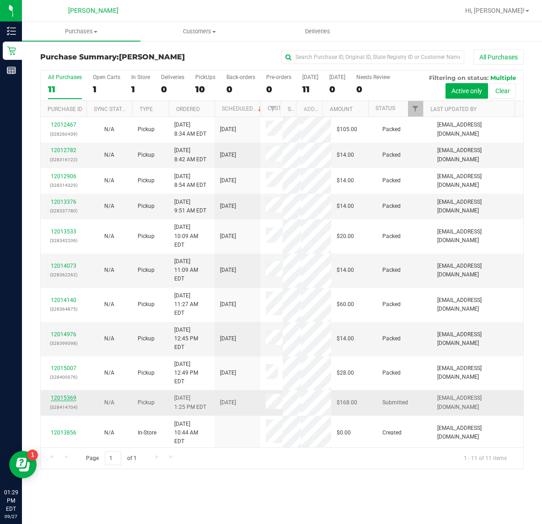
click at [59, 395] on link "12015369" at bounding box center [64, 398] width 26 height 6
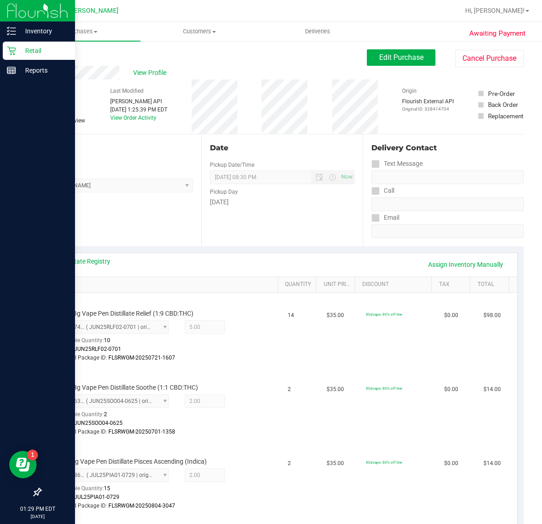
click at [5, 53] on div "Retail" at bounding box center [39, 51] width 72 height 18
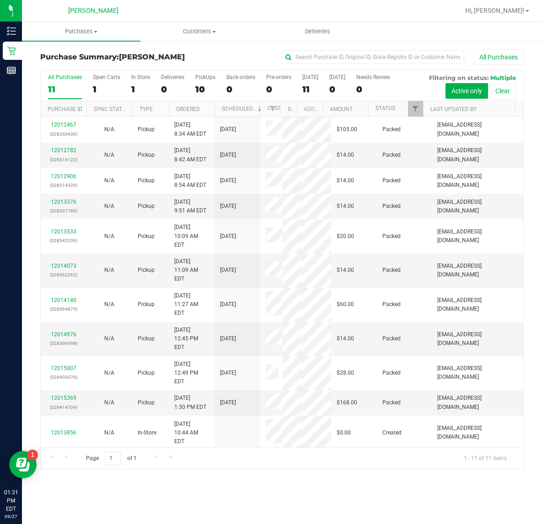
click at [527, 184] on div "All Purchases 11 Open Carts 1 In Store 1 Deliveries 0 PickUps 10 Back-orders 0 …" at bounding box center [281, 269] width 497 height 400
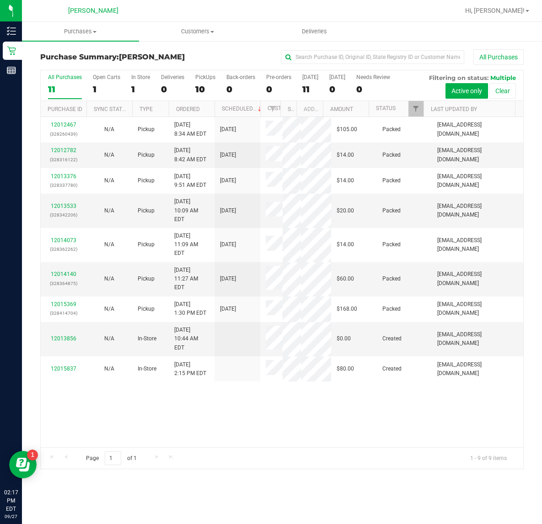
click at [444, 47] on div "Purchase Summary: [PERSON_NAME] All Purchases All Purchases 11 Open Carts 1 In …" at bounding box center [282, 259] width 520 height 438
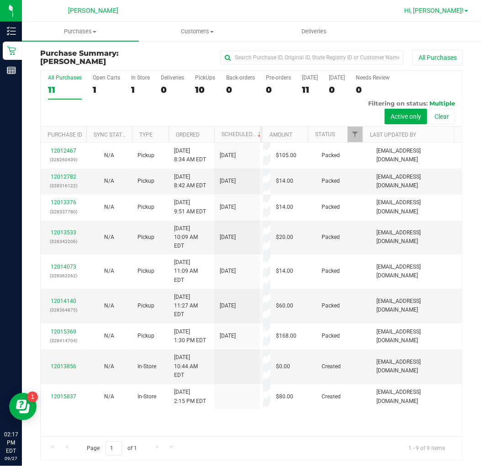
click at [461, 9] on span "Hi, [PERSON_NAME]!" at bounding box center [434, 10] width 59 height 7
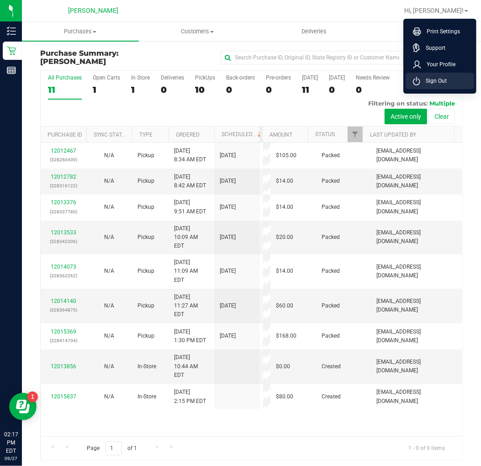
click at [449, 85] on li "Sign Out" at bounding box center [440, 81] width 69 height 16
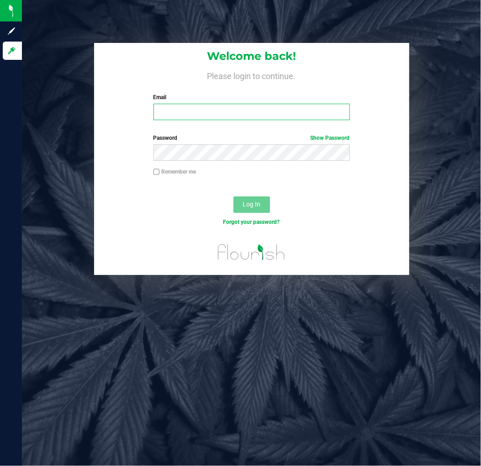
click at [275, 112] on input "Email" at bounding box center [252, 112] width 197 height 16
type input "[EMAIL_ADDRESS][DOMAIN_NAME]"
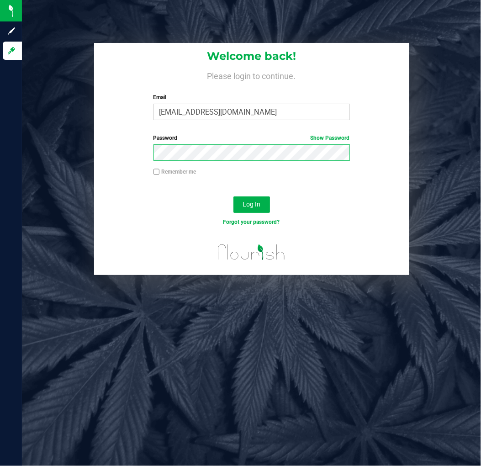
click at [234, 197] on button "Log In" at bounding box center [252, 205] width 37 height 16
